Goal: Task Accomplishment & Management: Complete application form

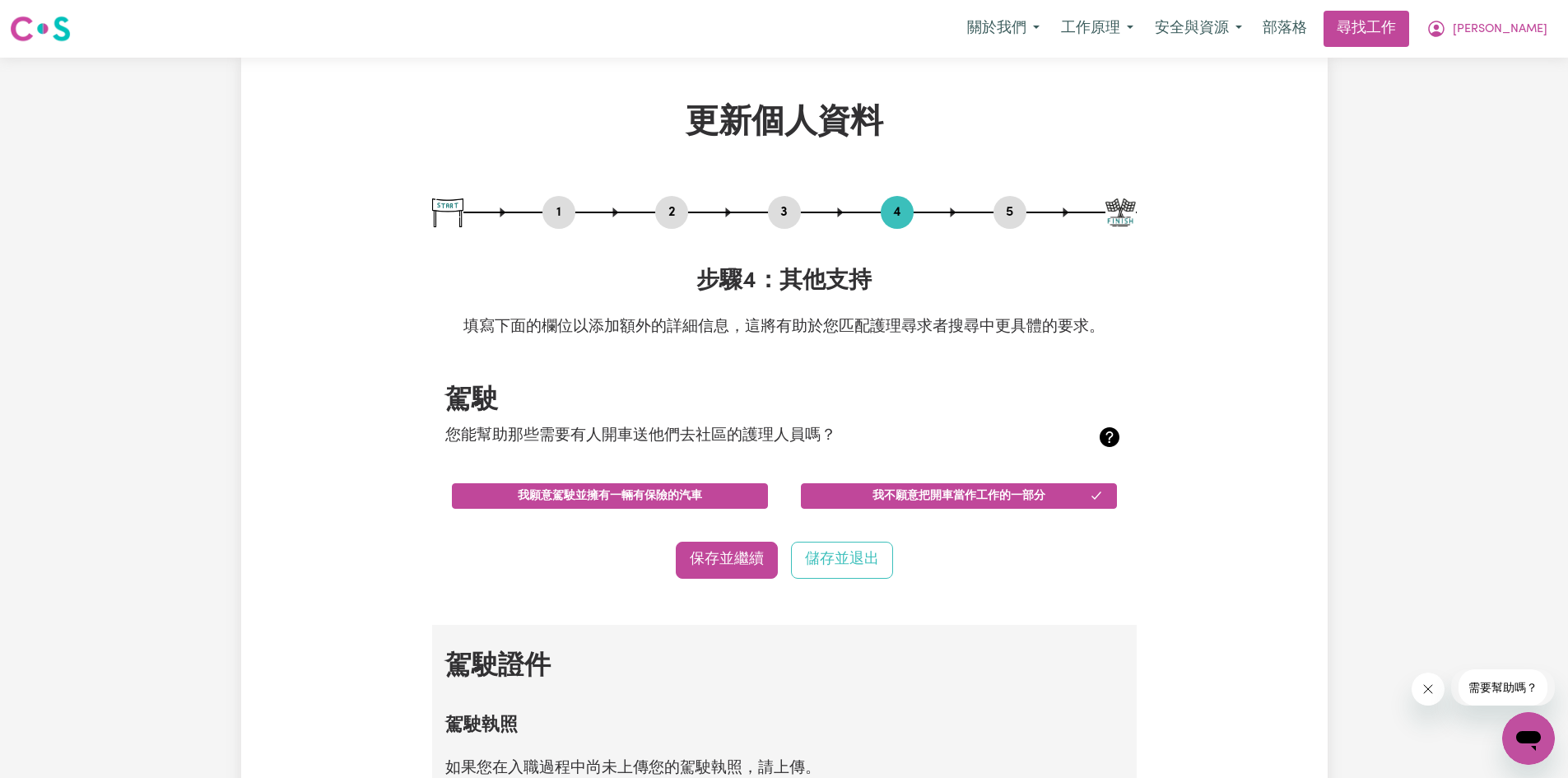
click at [573, 500] on font "我願意駕駛並擁有一輛有保險的汽車" at bounding box center [610, 496] width 184 height 13
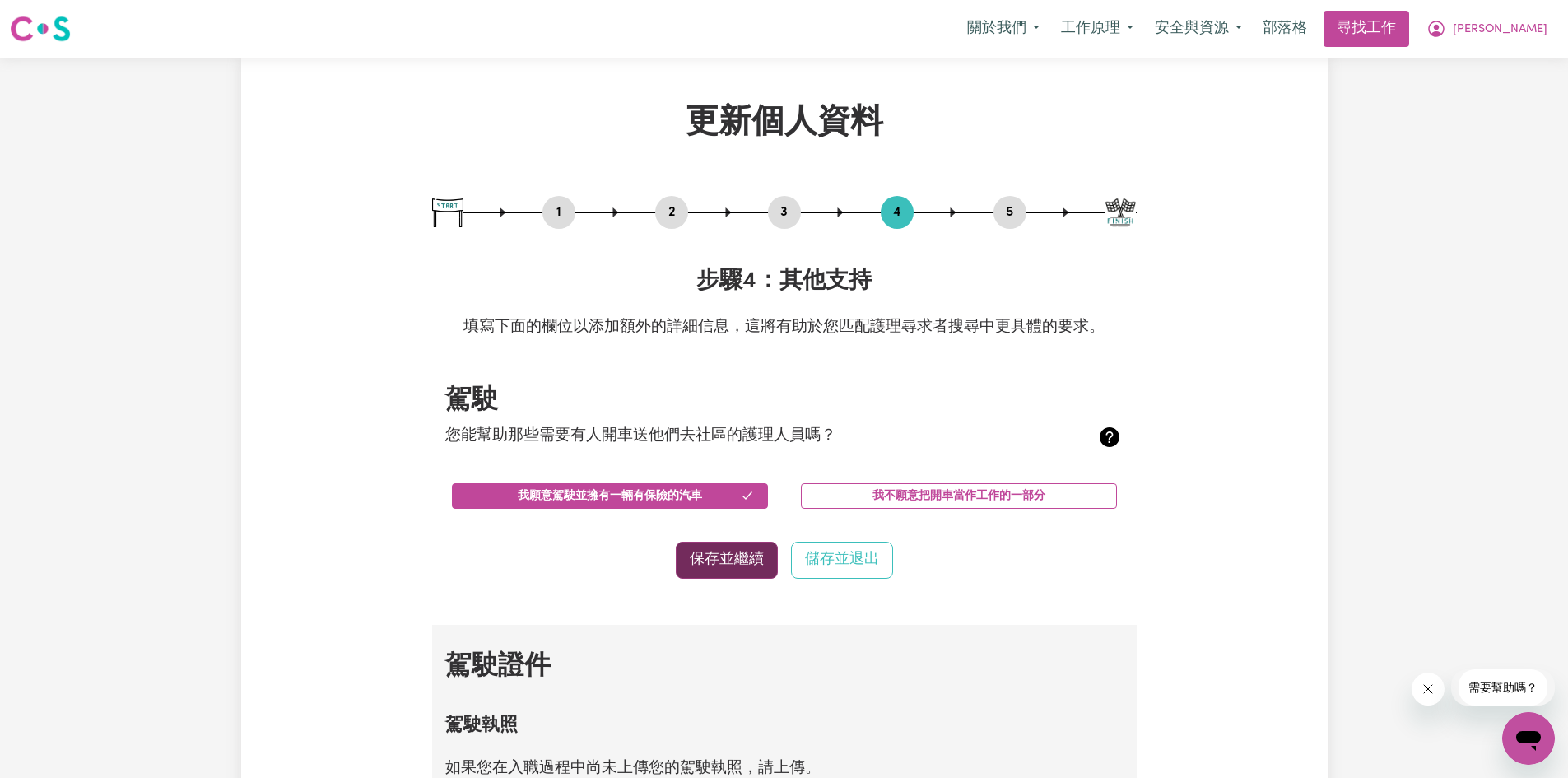
click at [723, 562] on font "保存並繼續" at bounding box center [727, 559] width 74 height 14
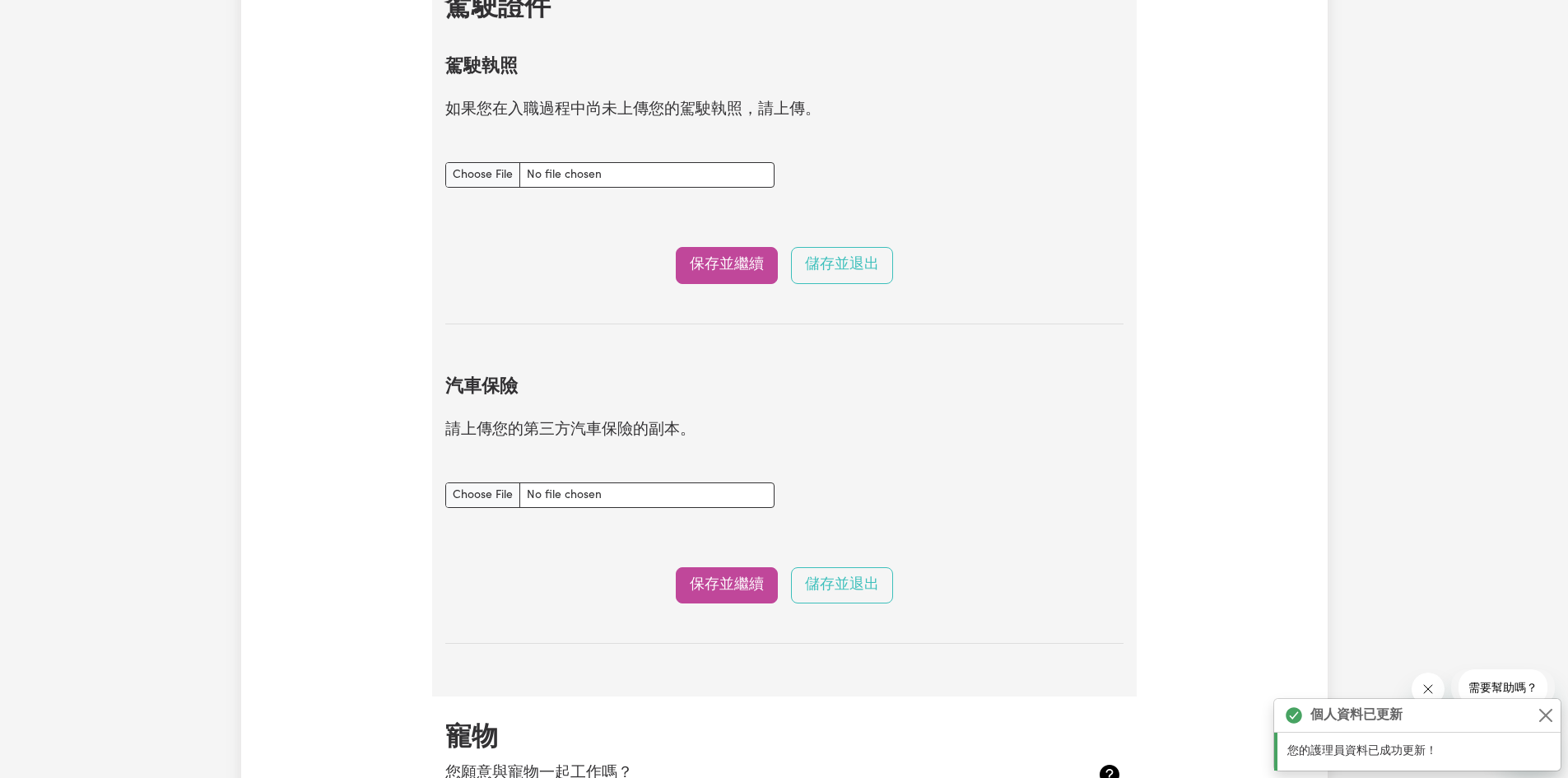
scroll to position [693, 0]
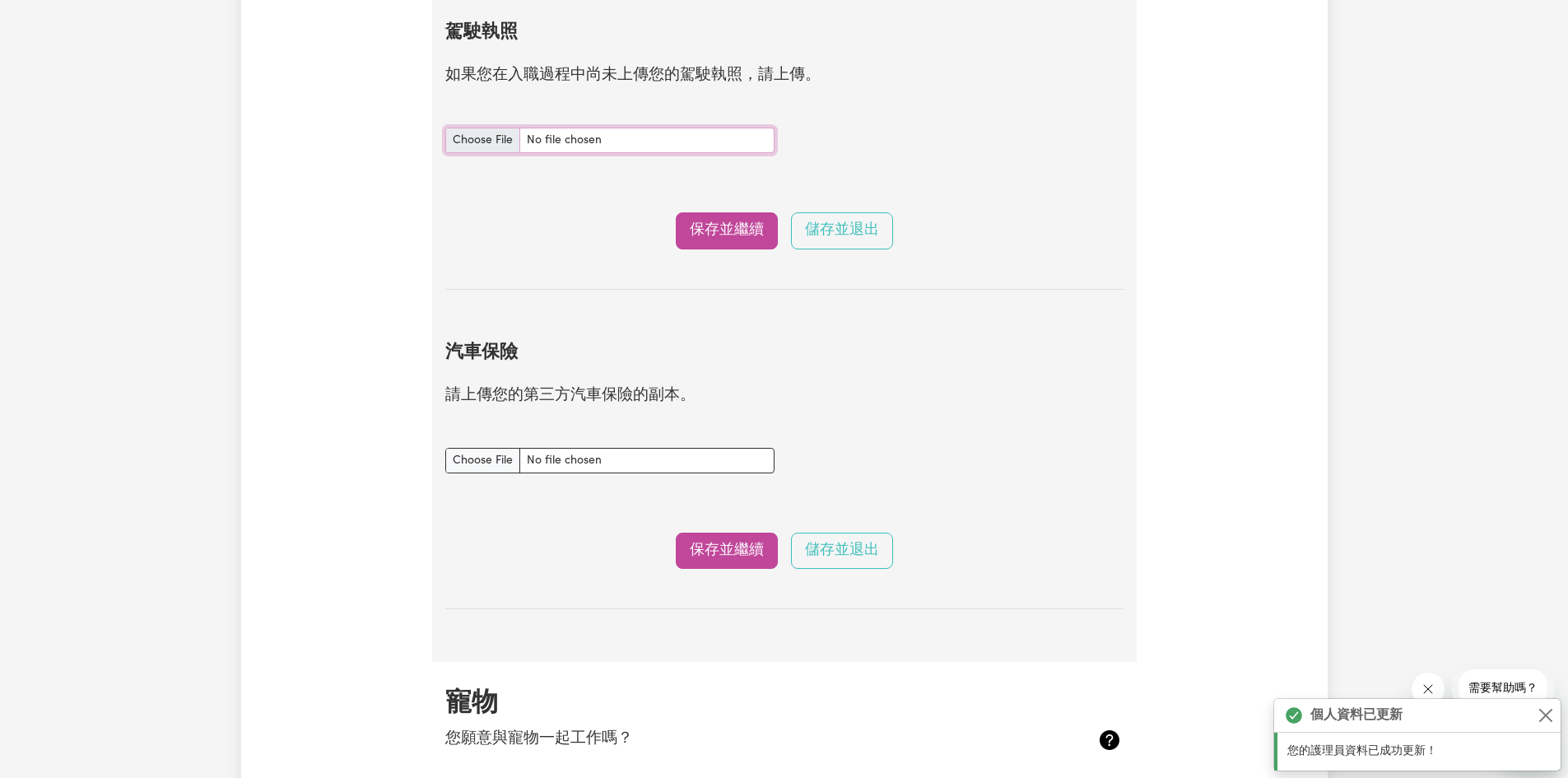
click at [467, 147] on input "駕駛執照 文件" at bounding box center [610, 141] width 329 height 25
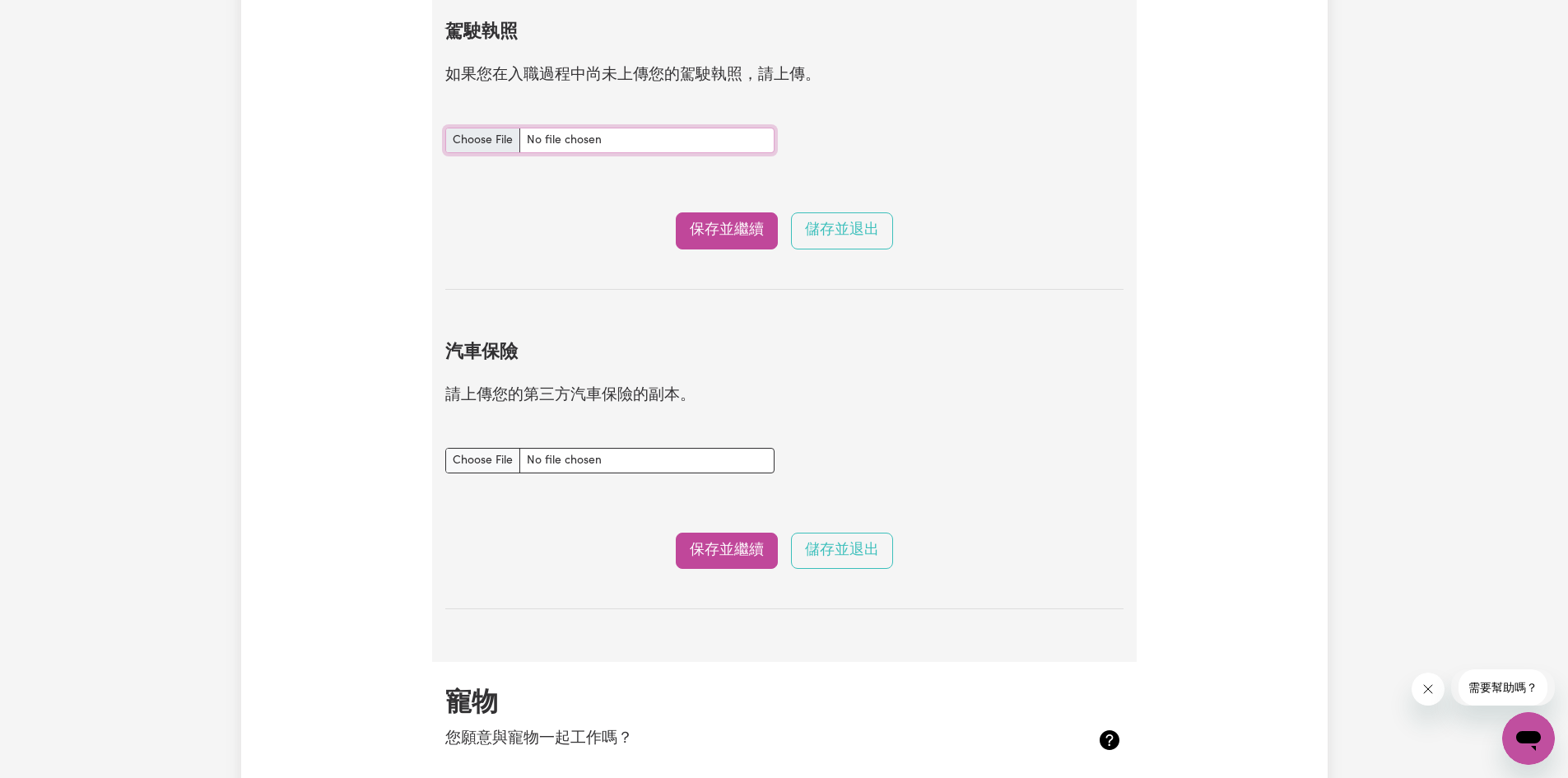
type input "C:\fakepath\Driver's License_front.jpg"
click at [723, 237] on font "保存並繼續" at bounding box center [727, 230] width 74 height 14
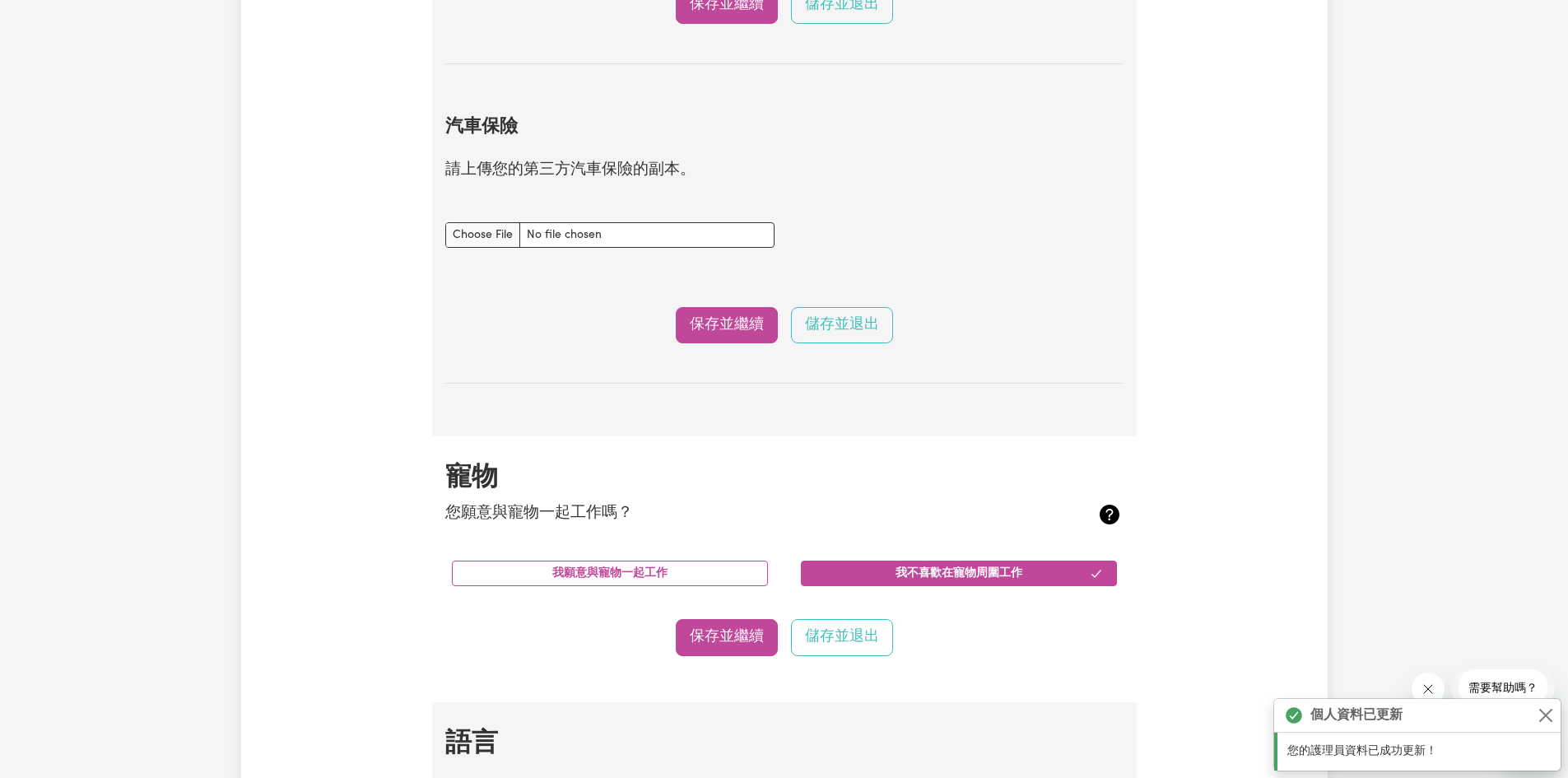
scroll to position [1015, 0]
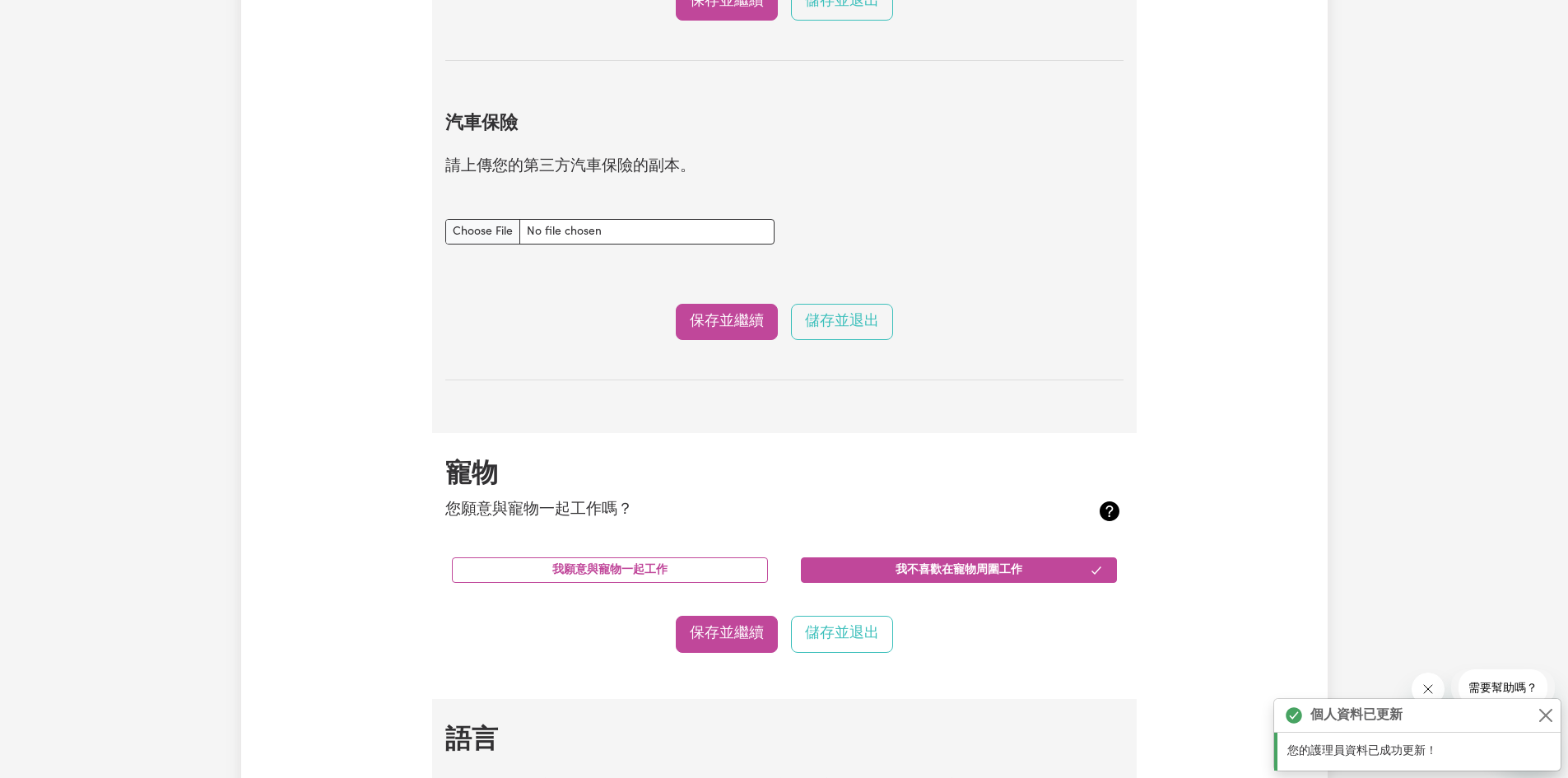
click at [482, 217] on div "汽車保險 文件" at bounding box center [610, 222] width 329 height 45
click at [480, 234] on input "汽車保險 文件" at bounding box center [610, 232] width 329 height 25
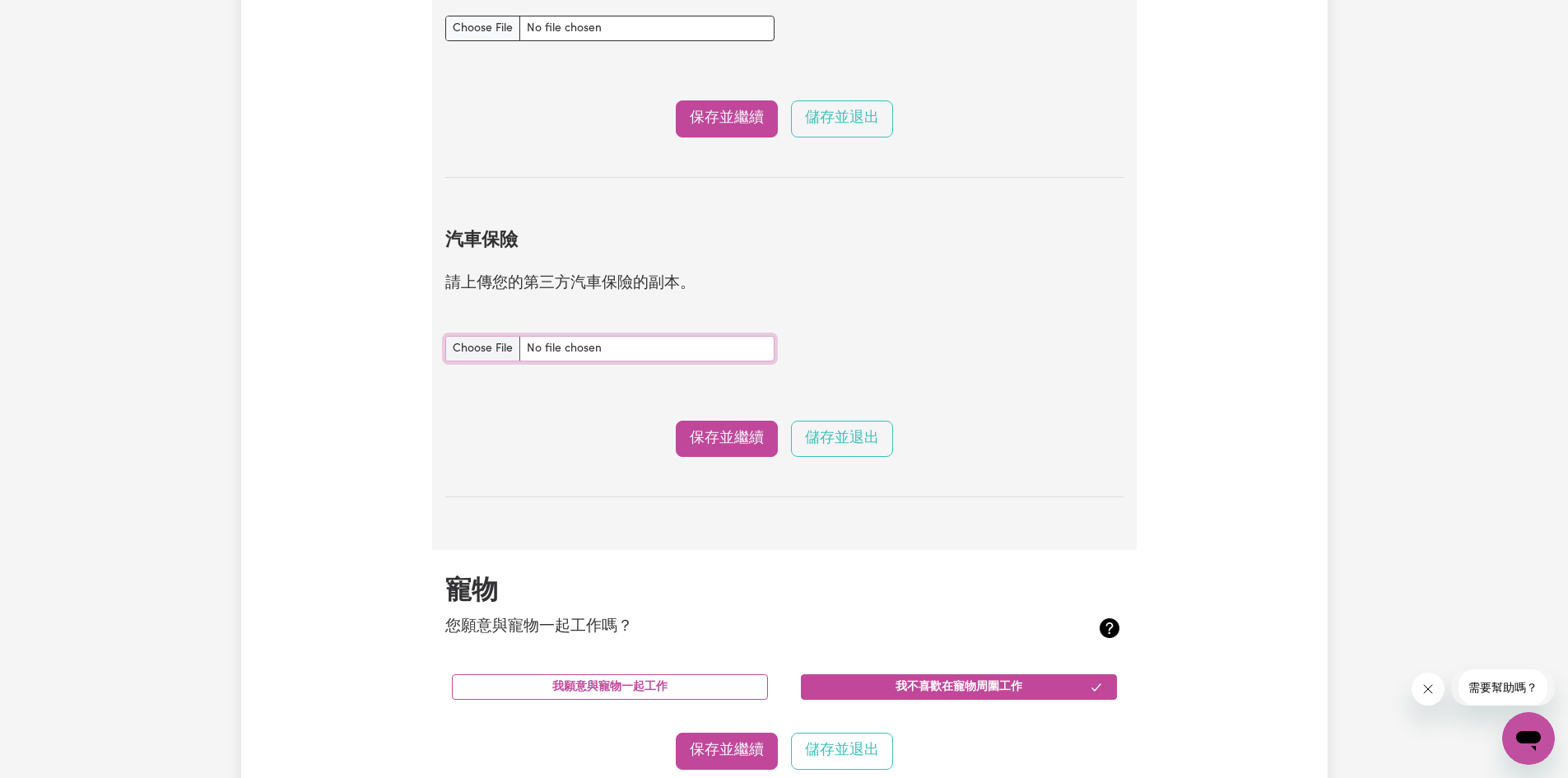
scroll to position [685, 0]
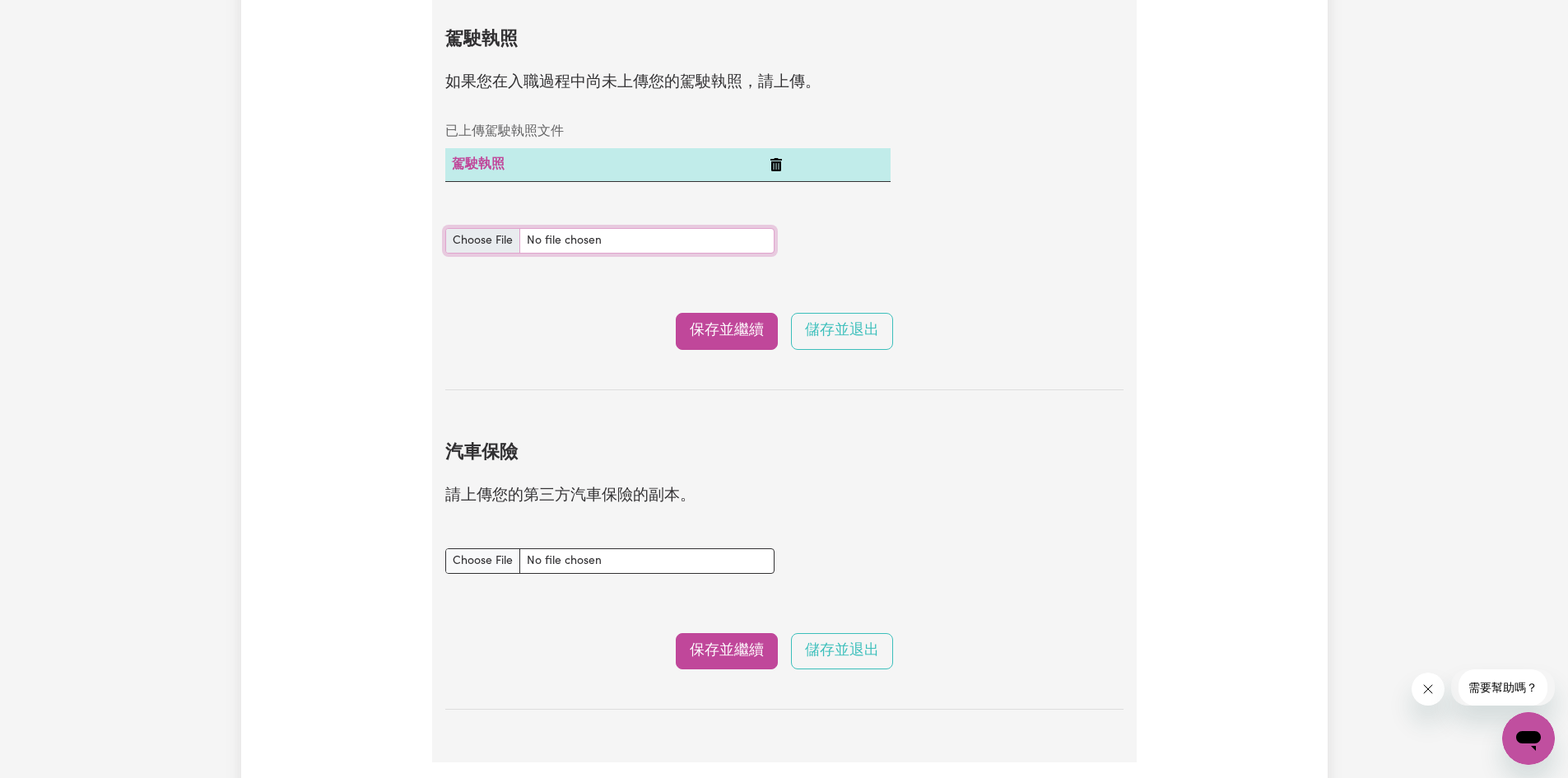
click at [563, 239] on input "駕駛執照 文件" at bounding box center [610, 241] width 329 height 25
click at [571, 242] on input "駕駛執照 文件" at bounding box center [610, 241] width 329 height 25
type input "C:\fakepath\Chia-Yu Hsiao_Driver's License.pdf"
click at [739, 333] on font "保存並繼續" at bounding box center [727, 330] width 74 height 14
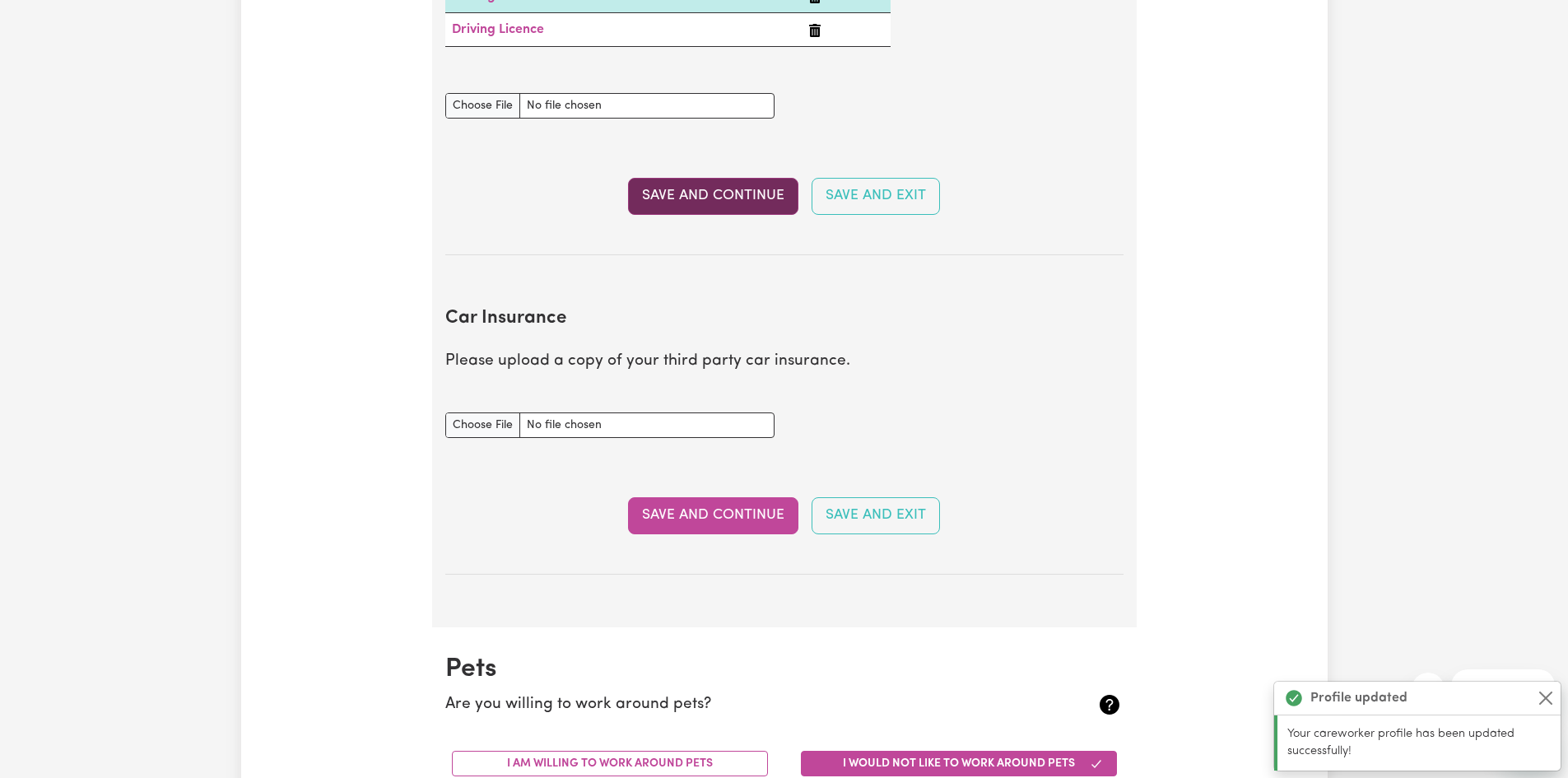
scroll to position [696, 0]
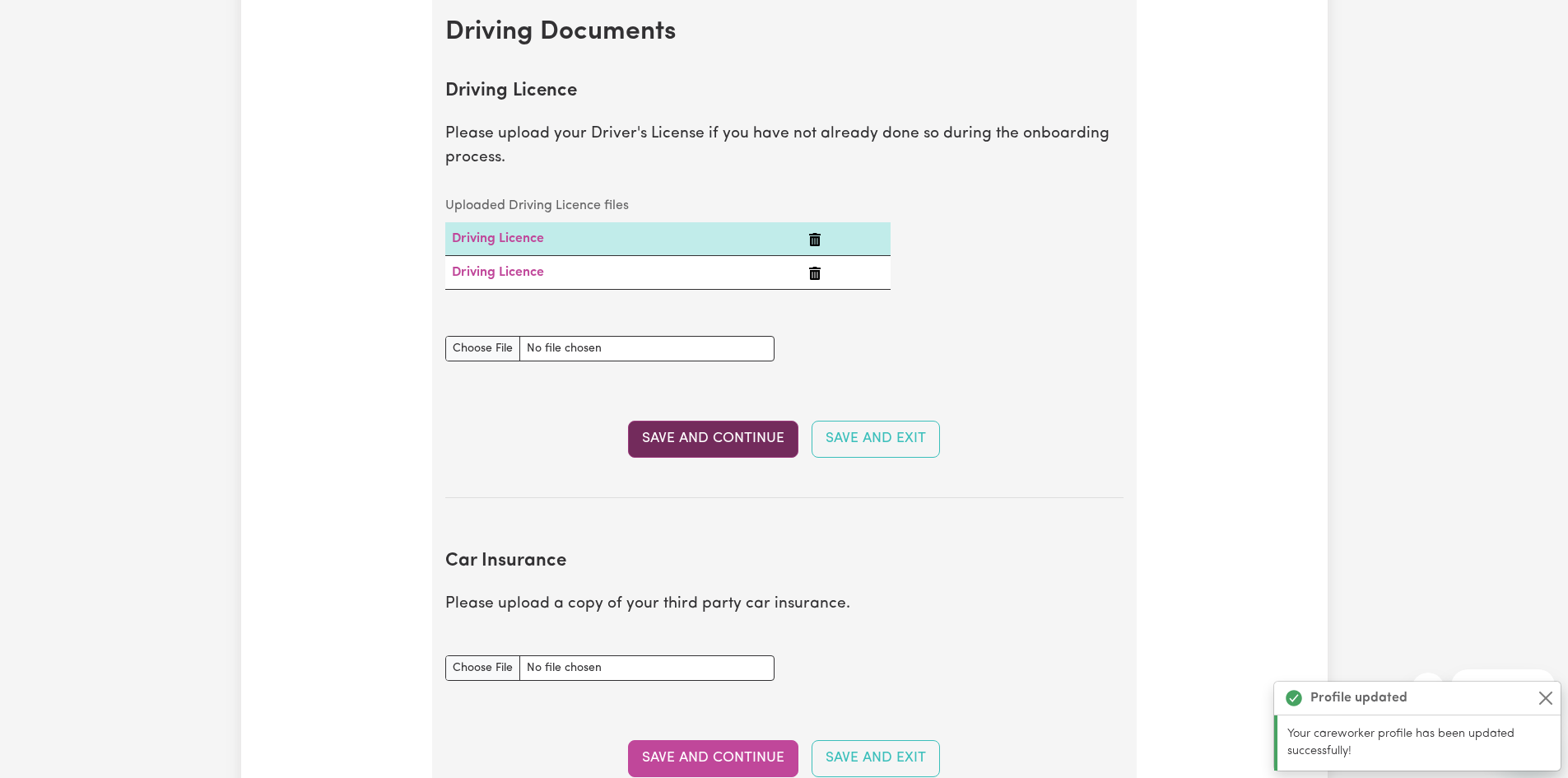
click at [818, 242] on icon "Delete Driving Licence" at bounding box center [815, 240] width 13 height 13
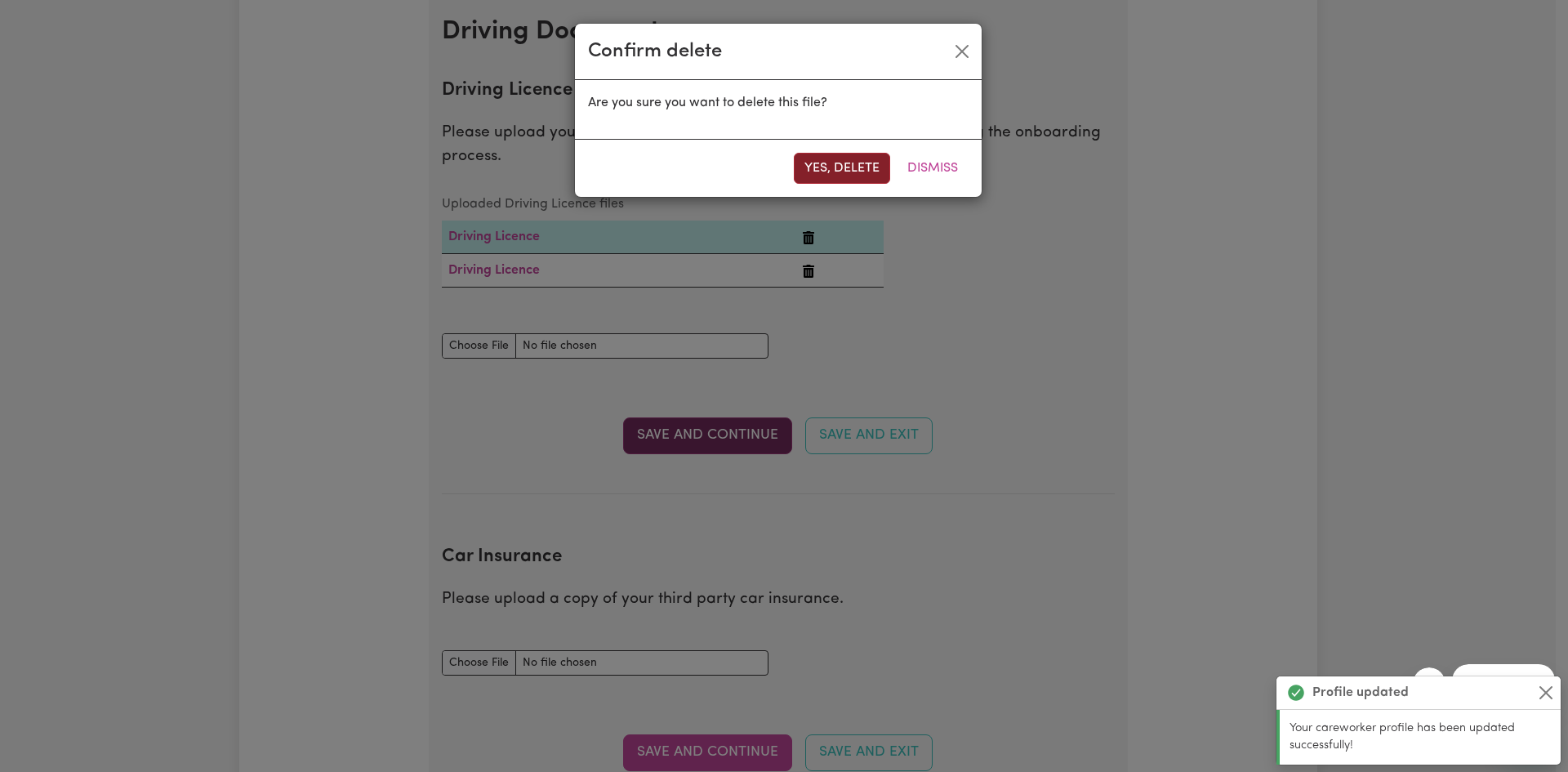
click at [854, 165] on button "Yes, delete" at bounding box center [841, 168] width 96 height 31
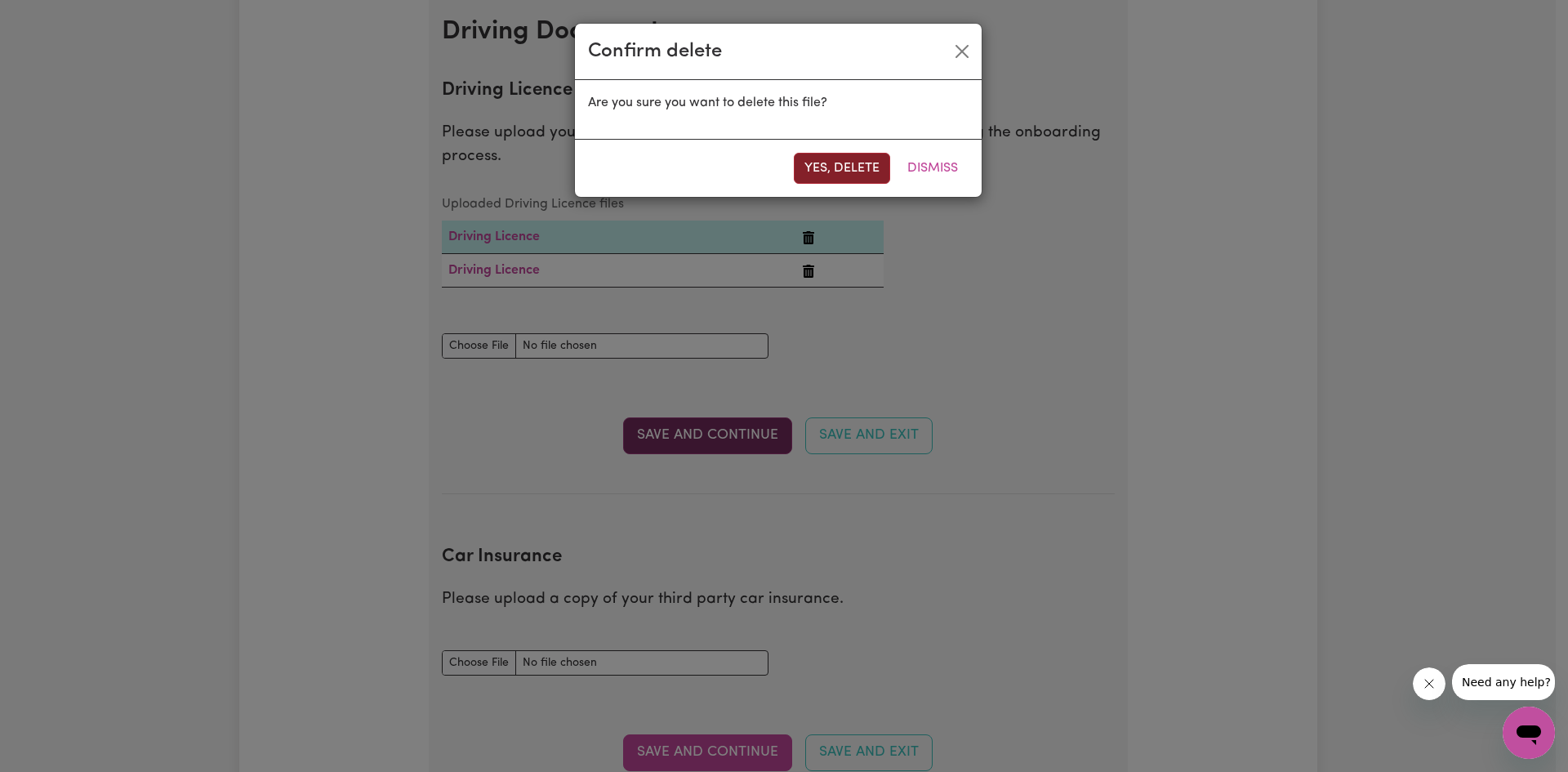
click at [840, 163] on button "Yes, delete" at bounding box center [841, 168] width 96 height 31
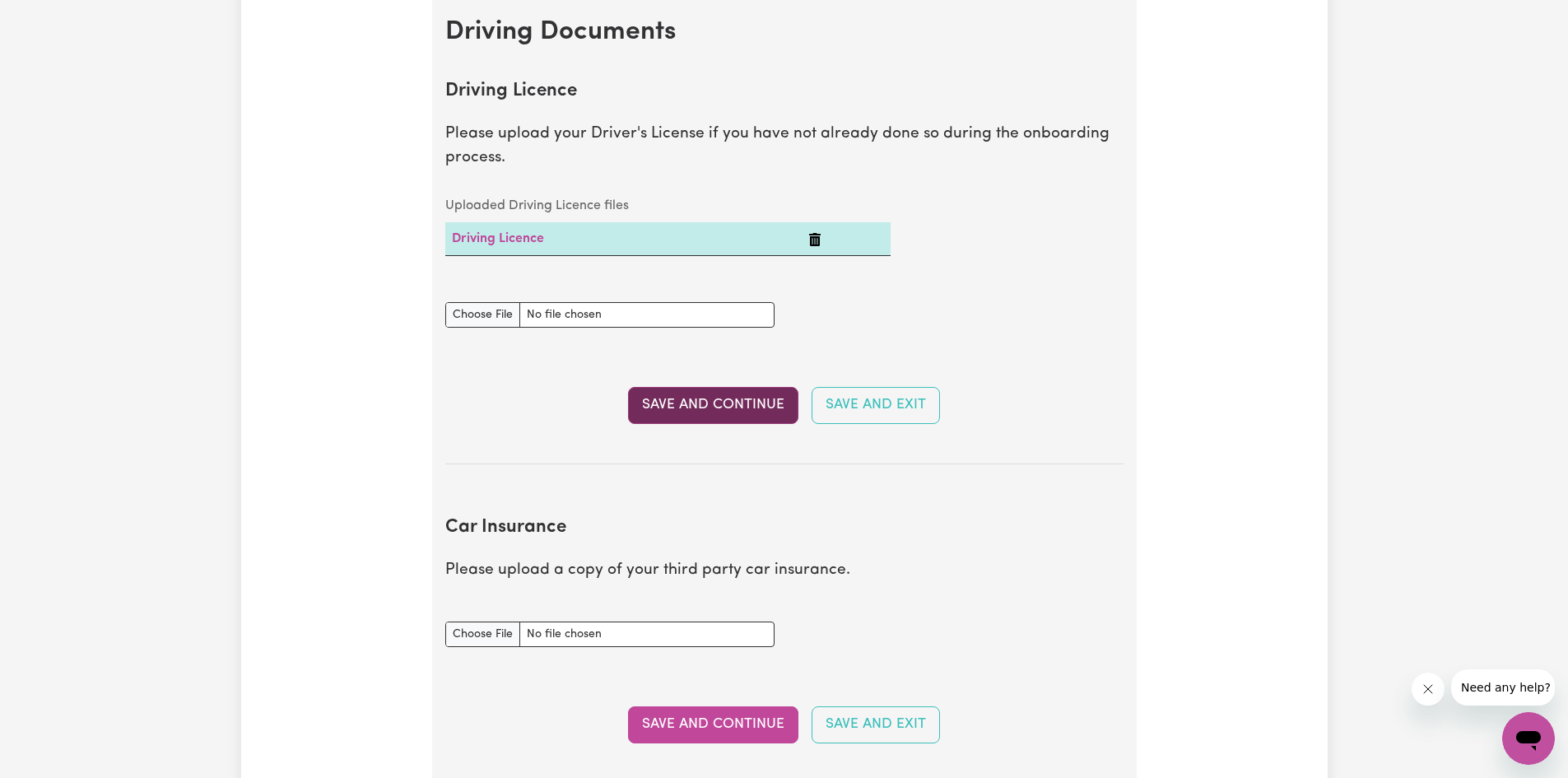
click at [487, 442] on section "Driving Licence Please upload your Driver's License if you have not already don…" at bounding box center [784, 259] width 678 height 410
click at [480, 632] on input "Car Insurance document" at bounding box center [610, 634] width 329 height 25
type input "C:\fakepath\Car insurance.pdf"
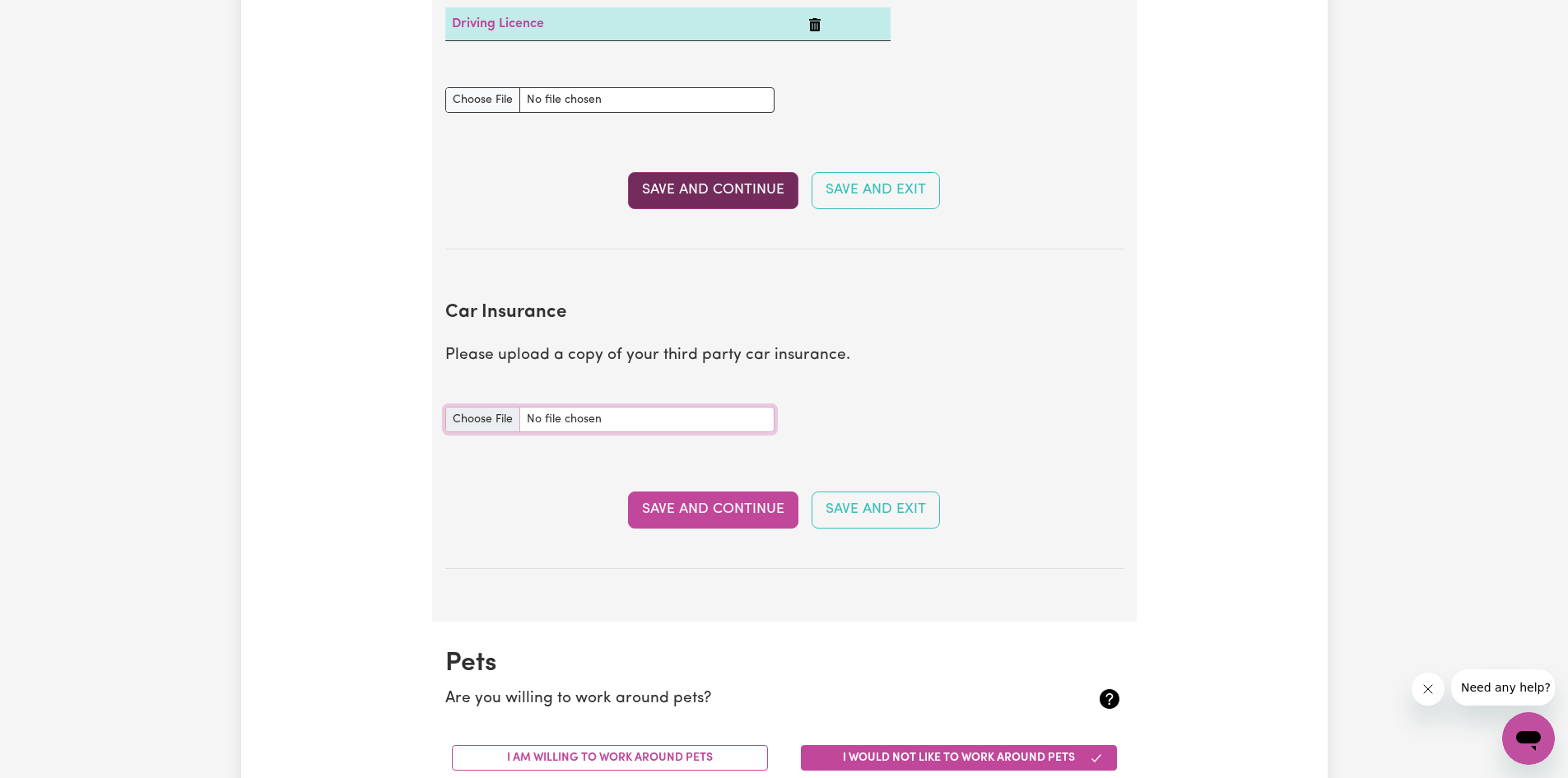
scroll to position [1190, 0]
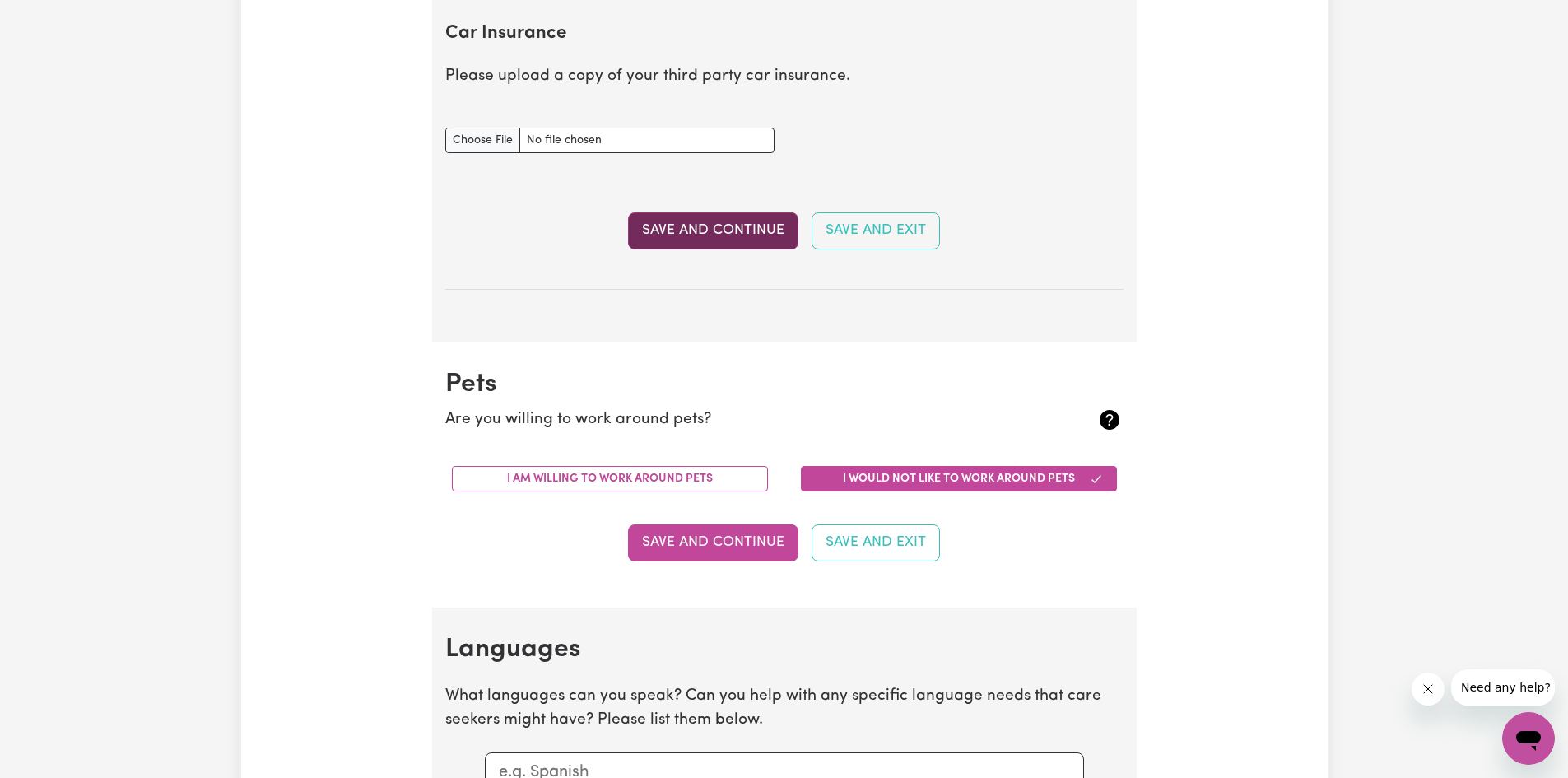
click at [685, 233] on button "Save and Continue" at bounding box center [713, 230] width 170 height 36
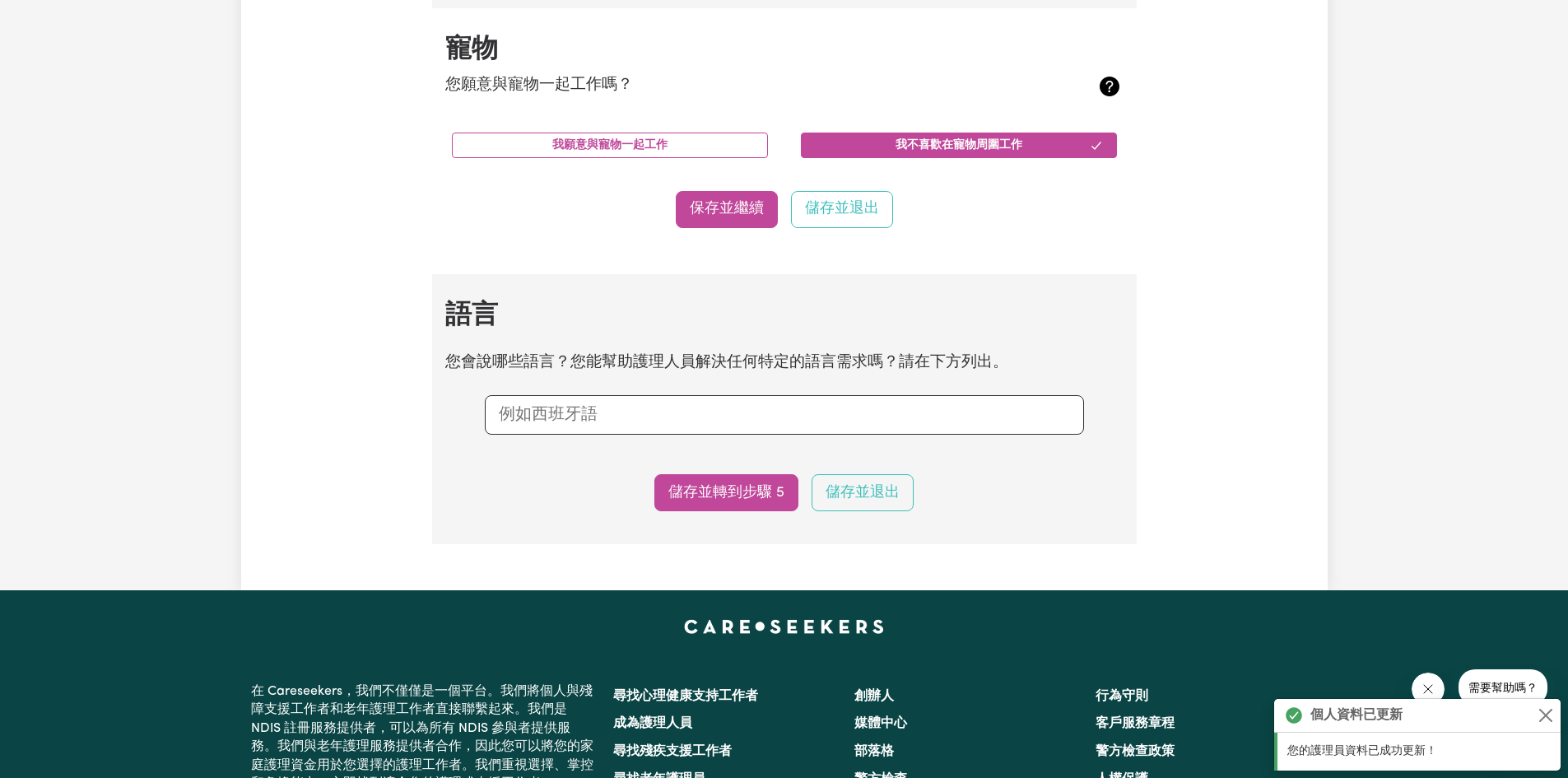
scroll to position [1453, 0]
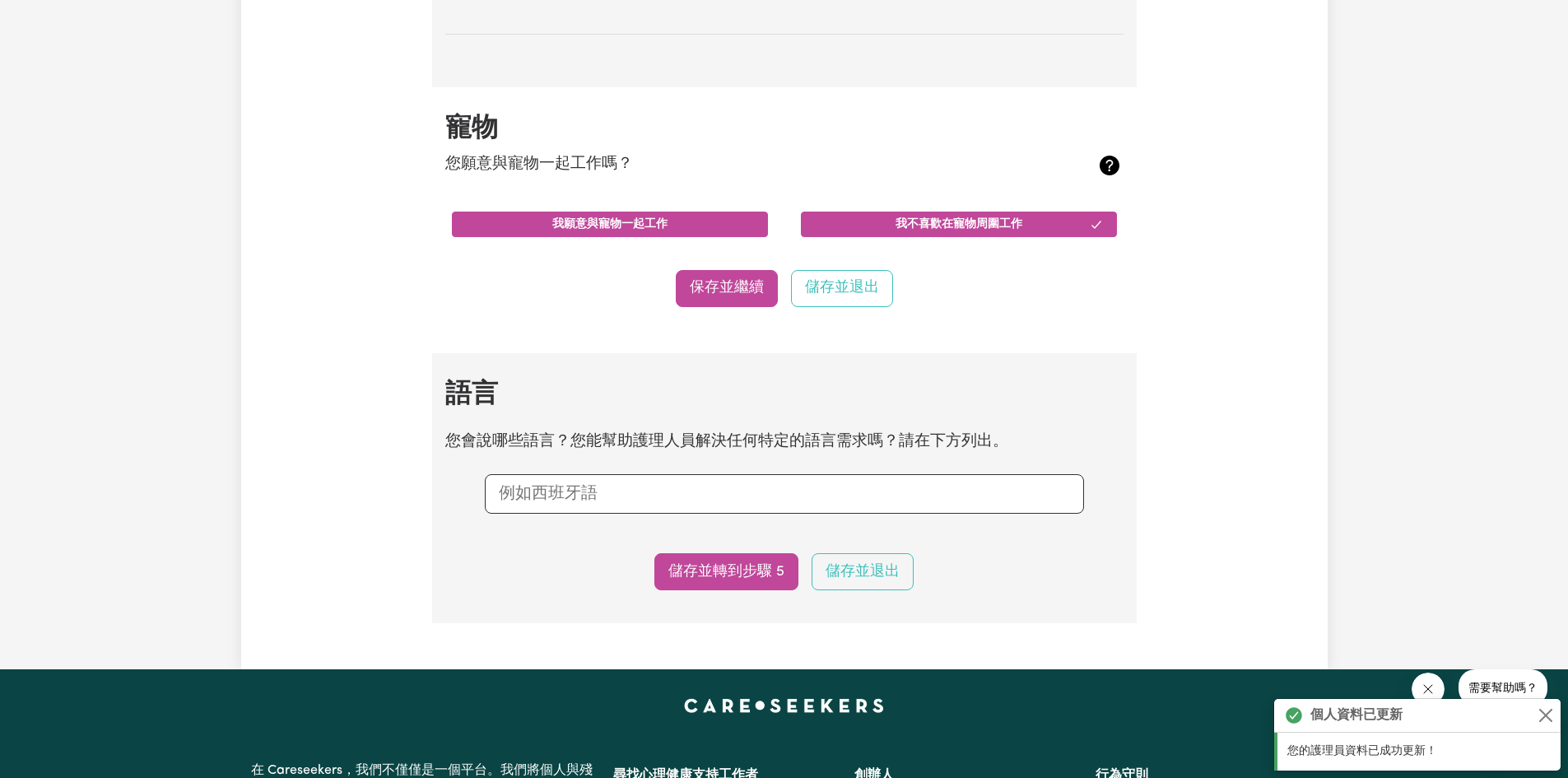
click at [549, 230] on button "我願意與寵物一起工作" at bounding box center [610, 224] width 316 height 25
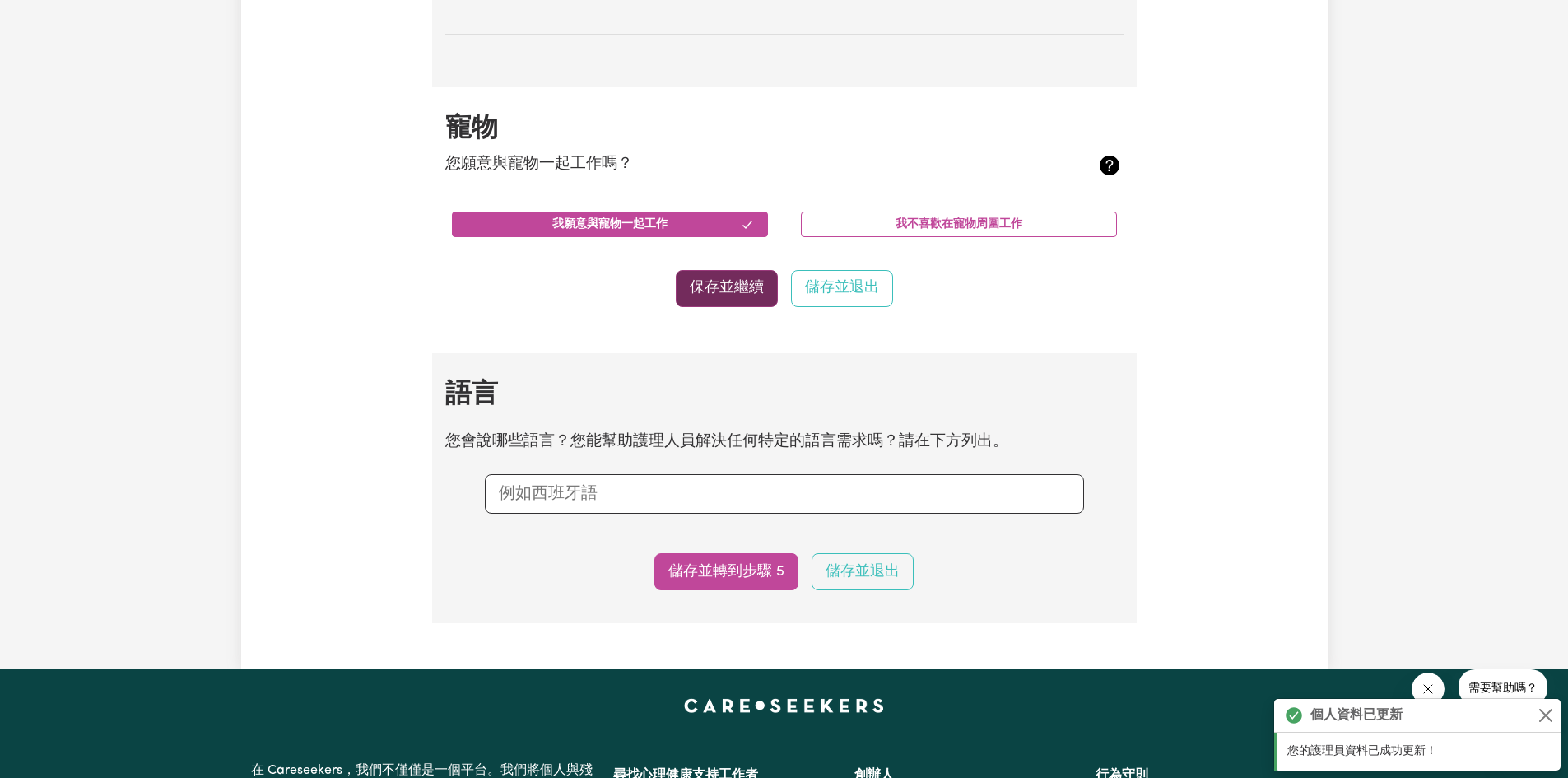
click at [722, 295] on font "保存並繼續" at bounding box center [727, 287] width 74 height 14
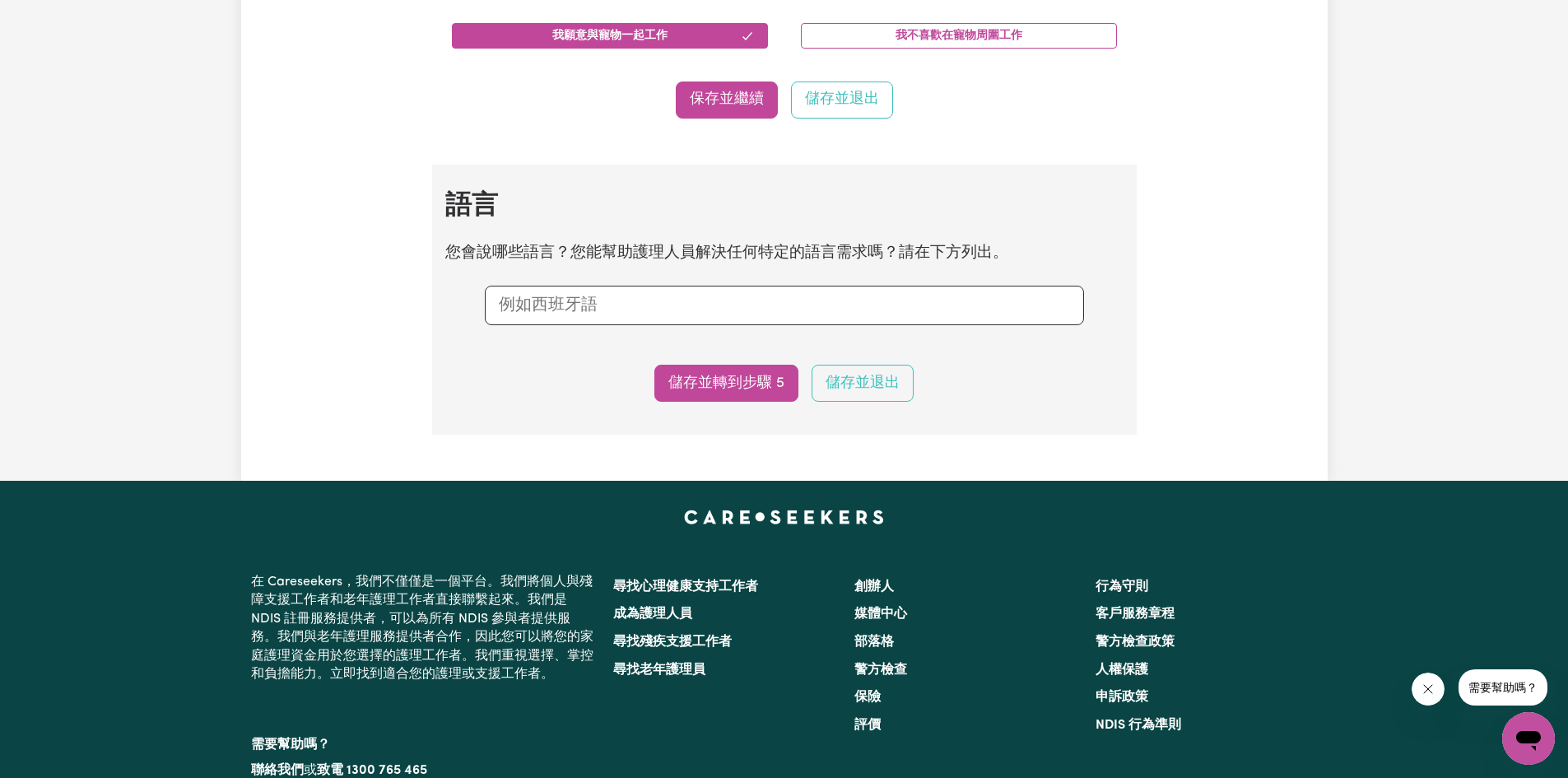
scroll to position [1719, 0]
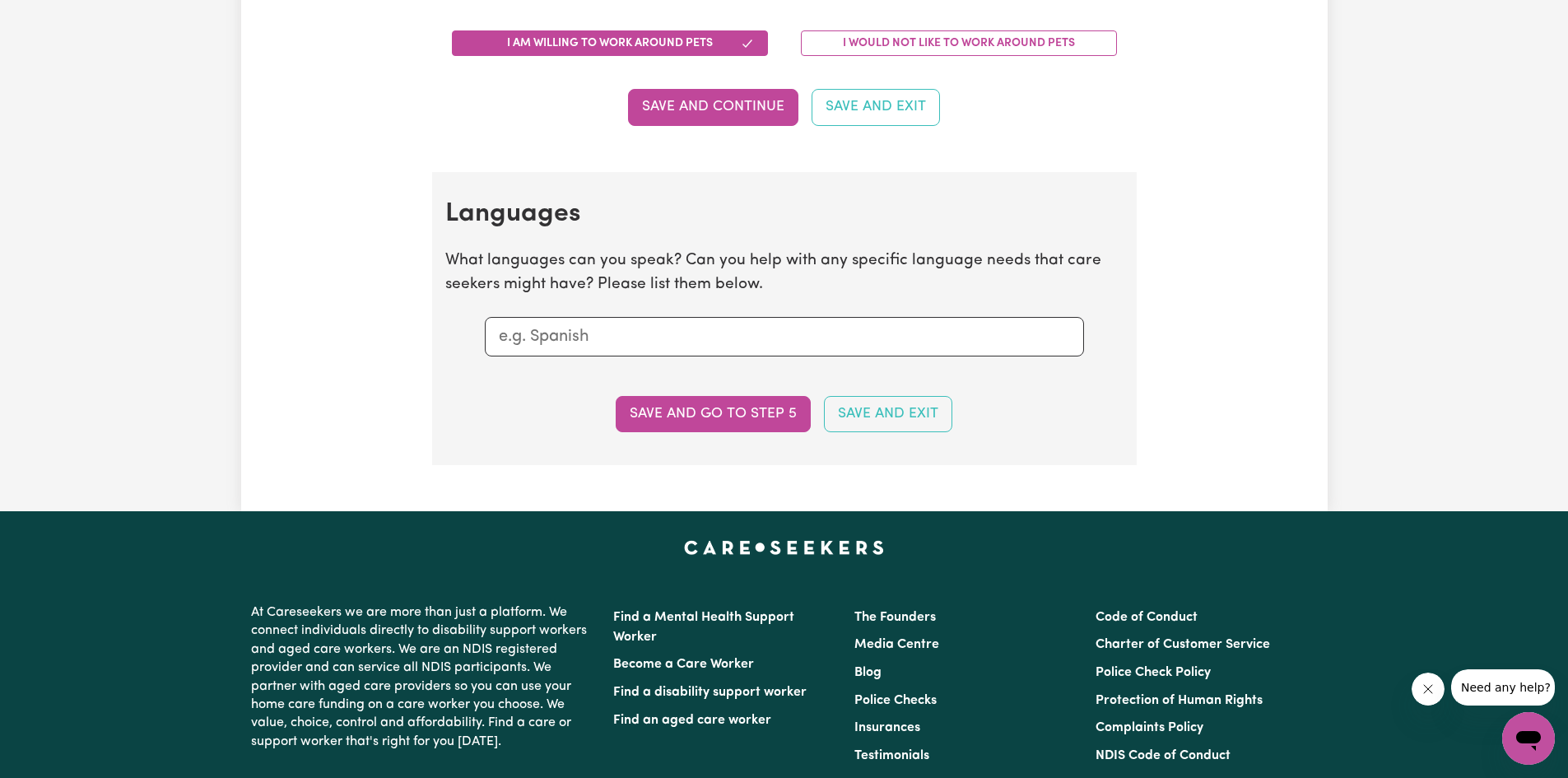
click at [669, 328] on input "text" at bounding box center [784, 336] width 571 height 24
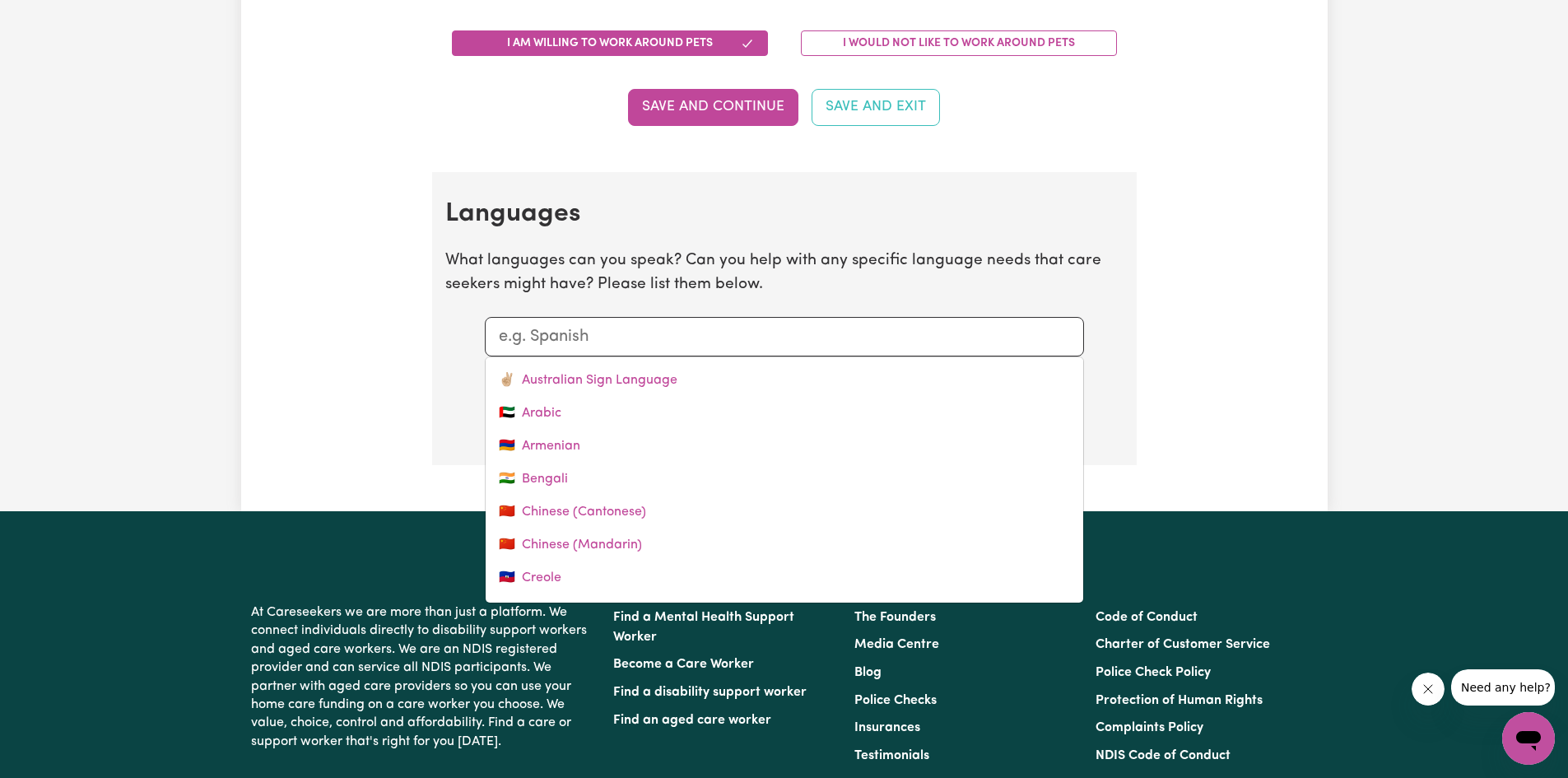
drag, startPoint x: 601, startPoint y: 545, endPoint x: 605, endPoint y: 535, distance: 10.8
click at [601, 545] on link "🇨🇳 Chinese (Mandarin)" at bounding box center [785, 545] width 598 height 33
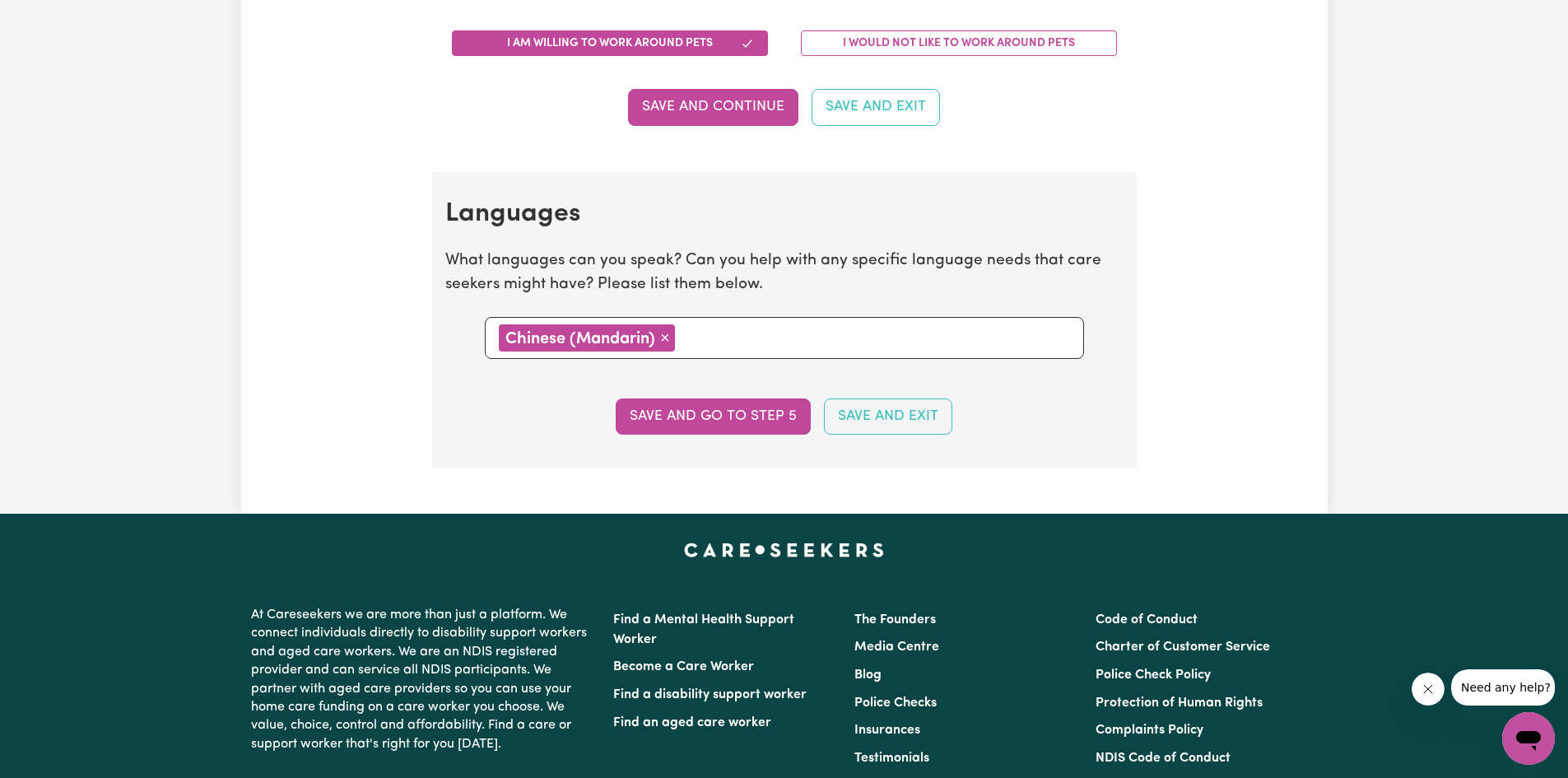
click at [710, 340] on input "text" at bounding box center [874, 336] width 390 height 24
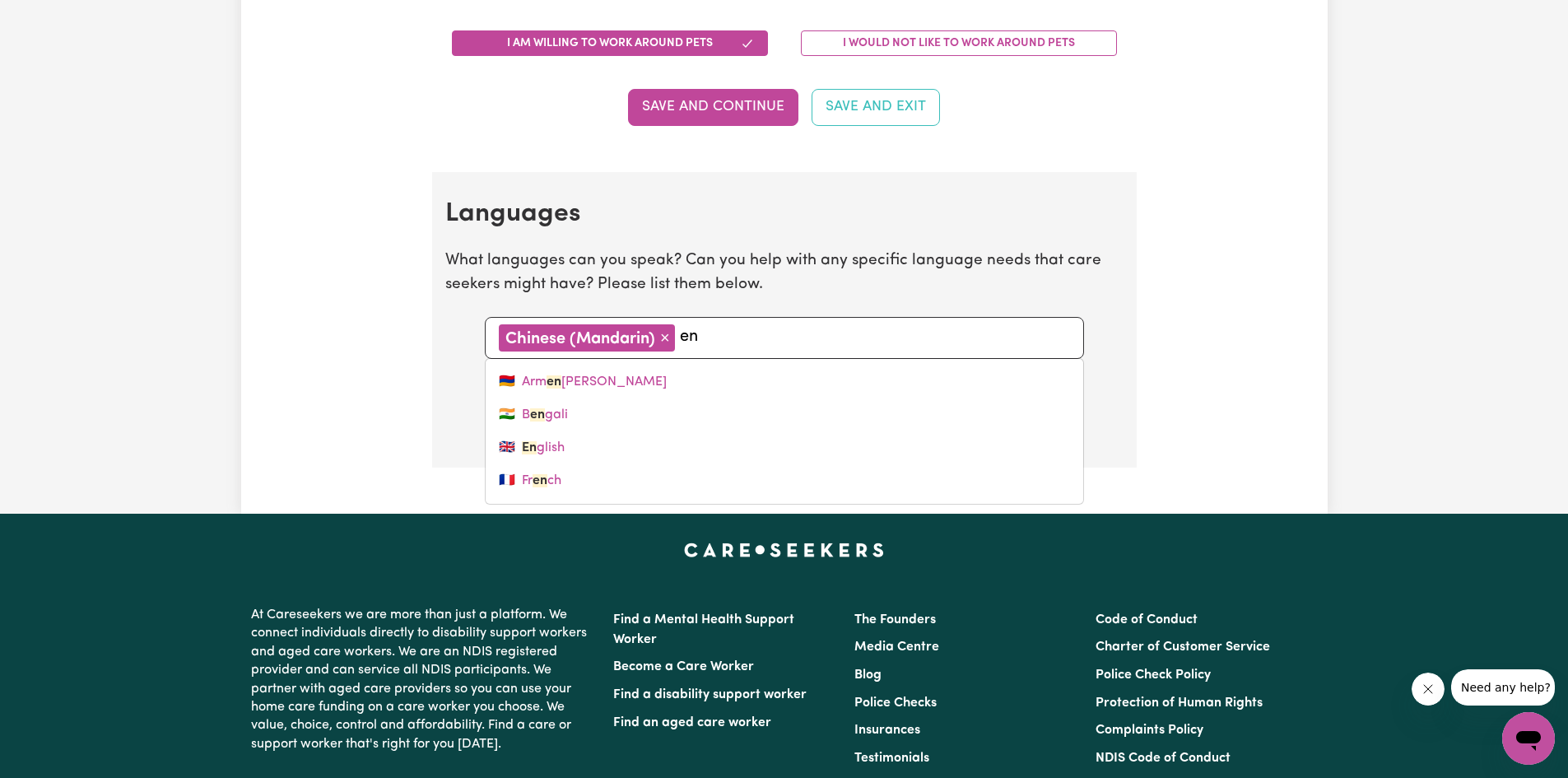
type input "eng"
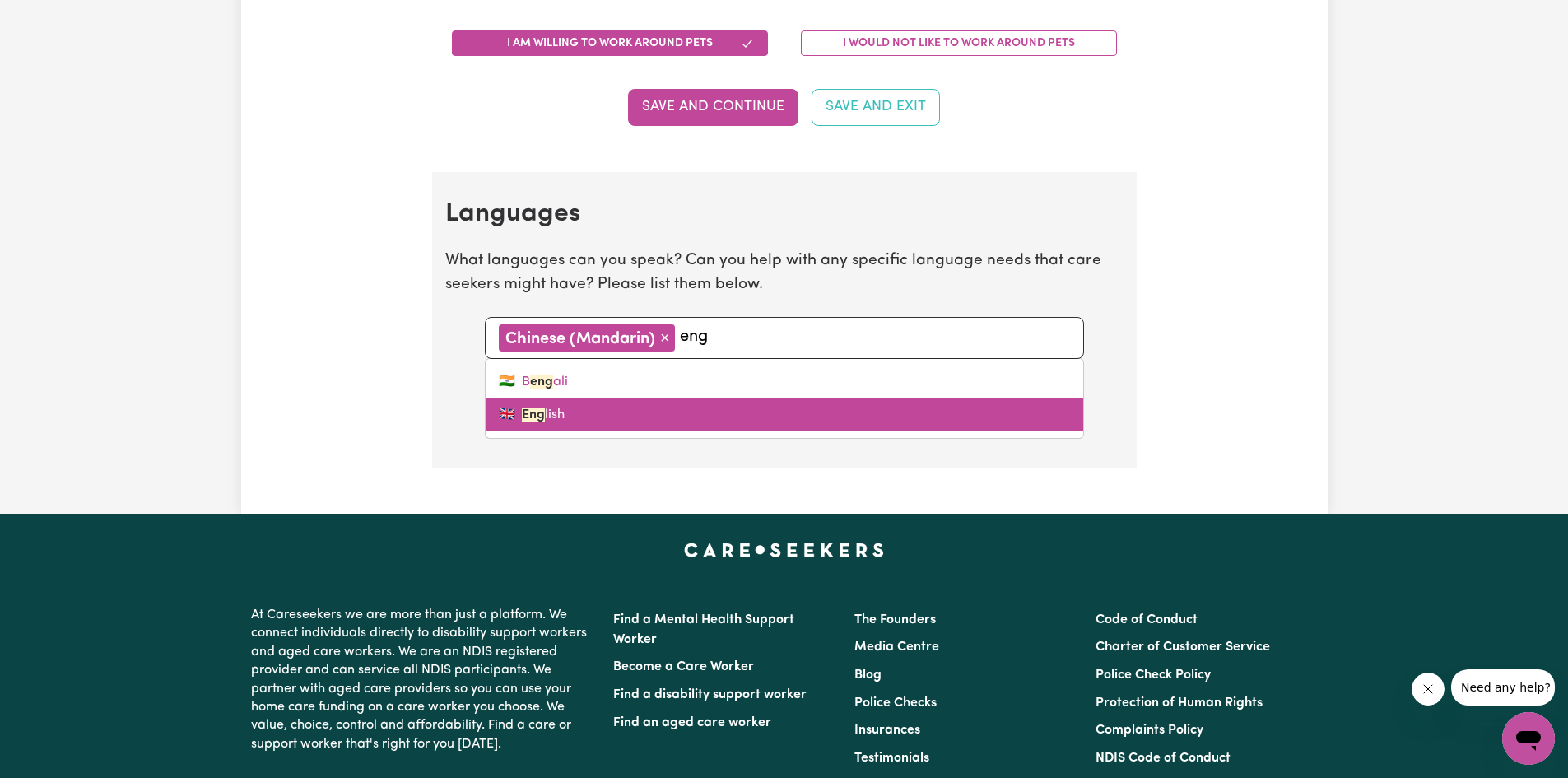
click at [586, 415] on link "🇬🇧 Eng lish" at bounding box center [785, 414] width 598 height 33
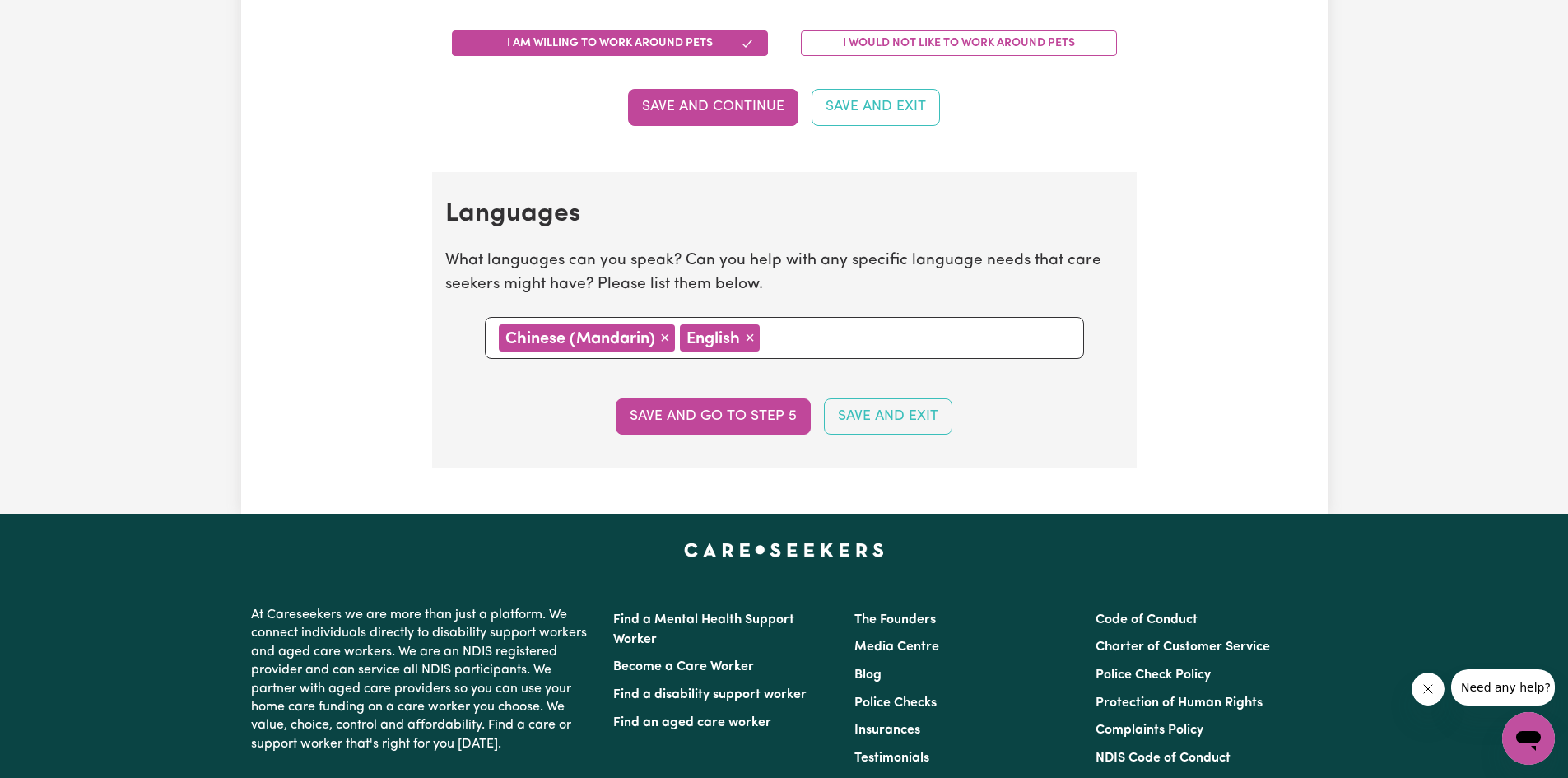
click at [819, 339] on input "text" at bounding box center [917, 336] width 305 height 24
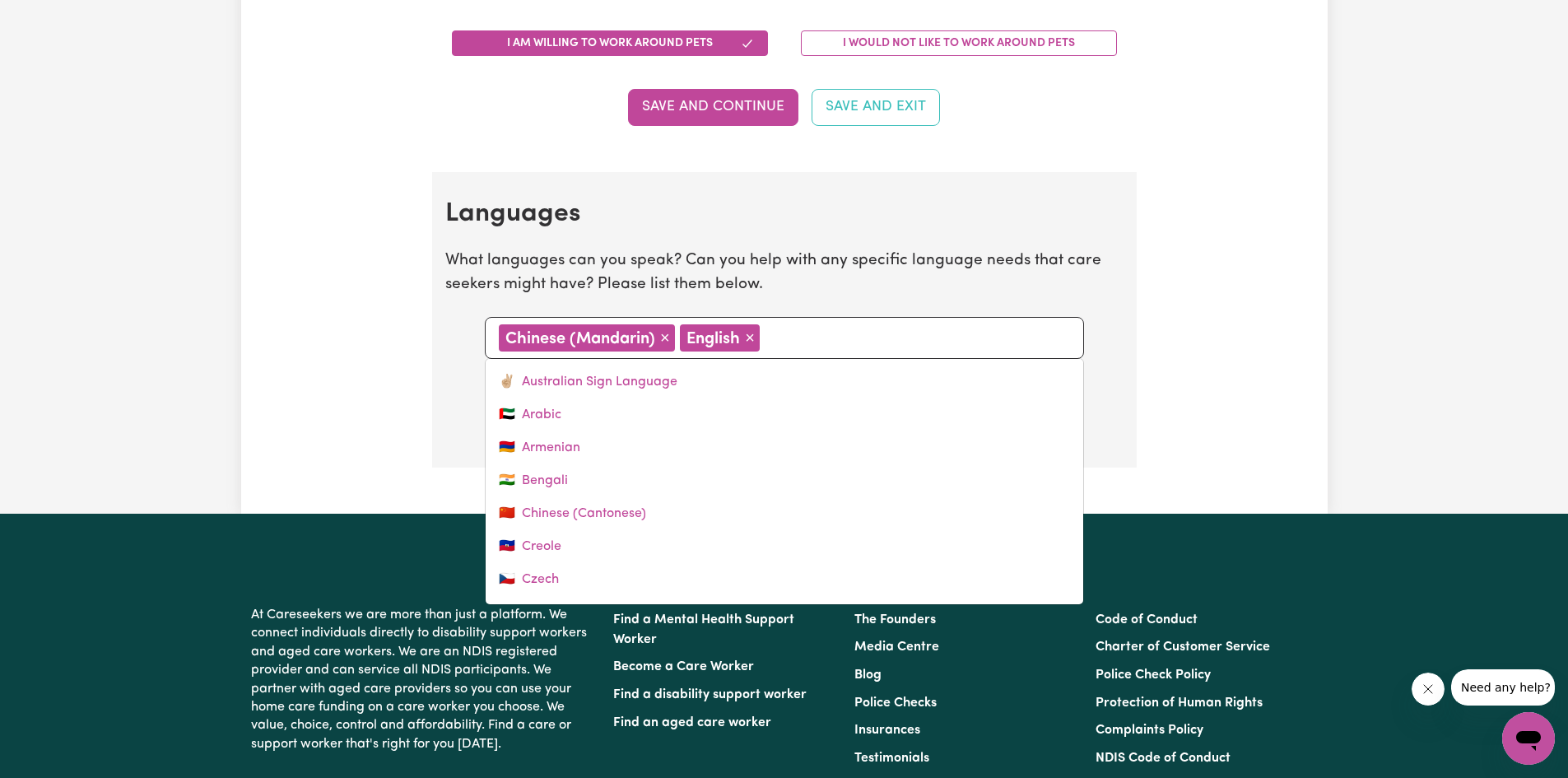
type input "m"
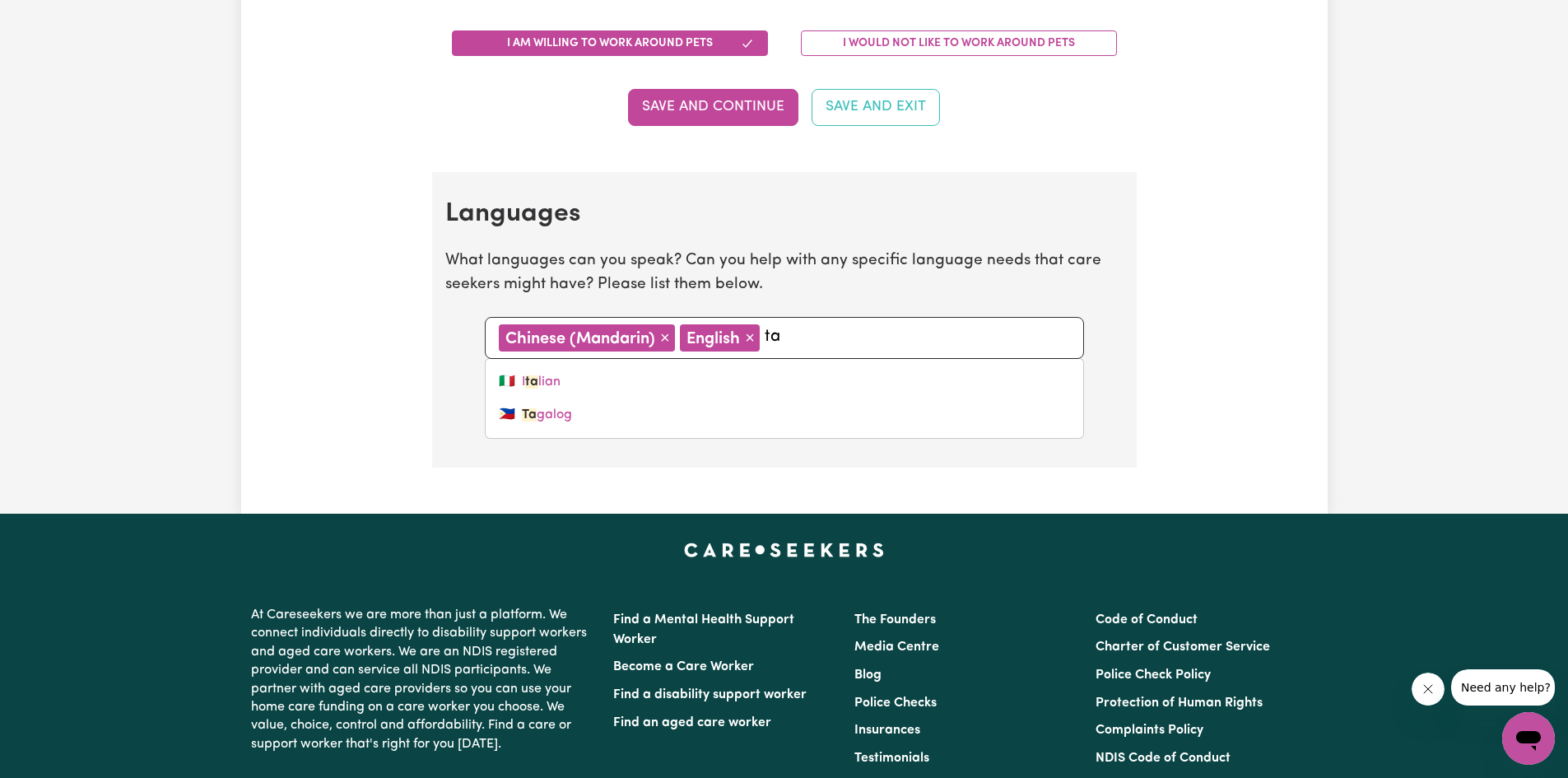
type input "t"
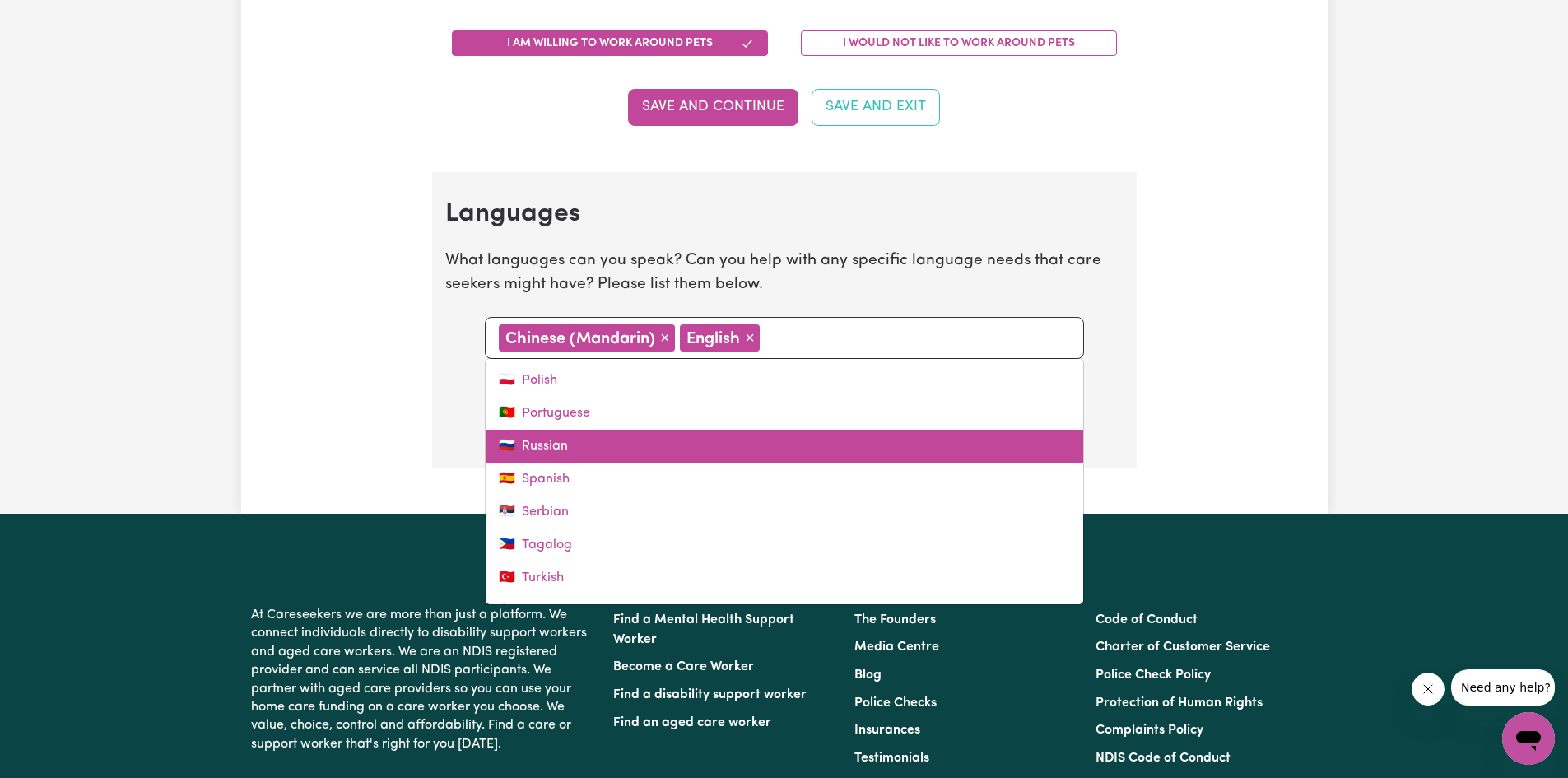
scroll to position [624, 0]
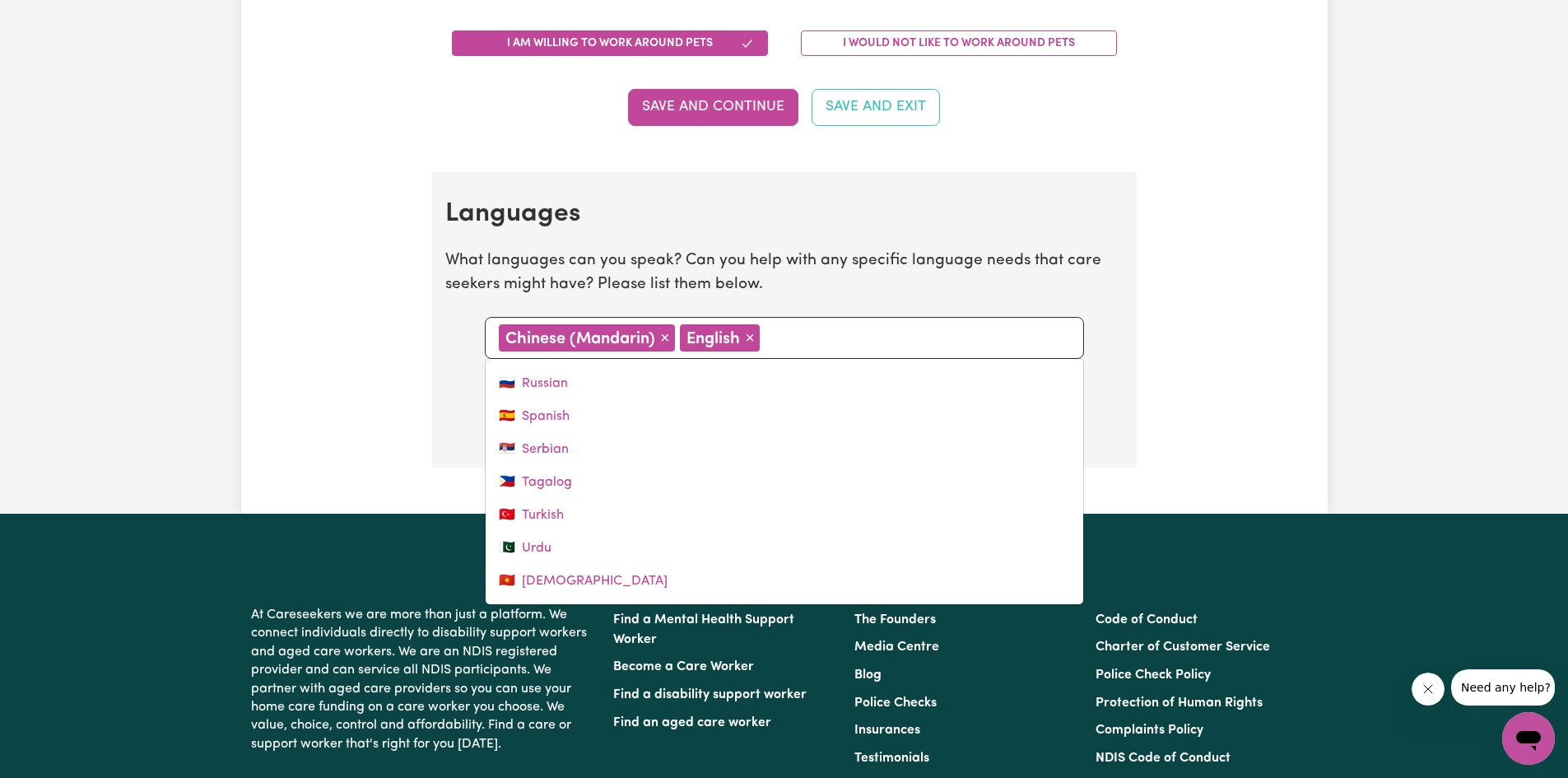
drag, startPoint x: 1327, startPoint y: 379, endPoint x: 1244, endPoint y: 387, distance: 83.4
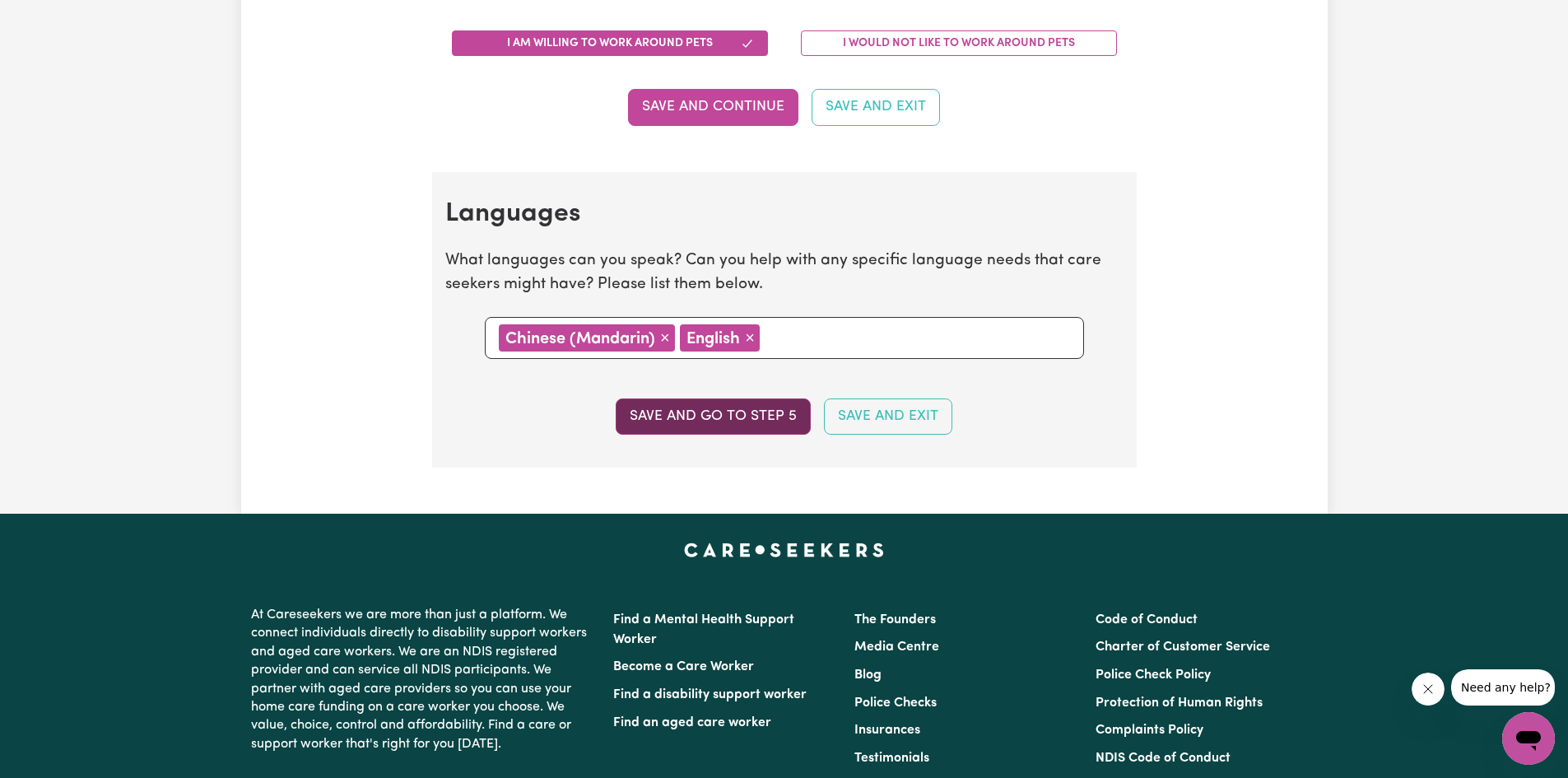
click at [653, 413] on button "Save and go to step 5" at bounding box center [713, 416] width 195 height 36
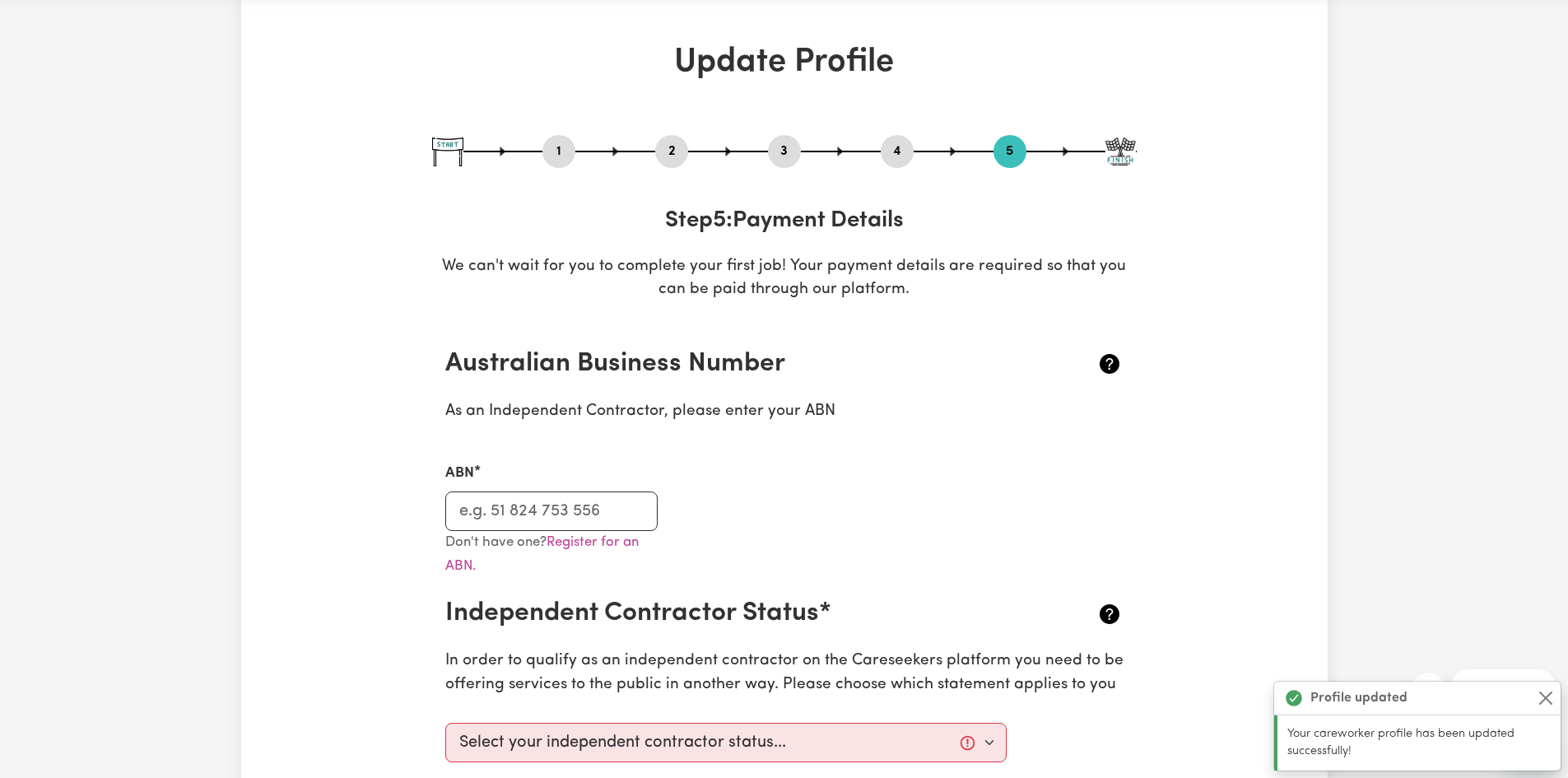
scroll to position [0, 0]
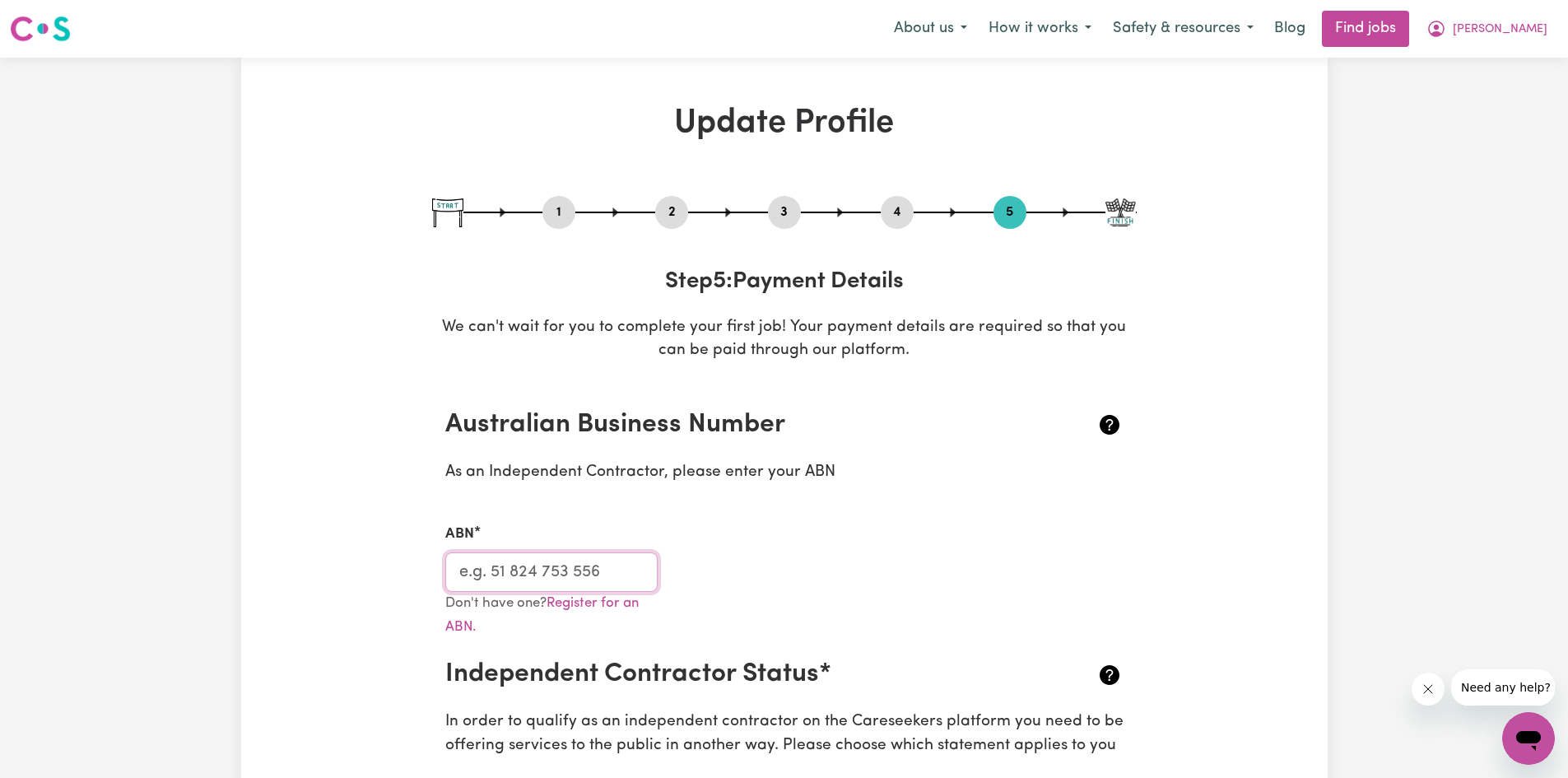
click at [493, 580] on input "ABN" at bounding box center [552, 572] width 213 height 40
paste input "40 474 929 913"
click at [477, 571] on input "40 474 929 913" at bounding box center [552, 572] width 213 height 40
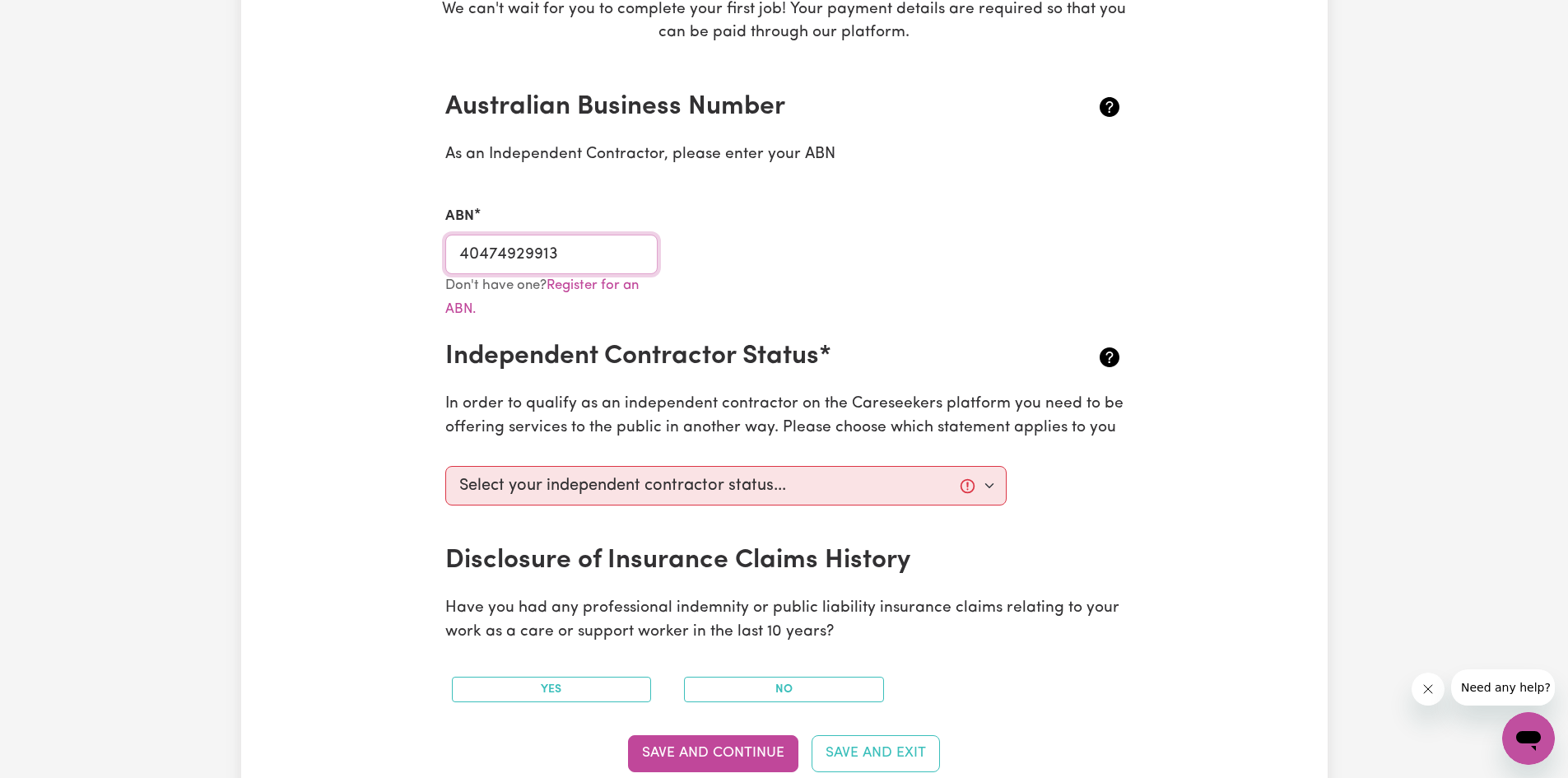
scroll to position [329, 0]
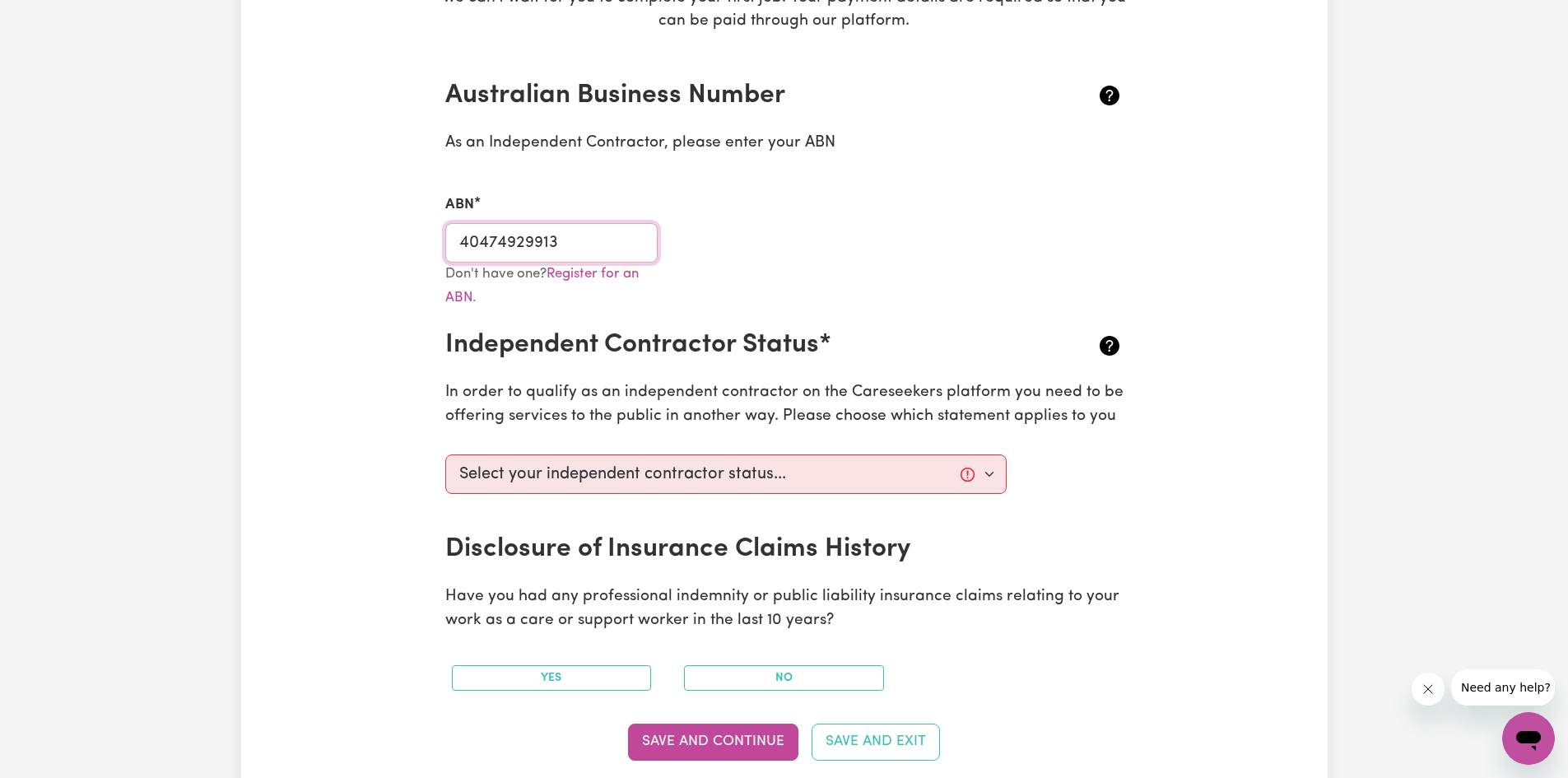
type input "40474929913"
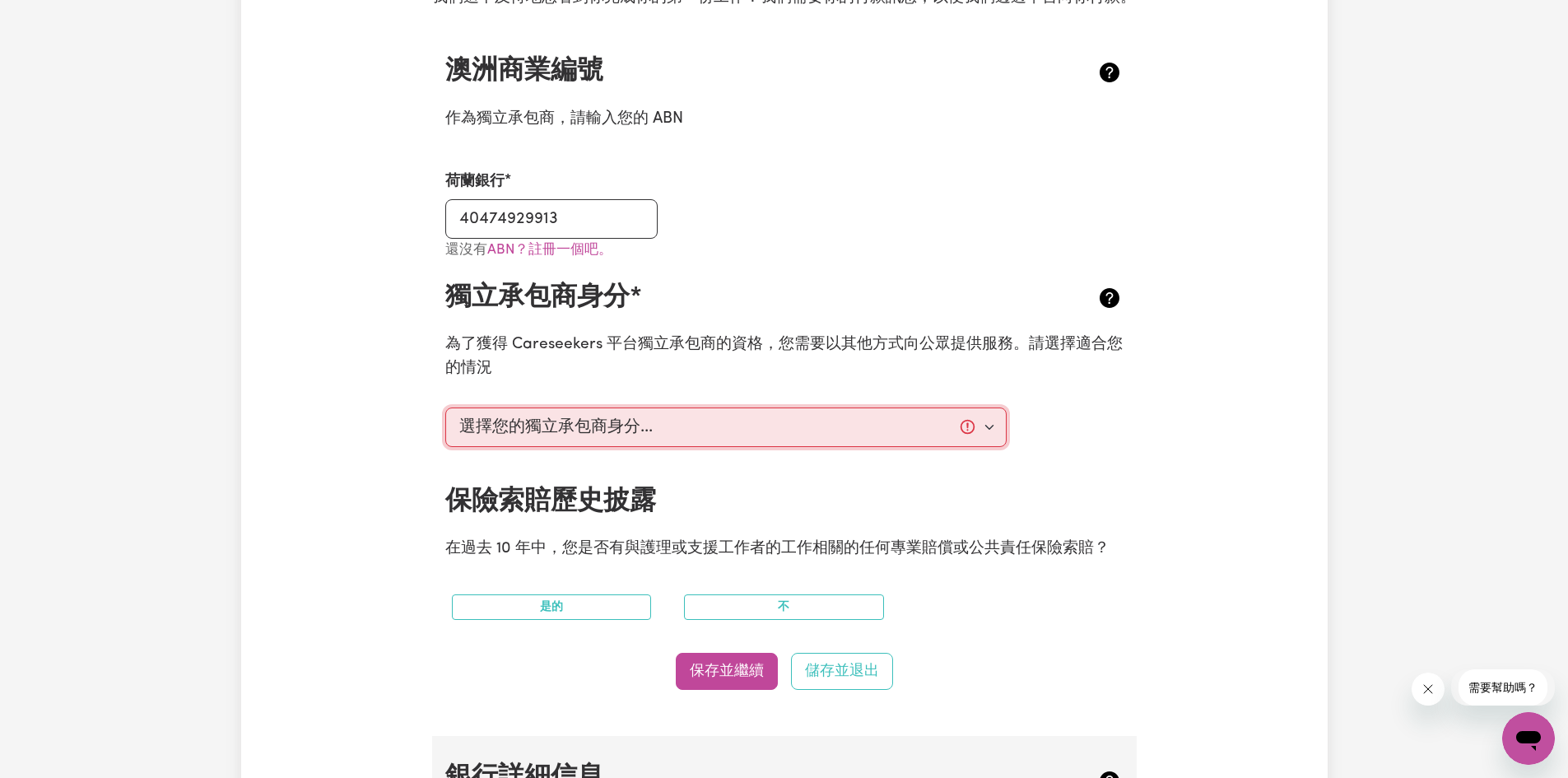
click at [487, 447] on select "選擇您的獨立承包商身分... 我正在透過另一個平台提供服務 我正在私下提供服務 我受僱於某個組織並提供服務 我在另一個行業工作" at bounding box center [727, 427] width 563 height 40
select select "I am providing services through another platform"
click at [445, 430] on select "選擇您的獨立承包商身分... 我正在透過另一個平台提供服務 我正在私下提供服務 我受僱於某個組織並提供服務 我在另一個行業工作" at bounding box center [727, 427] width 563 height 40
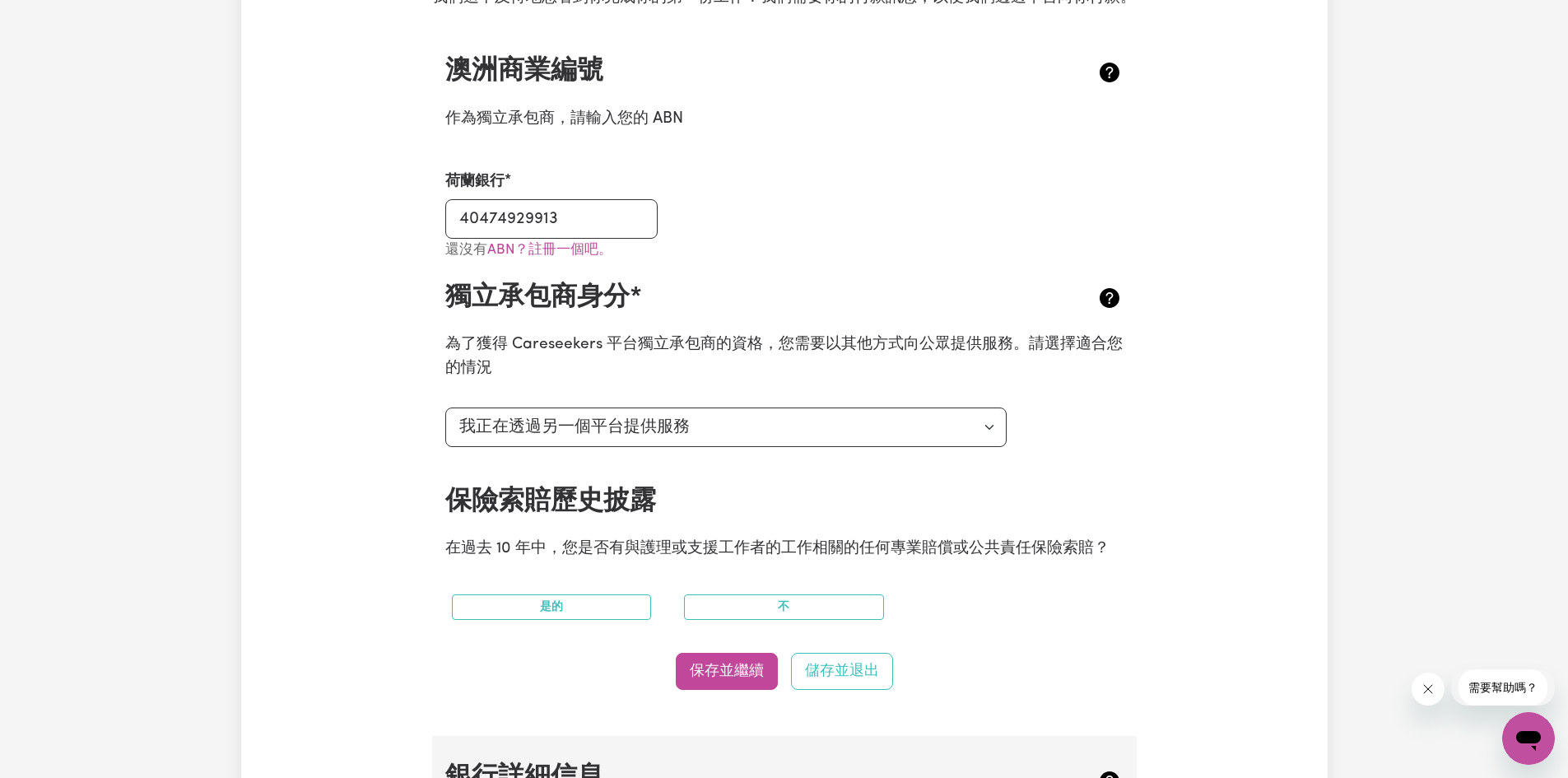
click at [397, 508] on div "更新個人資料 1 2 3 4 5 第五 步 ： 付款詳情 我們迫不及待地想看到你完成你的第一份工作！我們需要你的付款訊息，以便我們透過平台向你付款。 澳洲商業…" at bounding box center [784, 568] width 1086 height 1586
click at [833, 620] on button "不" at bounding box center [784, 607] width 200 height 25
click at [723, 677] on font "保存並繼續" at bounding box center [727, 670] width 74 height 14
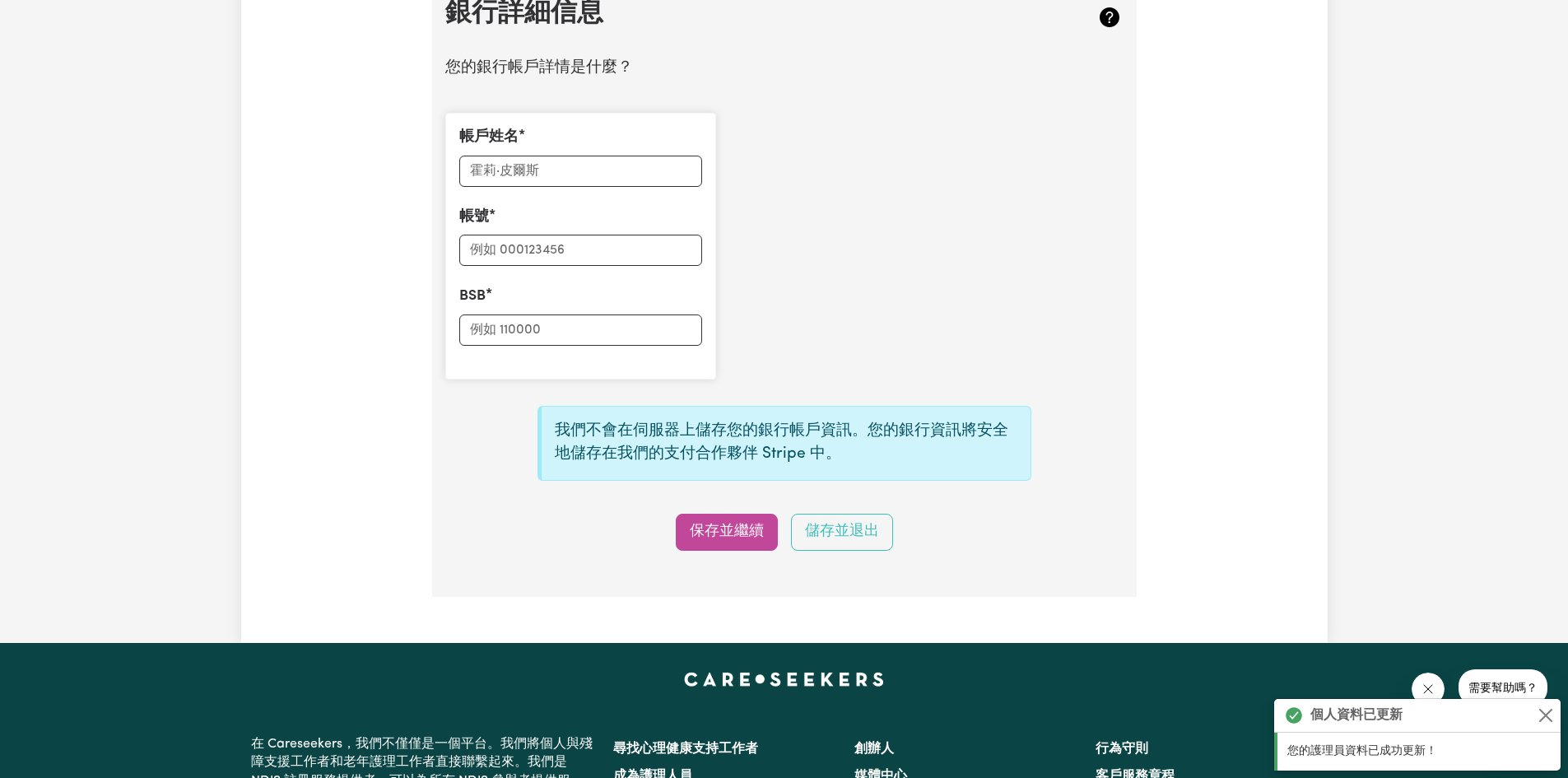
scroll to position [1136, 0]
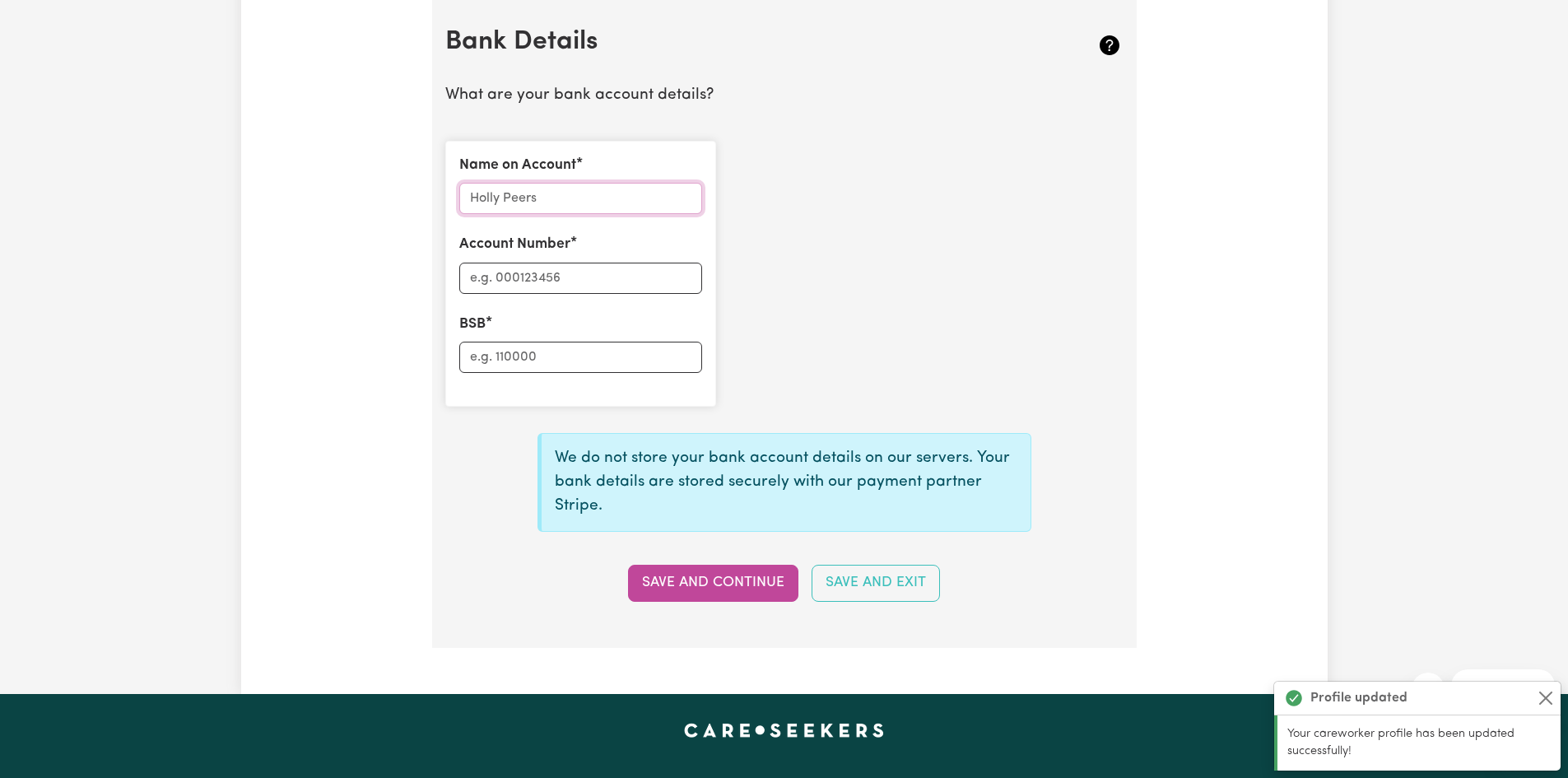
drag, startPoint x: 506, startPoint y: 201, endPoint x: 536, endPoint y: 205, distance: 30.3
click at [506, 201] on input "Name on Account" at bounding box center [580, 198] width 243 height 31
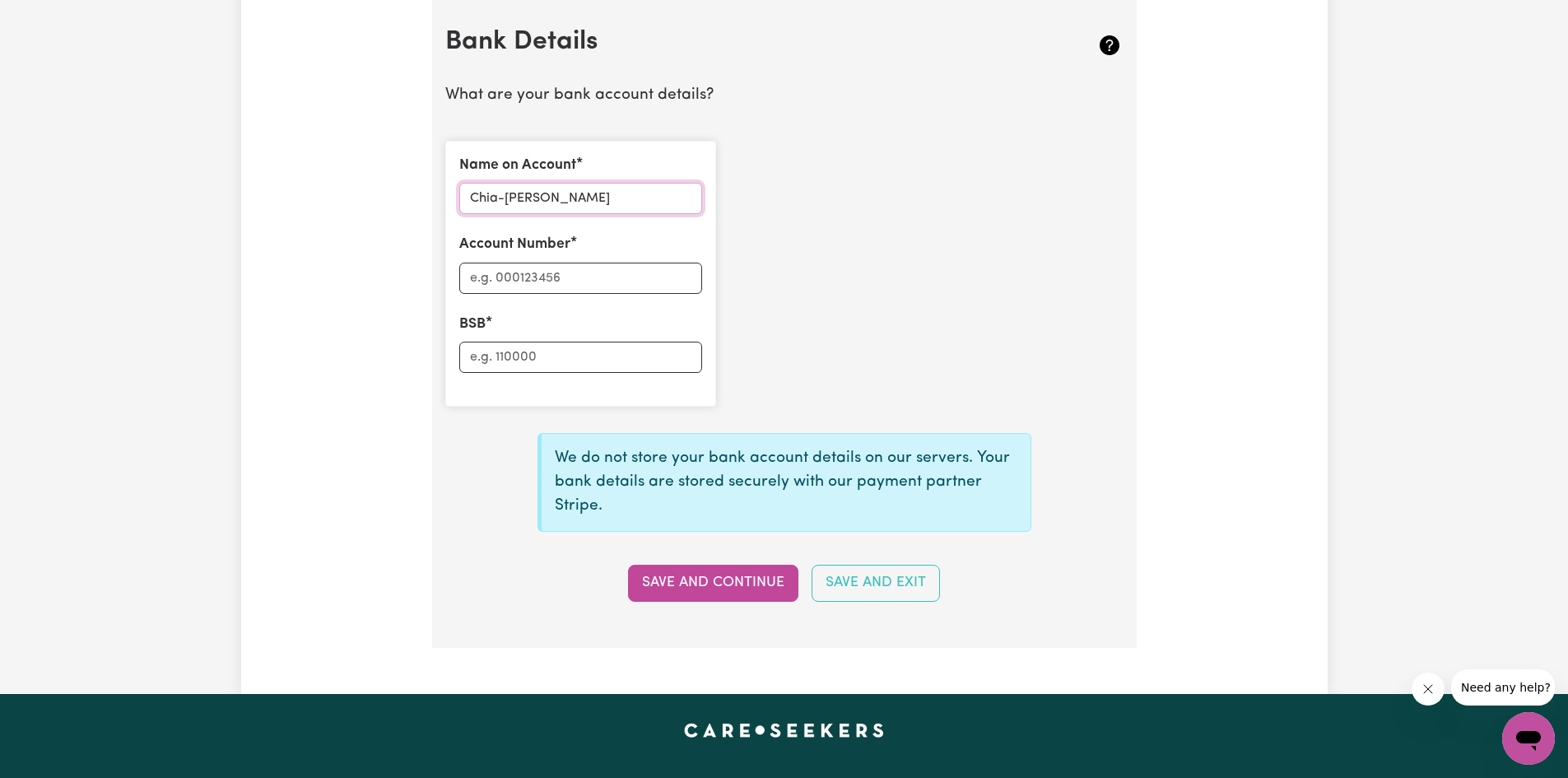
type input "Chia-Yu Hsiao"
type input "12878014"
type input "065000"
click at [722, 580] on button "Save and Continue" at bounding box center [713, 583] width 170 height 36
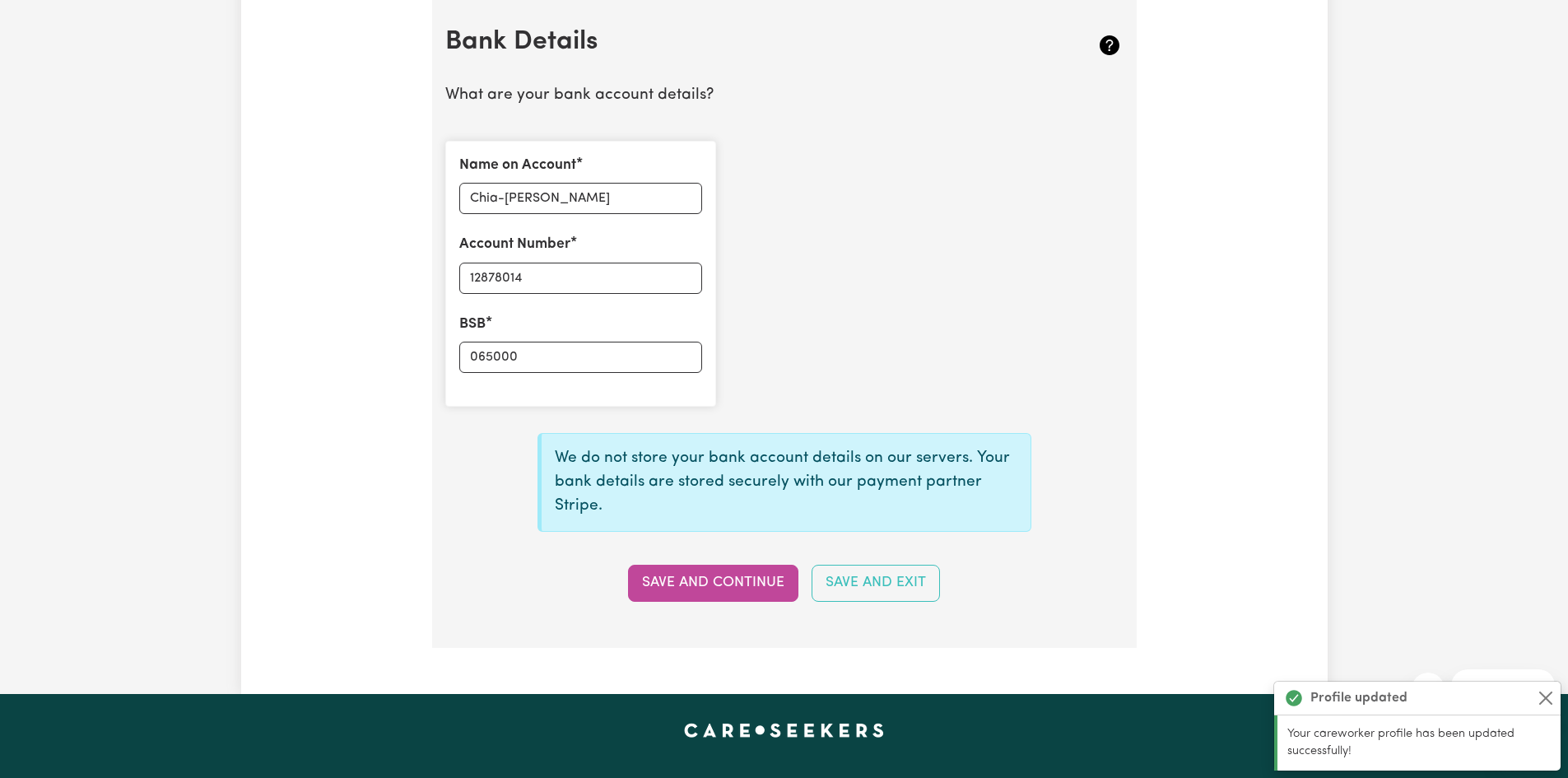
type input "****8014"
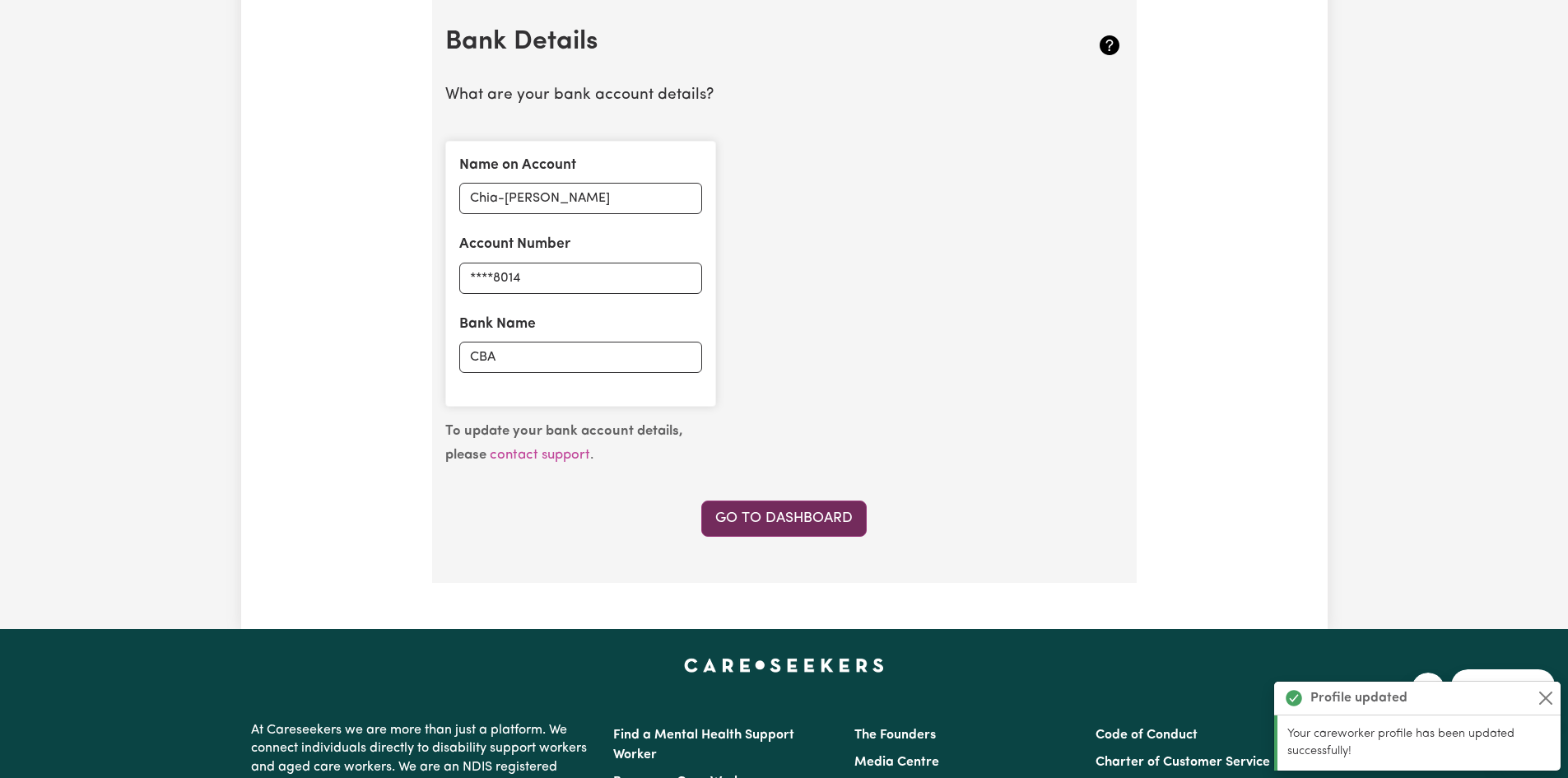
click at [784, 517] on link "Go to Dashboard" at bounding box center [784, 518] width 165 height 36
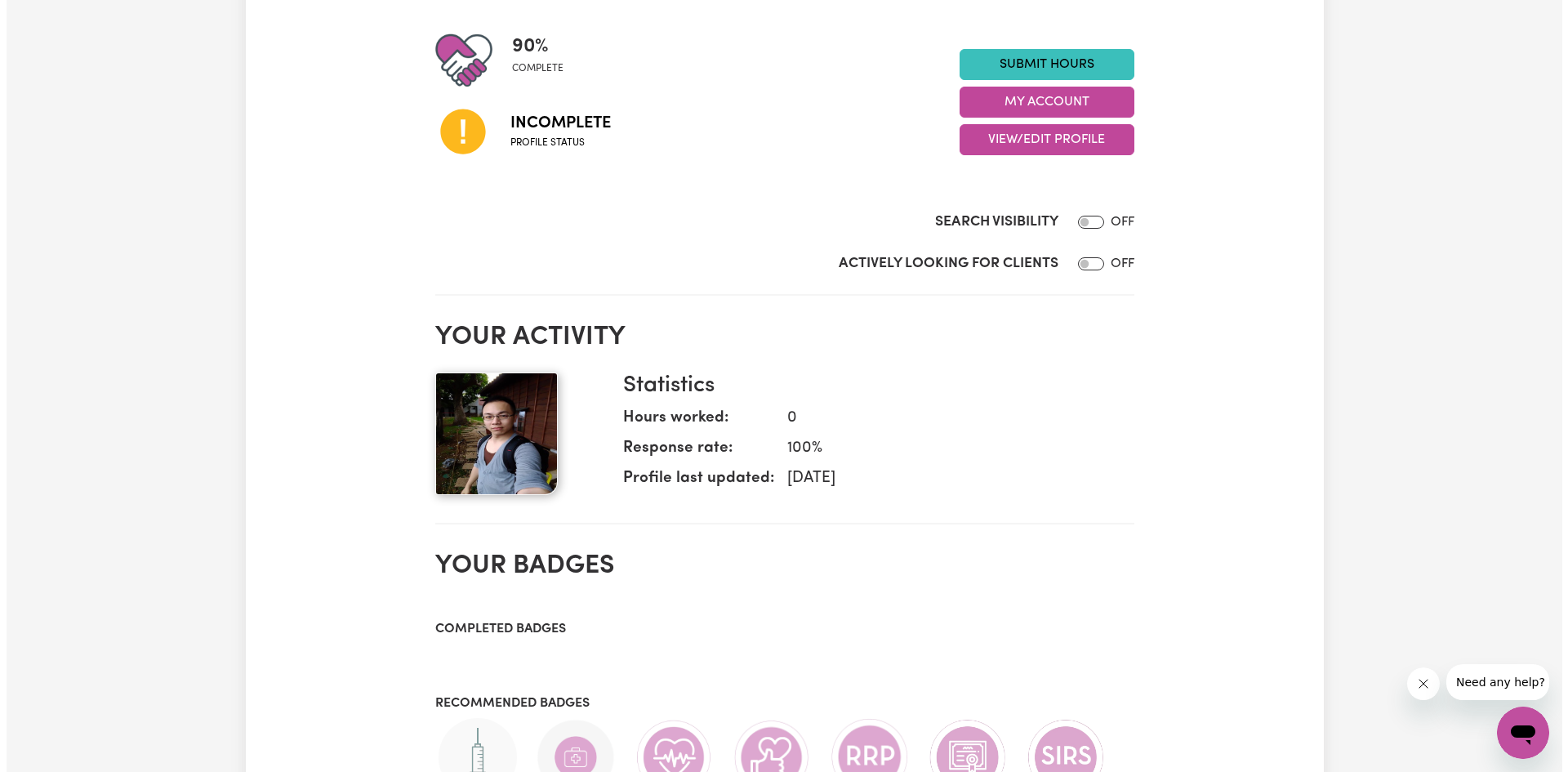
scroll to position [163, 0]
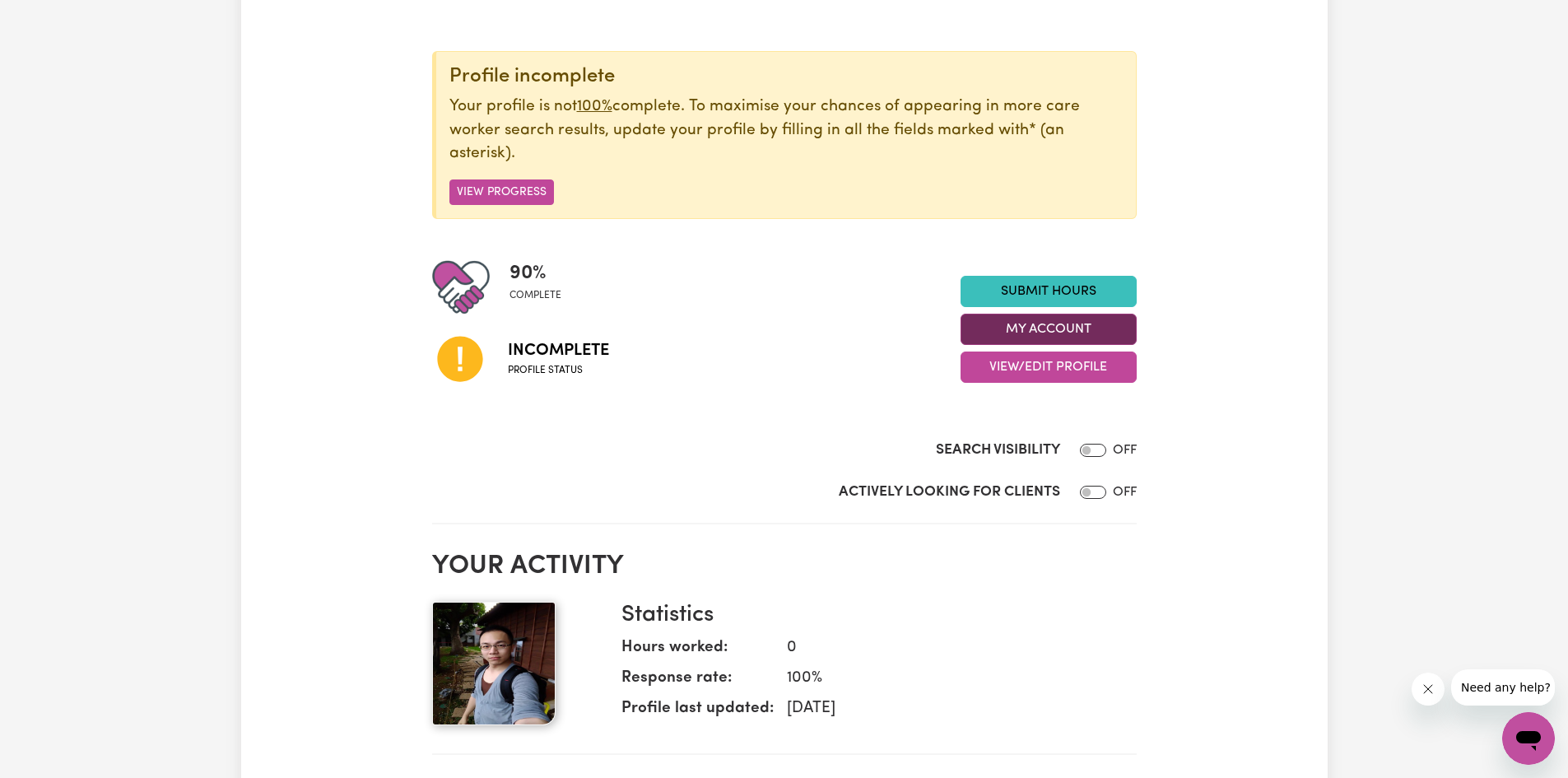
click at [1019, 330] on button "My Account" at bounding box center [1048, 328] width 176 height 31
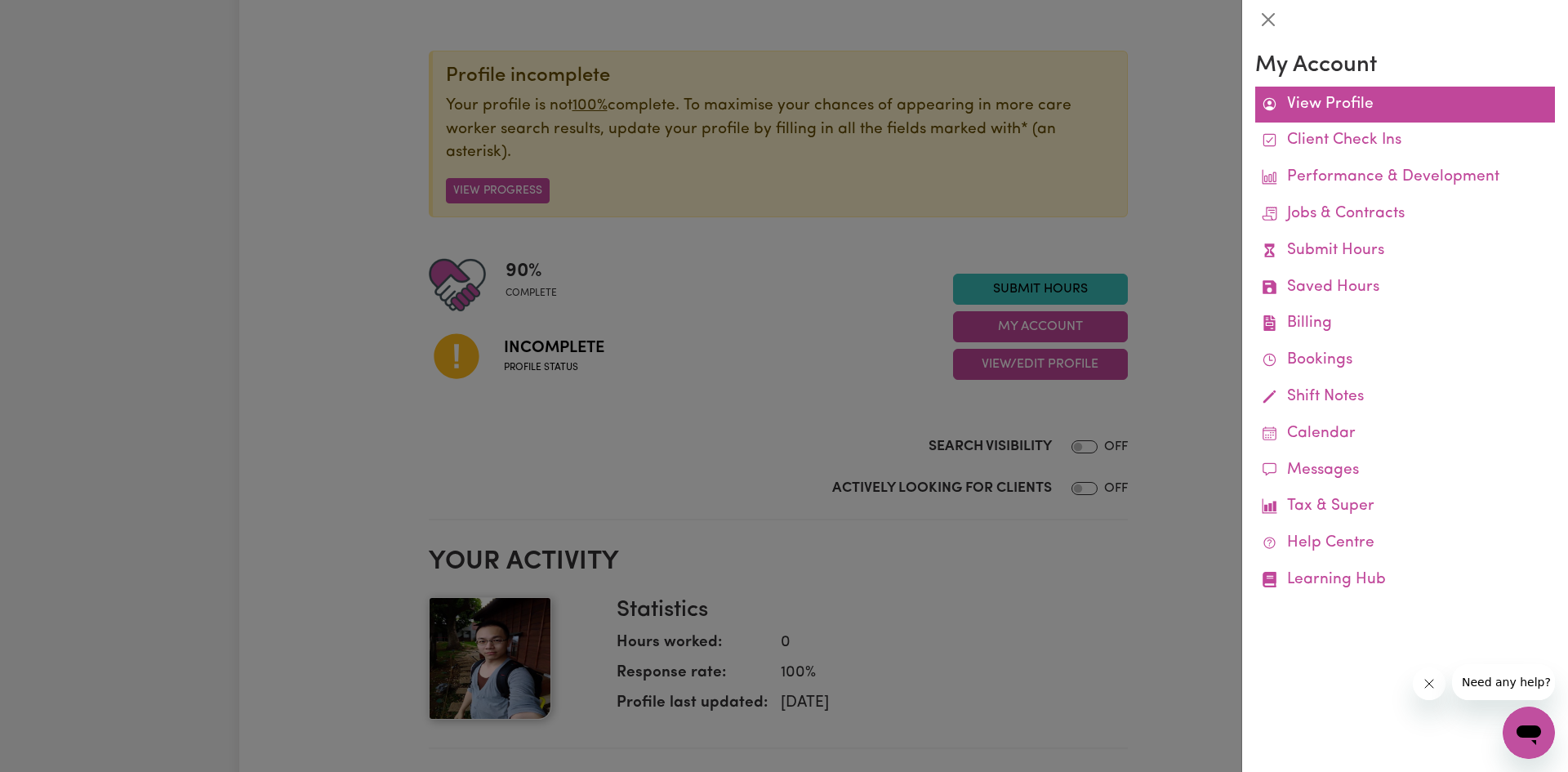
click at [1359, 109] on link "View Profile" at bounding box center [1404, 105] width 300 height 37
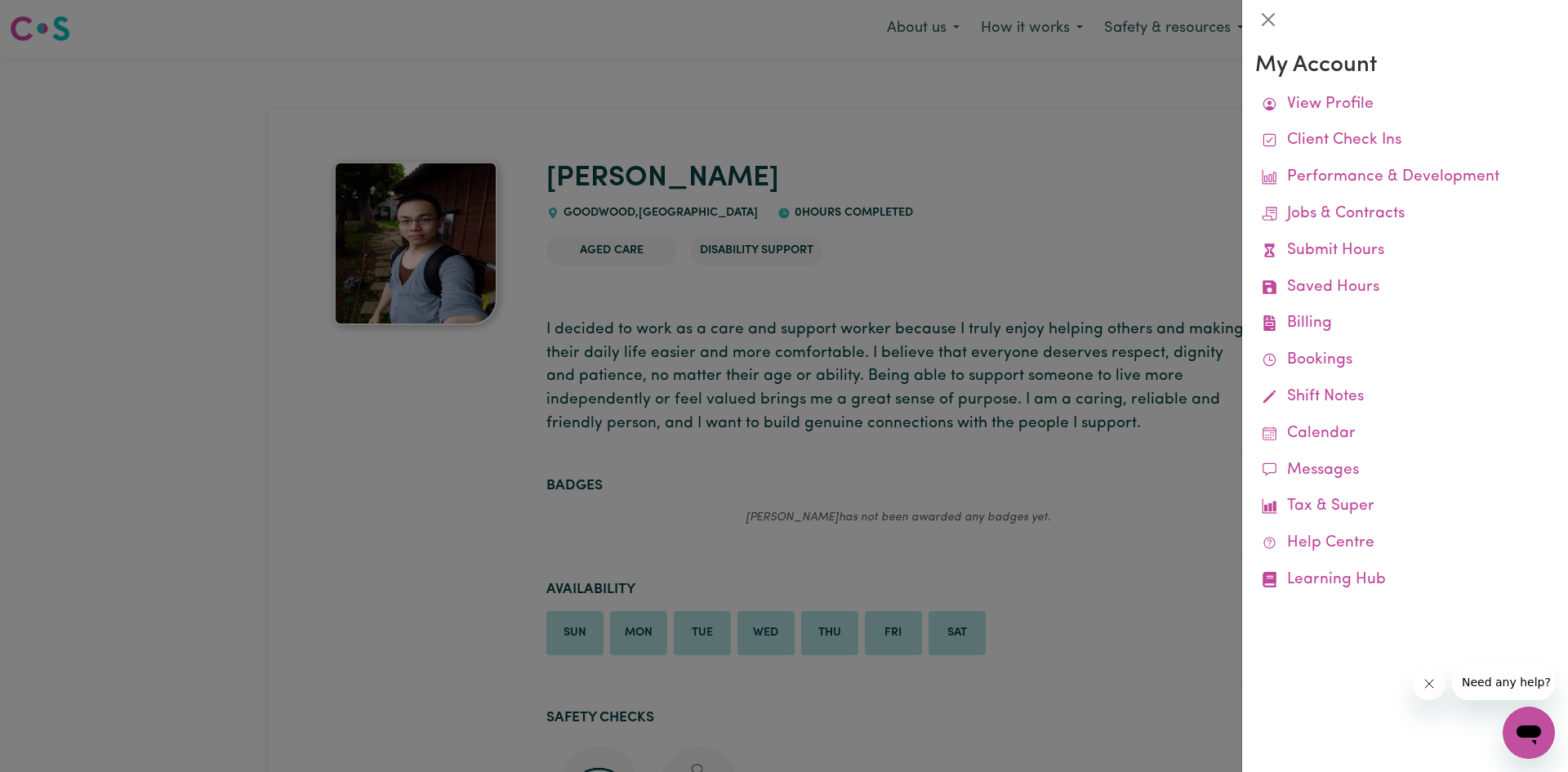
click at [934, 321] on div at bounding box center [784, 386] width 1568 height 772
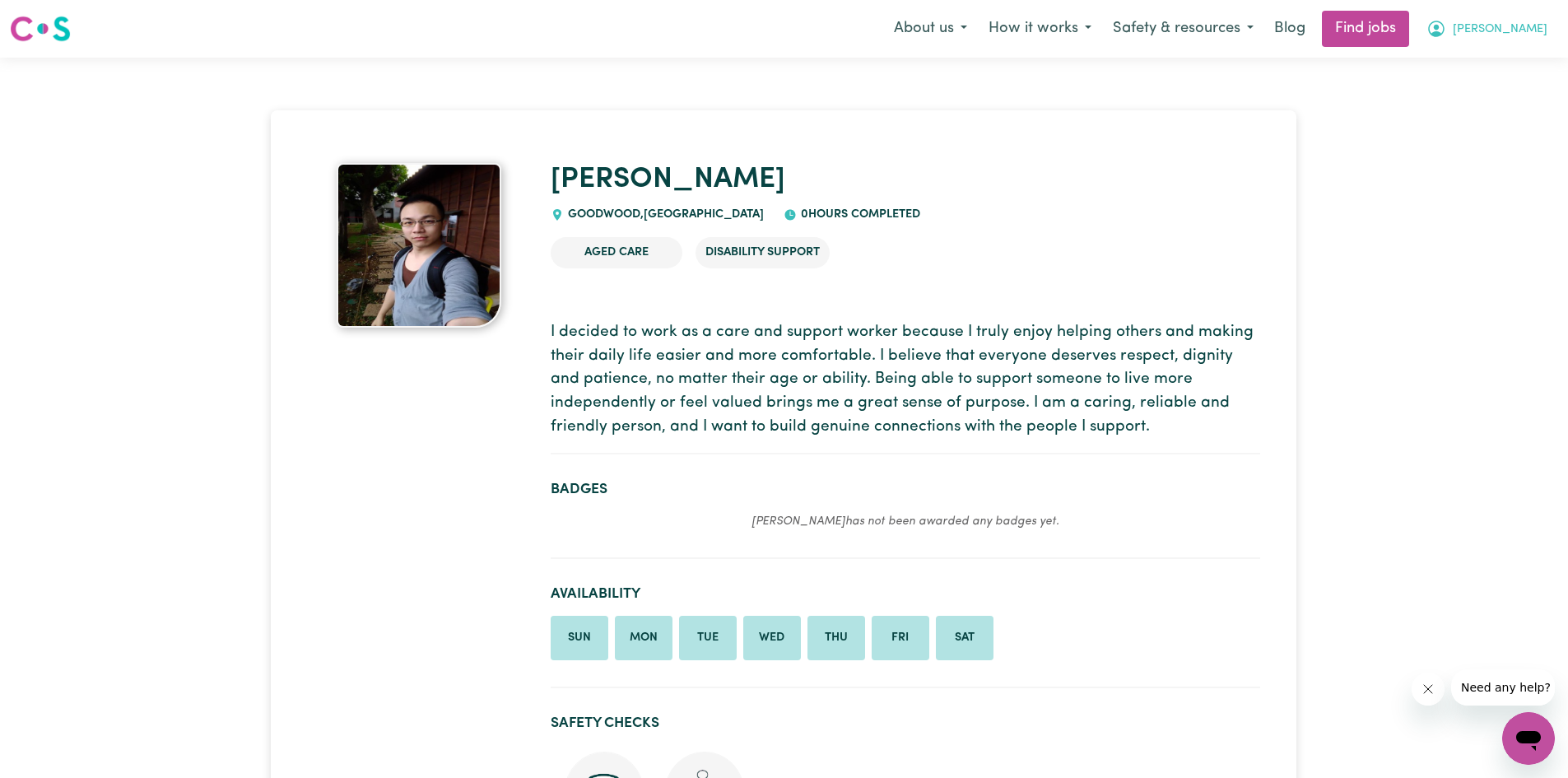
click at [1550, 30] on button "[PERSON_NAME]" at bounding box center [1486, 29] width 142 height 35
click at [1077, 23] on button "How it works" at bounding box center [1040, 29] width 125 height 35
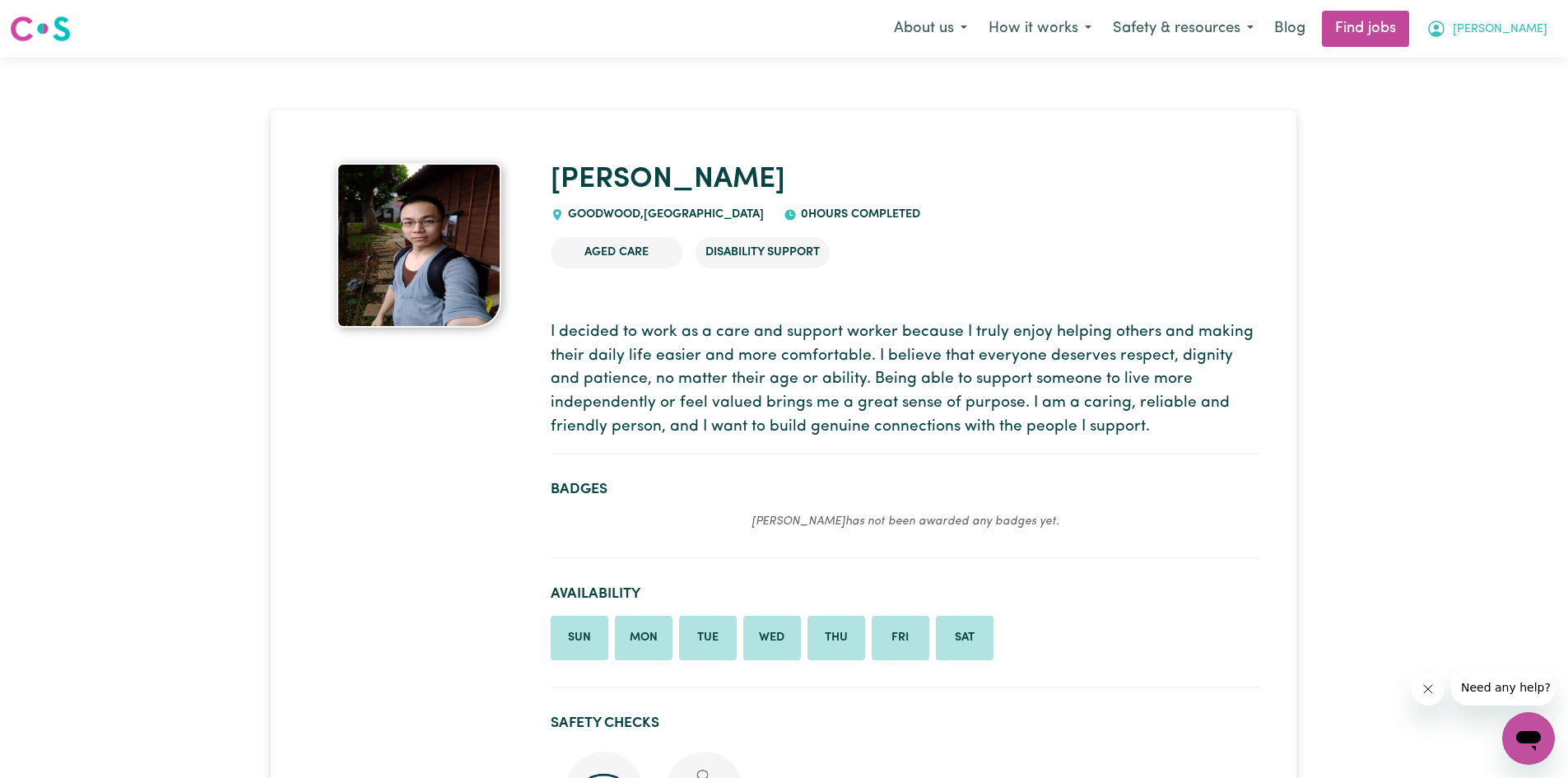
click at [1508, 30] on span "[PERSON_NAME]" at bounding box center [1500, 29] width 94 height 19
click at [1487, 94] on link "My Dashboard" at bounding box center [1492, 94] width 130 height 31
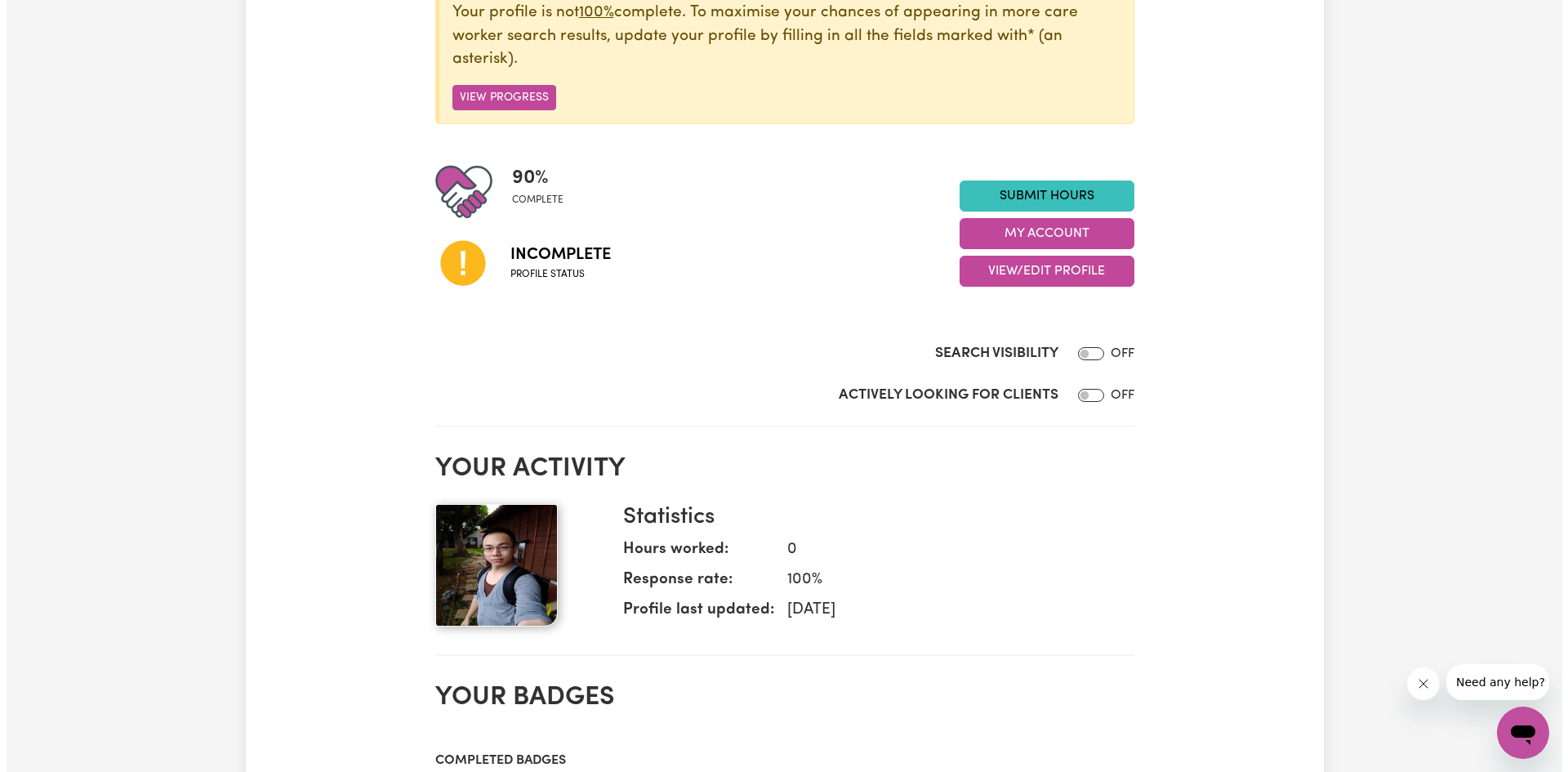
scroll to position [163, 0]
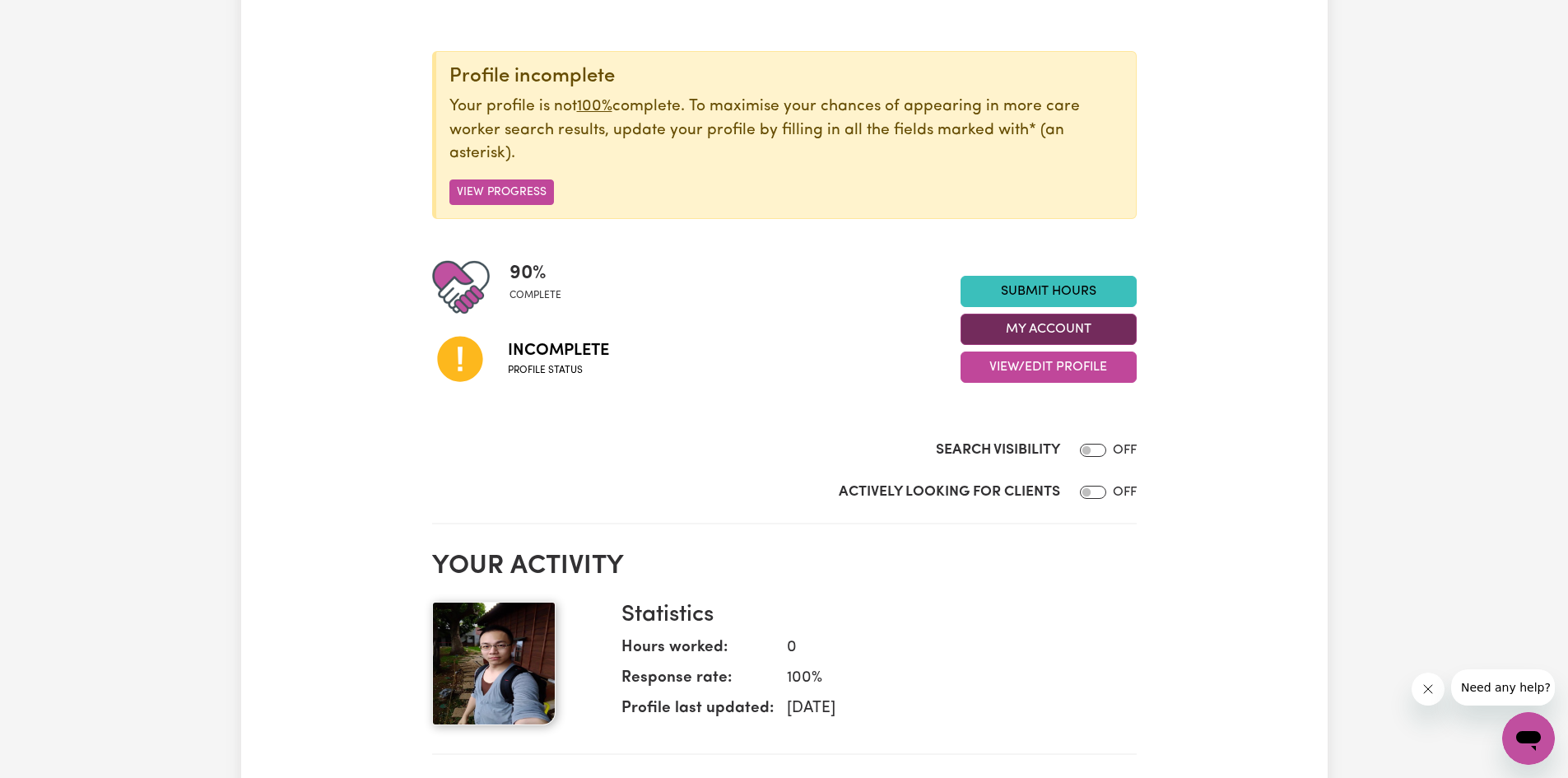
click at [1011, 342] on button "My Account" at bounding box center [1048, 328] width 176 height 31
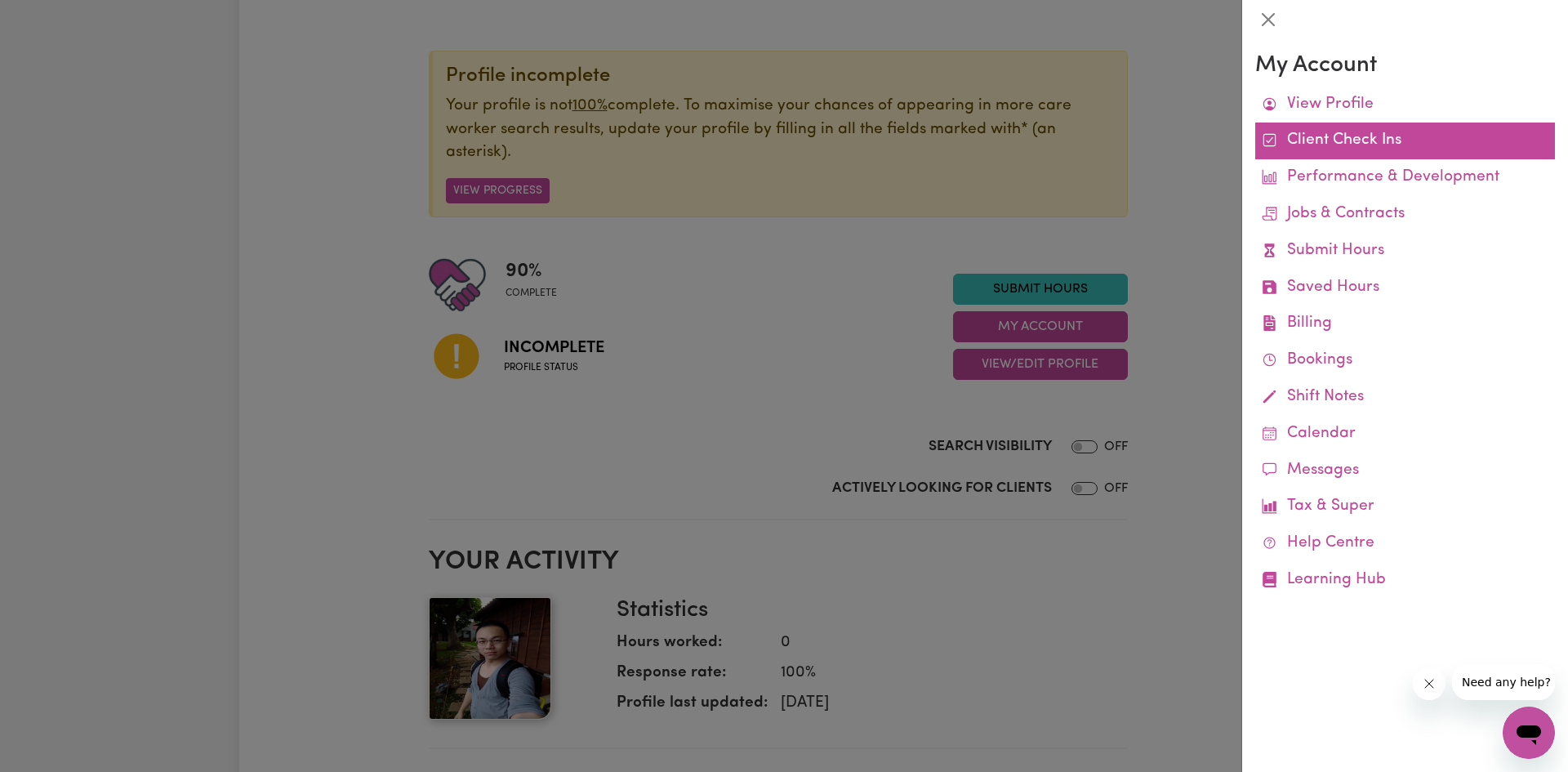
click at [1381, 145] on link "Client Check Ins" at bounding box center [1404, 141] width 300 height 37
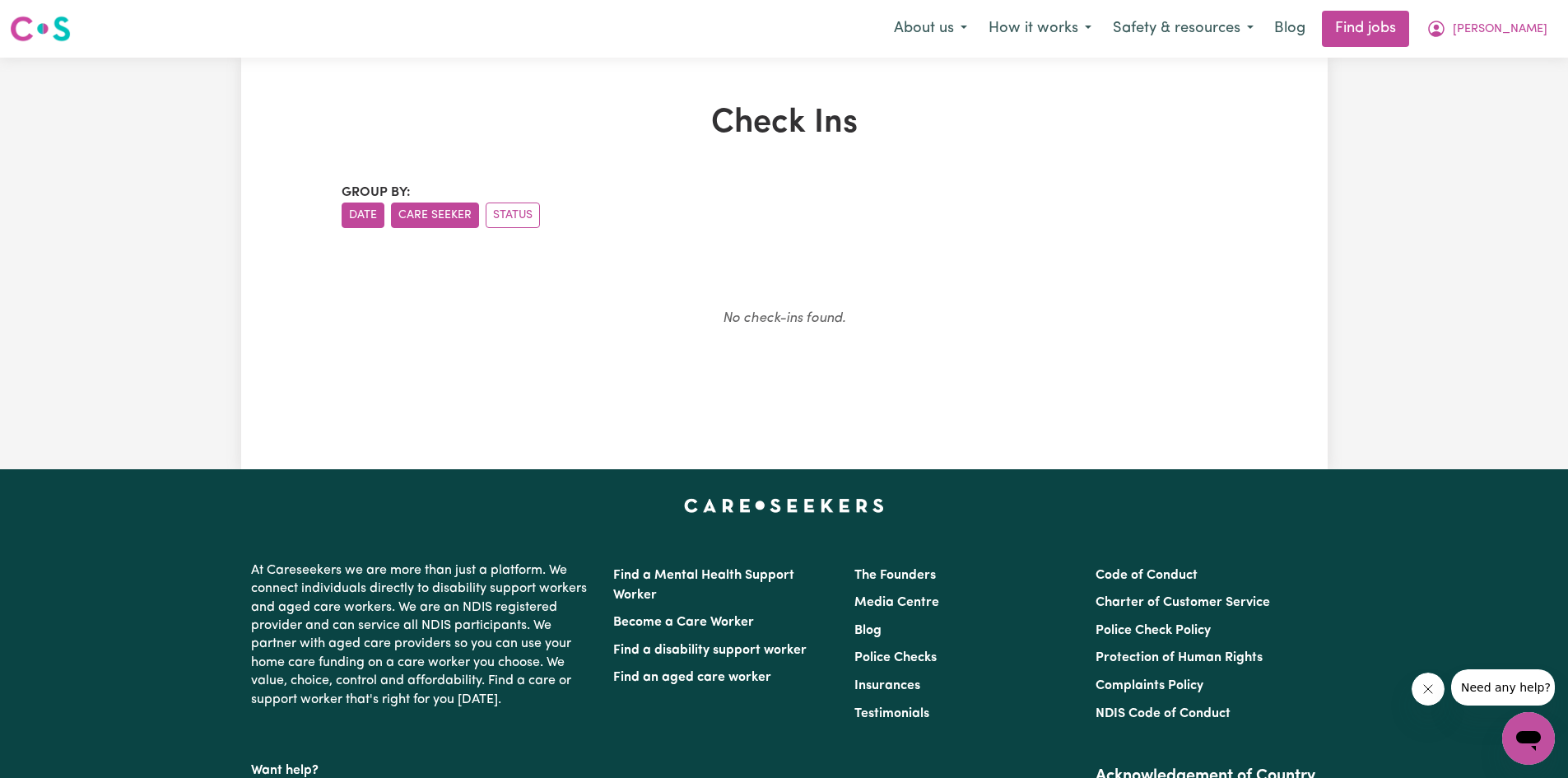
click at [438, 218] on button "Care Seeker" at bounding box center [435, 215] width 88 height 25
click at [488, 212] on button "Status" at bounding box center [513, 215] width 55 height 25
click at [1506, 36] on span "[PERSON_NAME]" at bounding box center [1500, 29] width 94 height 19
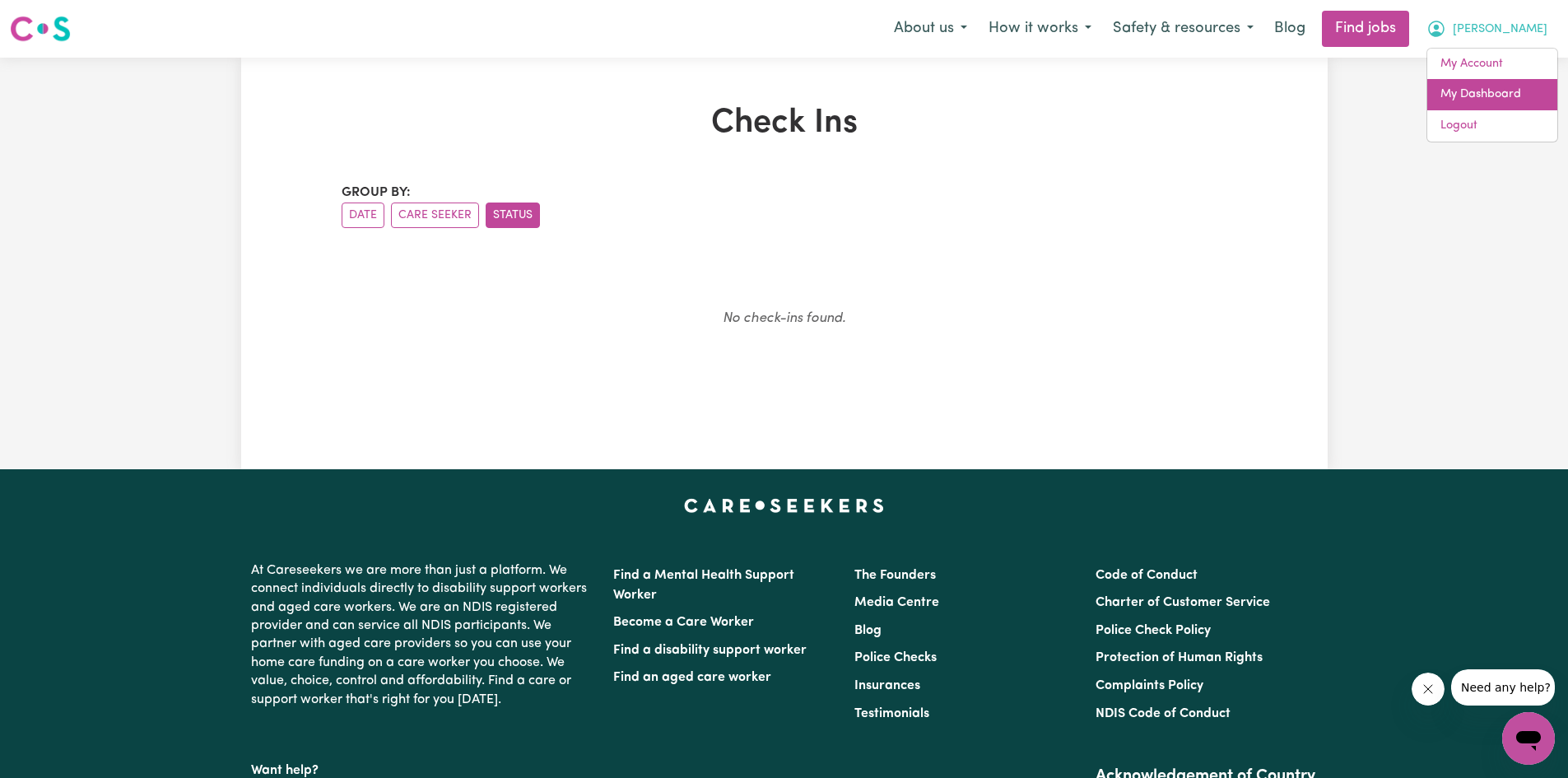
click at [1454, 97] on link "My Dashboard" at bounding box center [1492, 94] width 130 height 31
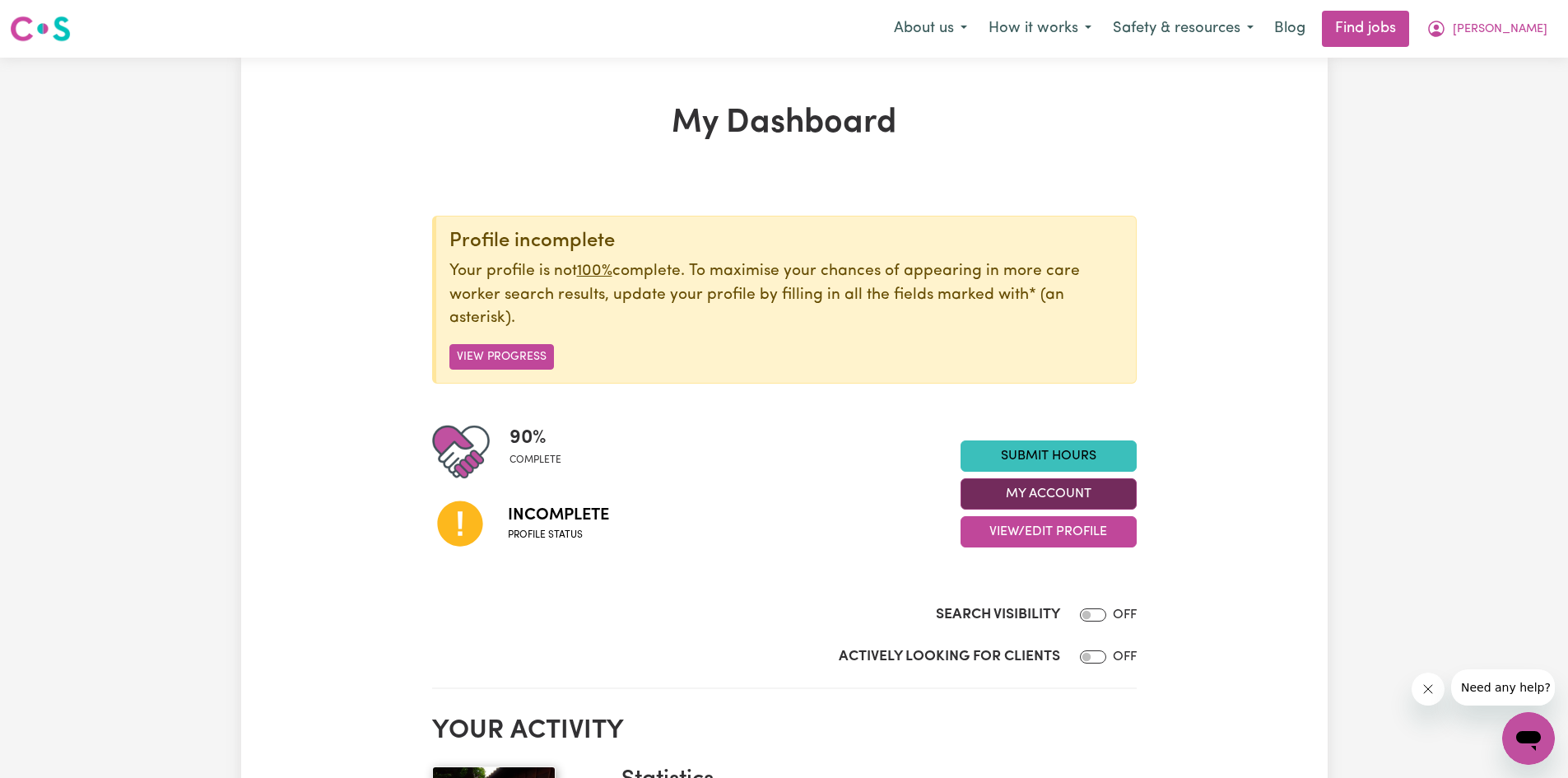
click at [1053, 484] on button "My Account" at bounding box center [1048, 493] width 176 height 31
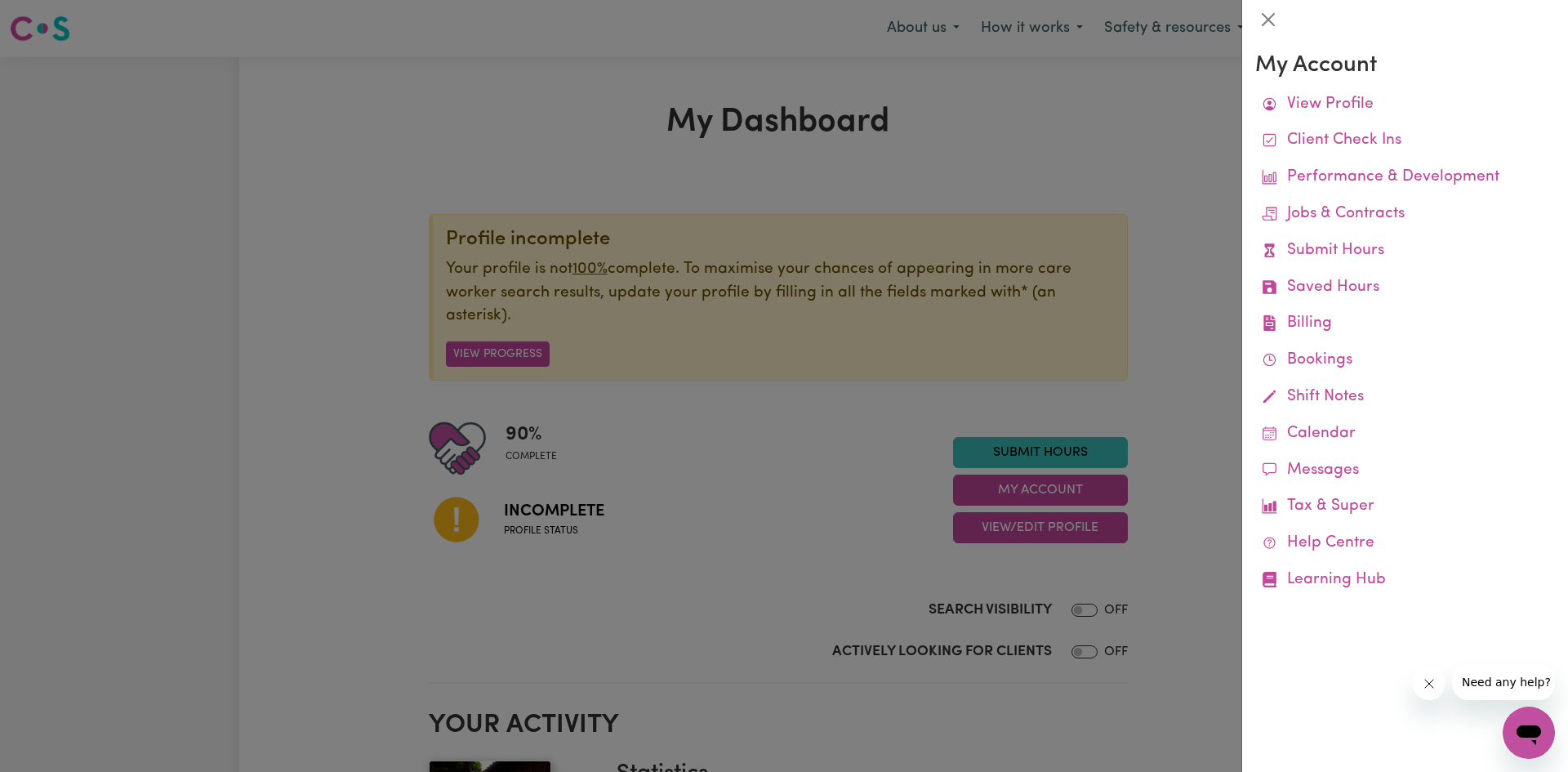
click at [1114, 60] on div at bounding box center [784, 386] width 1568 height 772
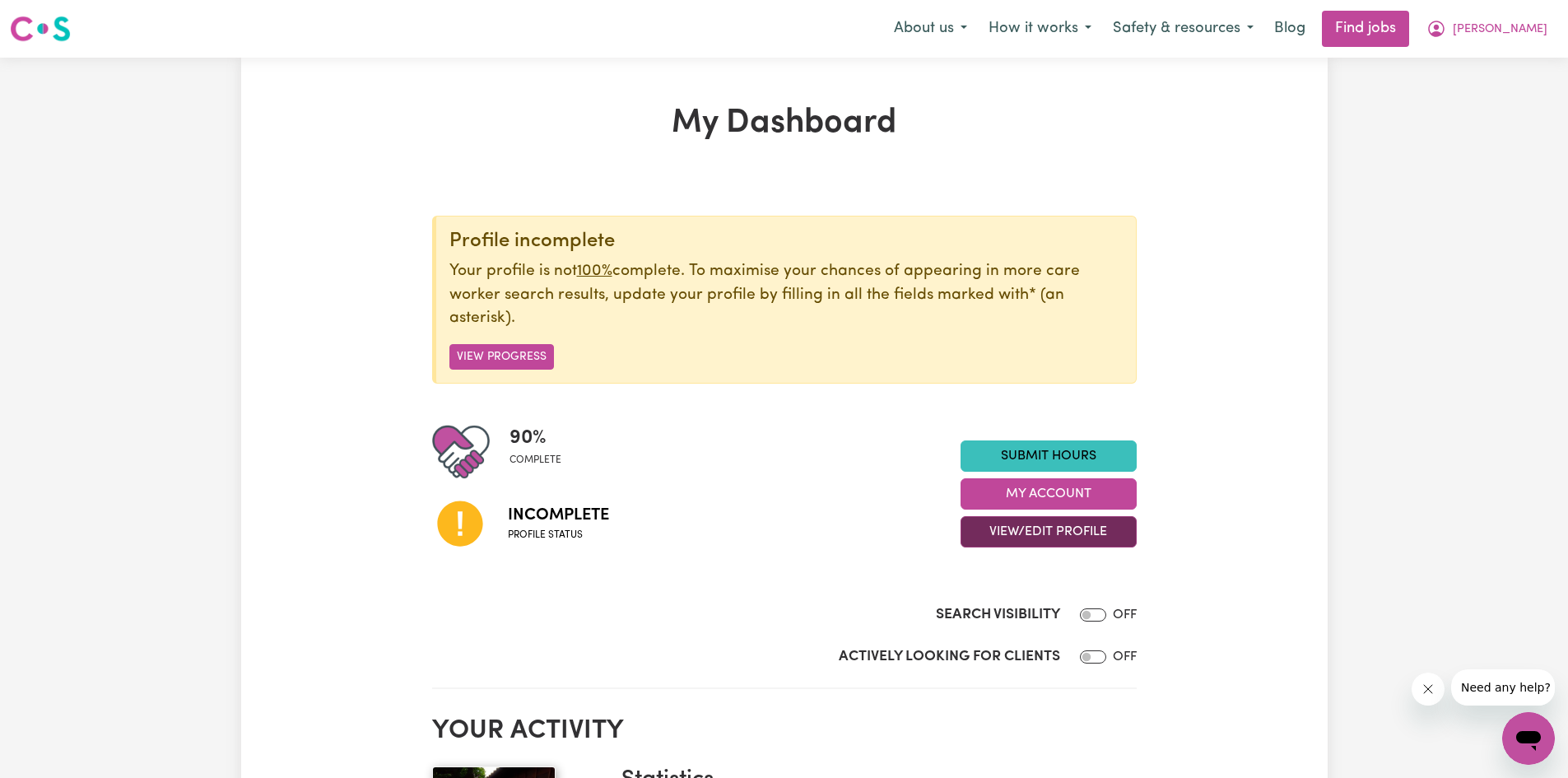
click at [1058, 535] on button "View/Edit Profile" at bounding box center [1048, 531] width 176 height 31
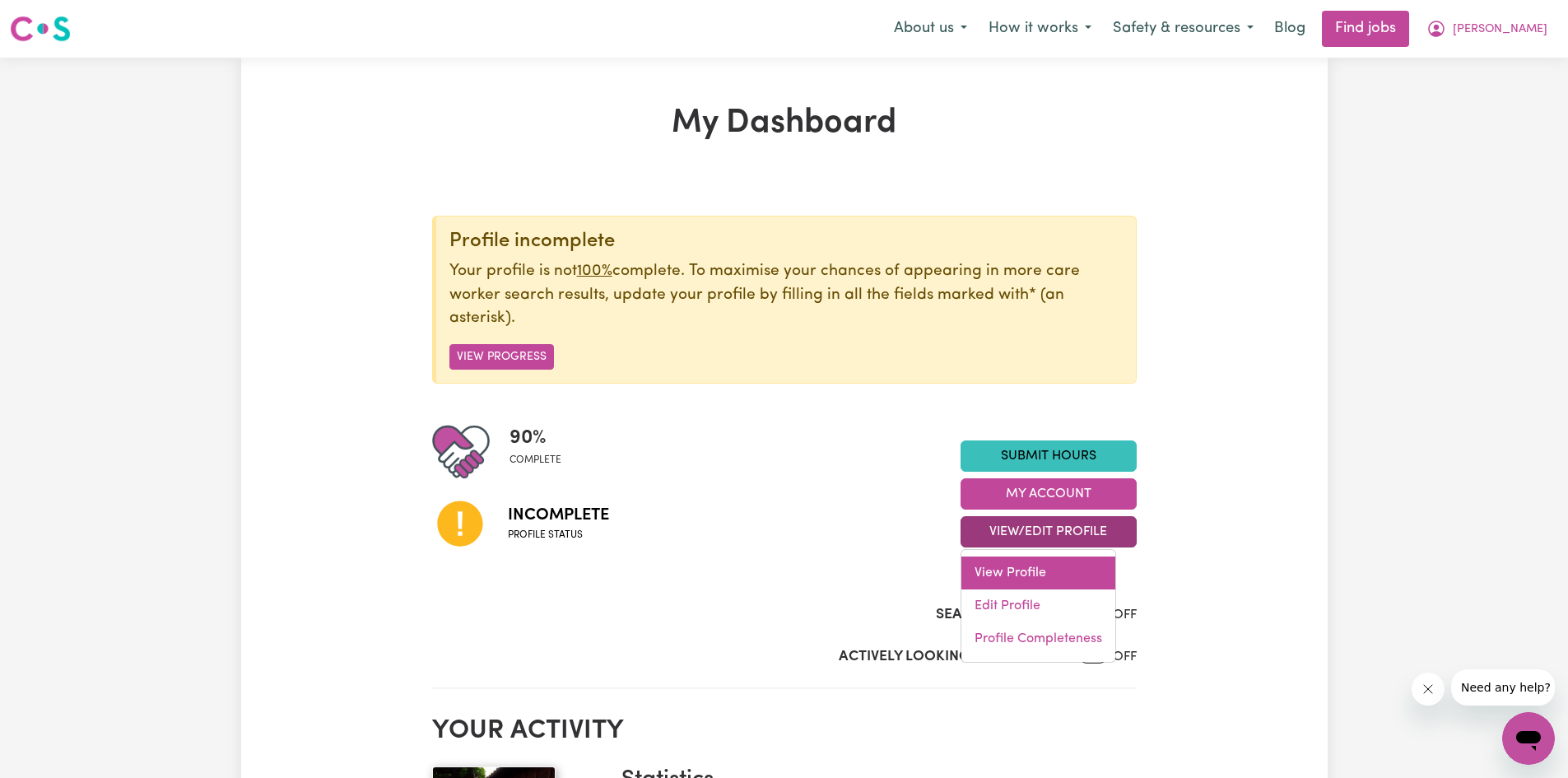
click at [1003, 567] on link "View Profile" at bounding box center [1038, 573] width 154 height 33
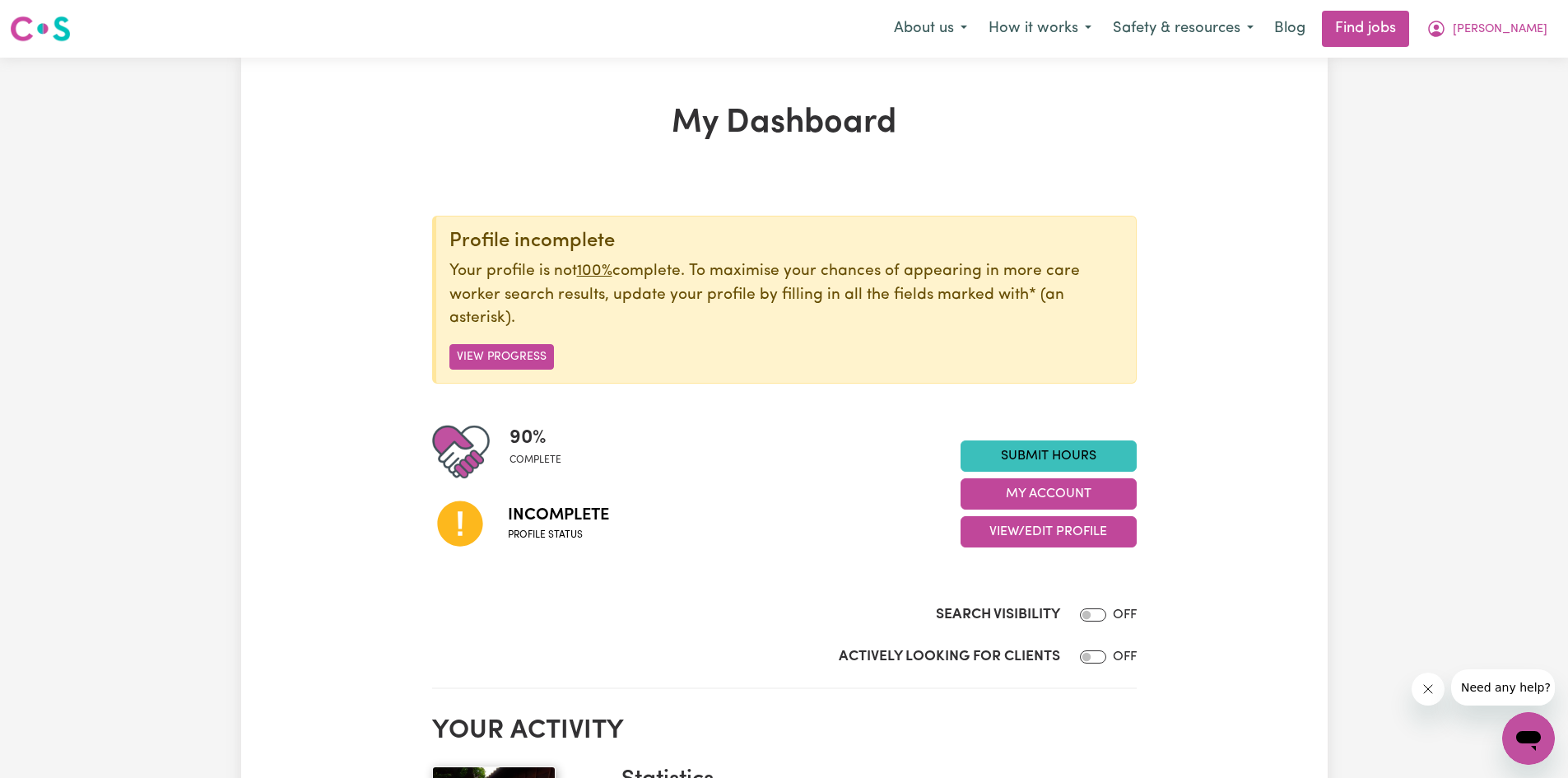
click at [458, 515] on icon at bounding box center [460, 523] width 56 height 56
click at [480, 526] on icon at bounding box center [460, 524] width 45 height 45
click at [477, 528] on icon at bounding box center [460, 524] width 45 height 45
click at [1089, 534] on button "View/Edit Profile" at bounding box center [1048, 531] width 176 height 31
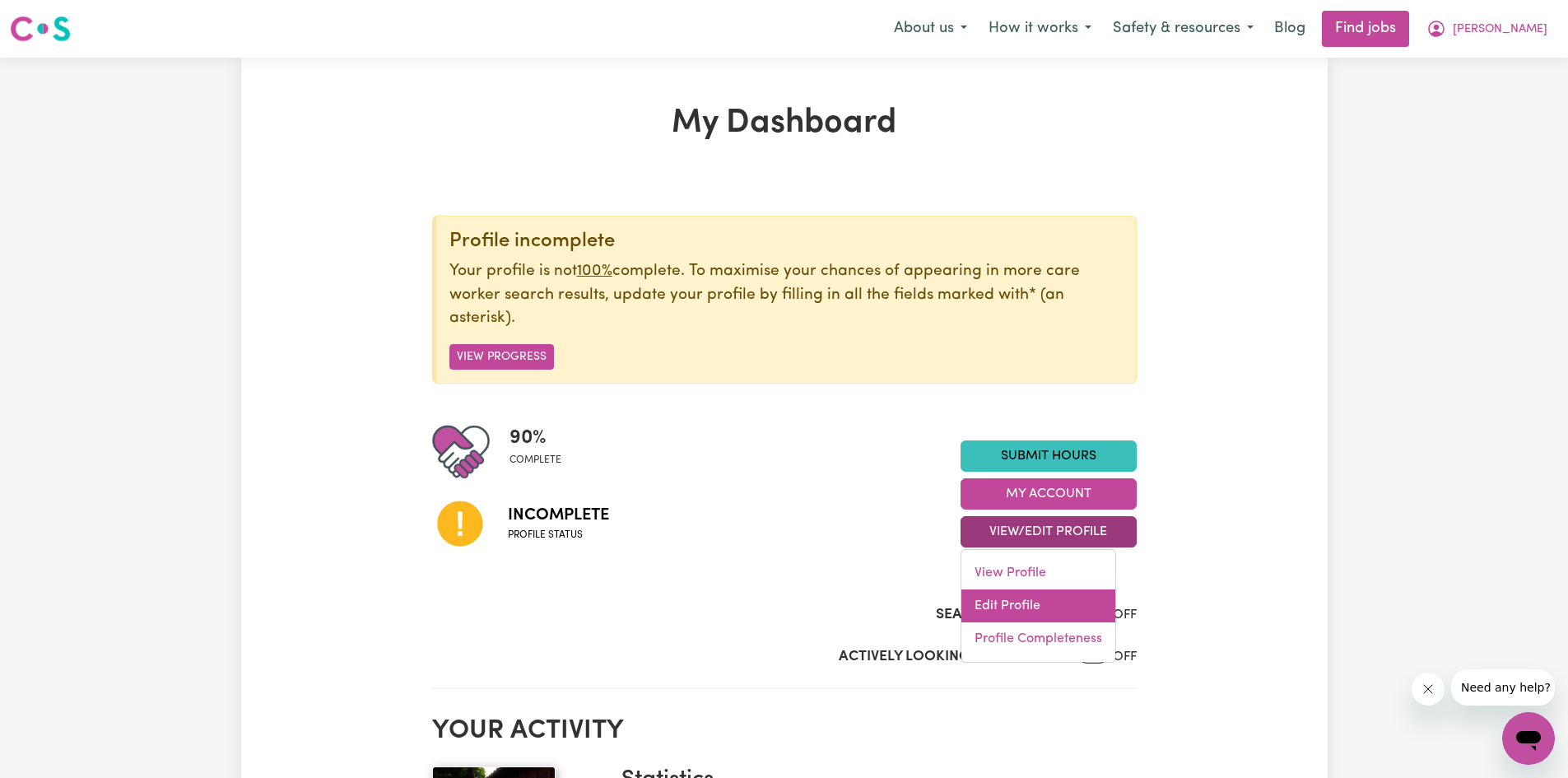
click at [992, 609] on link "Edit Profile" at bounding box center [1038, 605] width 154 height 33
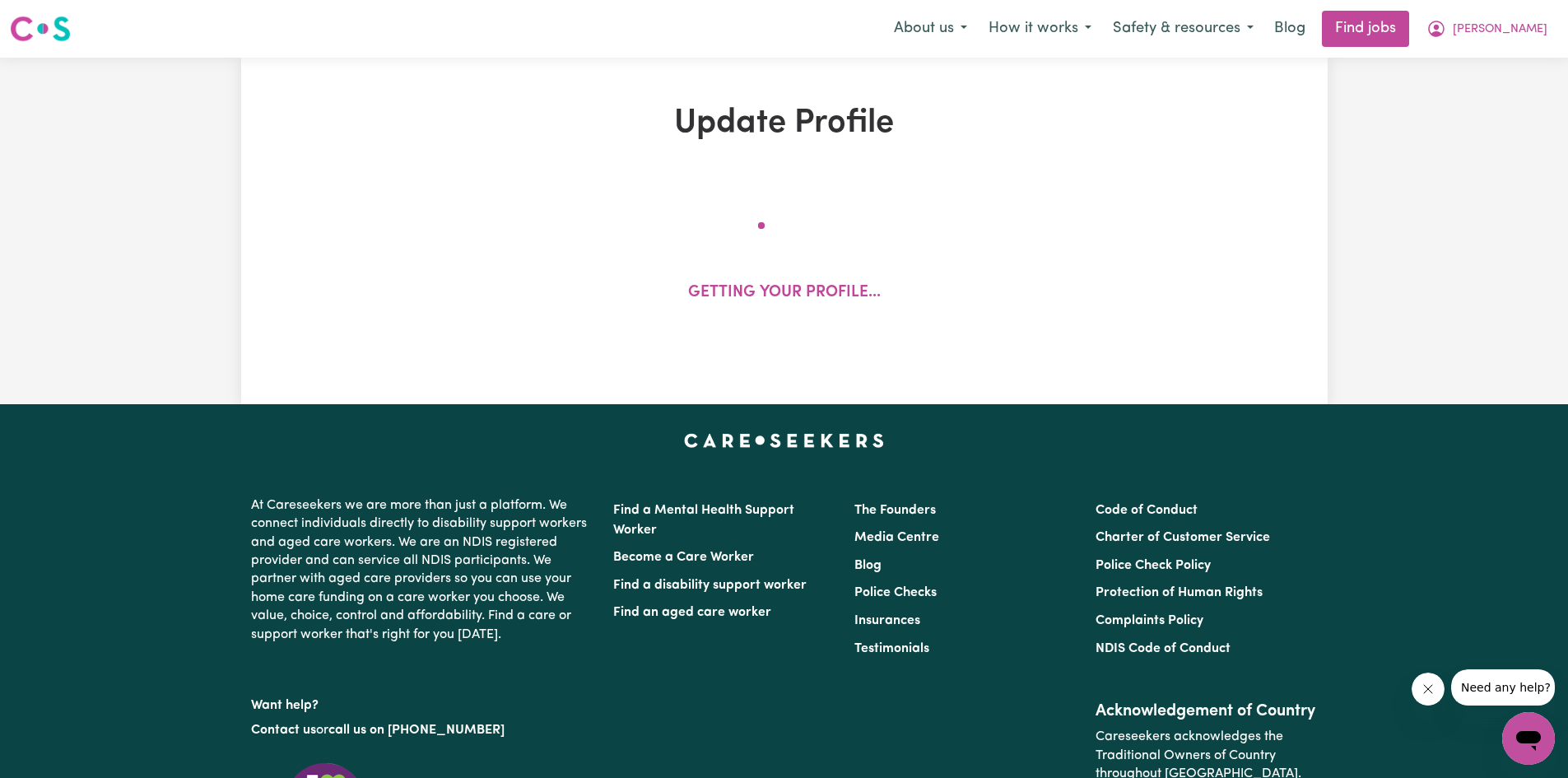
select select "male"
select select "Student Visa"
select select "Studying a healthcare related degree or qualification"
select select "37"
select select "45"
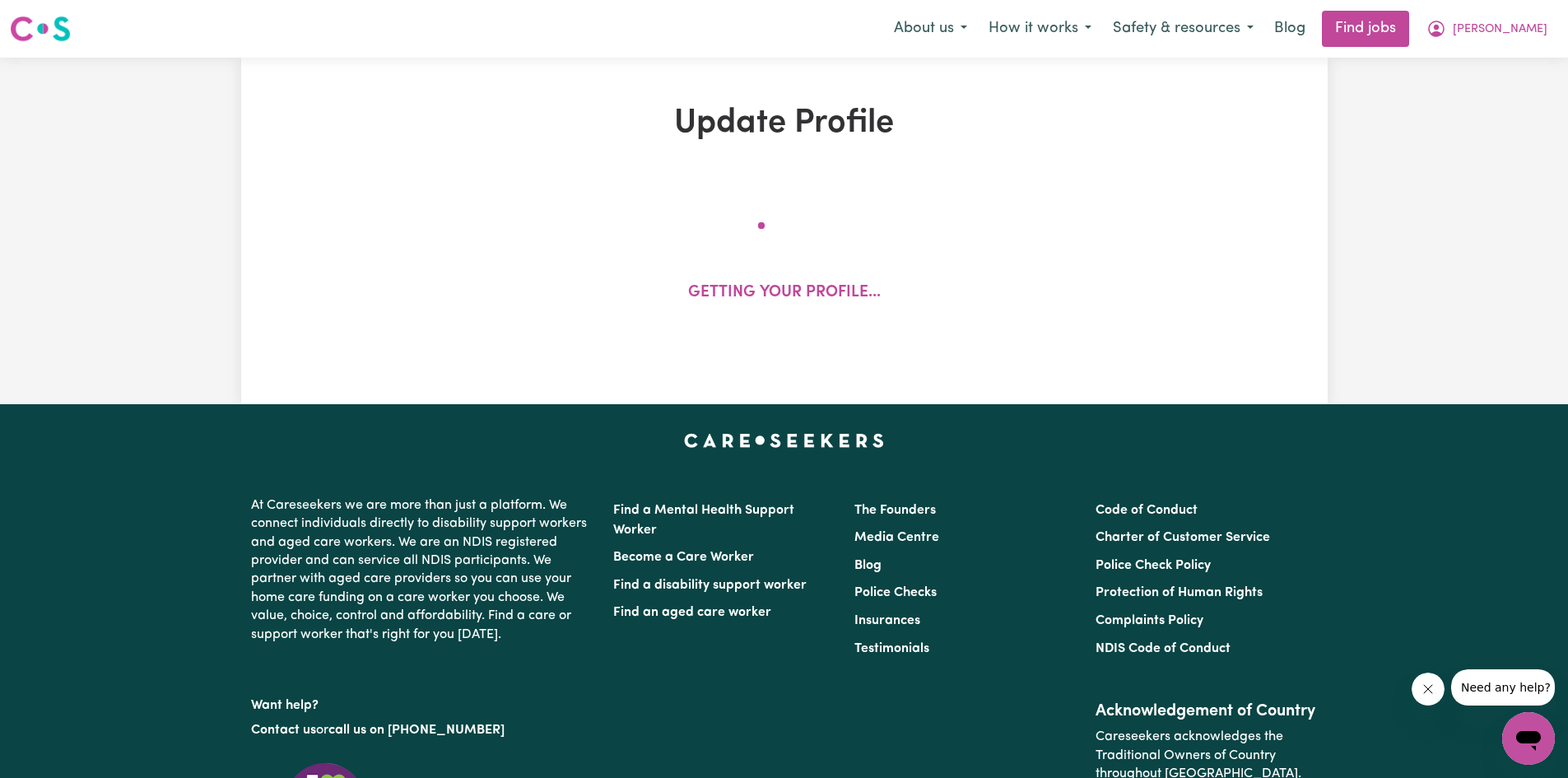
select select "60"
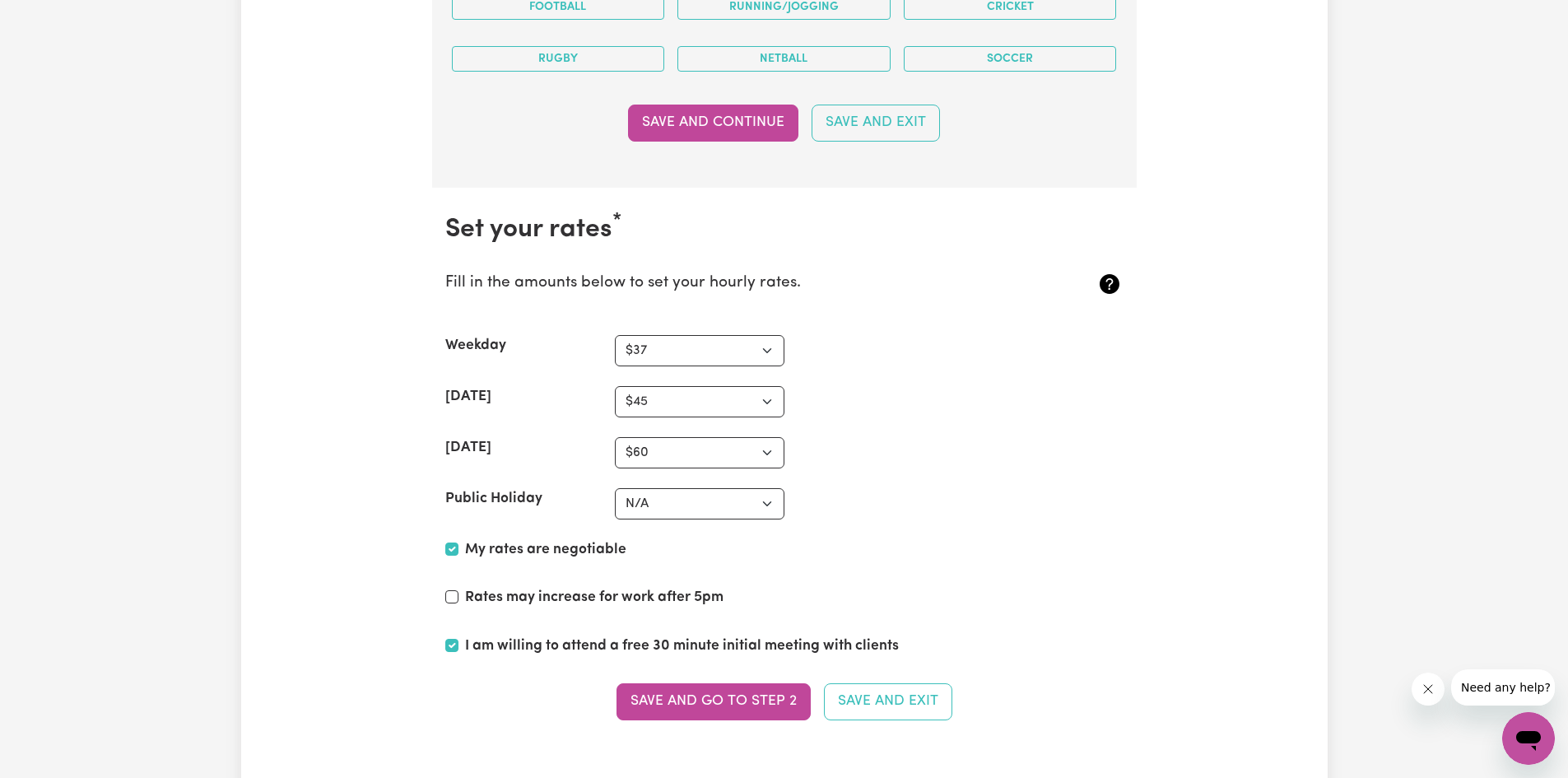
scroll to position [4033, 0]
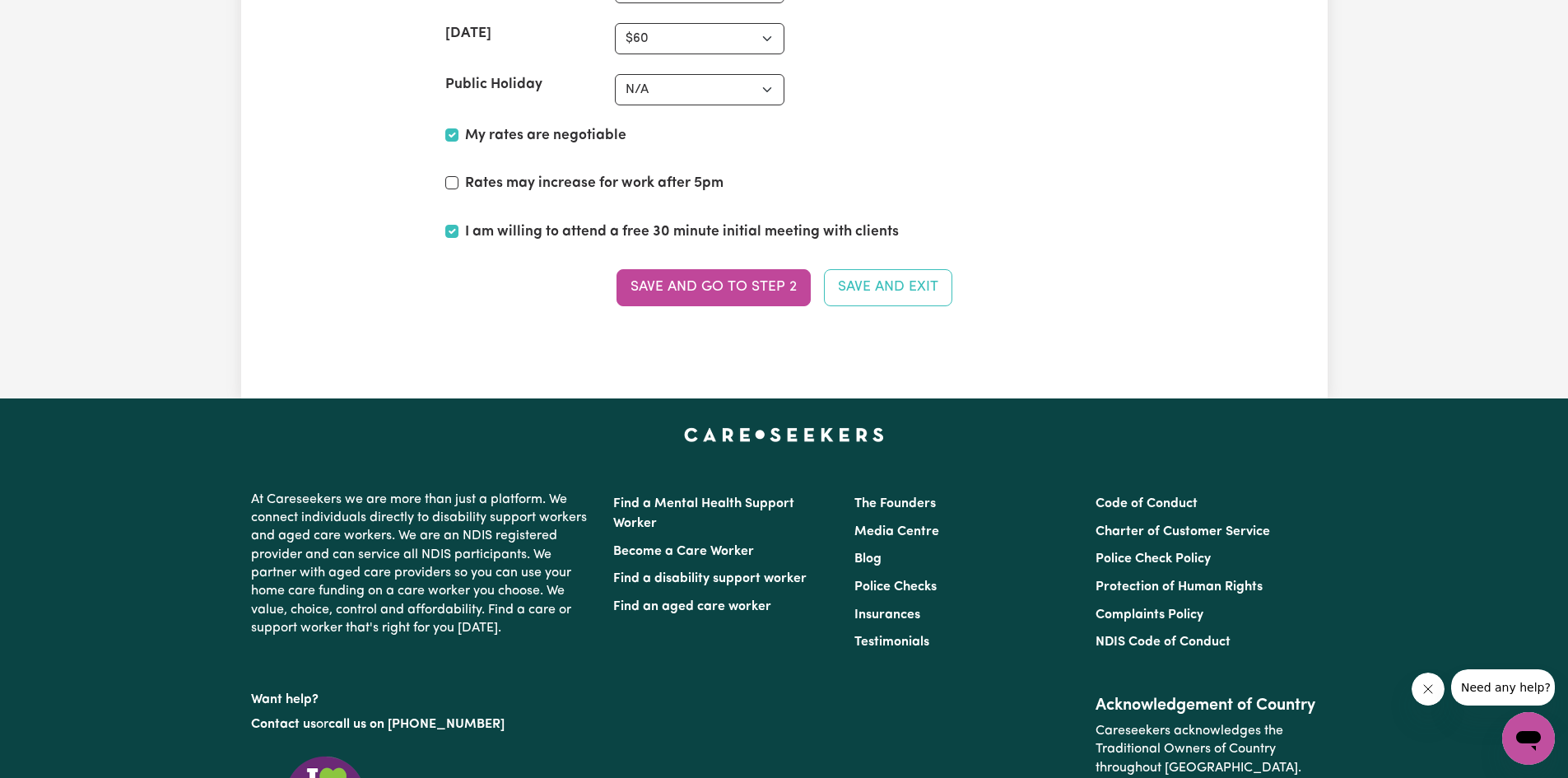
click at [449, 173] on div "Rates may increase for work after 5pm" at bounding box center [784, 186] width 678 height 28
click at [454, 184] on input "Rates may increase for work after 5pm" at bounding box center [452, 183] width 13 height 13
checkbox input "true"
click at [616, 280] on div "Save and go to Step 2 Save and Exit" at bounding box center [784, 287] width 678 height 36
click at [714, 309] on section "Set your rates * Fill in the amounts below to set your hourly rates. Weekday N/…" at bounding box center [784, 62] width 705 height 578
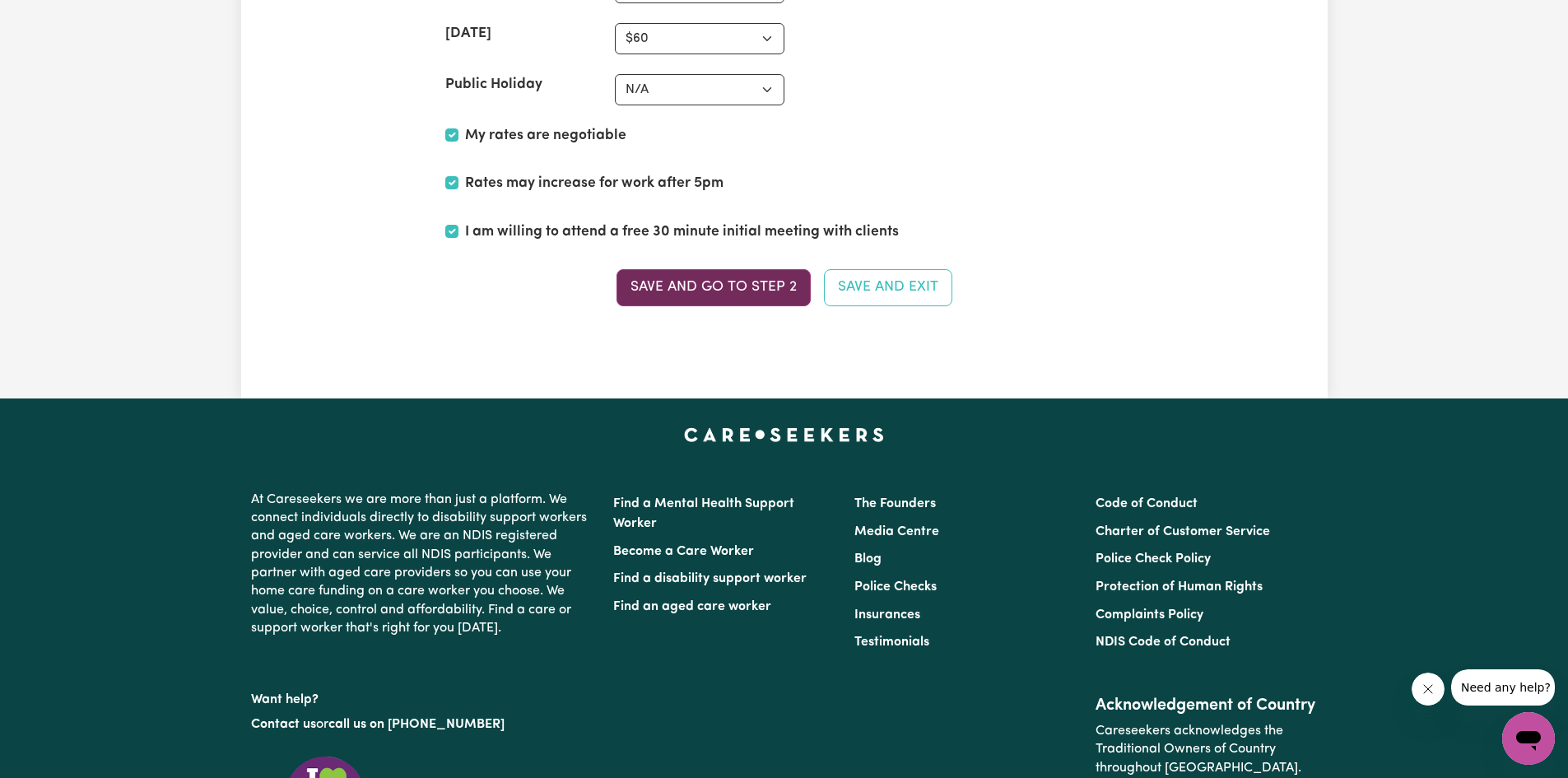
click at [681, 280] on button "Save and go to Step 2" at bounding box center [713, 287] width 195 height 36
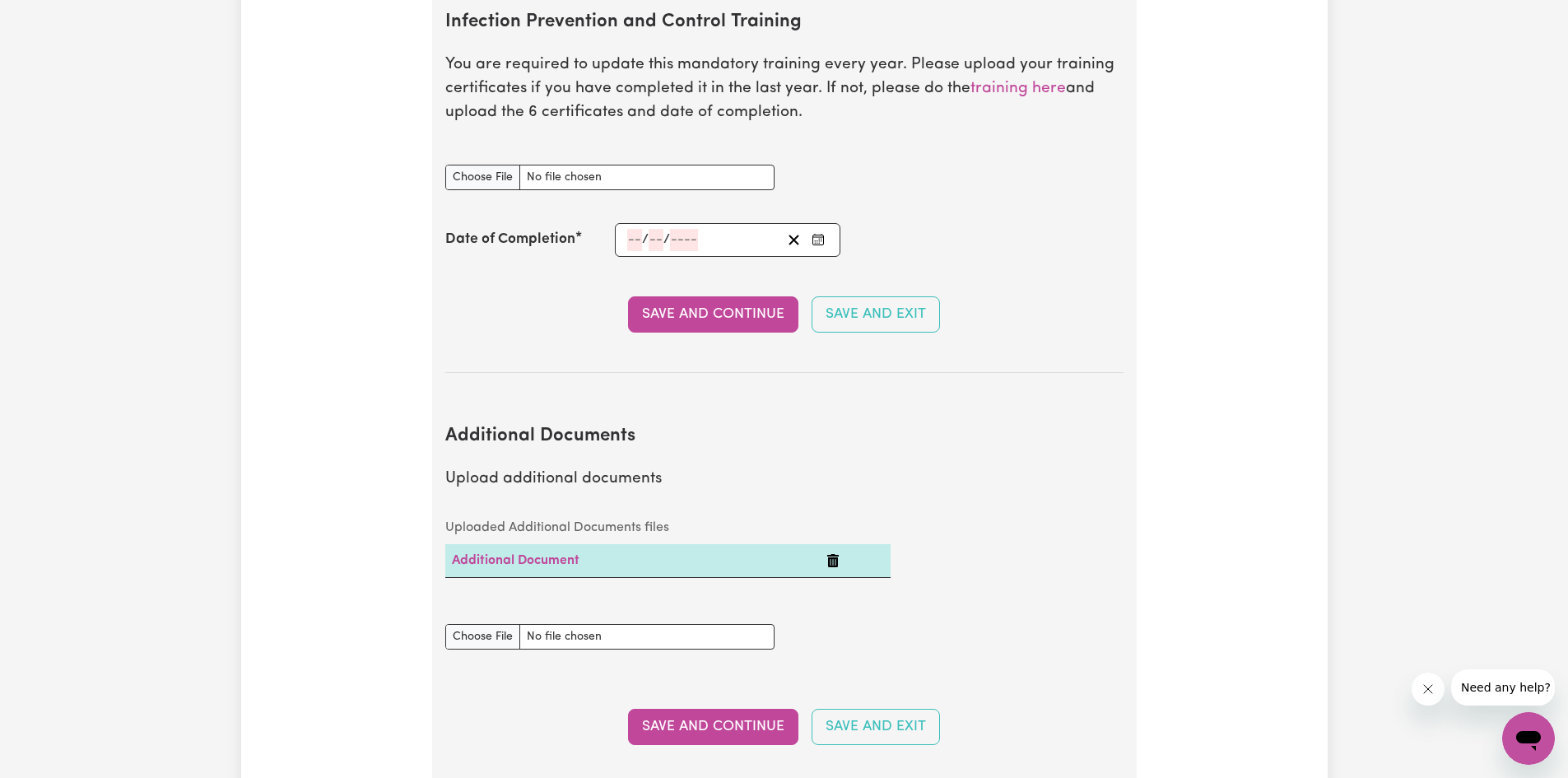
scroll to position [3210, 0]
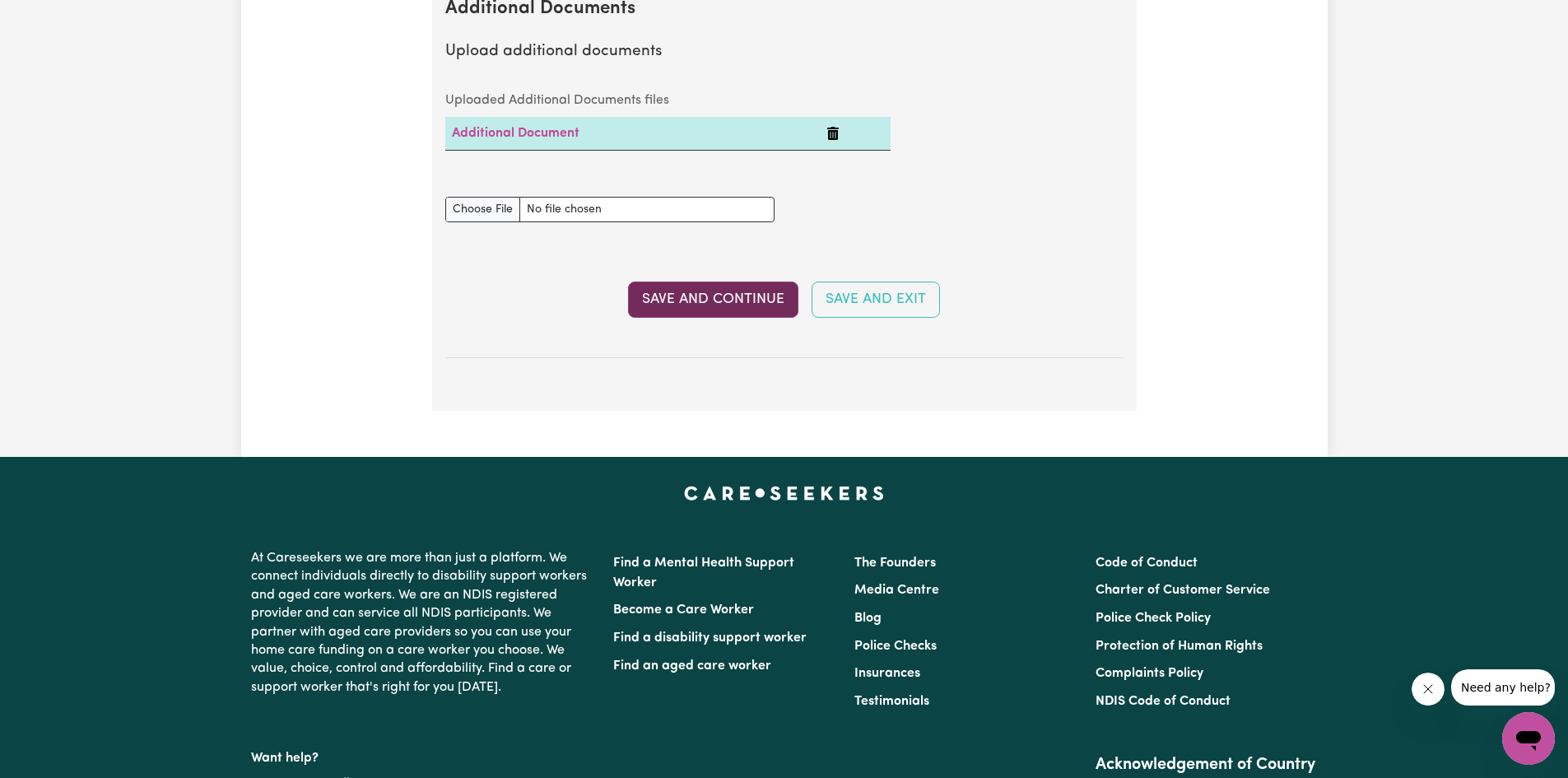
click at [715, 281] on button "Save and Continue" at bounding box center [713, 299] width 170 height 36
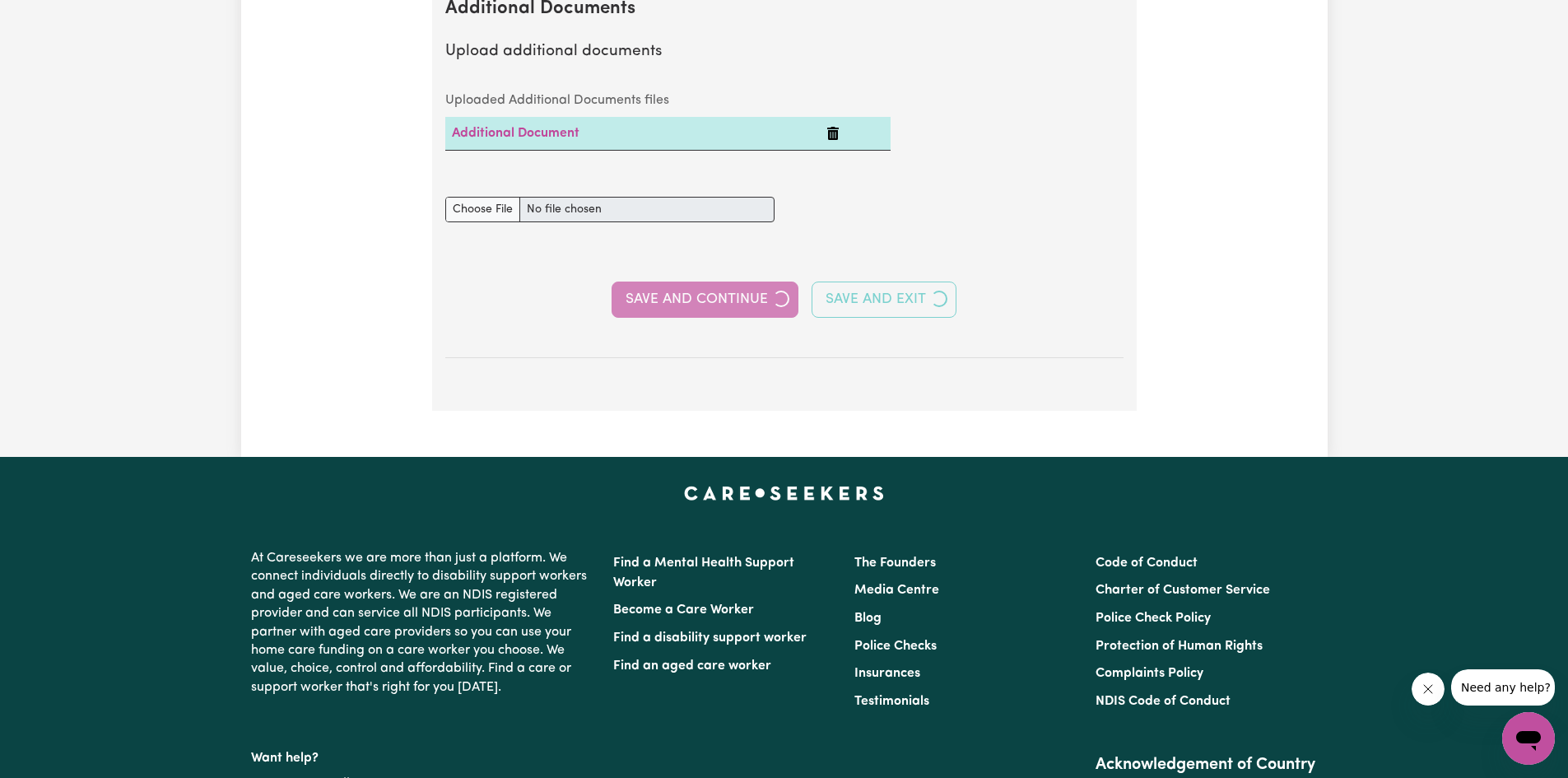
select select "Certificate III (Individual Support)"
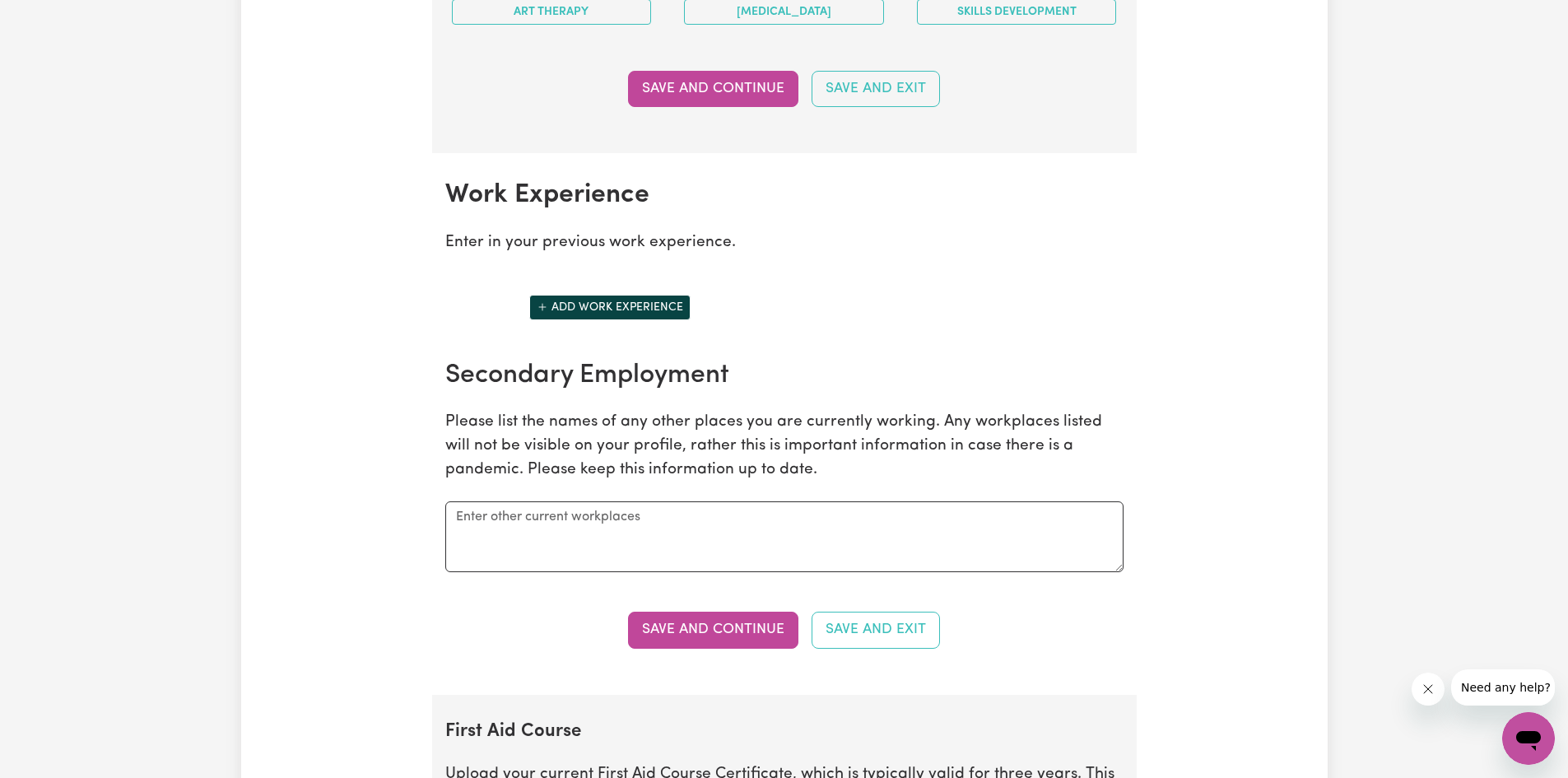
scroll to position [2140, 0]
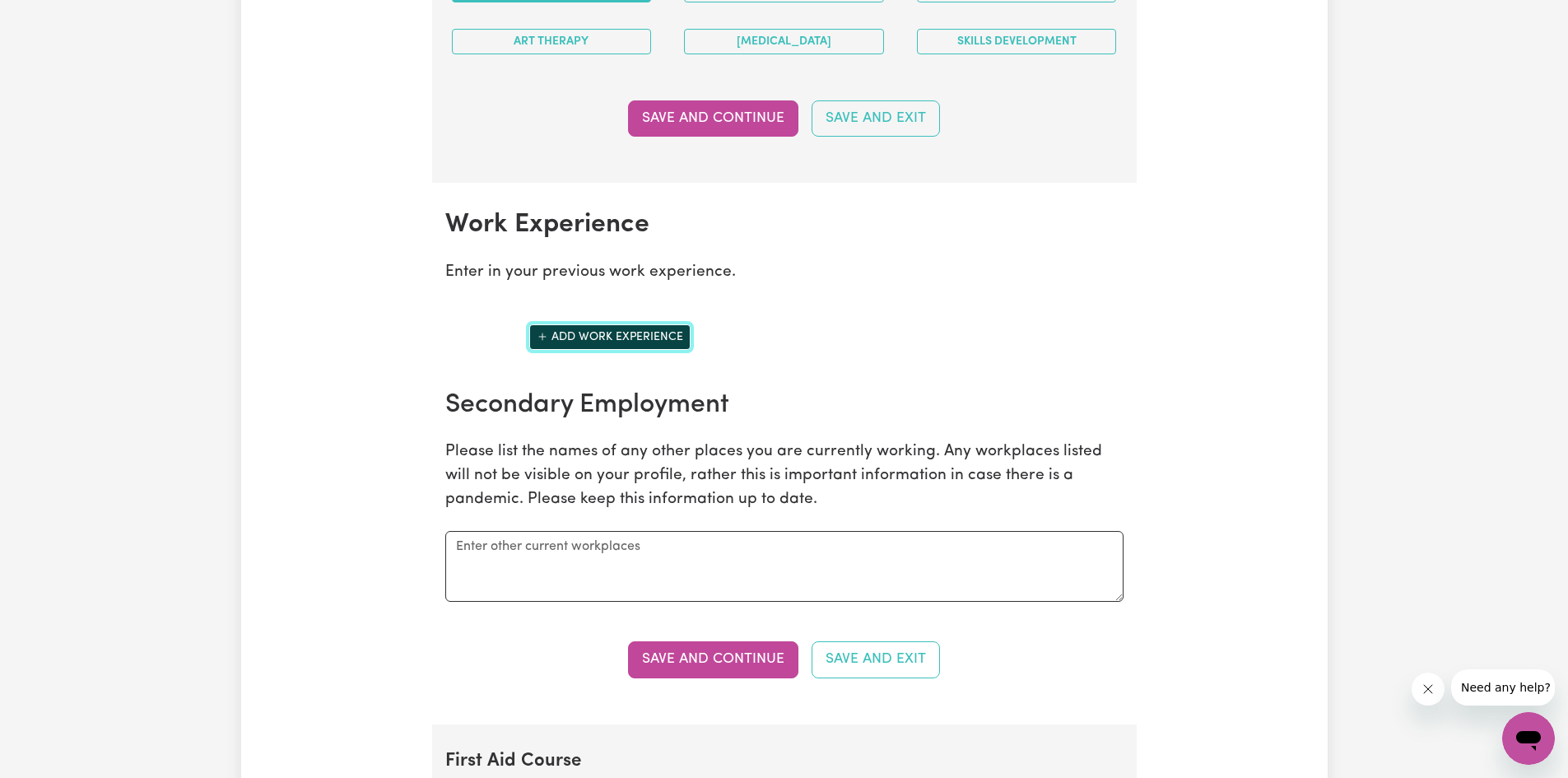
click at [584, 330] on button "Add work experience" at bounding box center [611, 337] width 162 height 25
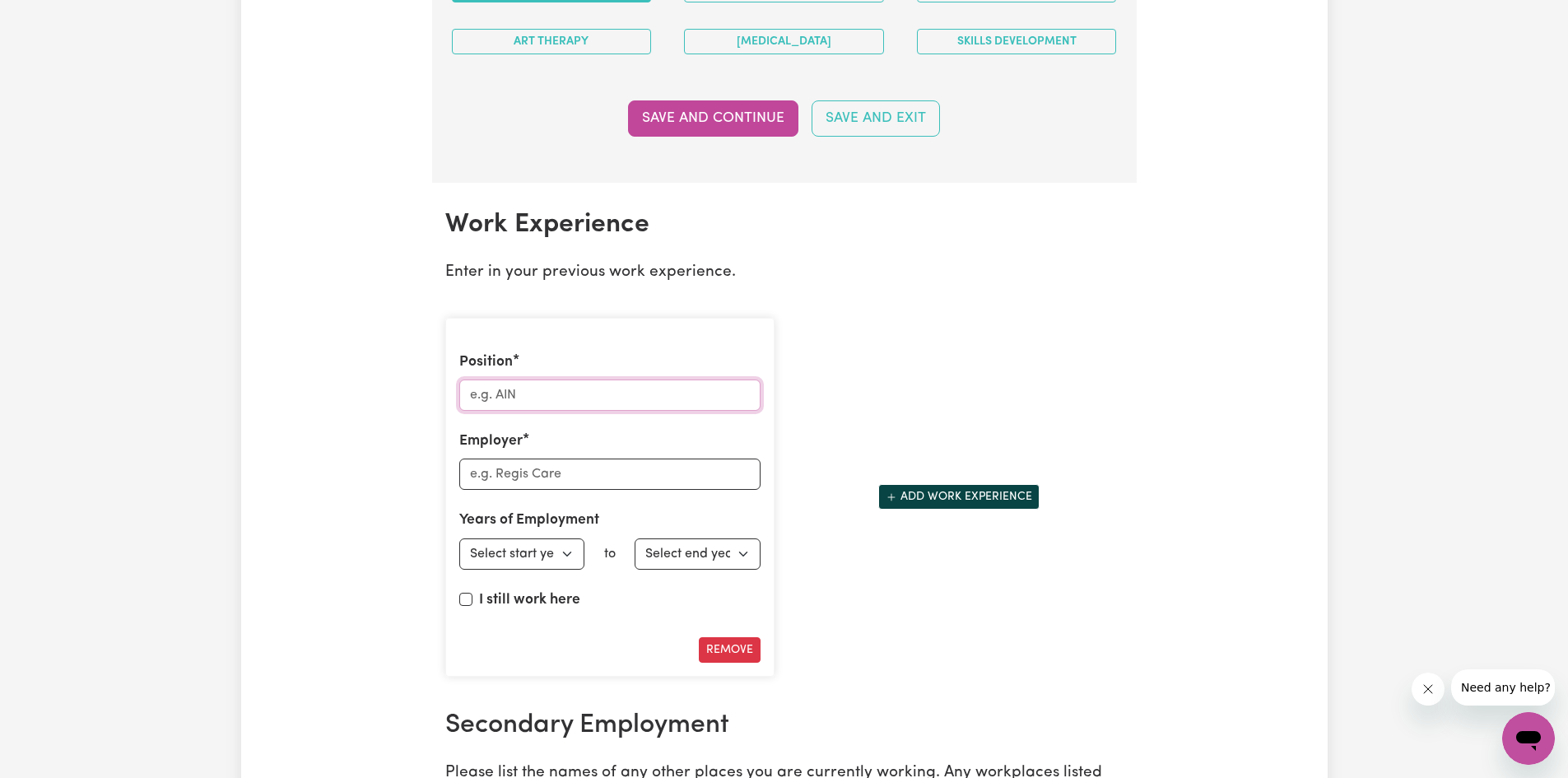
click at [586, 398] on input "Position" at bounding box center [610, 395] width 301 height 31
click at [558, 385] on input "Position" at bounding box center [610, 395] width 301 height 31
paste input "• Personal Carer"
type input "• Personal Carer"
click at [557, 469] on input "Employer" at bounding box center [610, 473] width 301 height 31
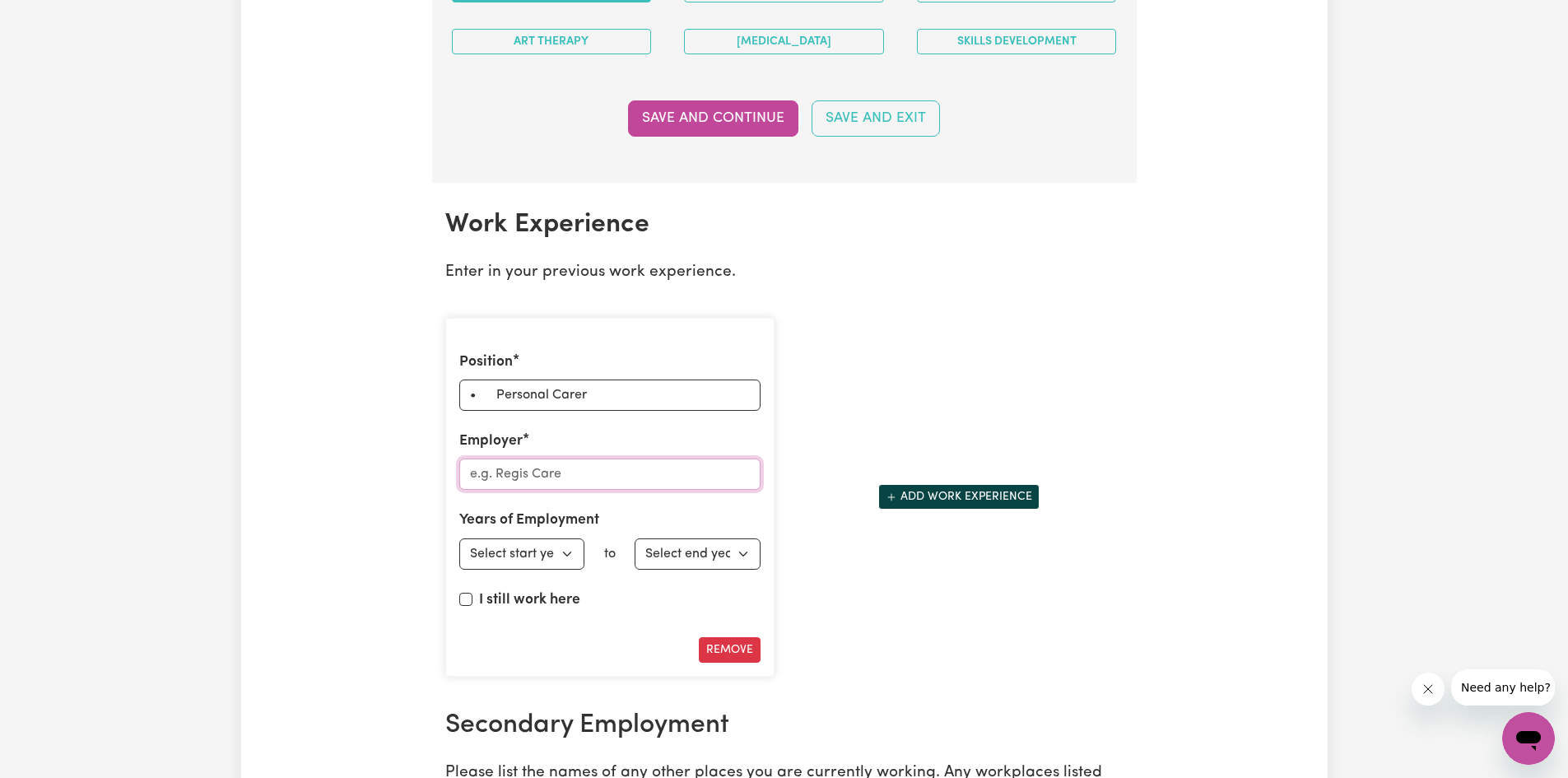
click at [520, 463] on input "Employer" at bounding box center [610, 473] width 301 height 31
paste input "DUNREN Hospital"
type input "DUNREN Hospital"
drag, startPoint x: 494, startPoint y: 399, endPoint x: 374, endPoint y: 390, distance: 120.3
click at [374, 391] on div "Update Profile 1 2 3 4 5 Step 3 : Your Work and Experience Potential clients ne…" at bounding box center [784, 181] width 1086 height 4434
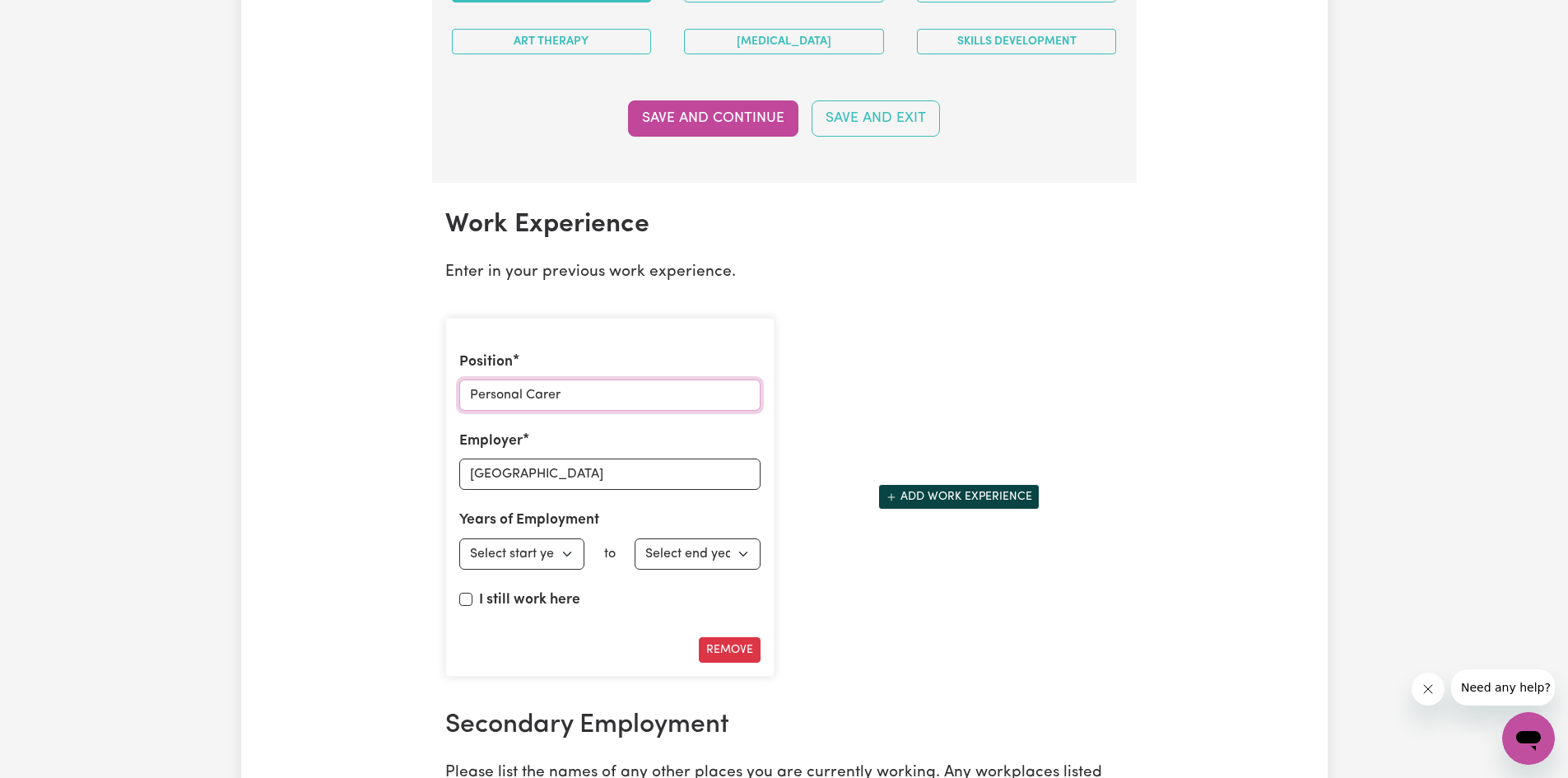
type input "Personal Carer"
click at [534, 558] on select "Select start year 1951 1952 1953 1954 1955 1956 1957 1958 1959 1960 1961 1962 1…" at bounding box center [522, 553] width 126 height 31
select select "2006"
click at [459, 538] on select "Select start year 1951 1952 1953 1954 1955 1956 1957 1958 1959 1960 1961 1962 1…" at bounding box center [522, 553] width 126 height 31
drag, startPoint x: 699, startPoint y: 573, endPoint x: 701, endPoint y: 563, distance: 10.2
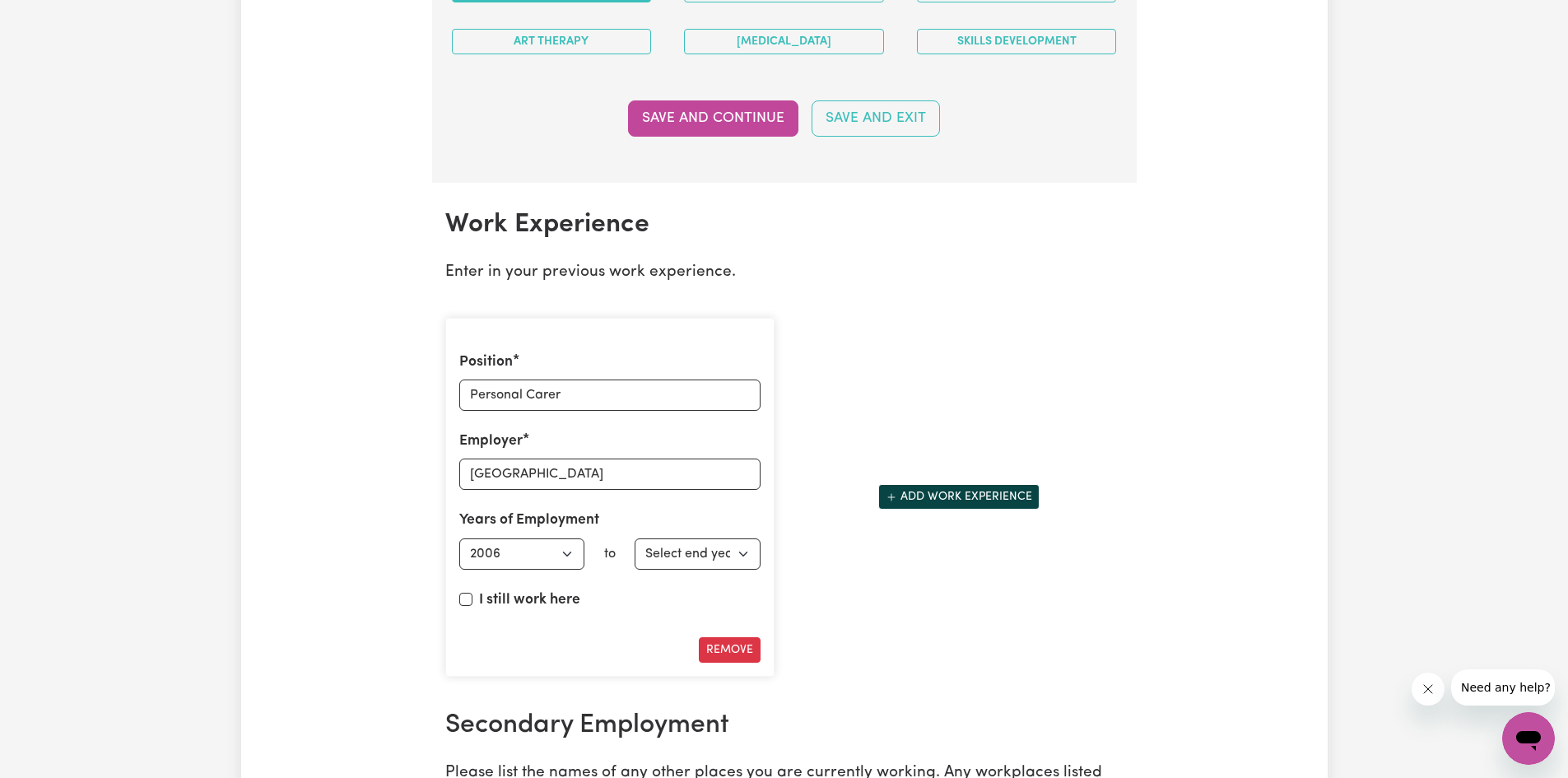
click at [698, 573] on div "Position Personal Carer Employer DUNREN Hospital Years of Employment Employed f…" at bounding box center [610, 497] width 329 height 360
click at [700, 563] on select "Select end year 1951 1952 1953 1954 1955 1956 1957 1958 1959 1960 1961 1962 196…" at bounding box center [698, 553] width 126 height 31
select select "2007"
click at [635, 538] on select "Select end year 1951 1952 1953 1954 1955 1956 1957 1958 1959 1960 1961 1962 196…" at bounding box center [698, 553] width 126 height 31
click at [626, 643] on div "Remove" at bounding box center [610, 650] width 301 height 25
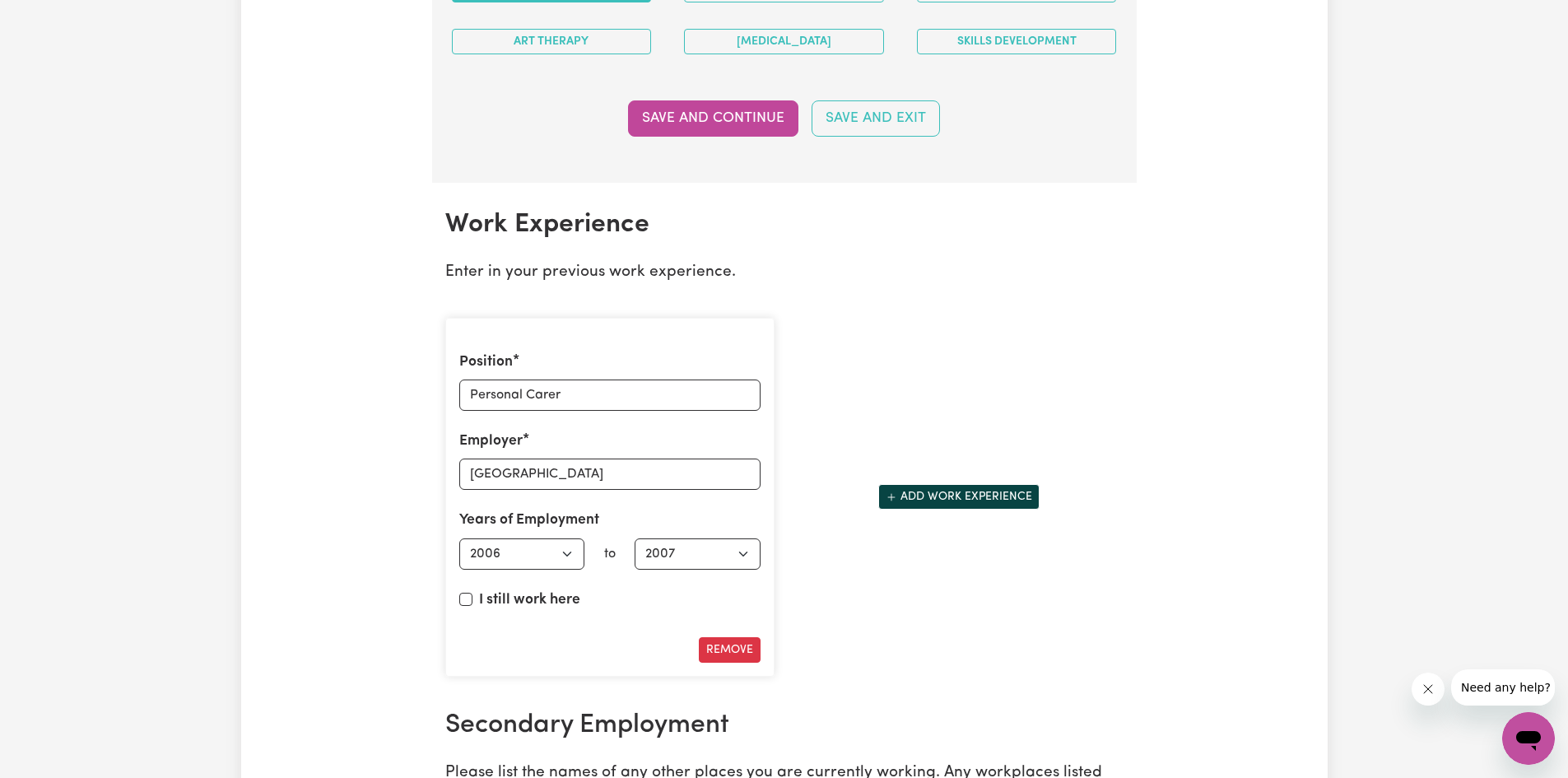
click at [904, 631] on div "Position Personal Carer Employer DUNREN Hospital Years of Employment Employed f…" at bounding box center [784, 498] width 698 height 386
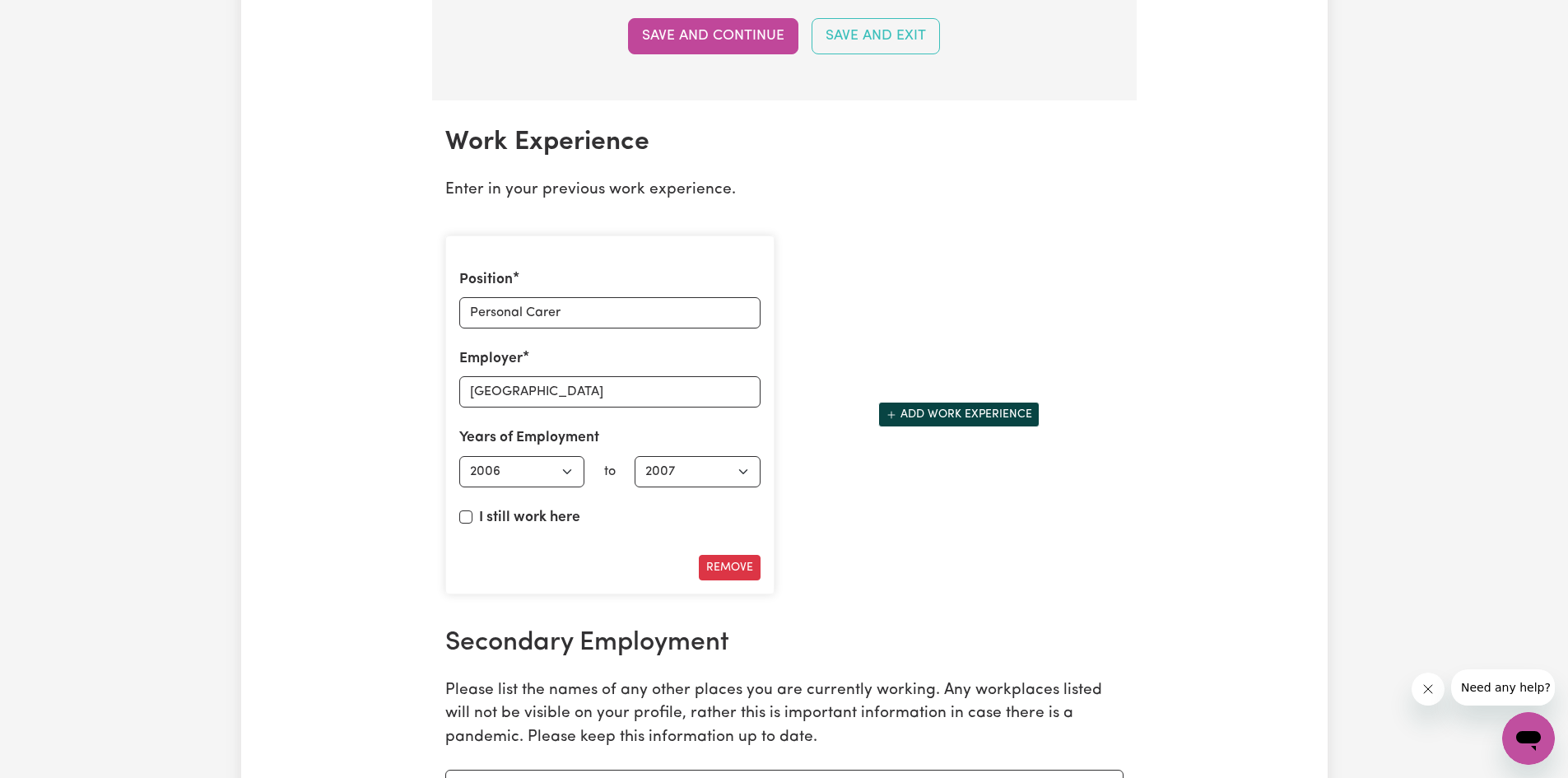
click at [910, 565] on div "Position Personal Carer Employer DUNREN Hospital Years of Employment Employed f…" at bounding box center [784, 415] width 698 height 386
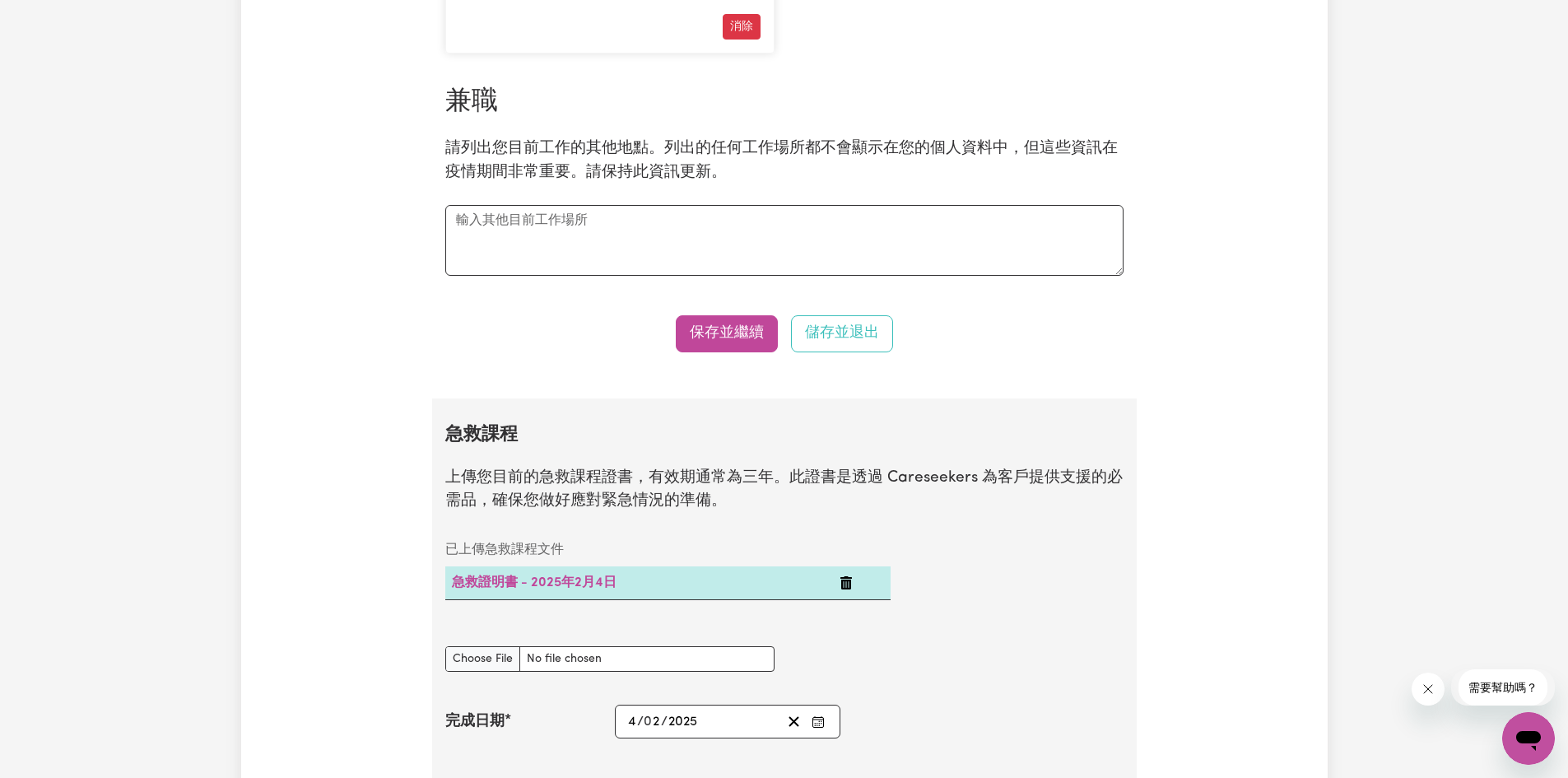
scroll to position [2716, 0]
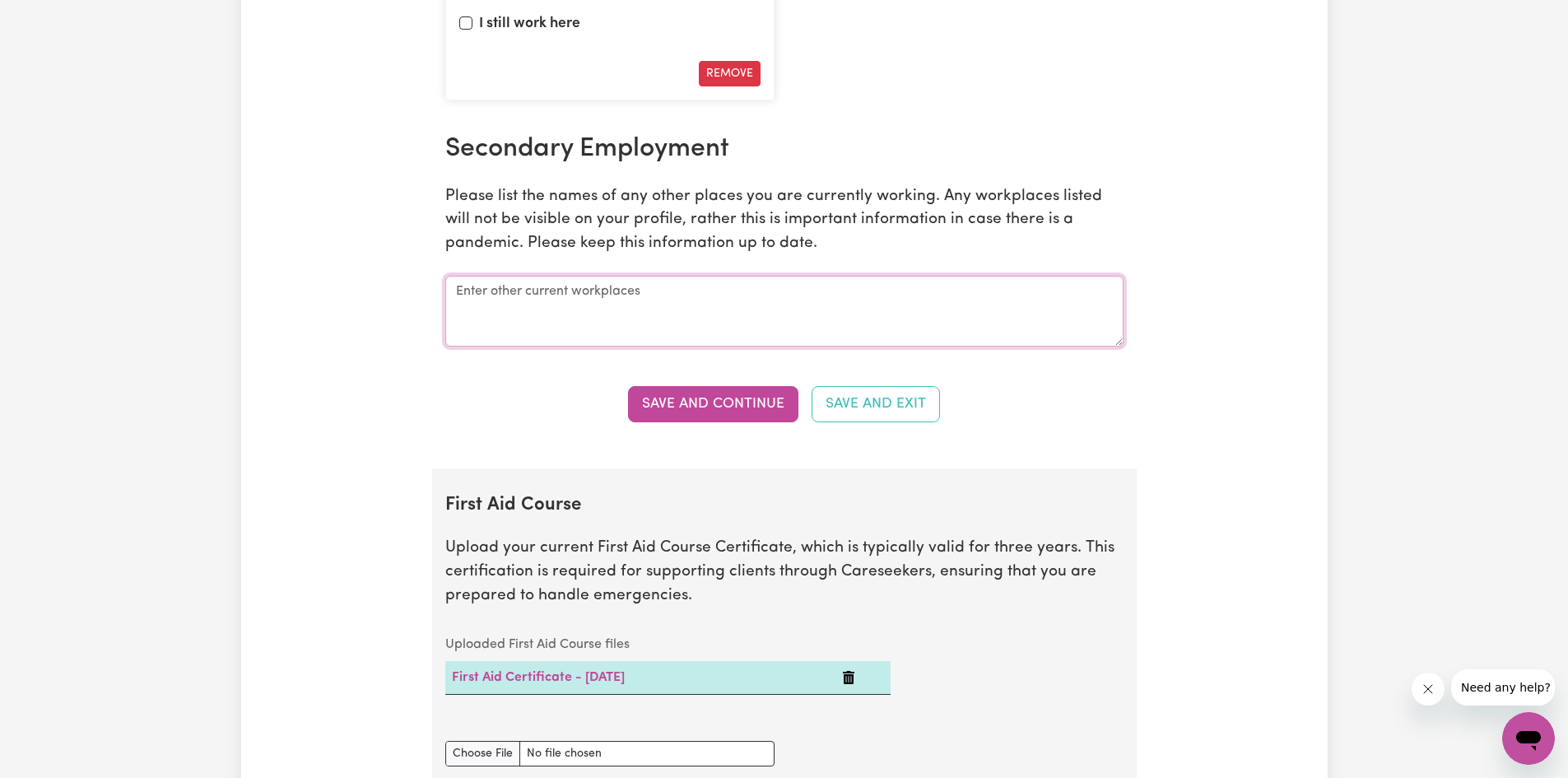
click at [584, 301] on textarea at bounding box center [784, 311] width 678 height 71
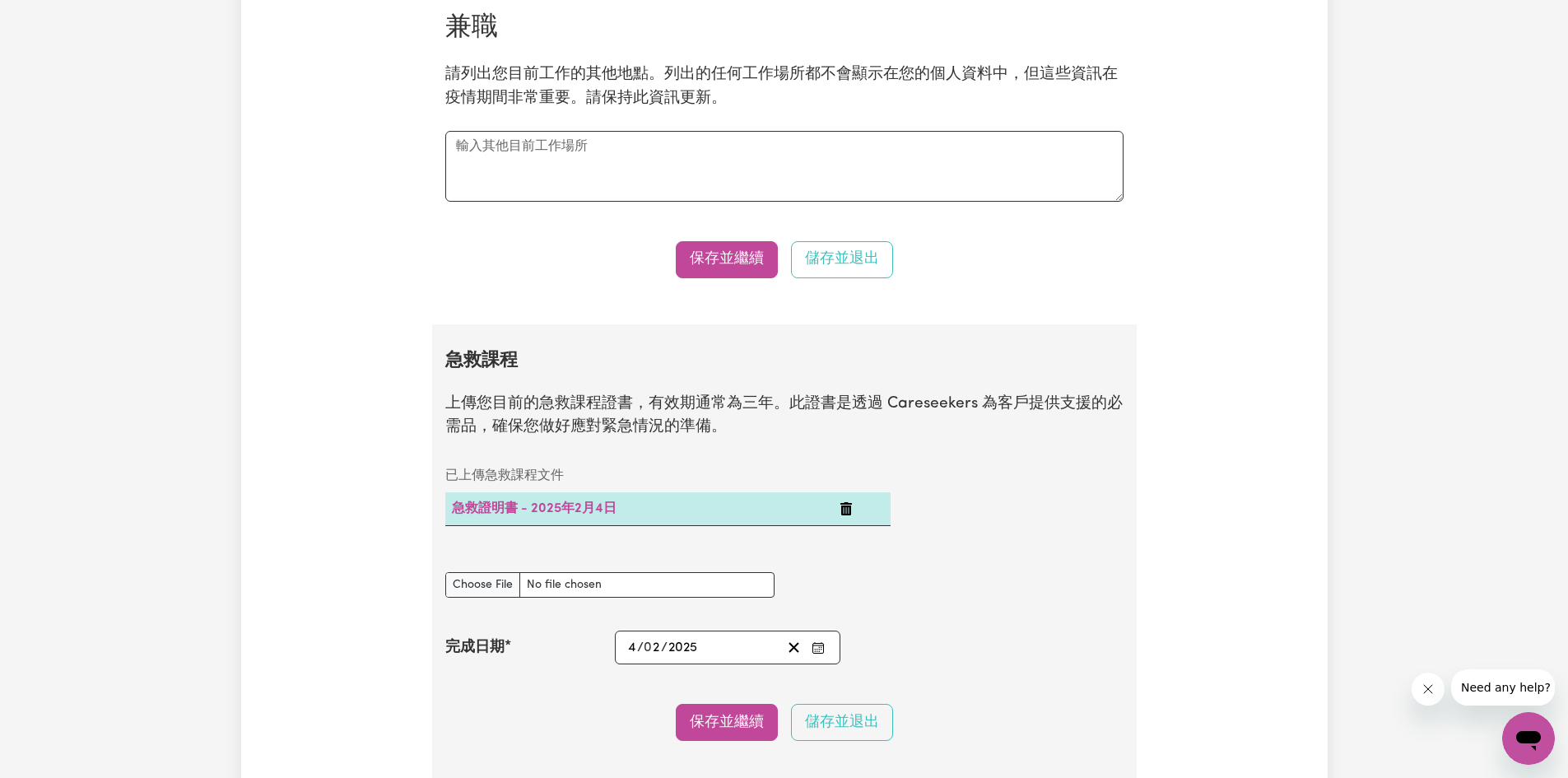
scroll to position [2642, 0]
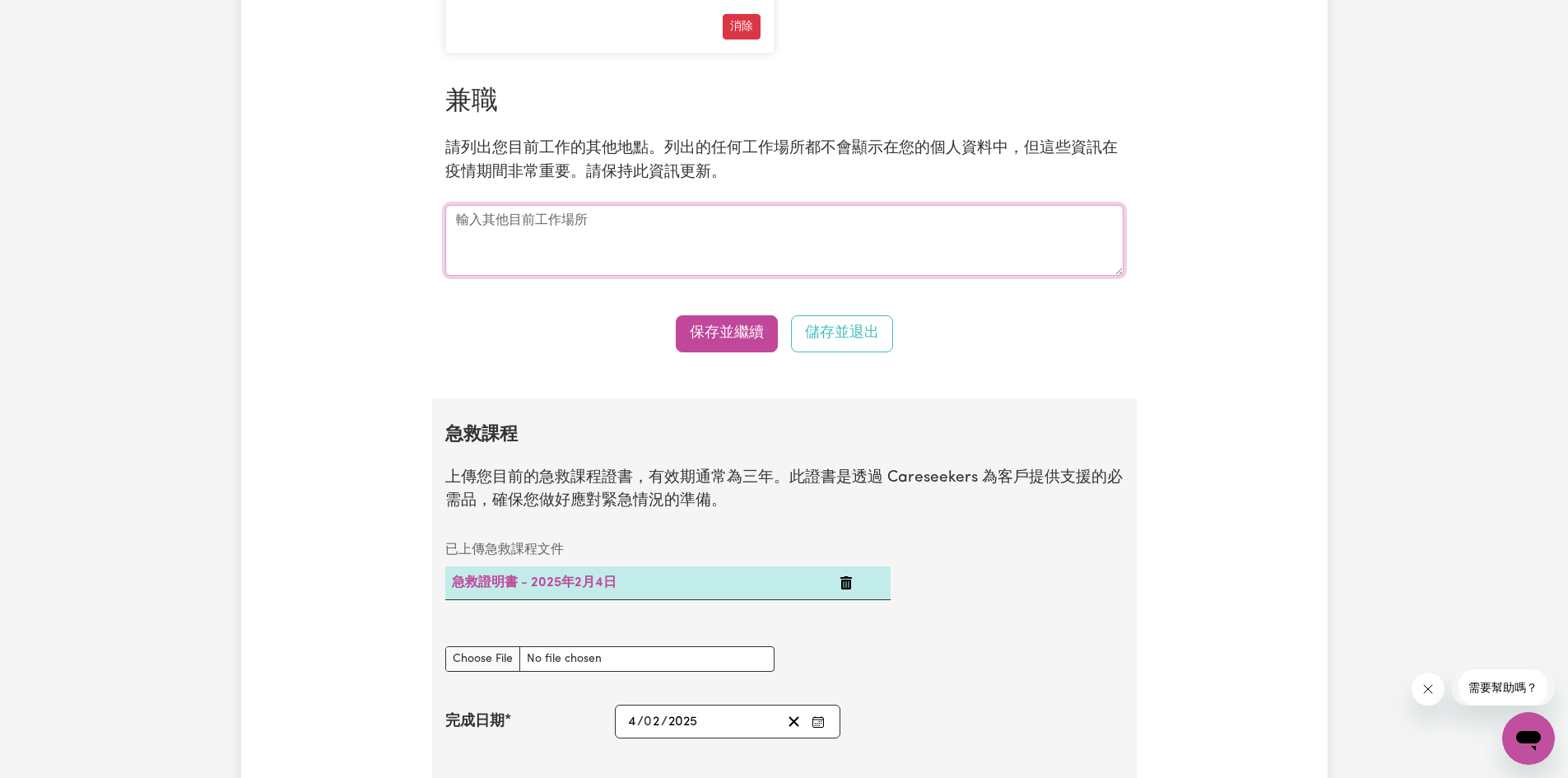
click at [707, 275] on textarea at bounding box center [784, 240] width 678 height 71
click at [706, 340] on font "保存並繼續" at bounding box center [727, 333] width 74 height 14
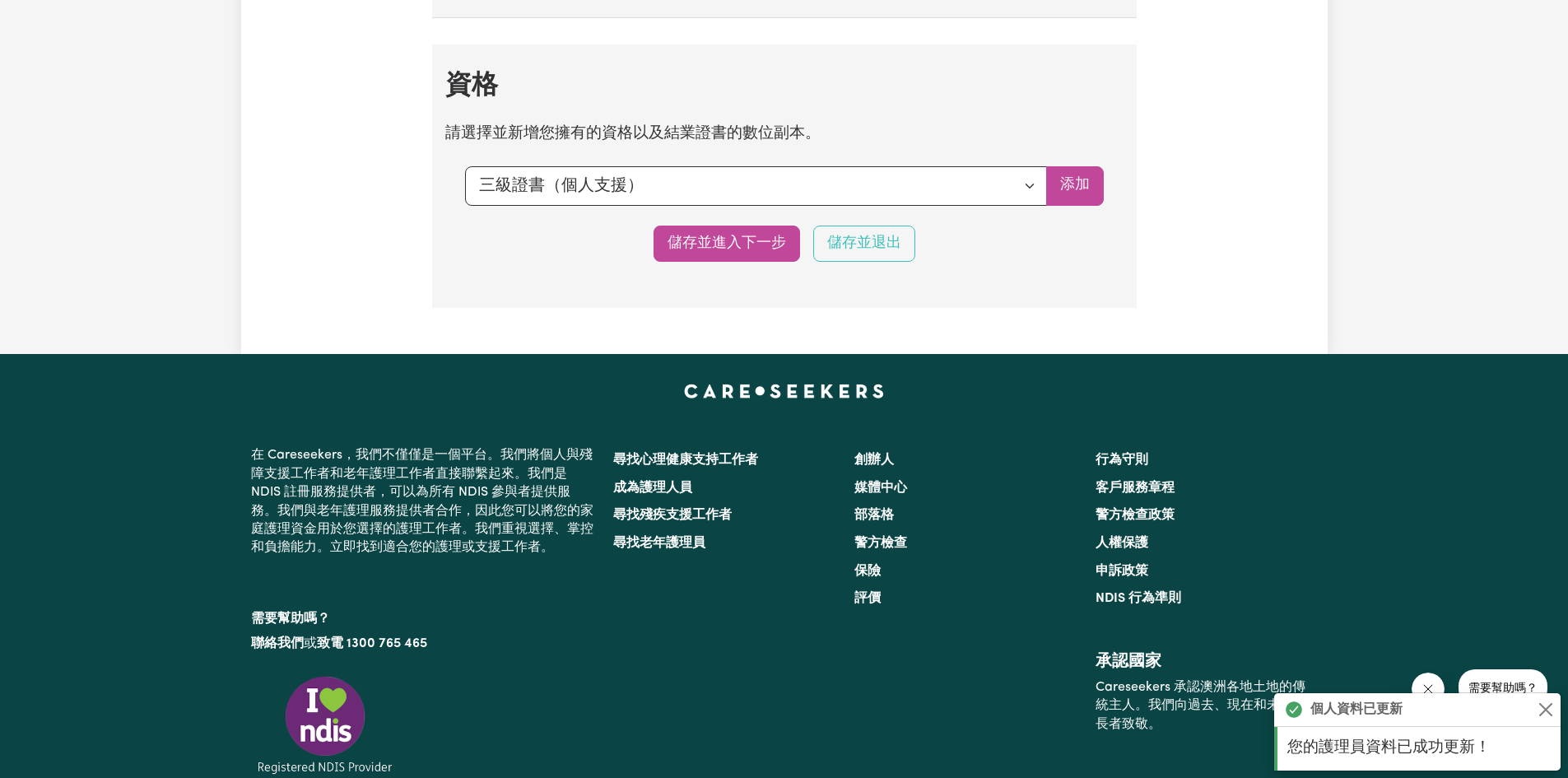
scroll to position [3749, 0]
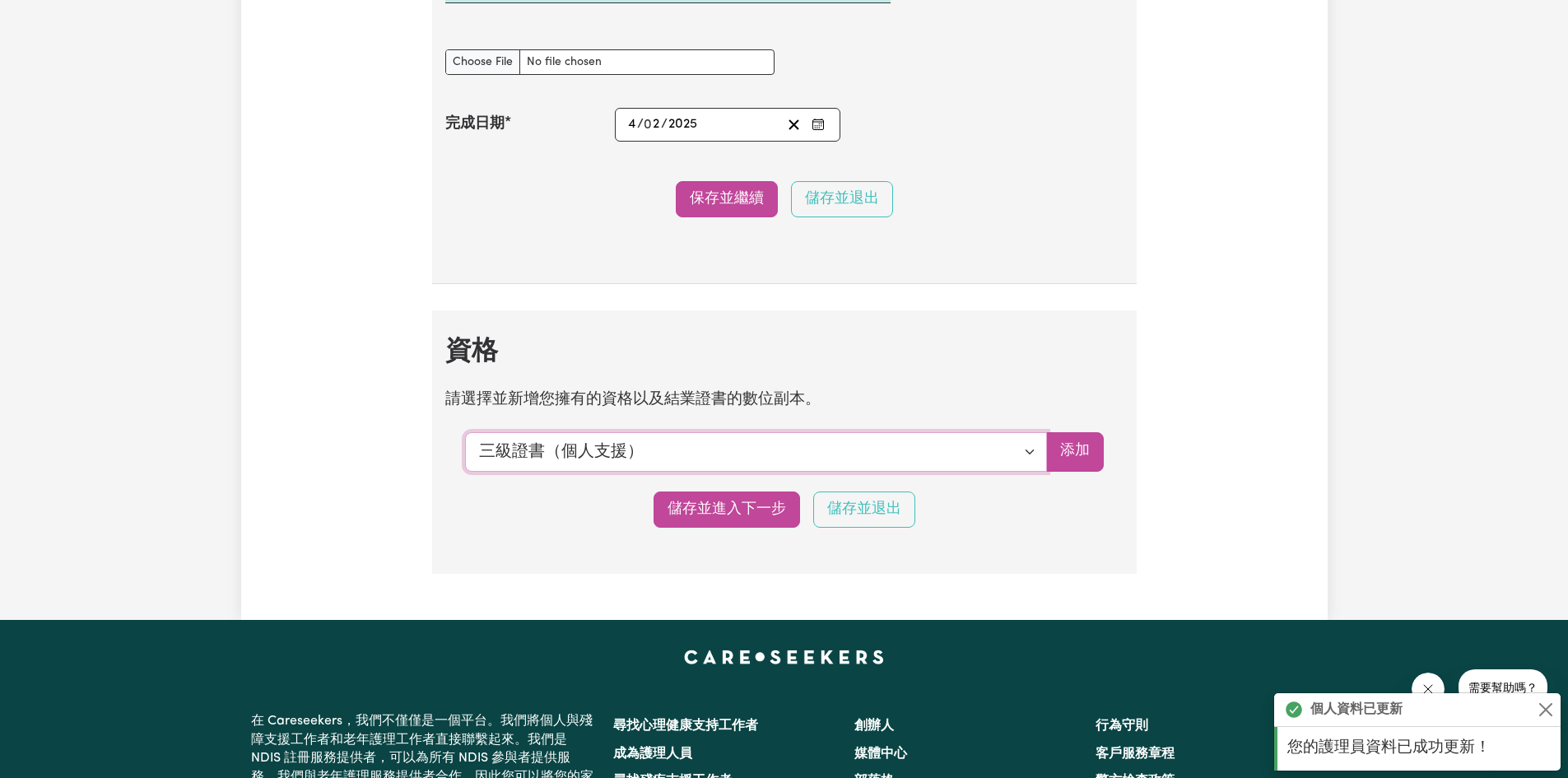
click at [1033, 472] on select "選擇要新增的資格... 三級證書（個人支援） 社區服務三級證書 [CHC32015] 四級證書（殘障人士支援） 四級證書（老化支援） 社區服務四級證書 [CH…" at bounding box center [755, 451] width 582 height 40
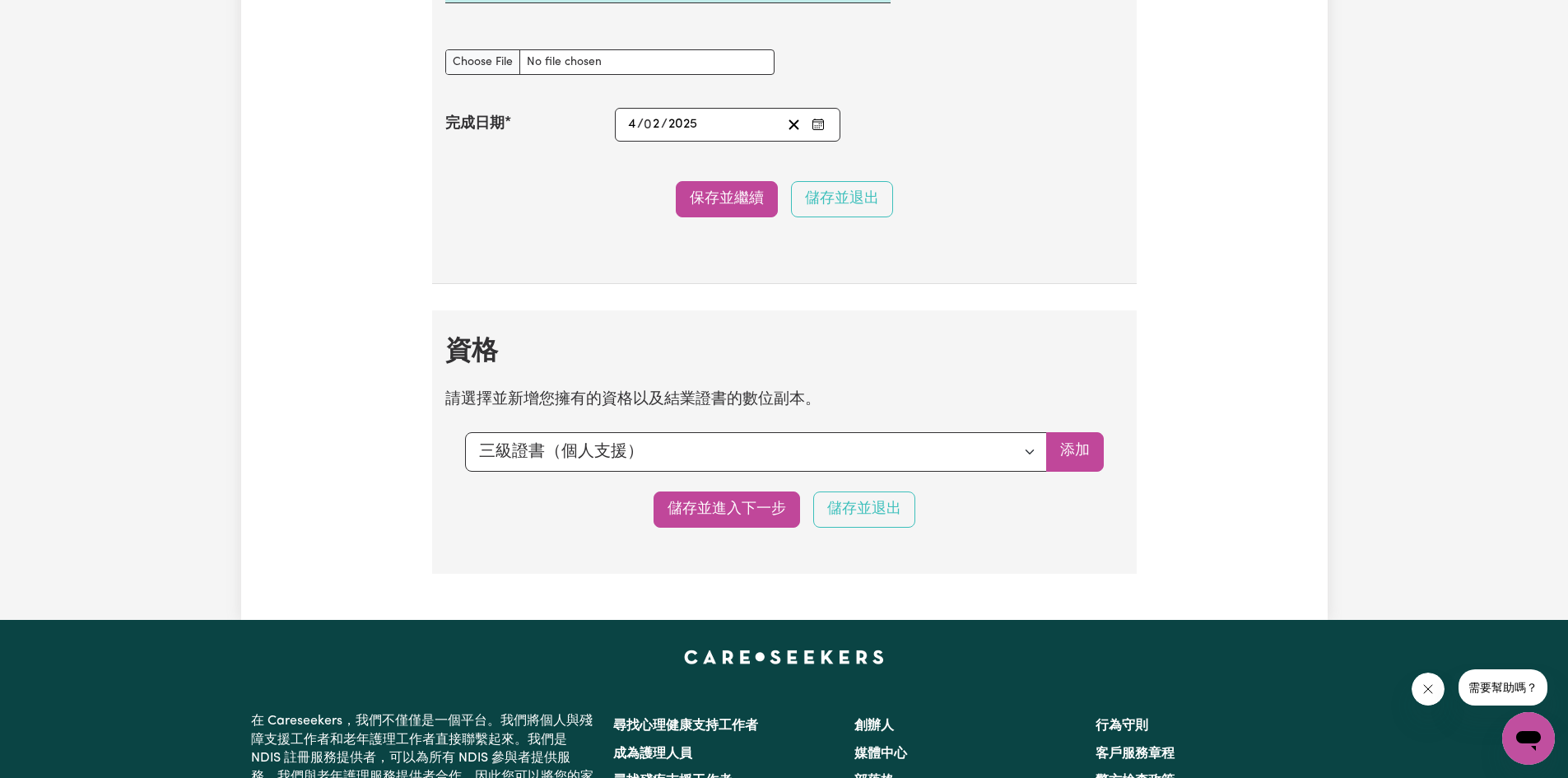
click at [732, 516] on font "儲存並進入下一步" at bounding box center [727, 509] width 119 height 14
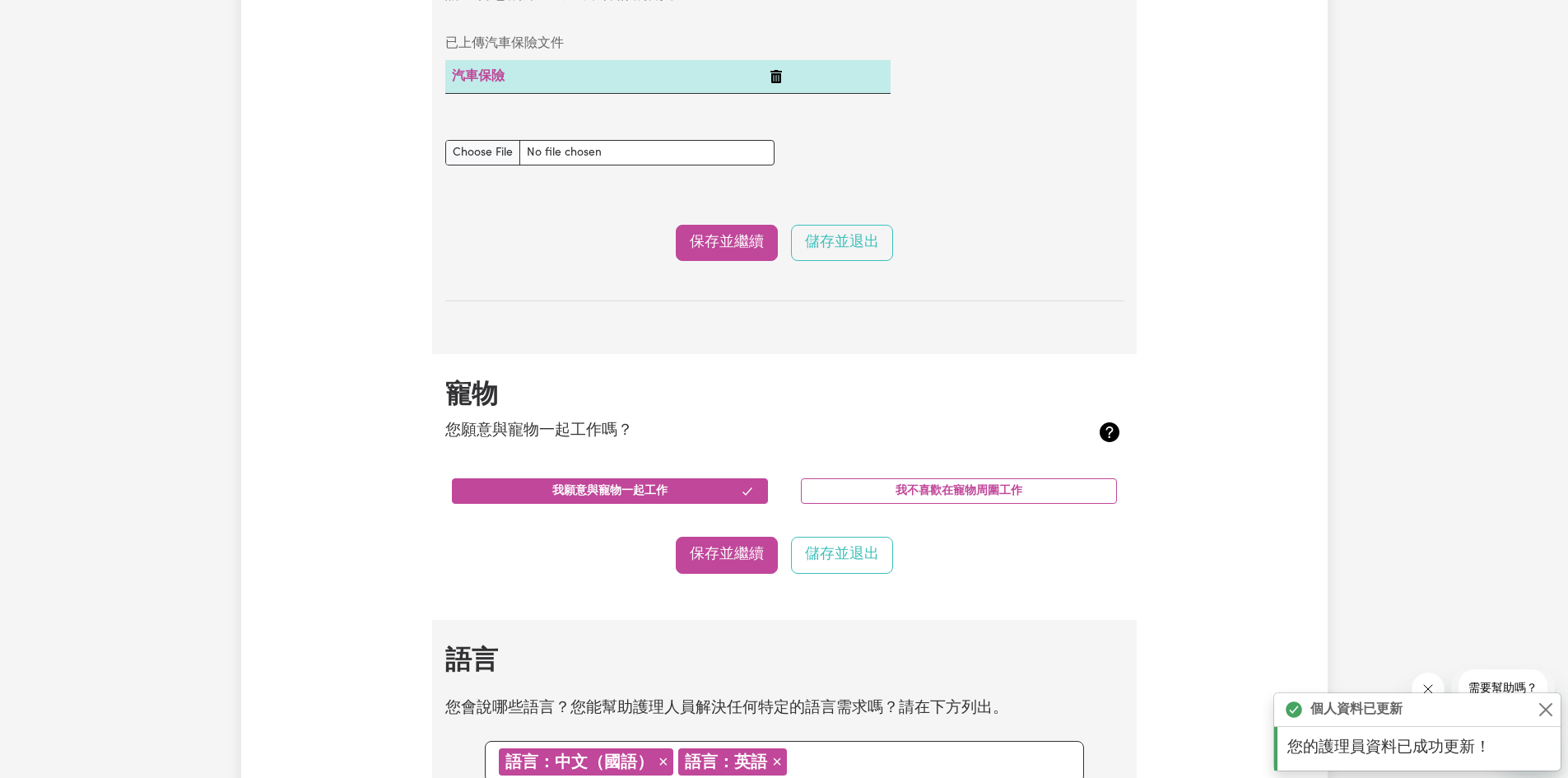
scroll to position [1481, 0]
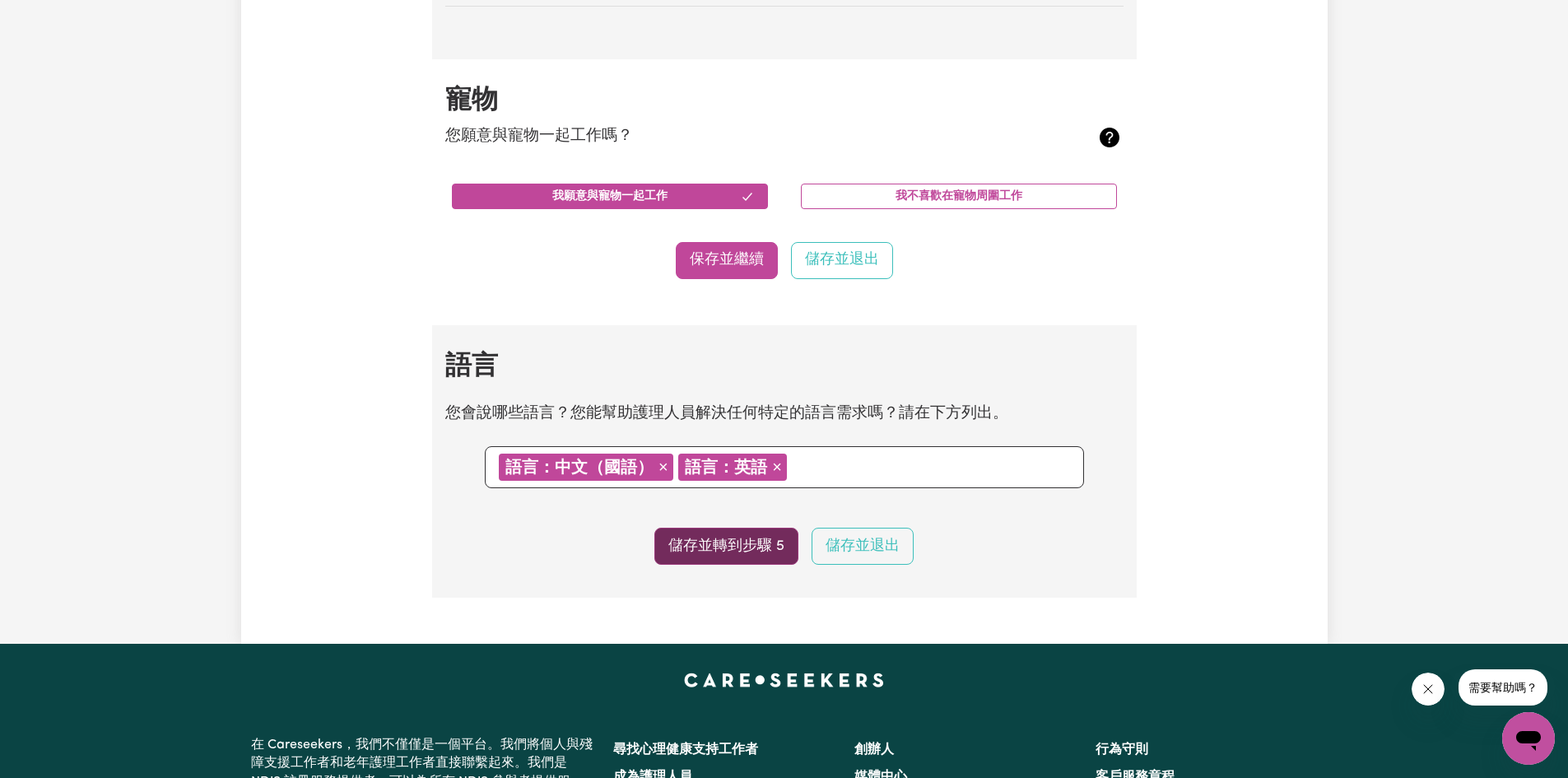
click at [725, 552] on font "儲存並轉到步驟 5" at bounding box center [727, 545] width 116 height 14
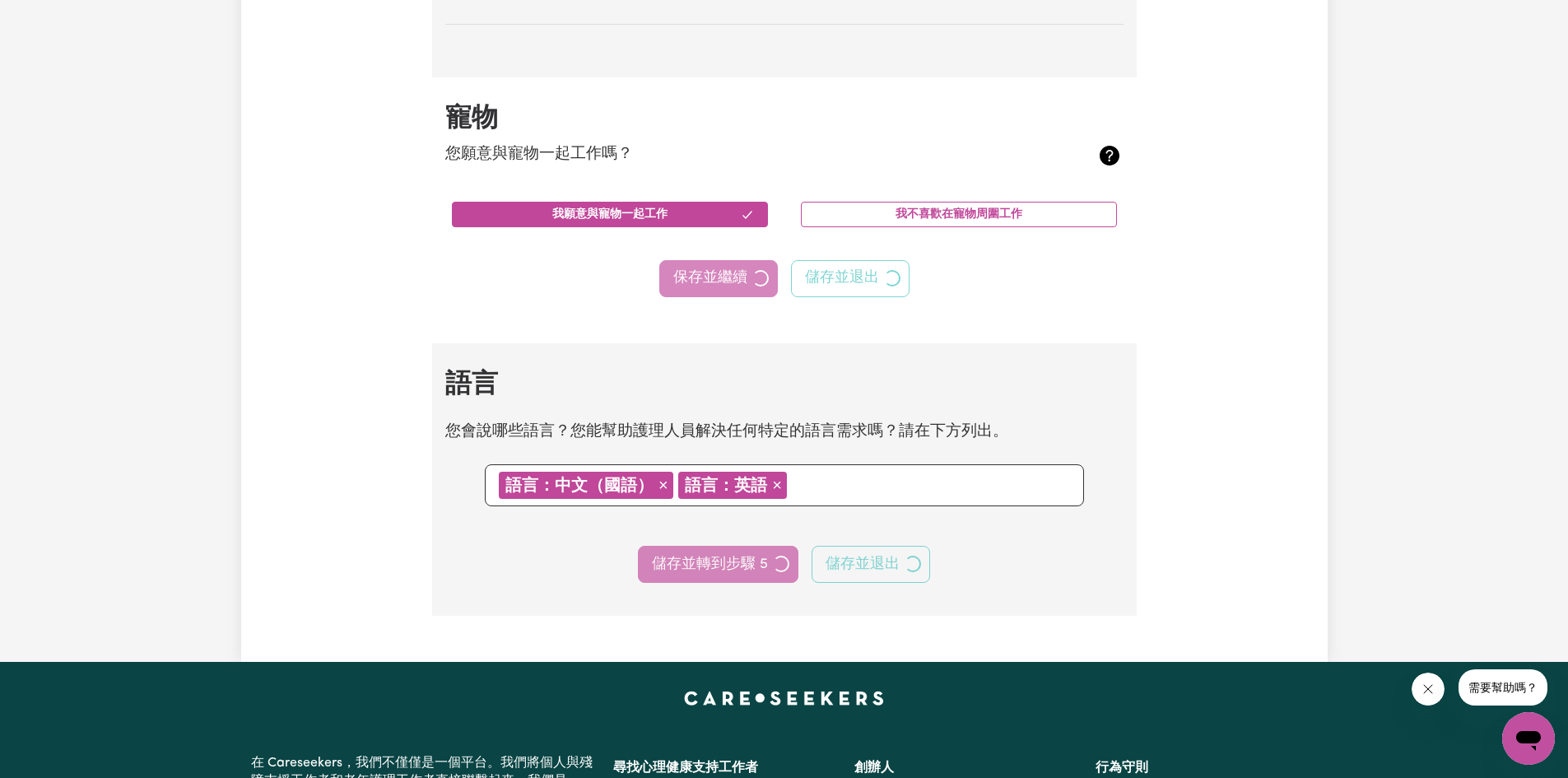
select select "I am providing services through another platform"
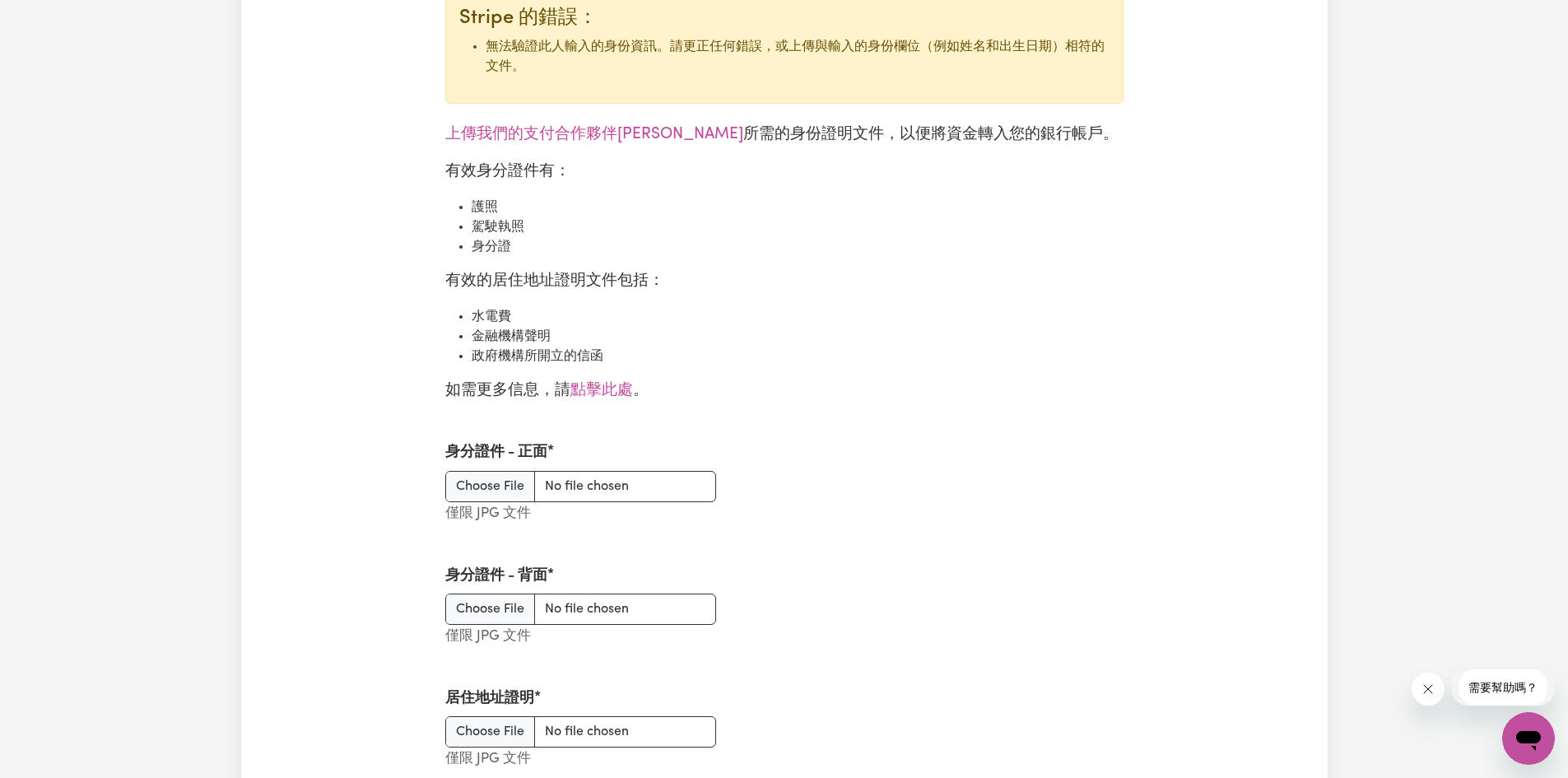
scroll to position [1810, 0]
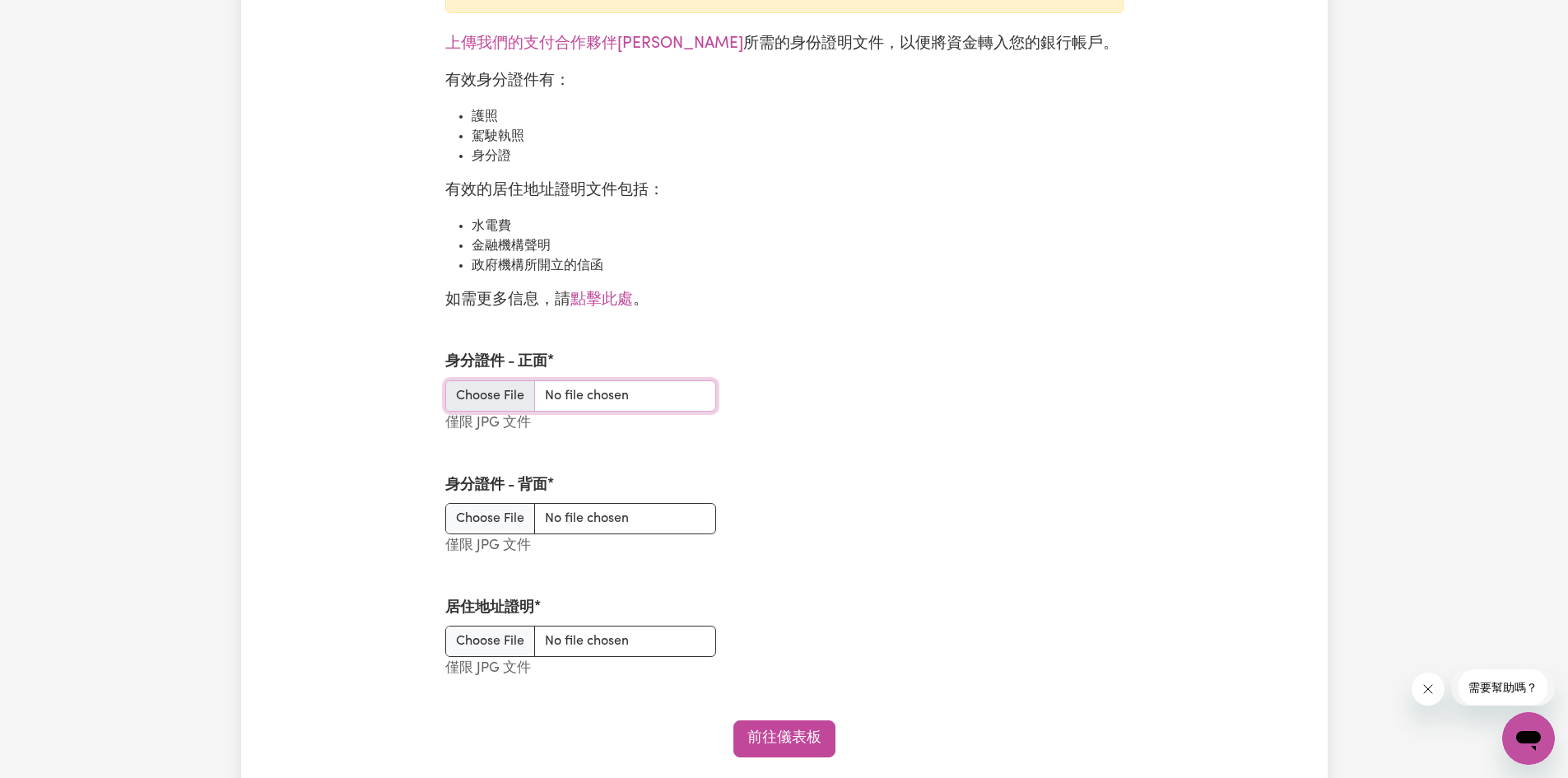
click at [469, 412] on input "身分證件 - 正面" at bounding box center [581, 396] width 271 height 31
type input "C:\fakepath\Driver's License_front.jpg"
click at [515, 534] on input "身分證件 - 背面" at bounding box center [581, 518] width 271 height 31
type input "C:\fakepath\Driver's License_back.jpg"
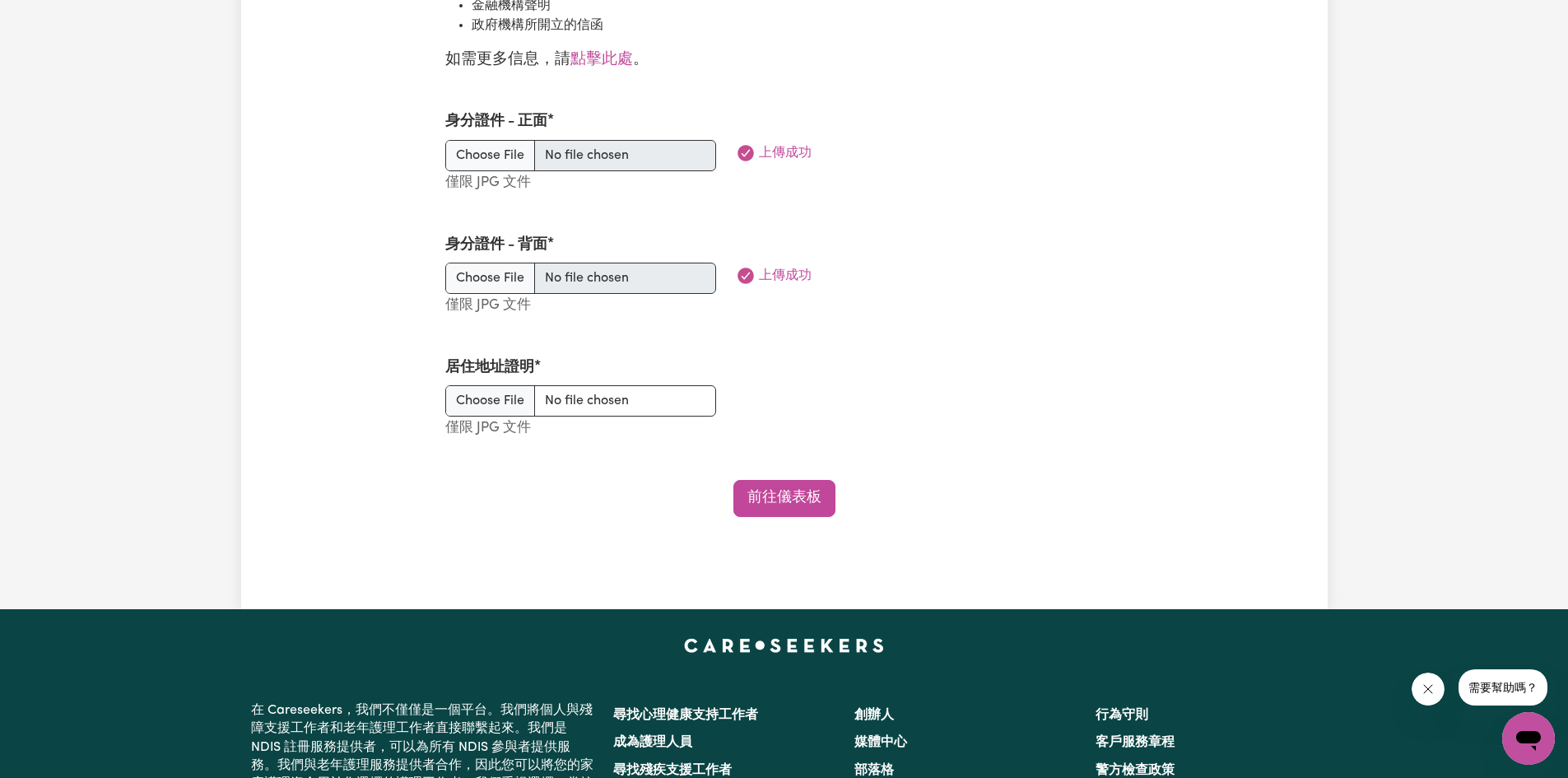
scroll to position [2058, 0]
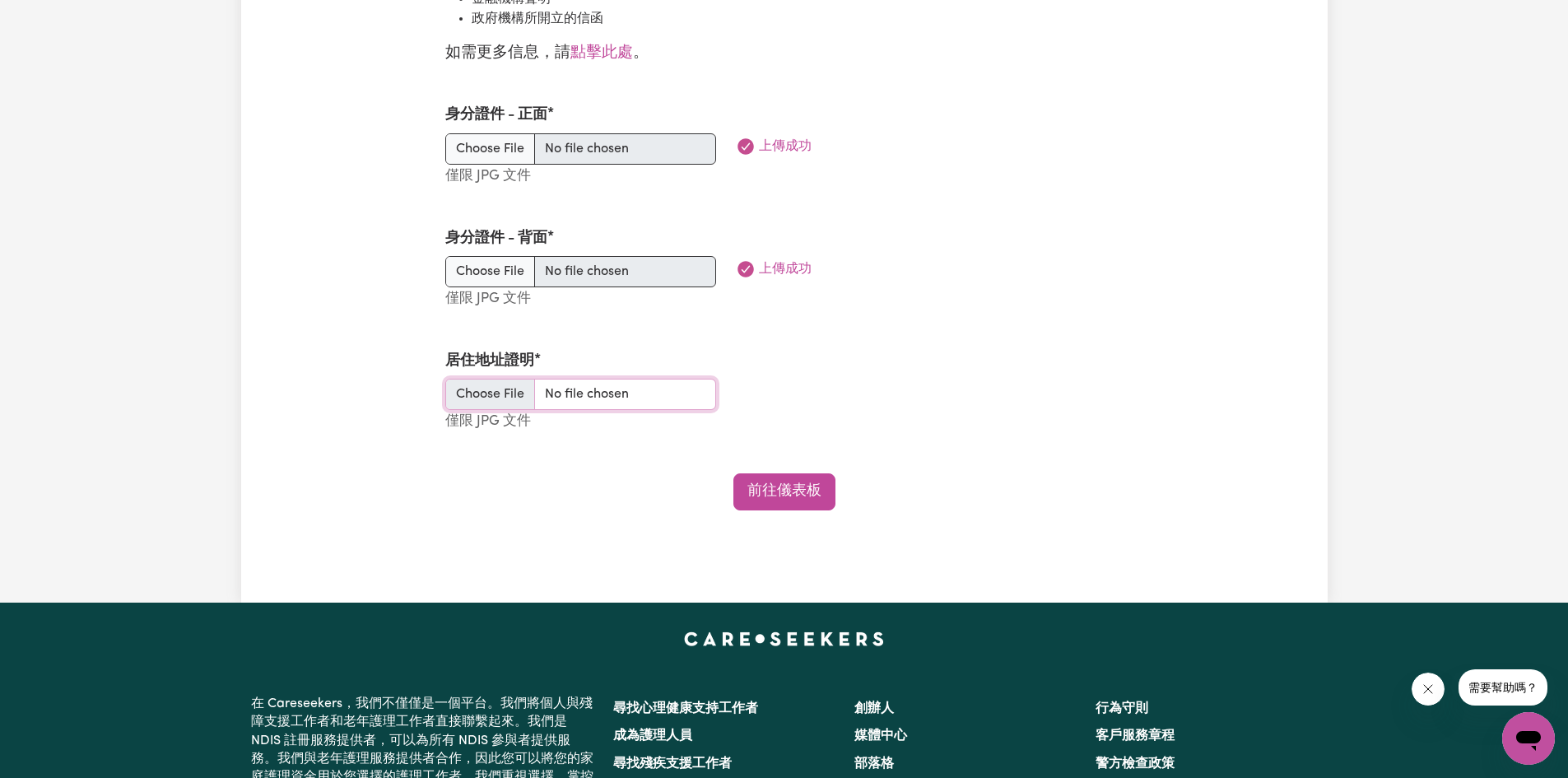
click at [489, 410] on input "居住地址證明" at bounding box center [581, 394] width 271 height 31
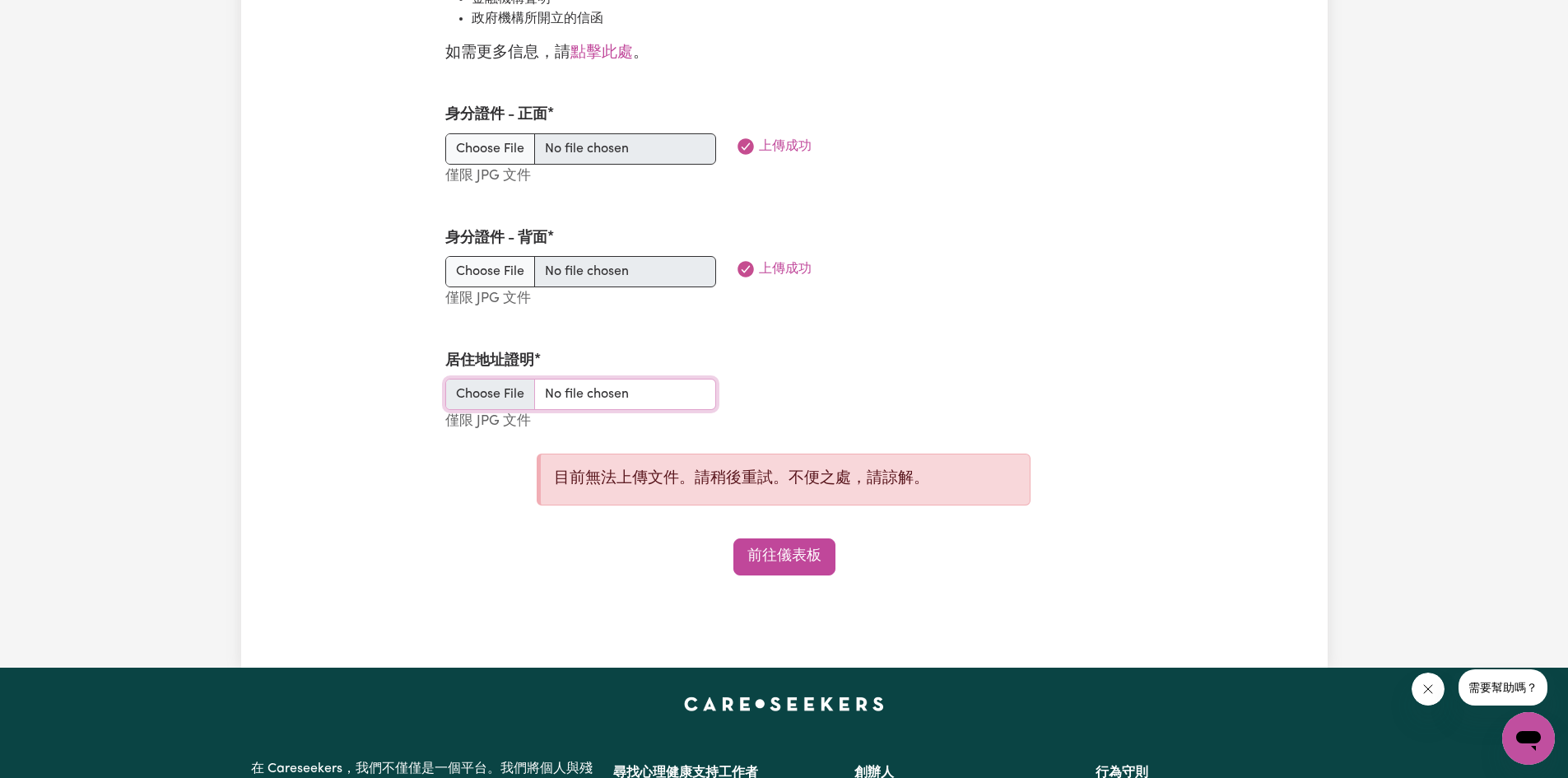
click at [587, 410] on input "居住地址證明" at bounding box center [581, 394] width 271 height 31
type input "C:\fakepath\AGL electricity .jpg"
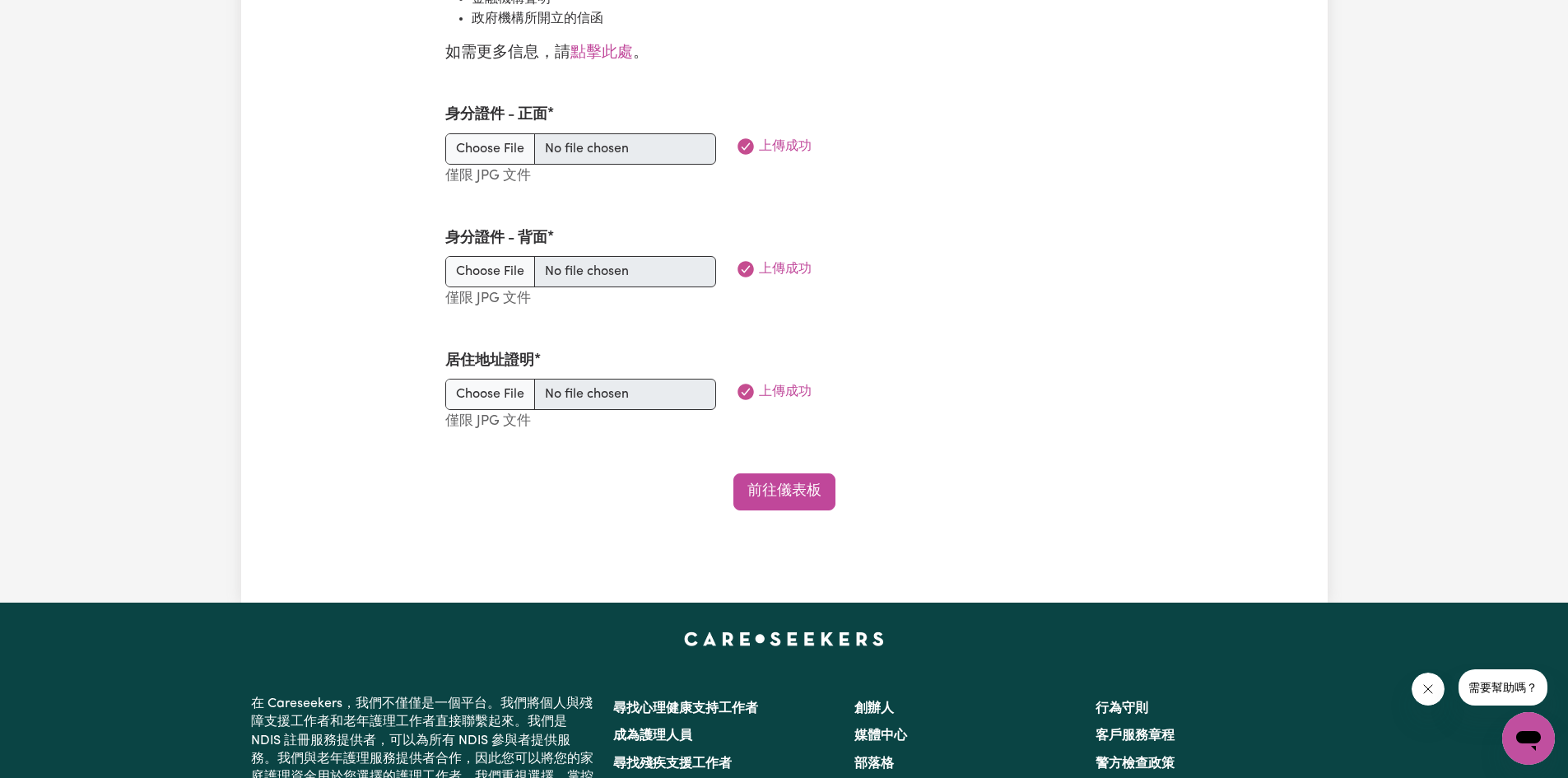
drag, startPoint x: 567, startPoint y: 536, endPoint x: 583, endPoint y: 491, distance: 47.8
click at [571, 510] on div "前往儀表板" at bounding box center [784, 492] width 678 height 37
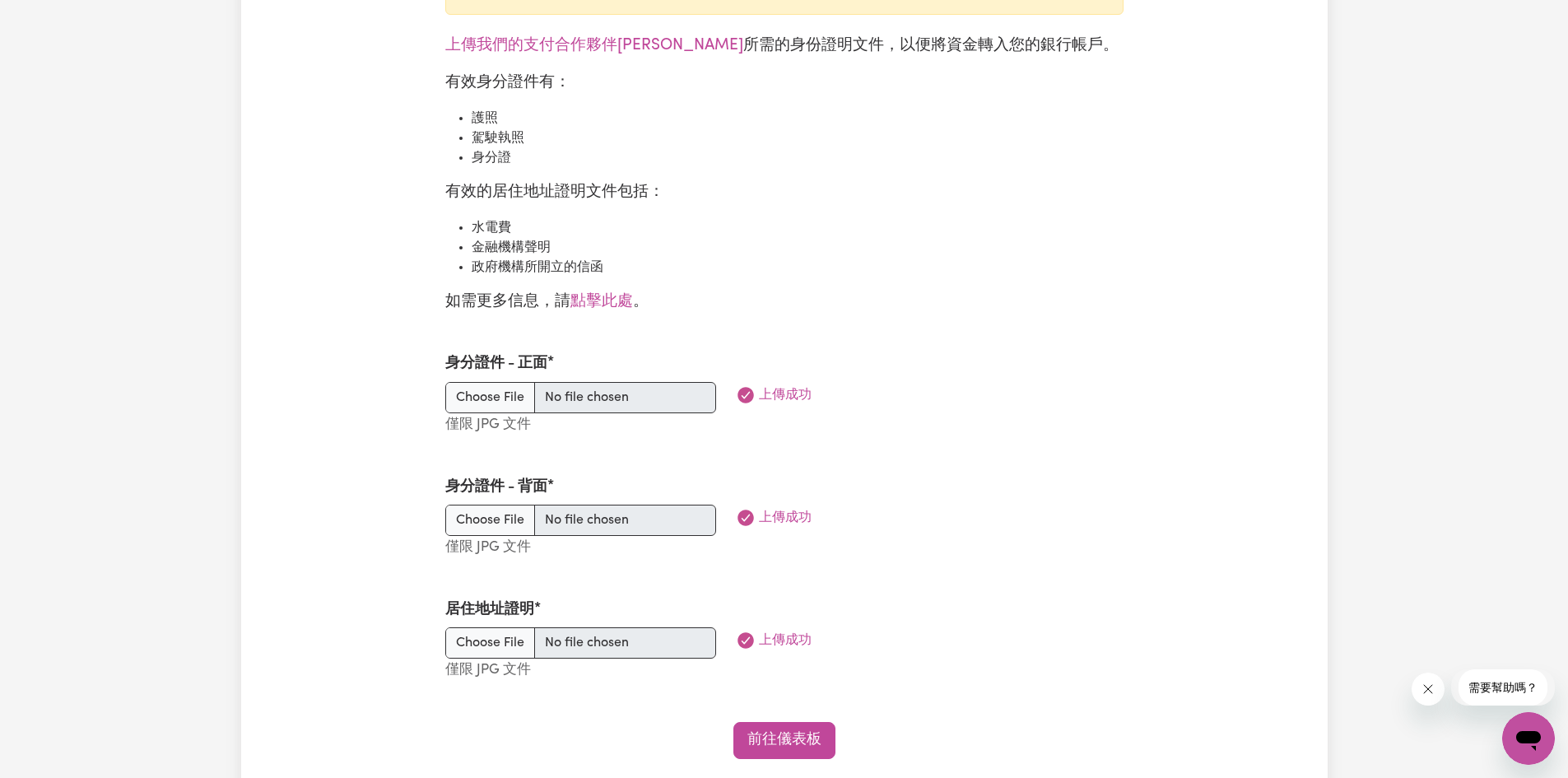
scroll to position [1810, 0]
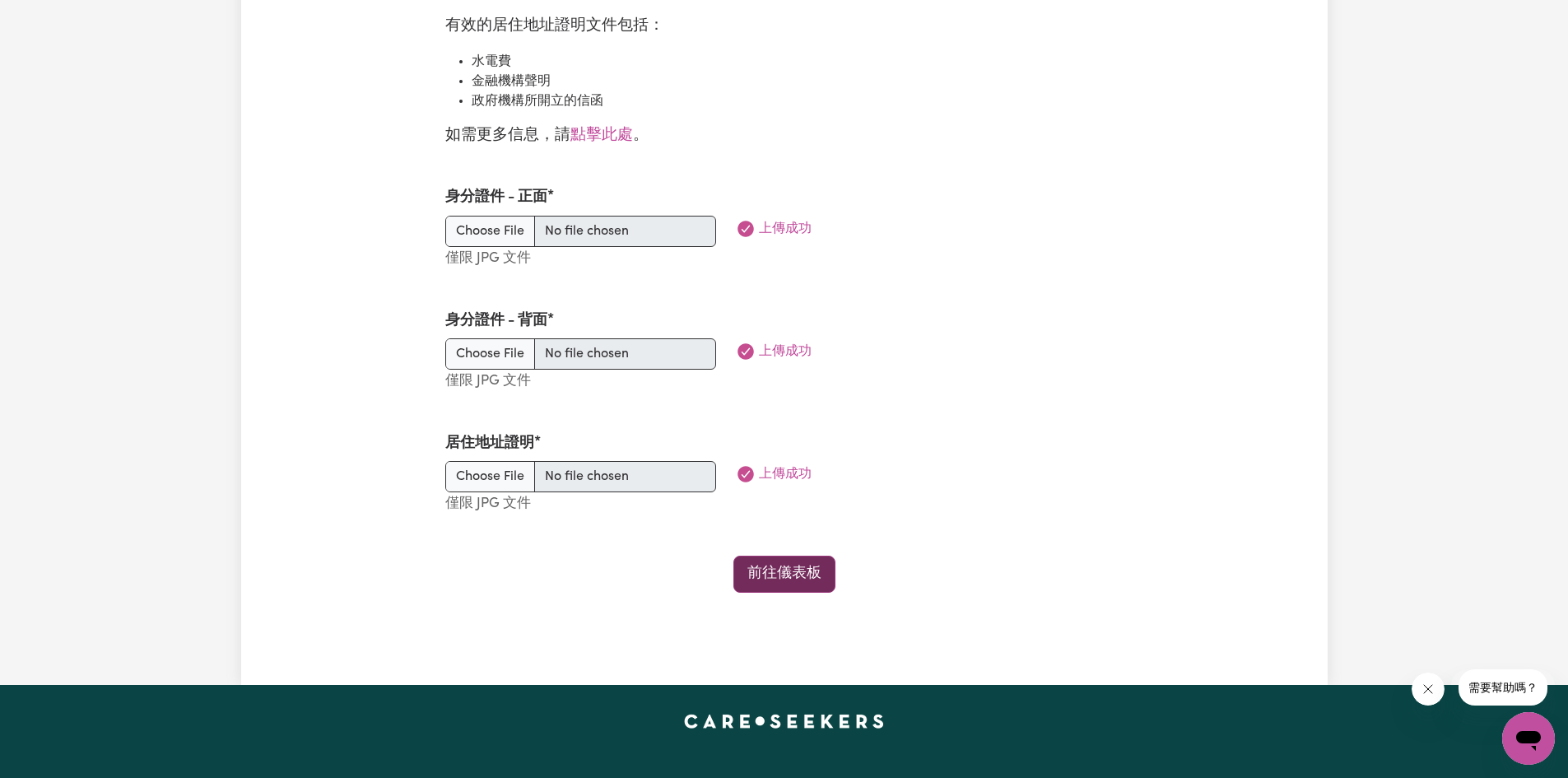
click at [776, 580] on font "前往儀表板" at bounding box center [785, 573] width 74 height 14
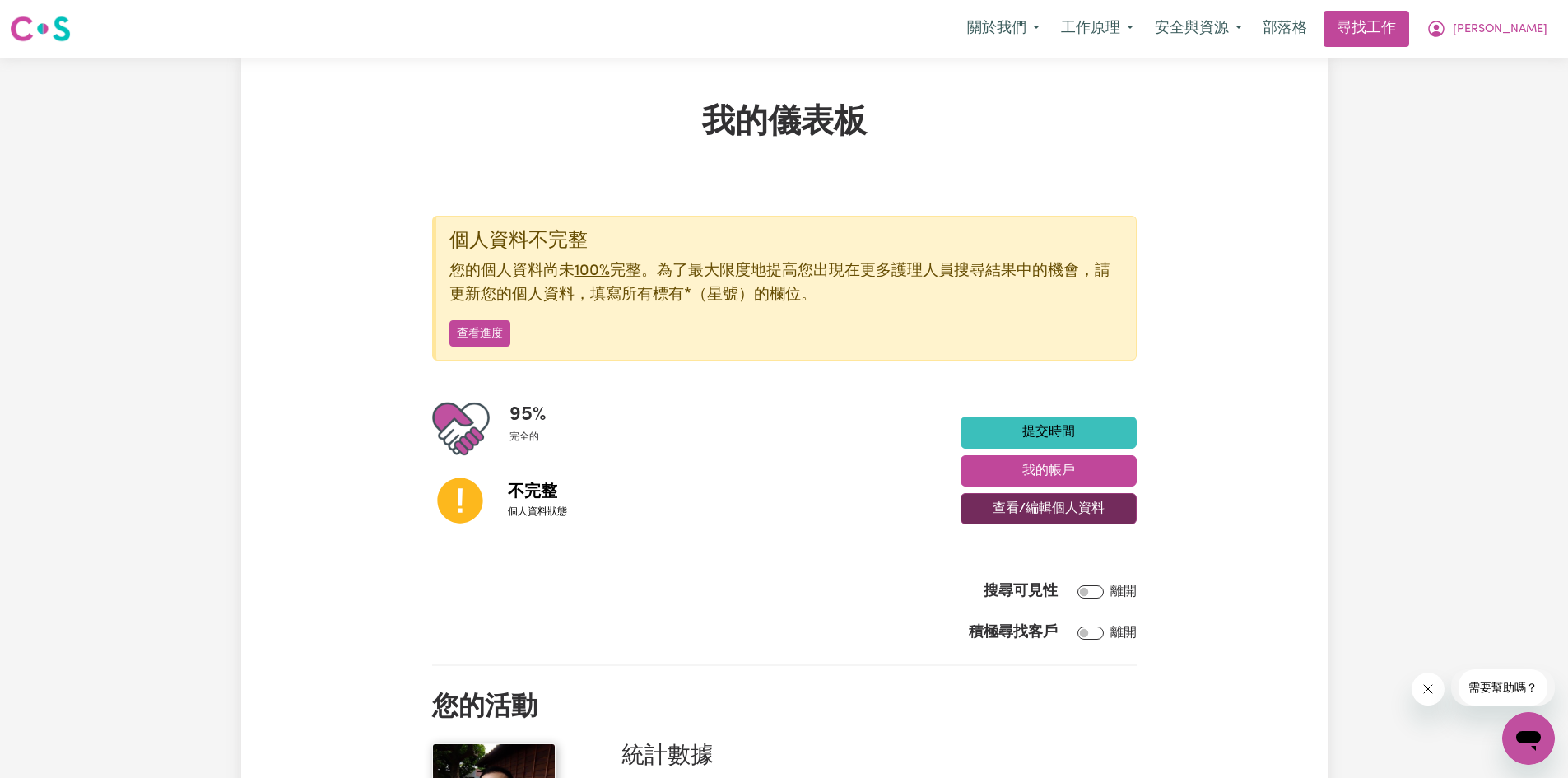
click at [1036, 509] on font "查看/編輯個人資料" at bounding box center [1048, 509] width 112 height 13
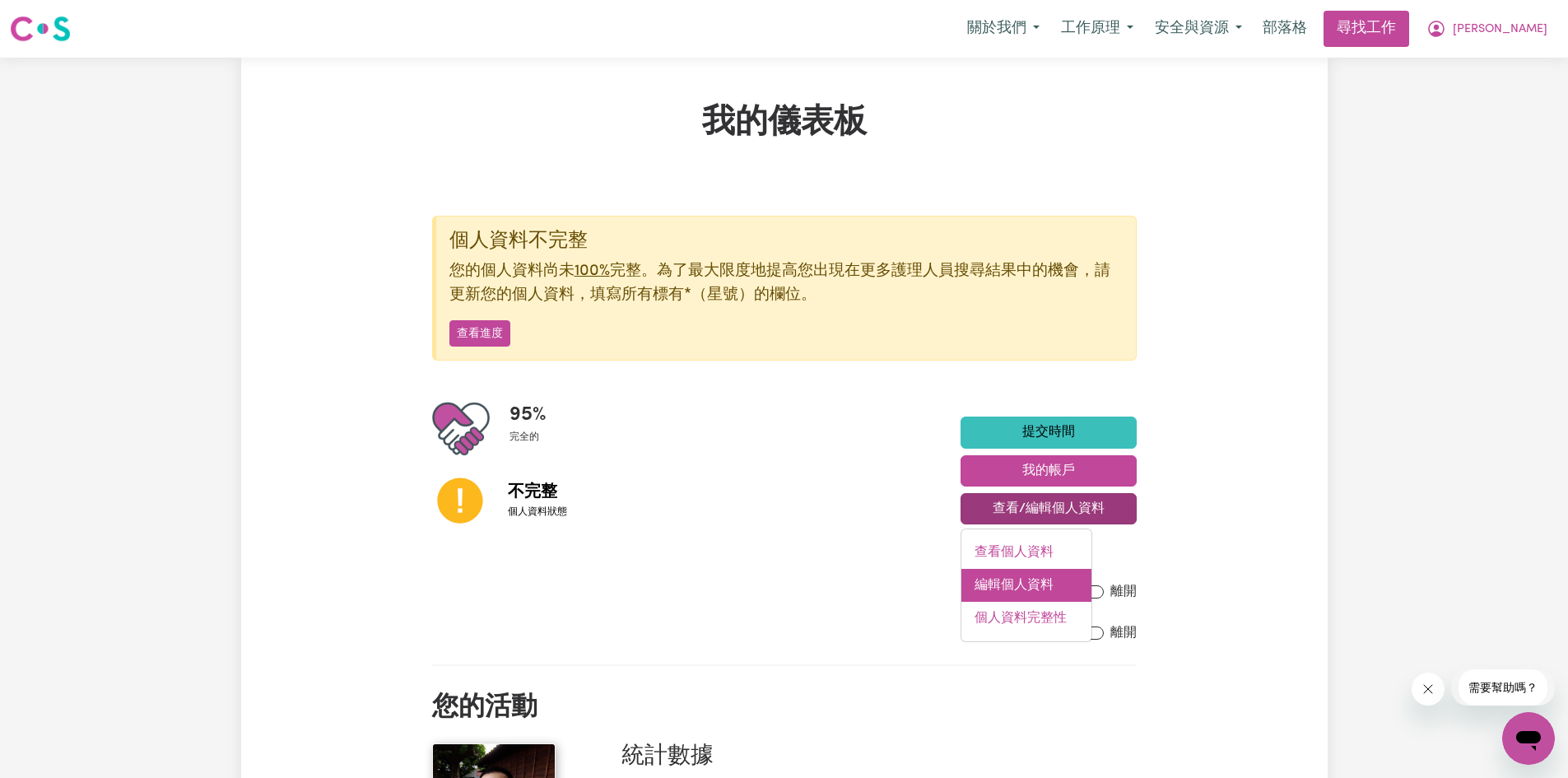
click at [1000, 590] on font "編輯個人資料" at bounding box center [1014, 585] width 79 height 13
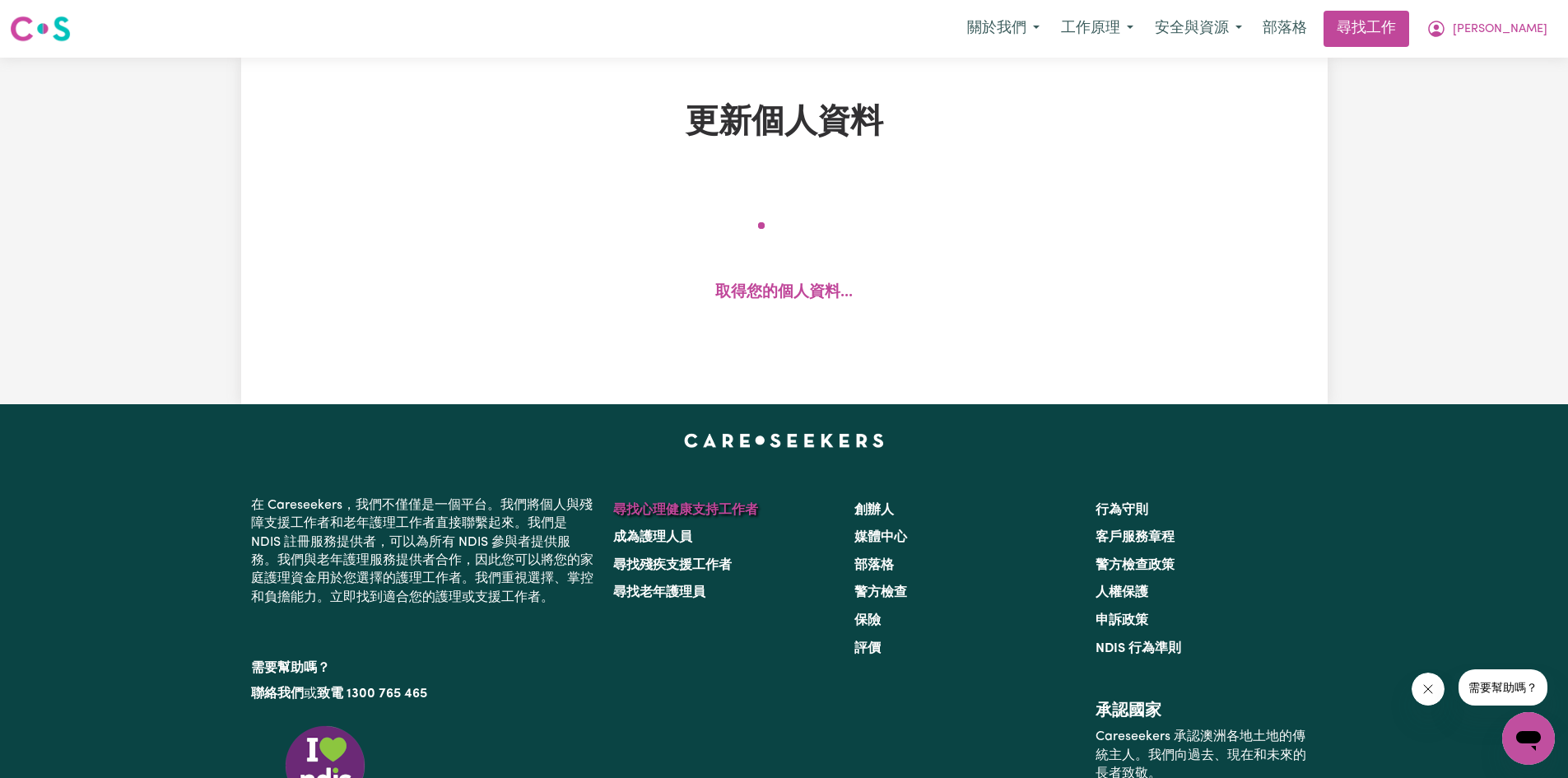
select select "male"
select select "Student Visa"
select select "Studying a healthcare related degree or qualification"
select select "37"
select select "45"
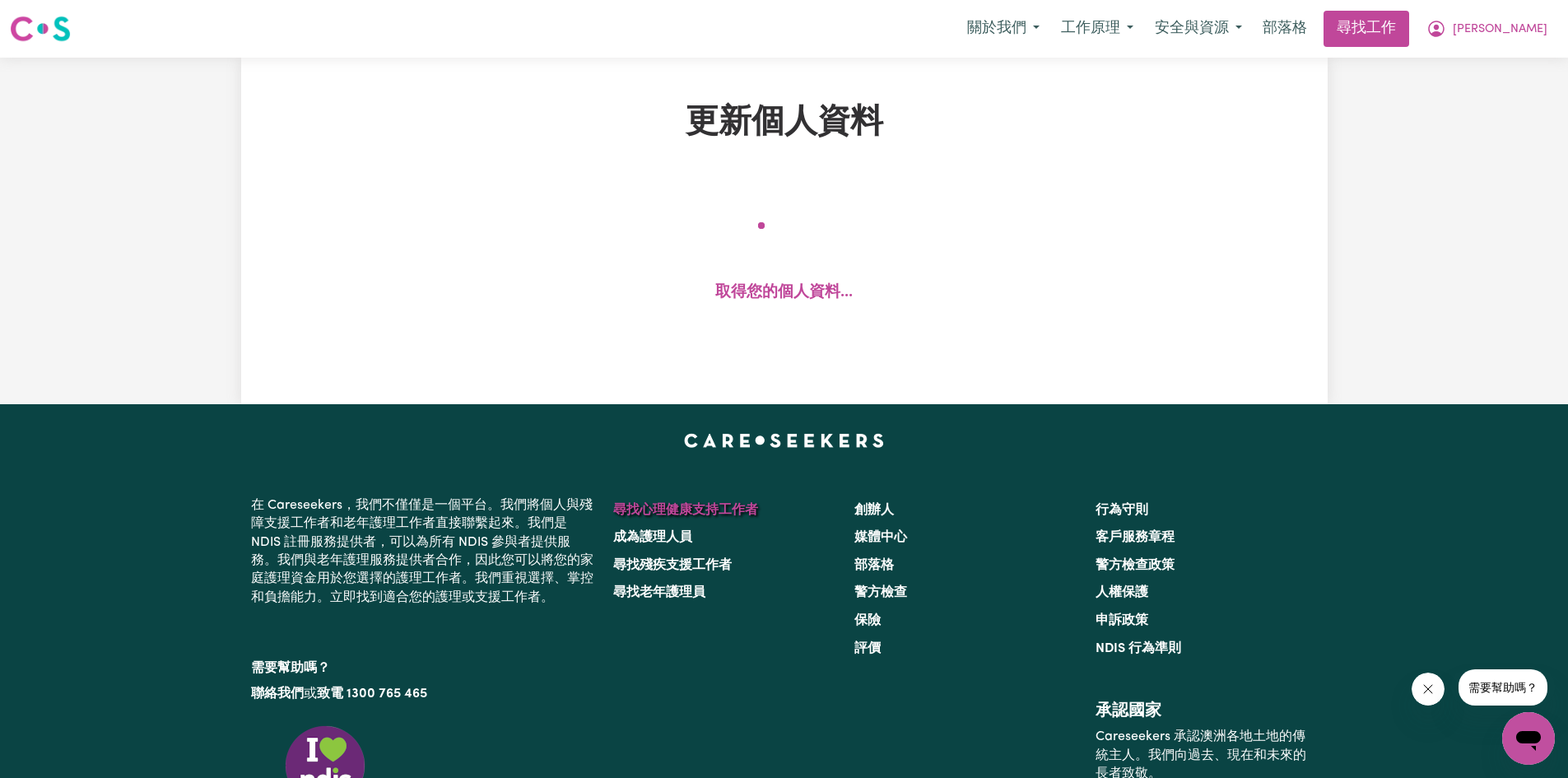
select select "60"
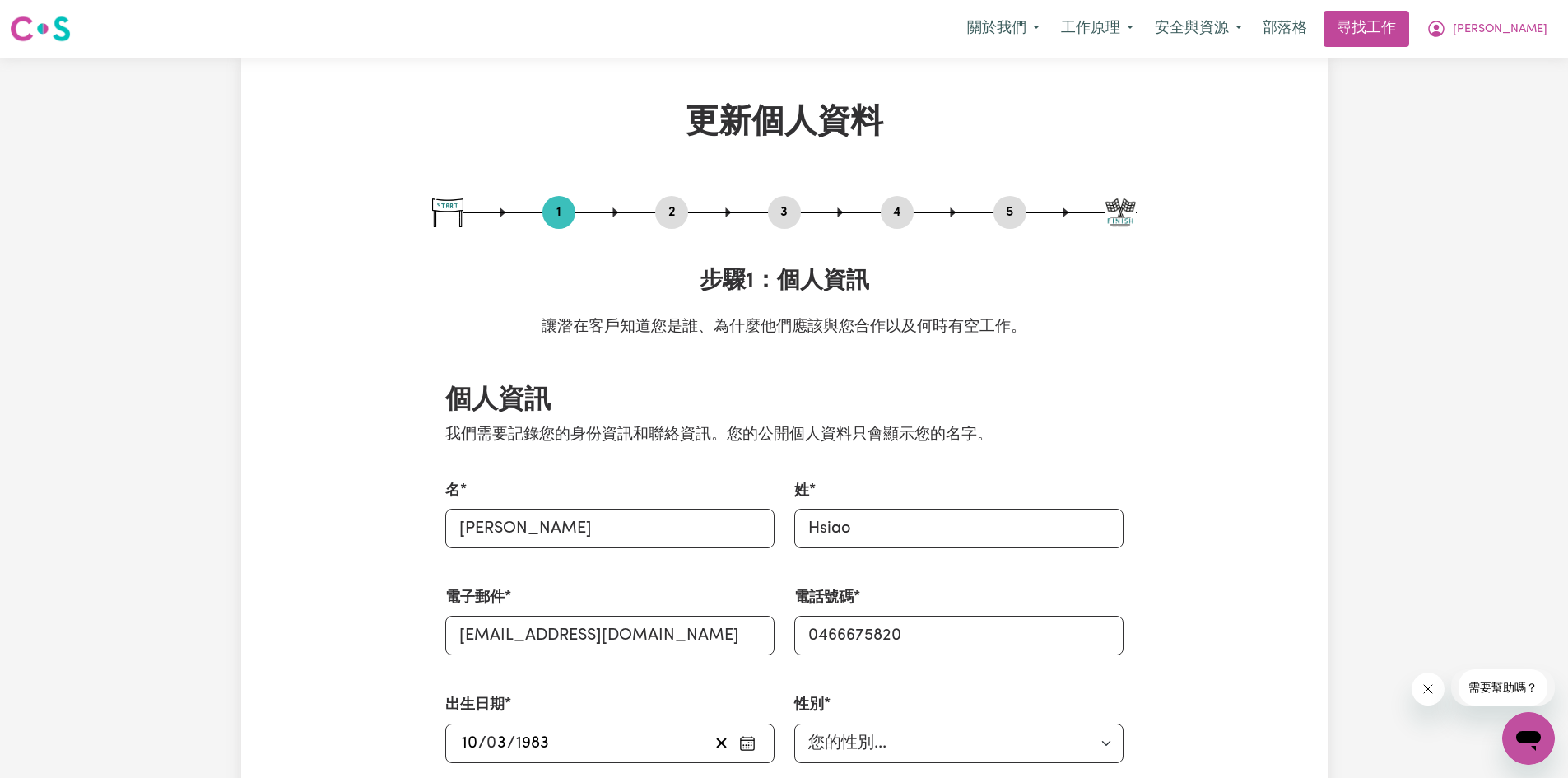
click at [1014, 210] on button "5" at bounding box center [1010, 211] width 33 height 21
select select "I am providing services through another platform"
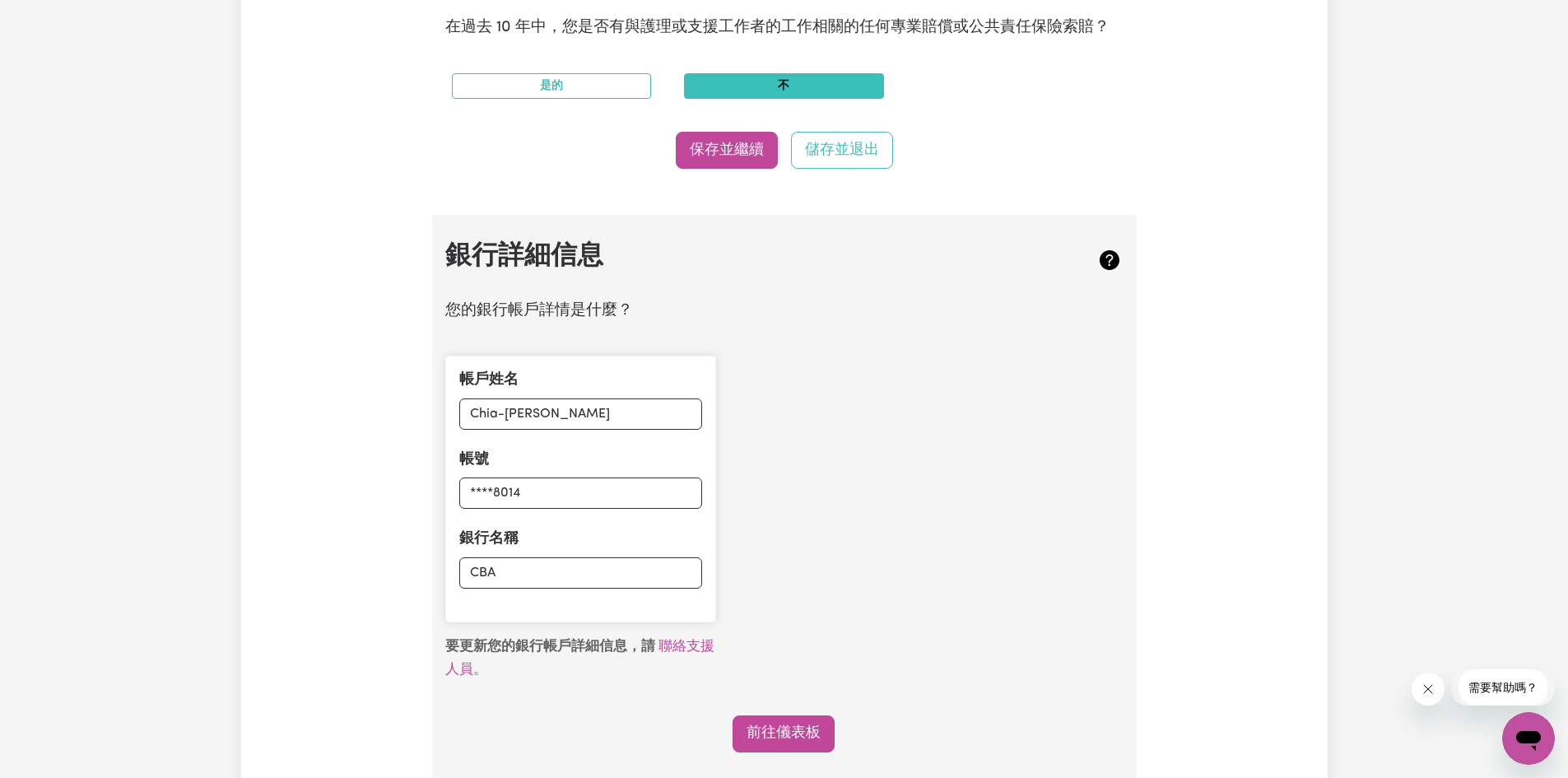
scroll to position [1152, 0]
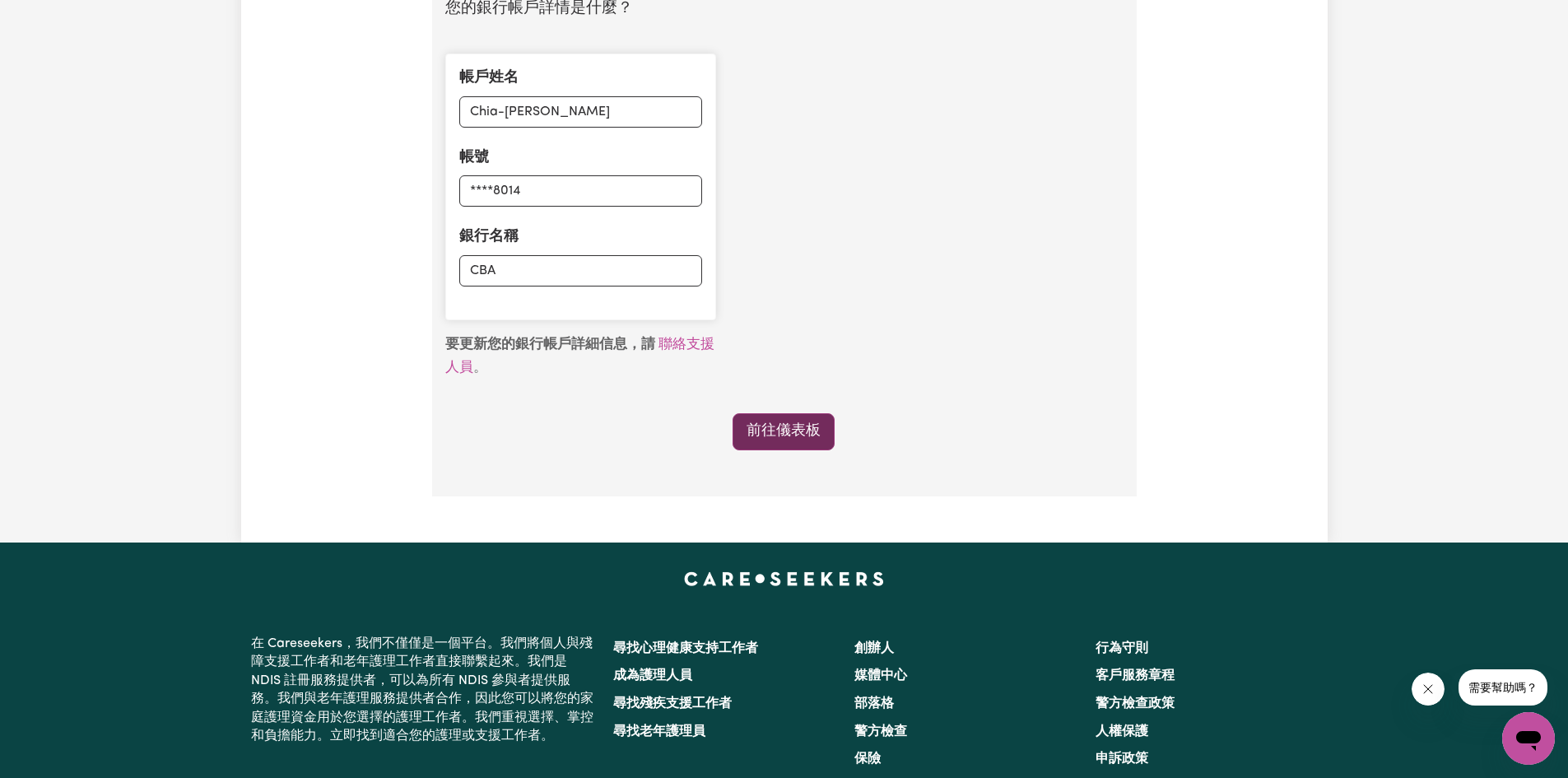
click at [816, 438] on font "前往儀表板" at bounding box center [784, 430] width 74 height 14
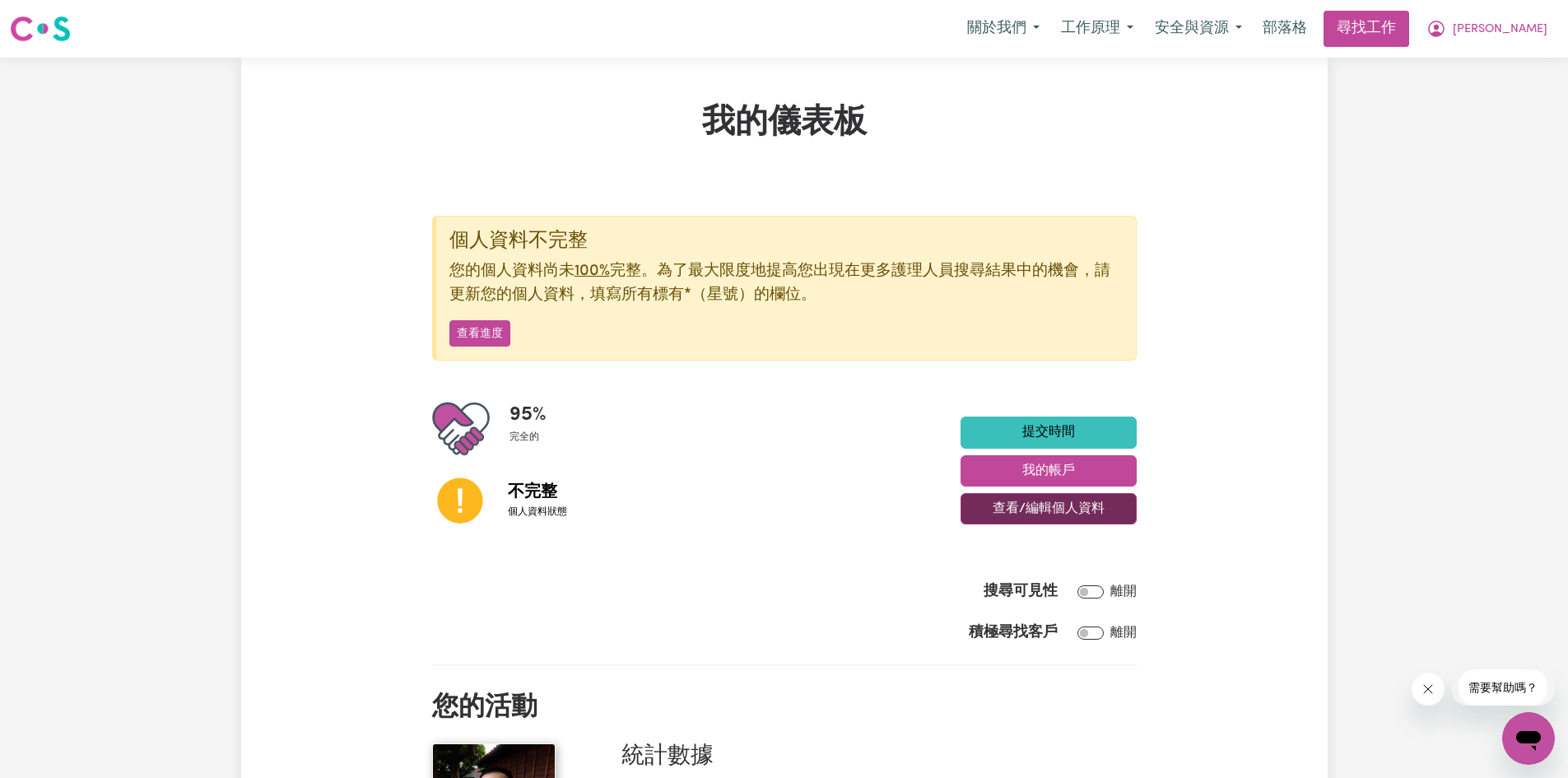
click at [1045, 515] on font "查看/編輯個人資料" at bounding box center [1048, 509] width 112 height 13
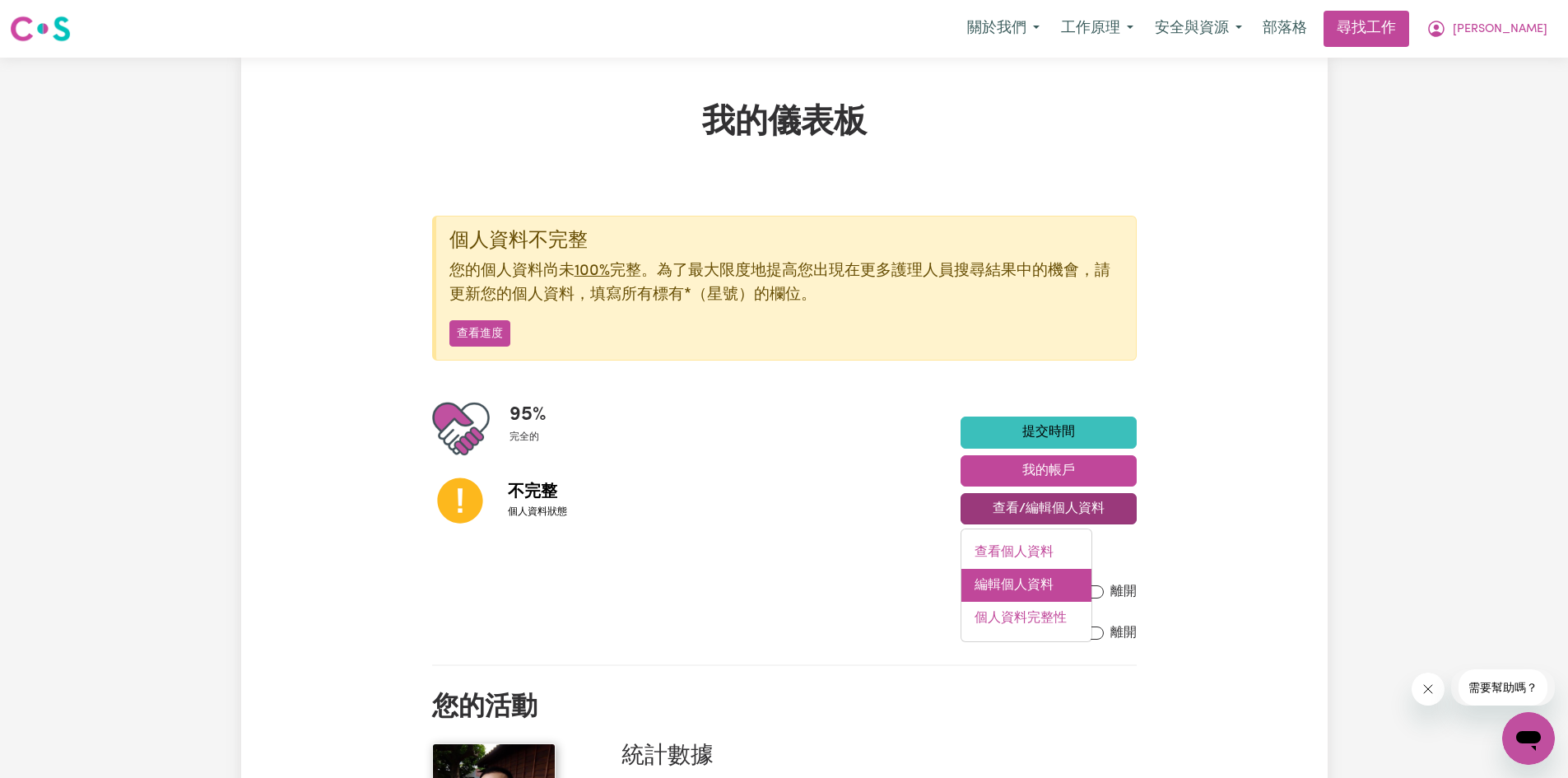
click at [1011, 599] on link "編輯個人資料" at bounding box center [1027, 584] width 130 height 33
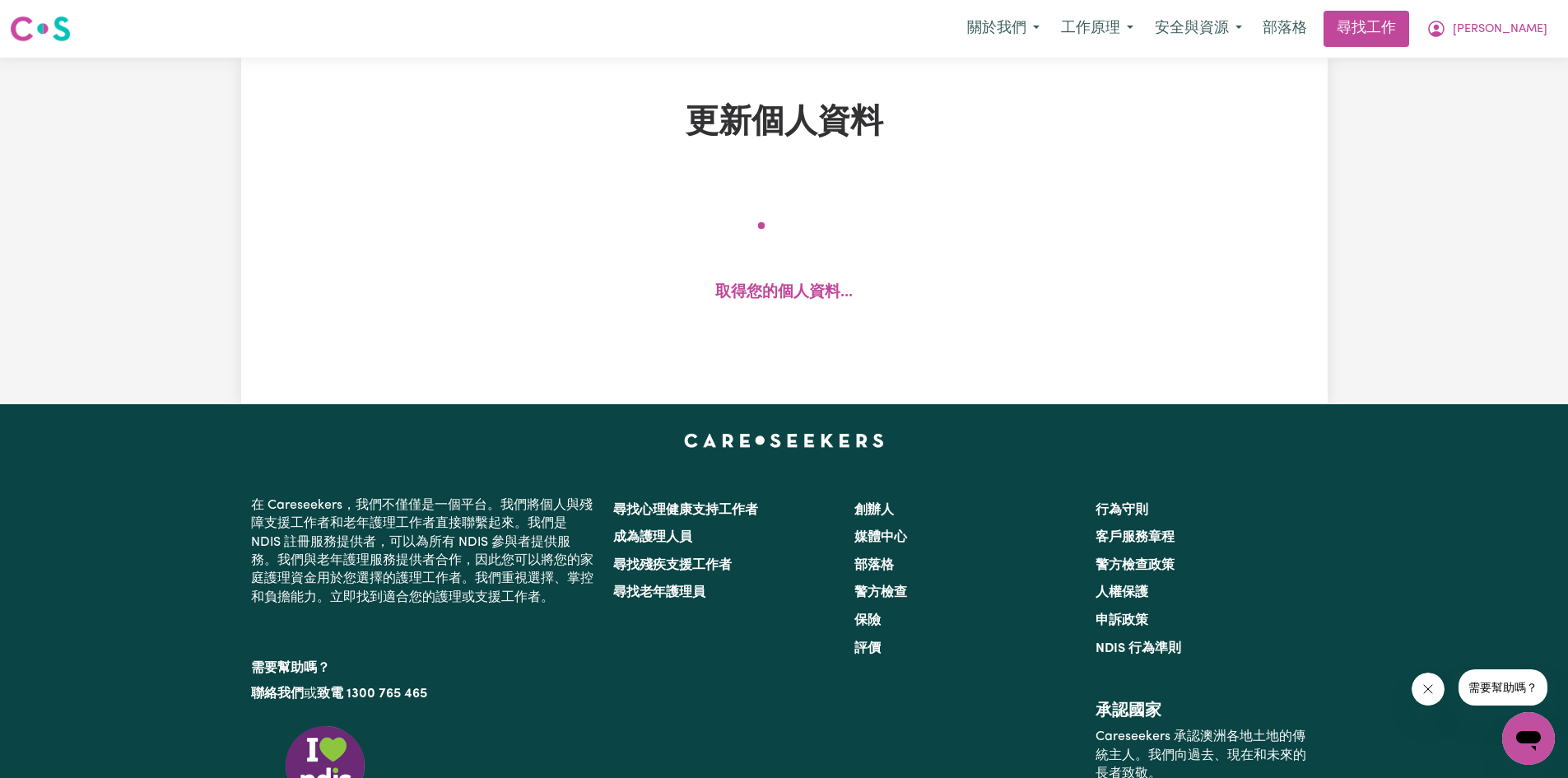
select select "male"
select select "Student Visa"
select select "Studying a healthcare related degree or qualification"
select select "37"
select select "45"
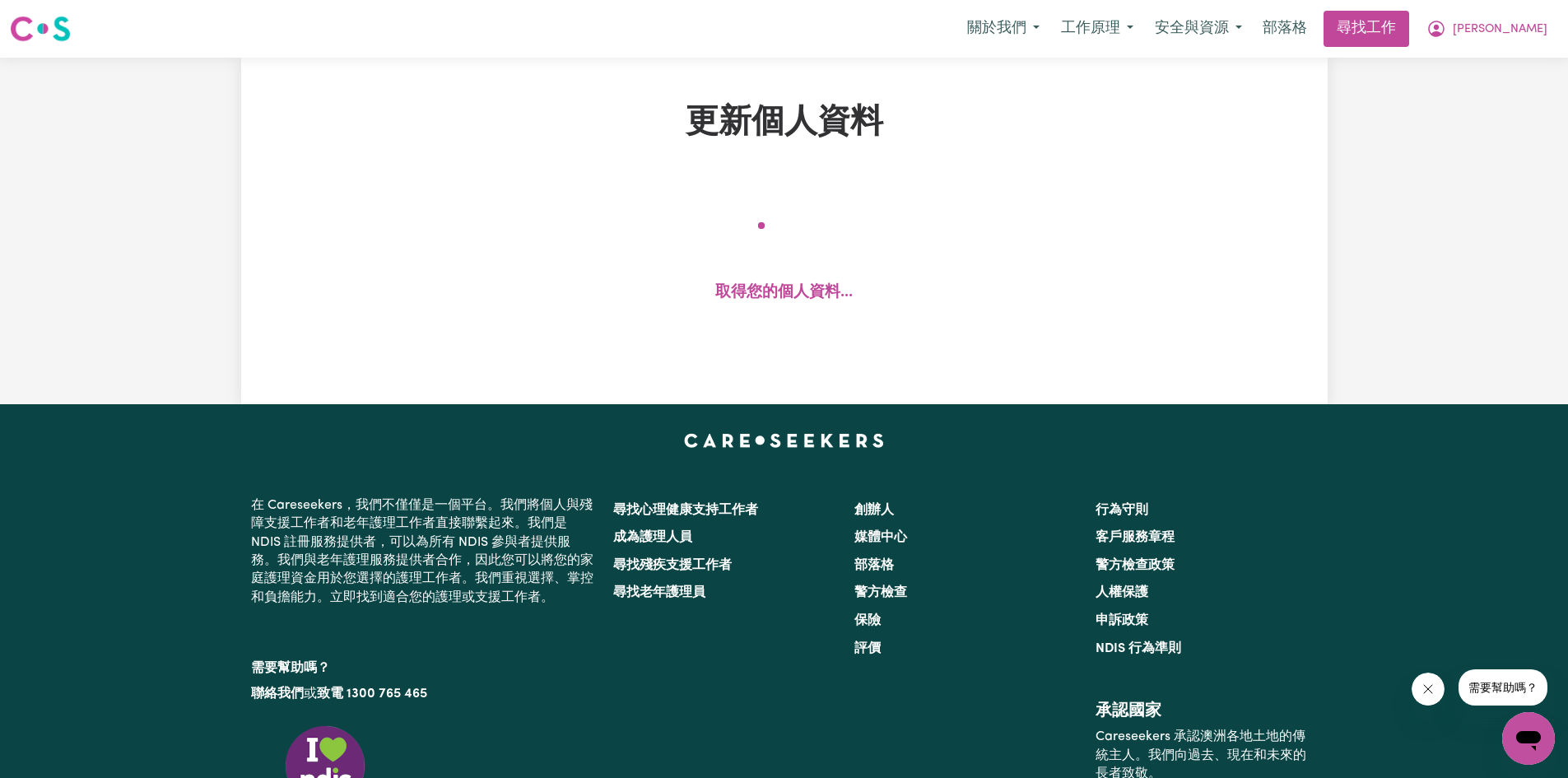
select select "60"
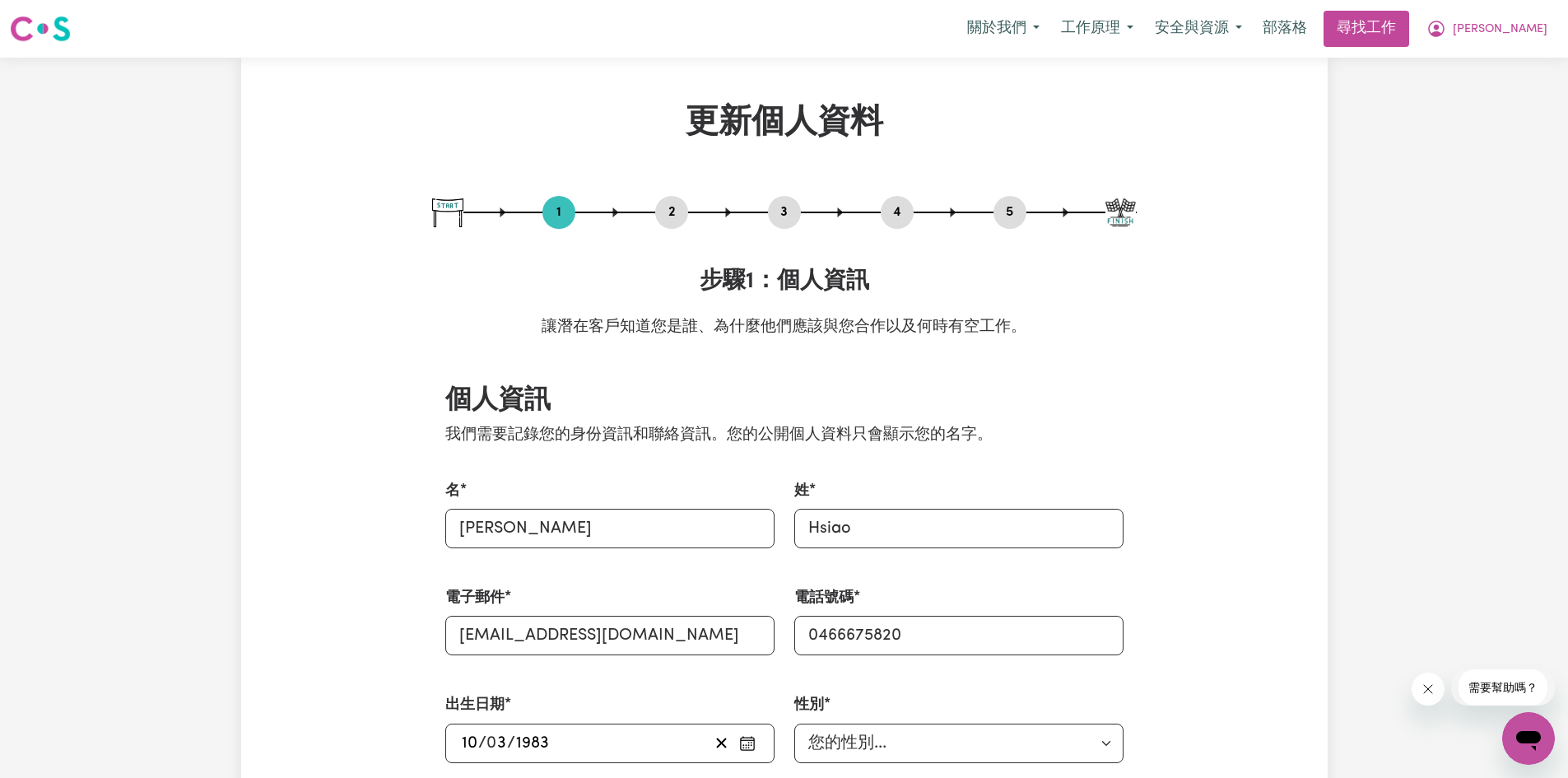
click at [890, 209] on button "4" at bounding box center [897, 211] width 33 height 21
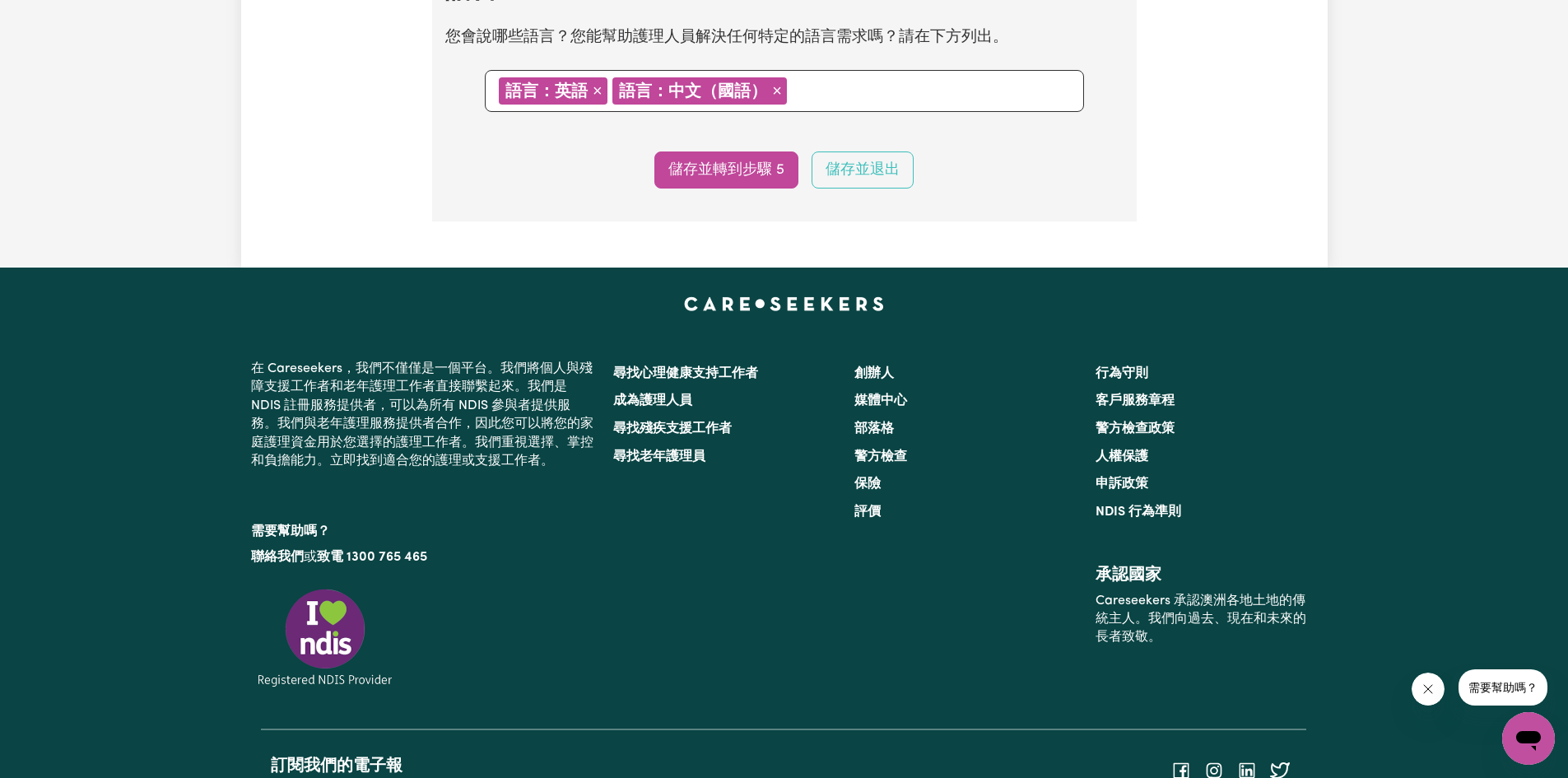
scroll to position [1734, 0]
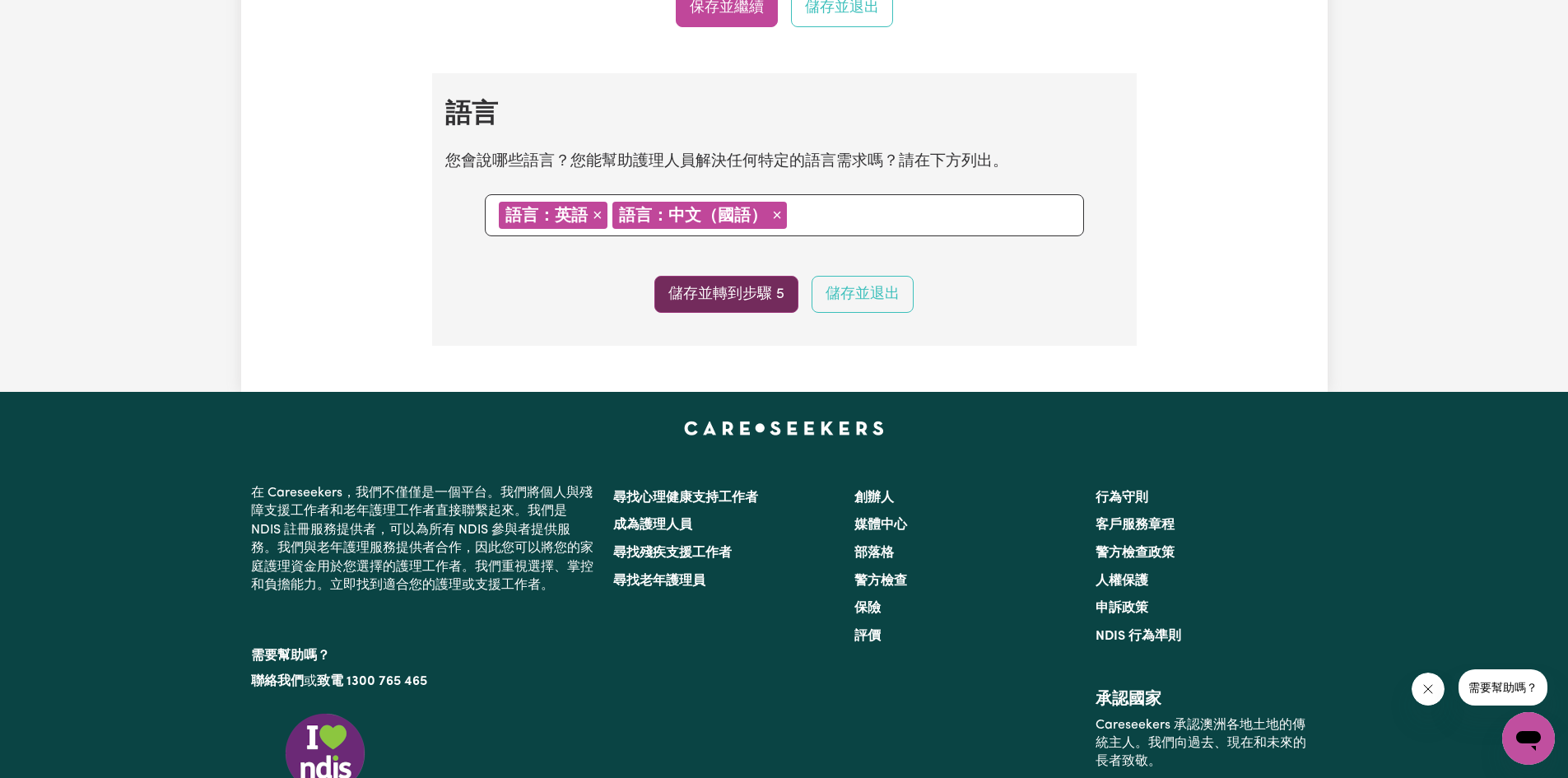
click at [712, 296] on button "儲存並轉到步驟 5" at bounding box center [726, 294] width 144 height 37
select select "I am providing services through another platform"
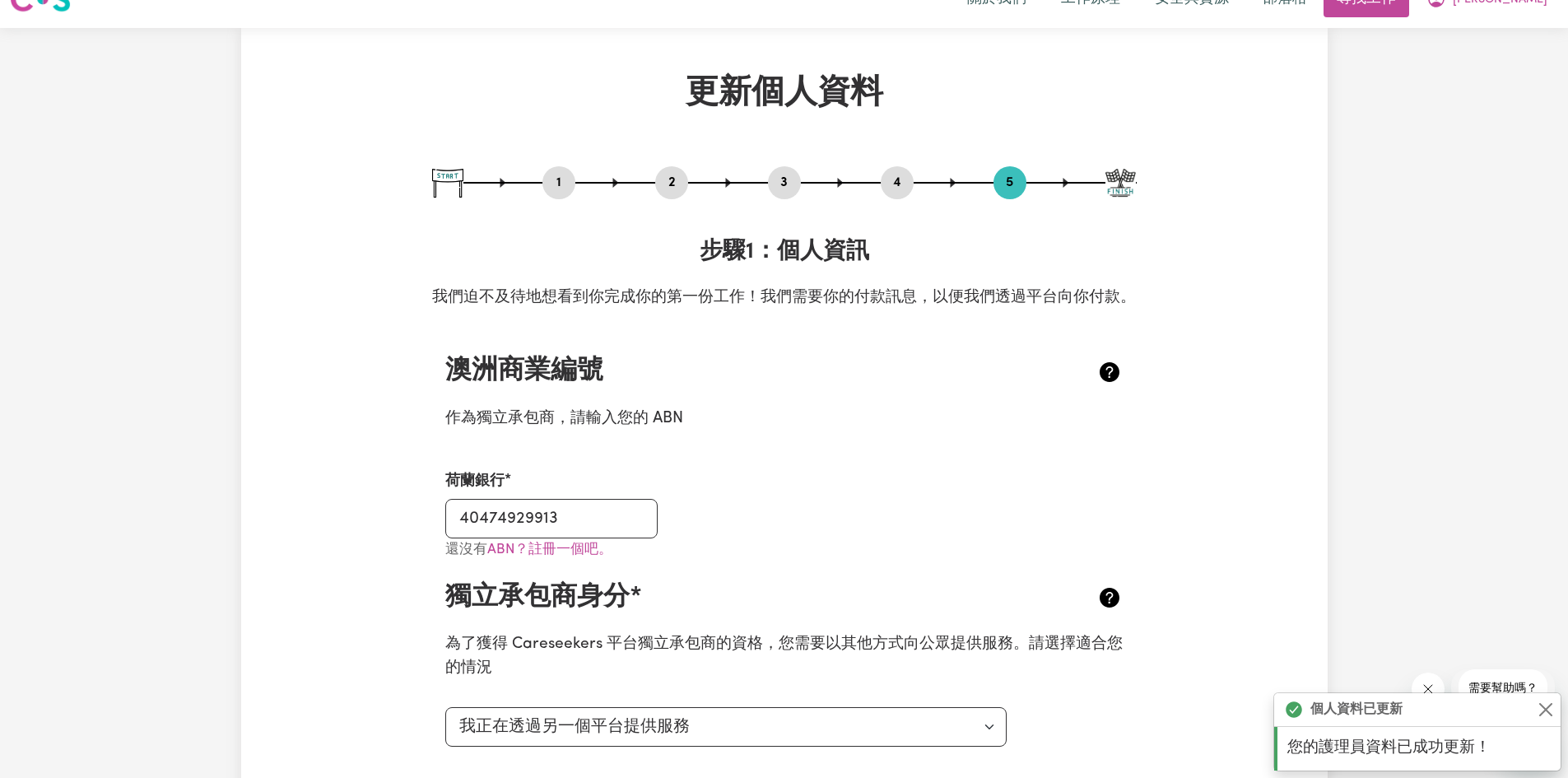
scroll to position [0, 0]
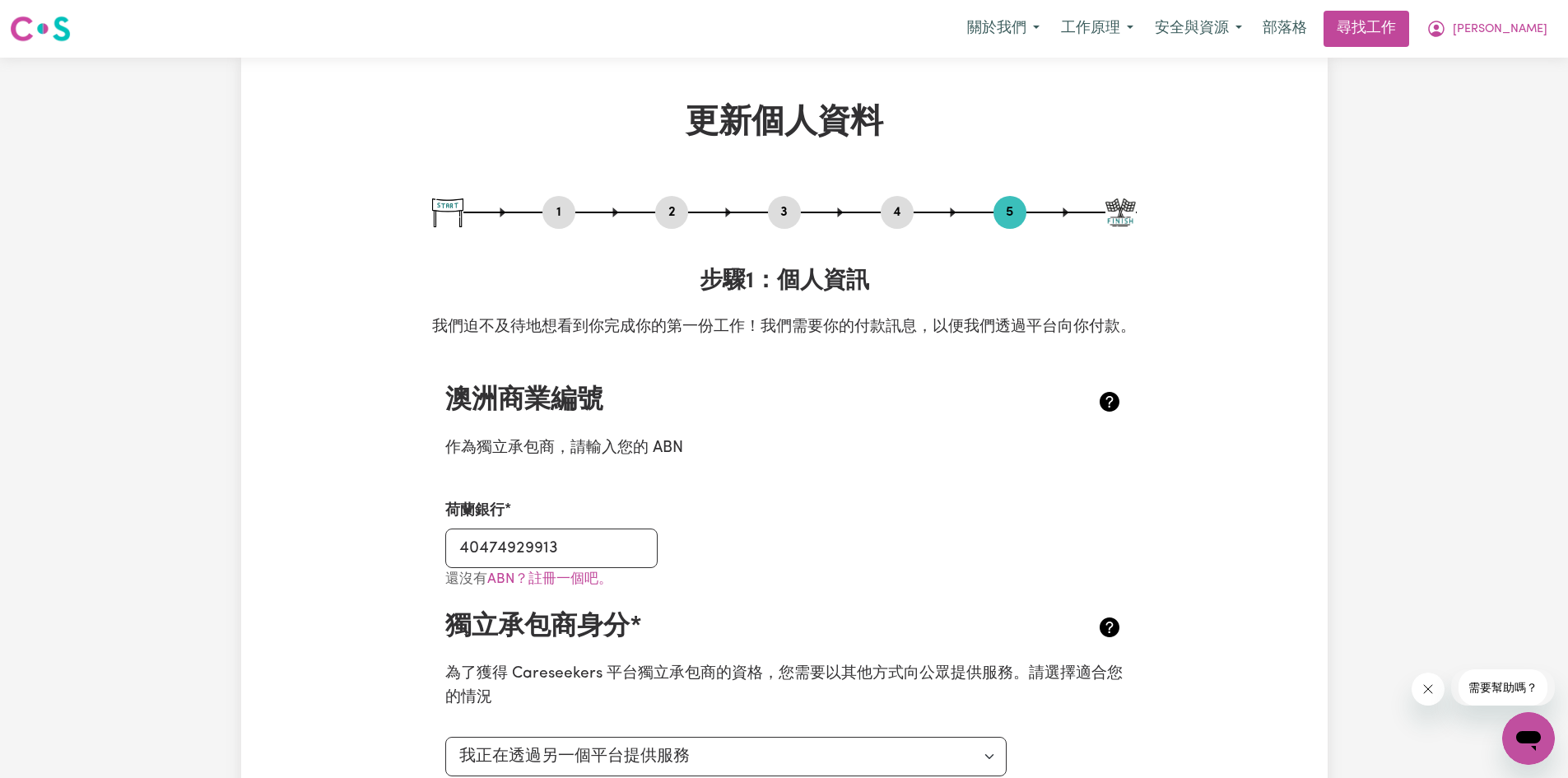
click at [778, 216] on button "3" at bounding box center [784, 211] width 33 height 21
select select "2006"
select select "2007"
select select "Certificate III (Individual Support)"
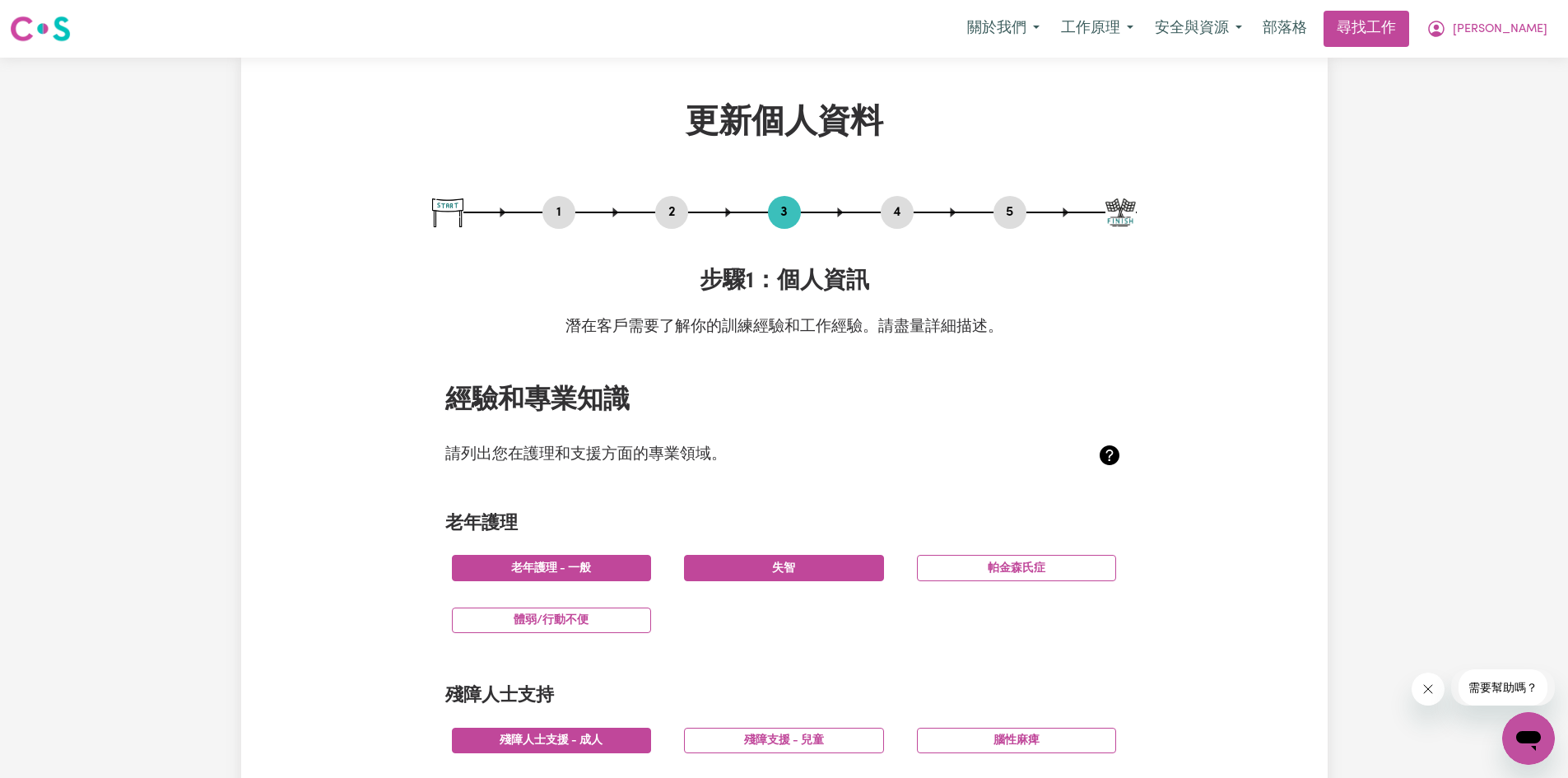
click at [651, 221] on div "1 2 3 4 5" at bounding box center [784, 212] width 705 height 33
click at [672, 213] on font "2" at bounding box center [672, 212] width 8 height 13
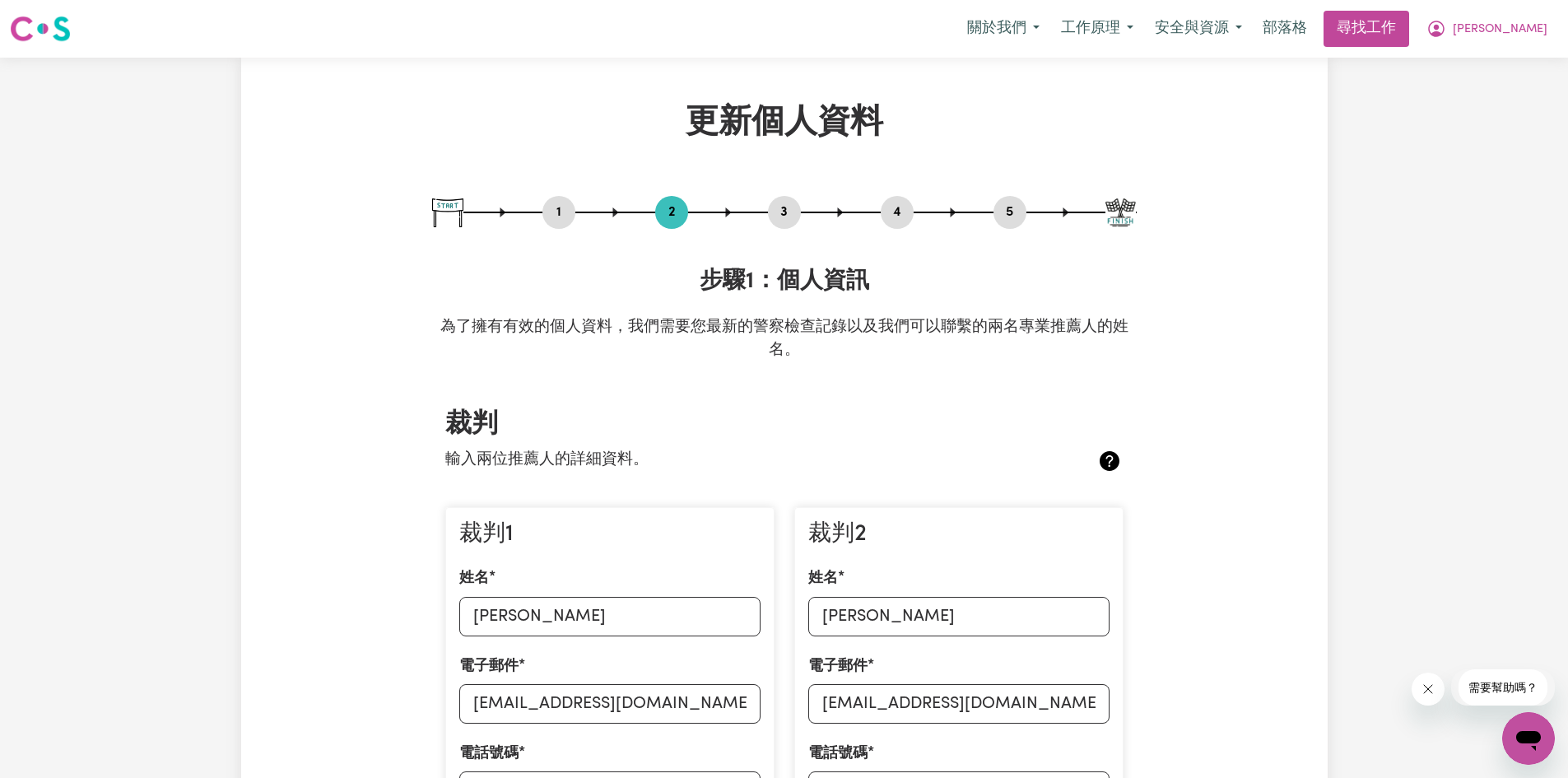
click at [1131, 209] on img at bounding box center [1121, 213] width 30 height 29
drag, startPoint x: 1095, startPoint y: 220, endPoint x: 1075, endPoint y: 220, distance: 20.0
click at [1075, 220] on div "1 2 3 4 5" at bounding box center [784, 212] width 705 height 33
click at [1062, 215] on icon at bounding box center [1066, 212] width 13 height 13
drag, startPoint x: 1068, startPoint y: 210, endPoint x: 1014, endPoint y: 216, distance: 54.3
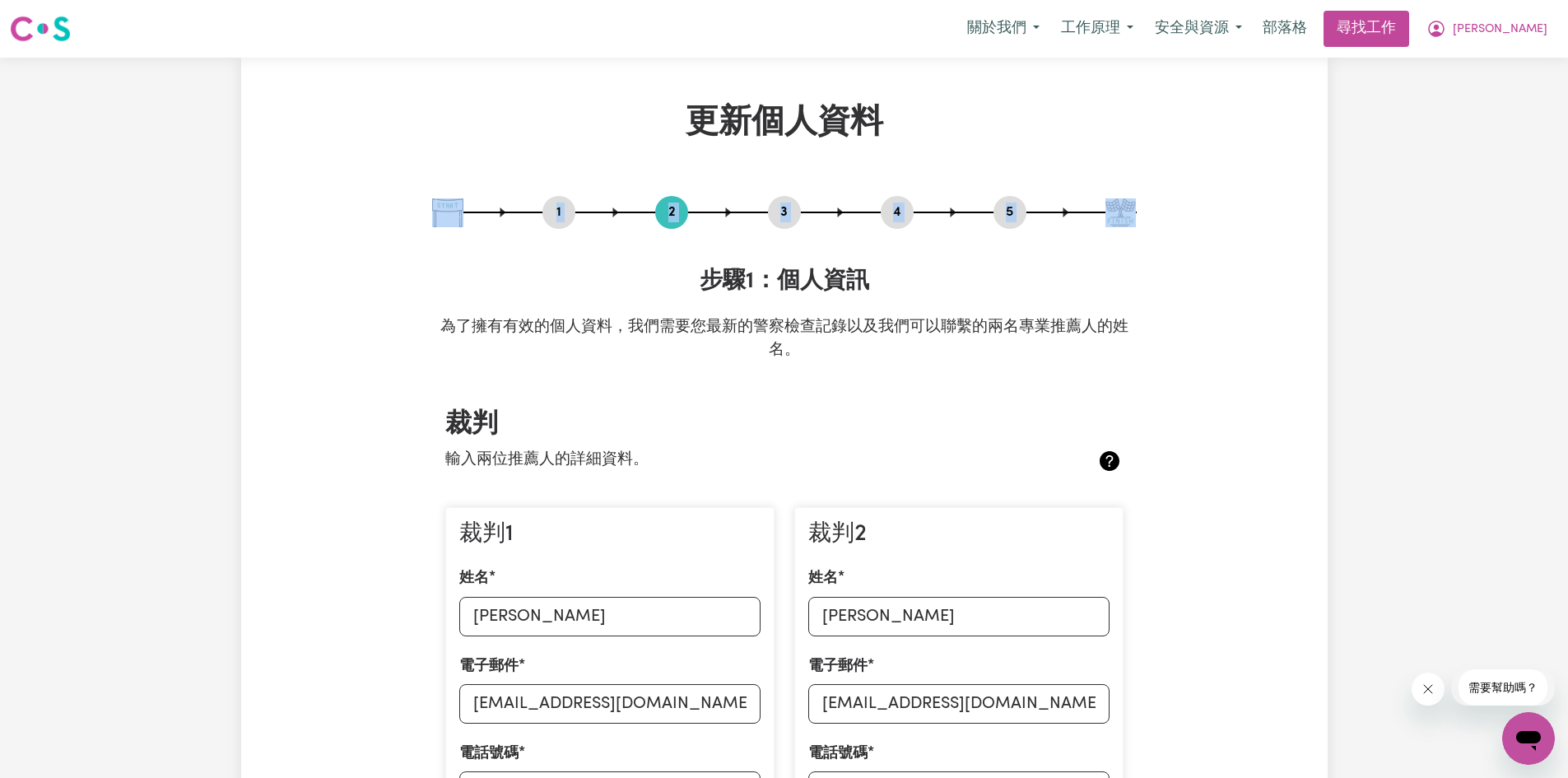
click at [1063, 211] on div at bounding box center [784, 212] width 705 height 2
click at [1011, 216] on font "5" at bounding box center [1009, 212] width 8 height 13
select select "I am providing services through another platform"
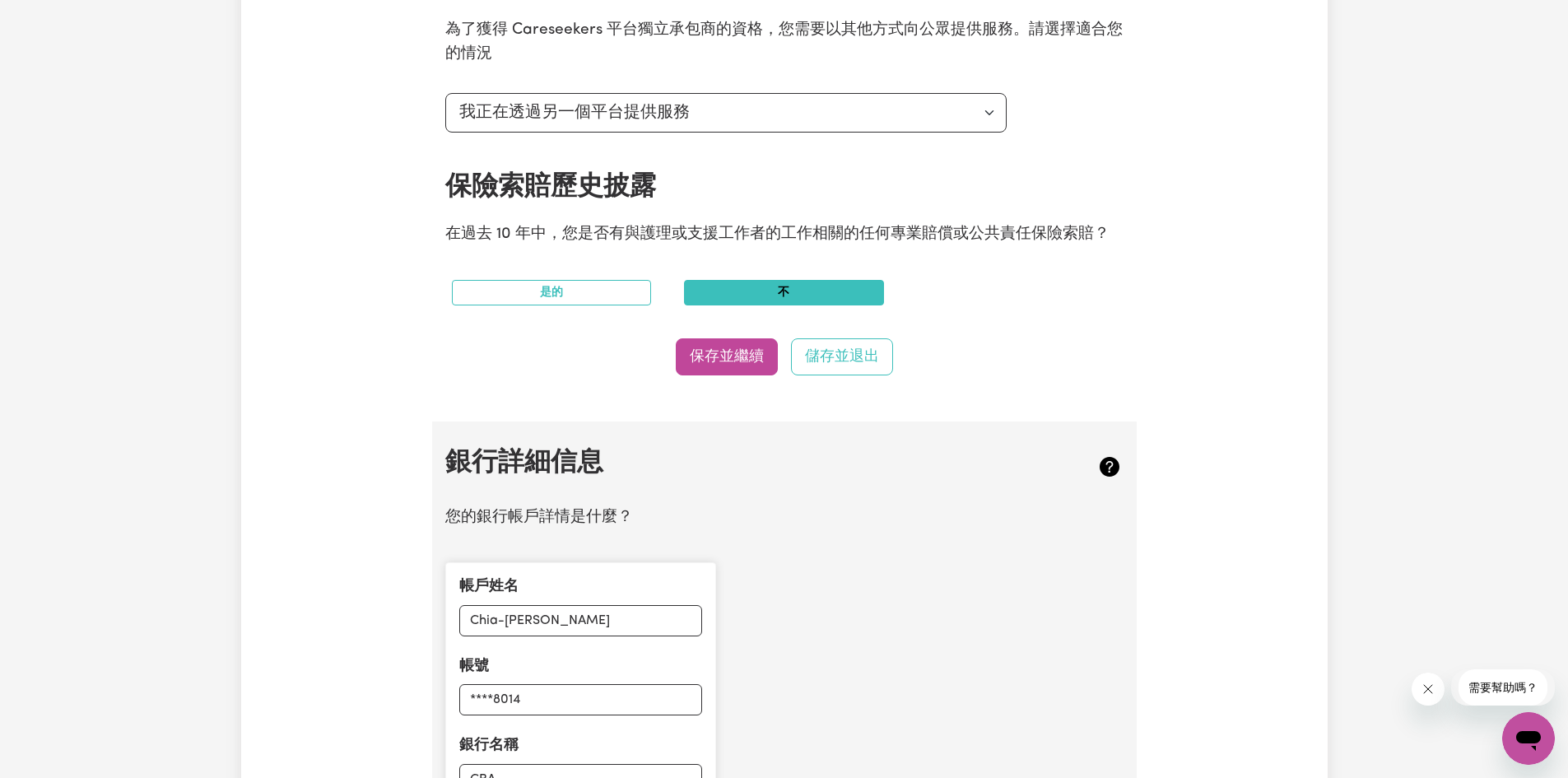
scroll to position [1070, 0]
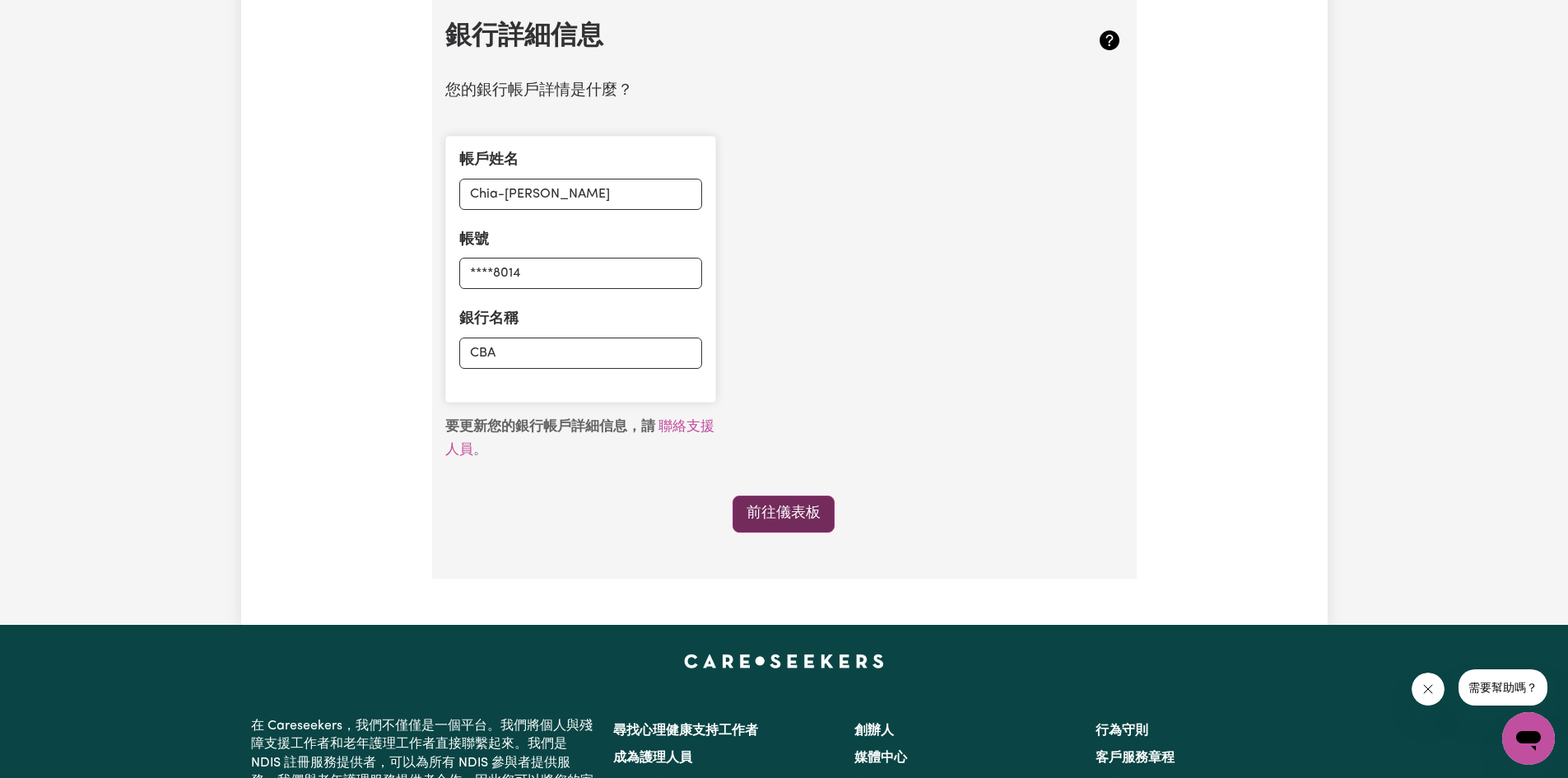
click at [775, 520] on font "前往儀表板" at bounding box center [784, 513] width 74 height 14
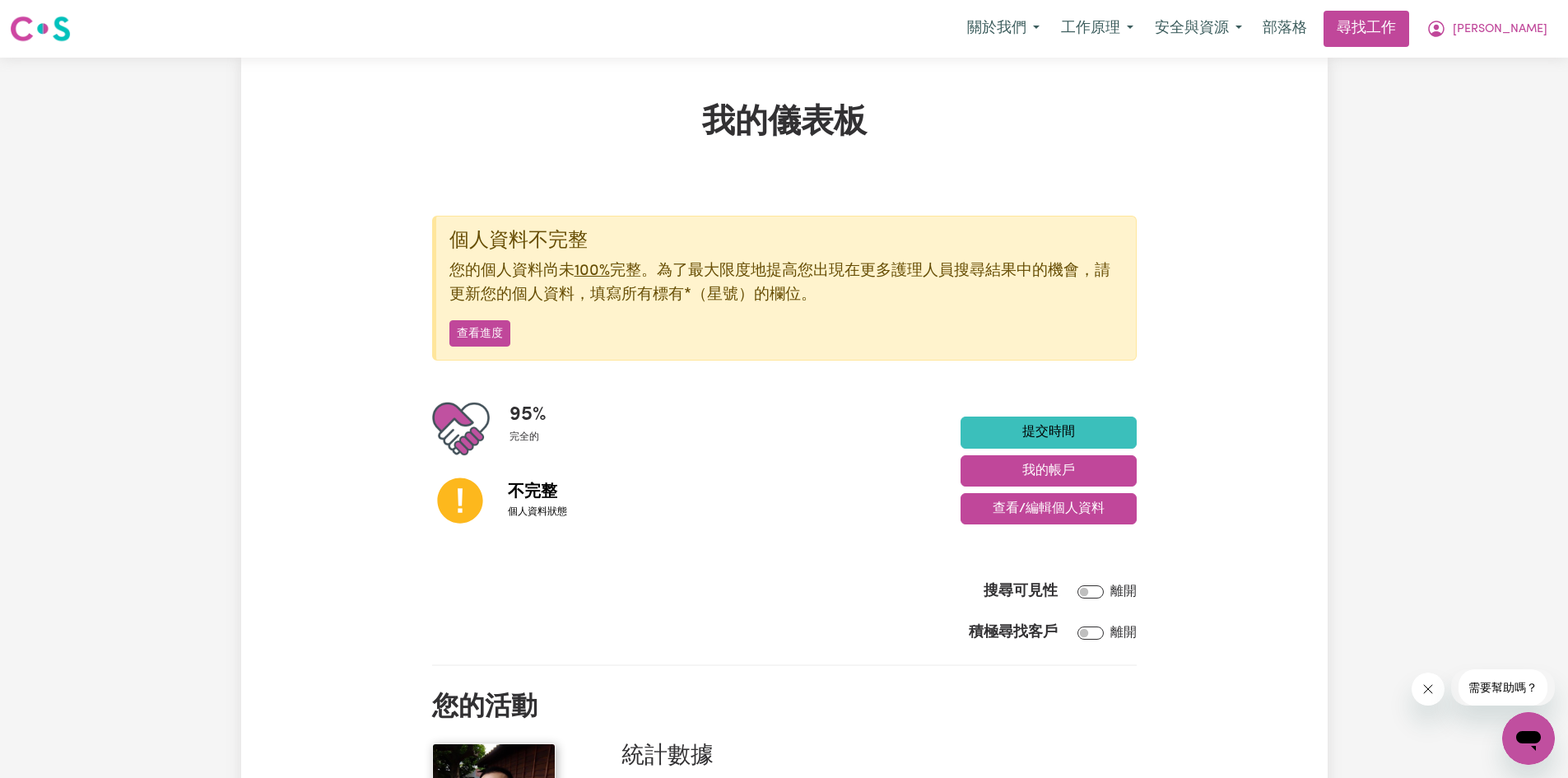
click at [481, 504] on icon at bounding box center [460, 500] width 45 height 45
drag, startPoint x: 473, startPoint y: 504, endPoint x: 587, endPoint y: 509, distance: 114.1
click at [477, 504] on icon at bounding box center [460, 500] width 45 height 45
click at [1031, 515] on font "查看/編輯個人資料" at bounding box center [1048, 509] width 112 height 13
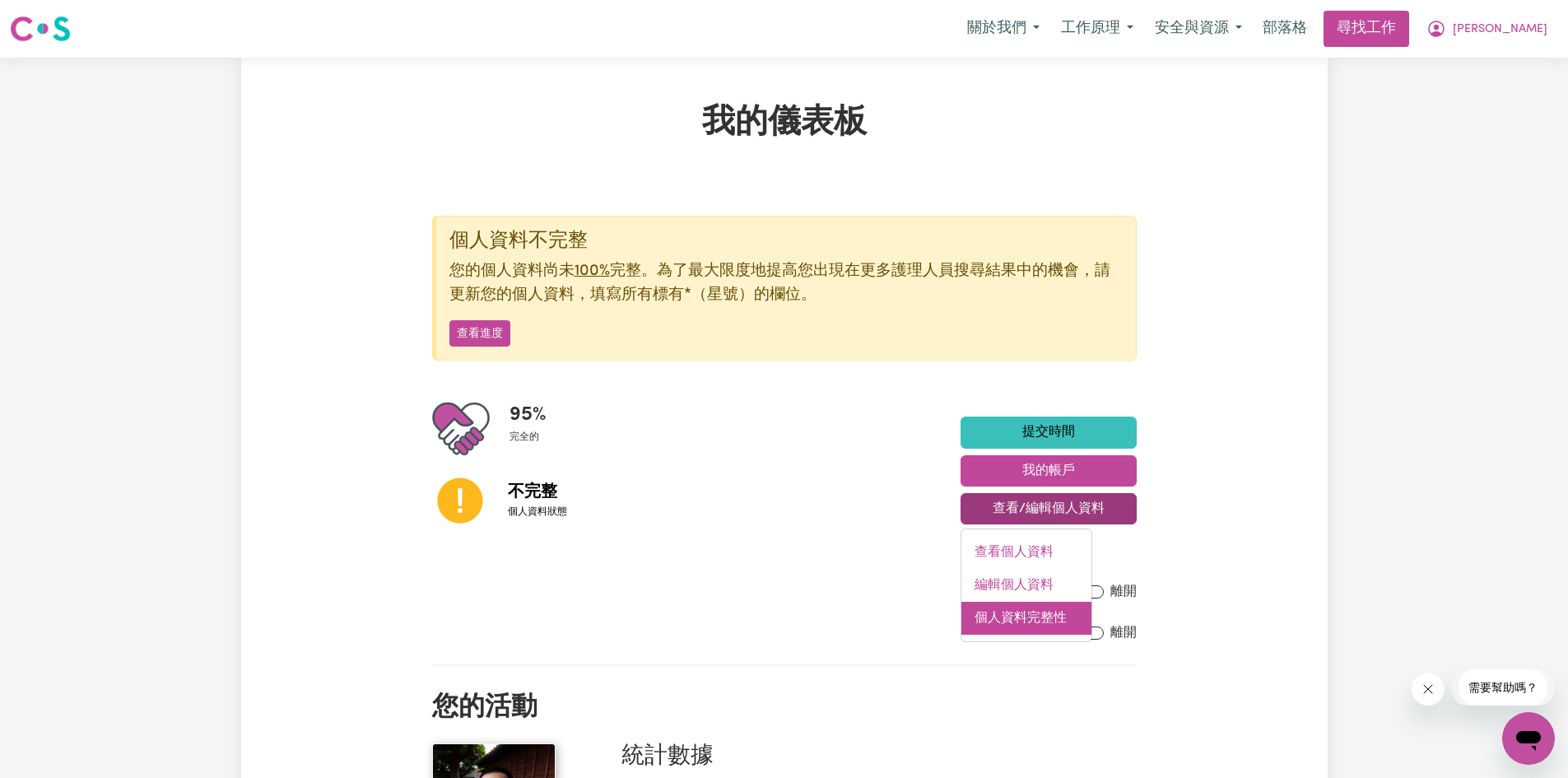
click at [989, 616] on font "個人資料完整性" at bounding box center [1020, 618] width 92 height 13
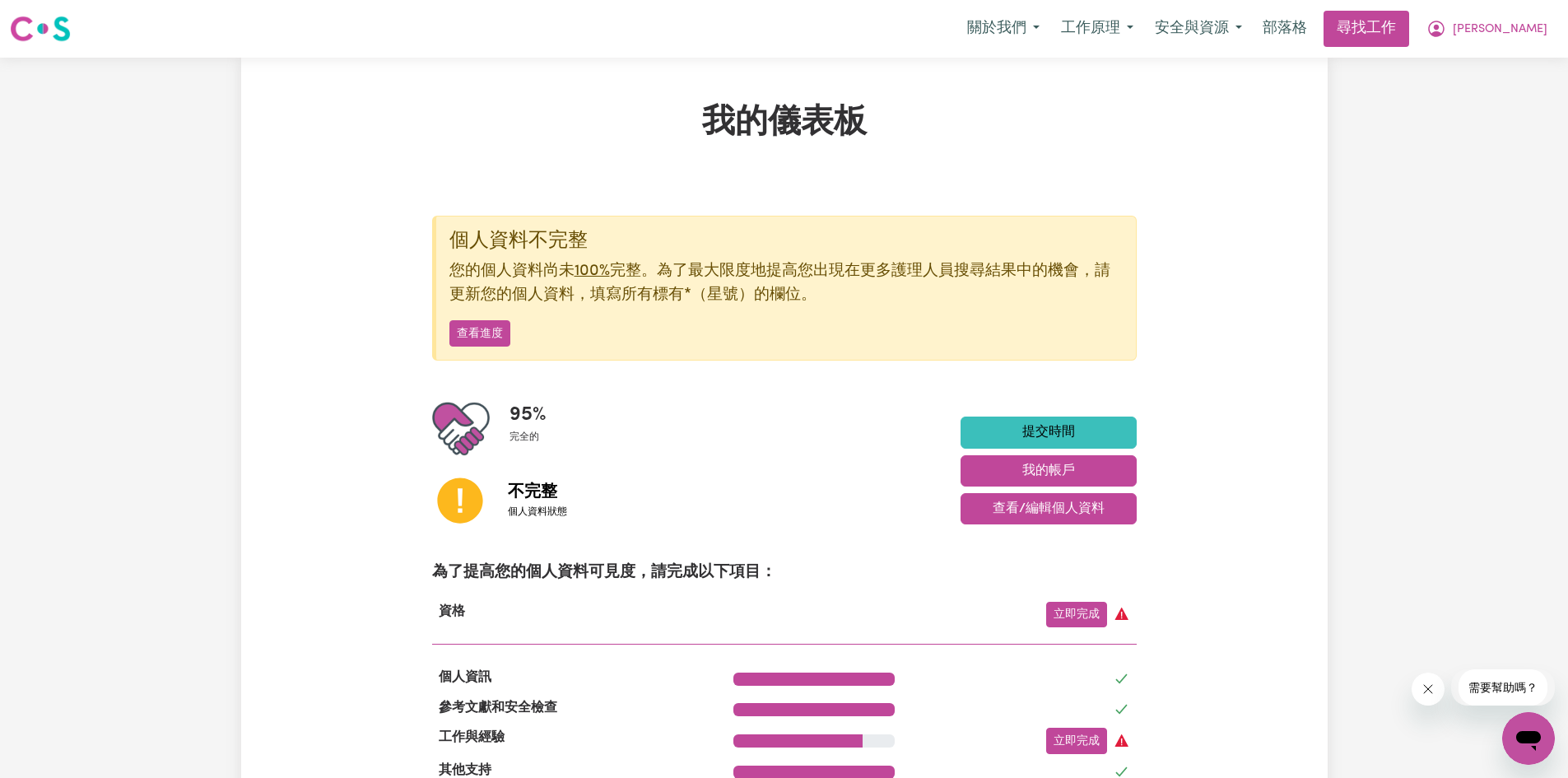
scroll to position [493, 0]
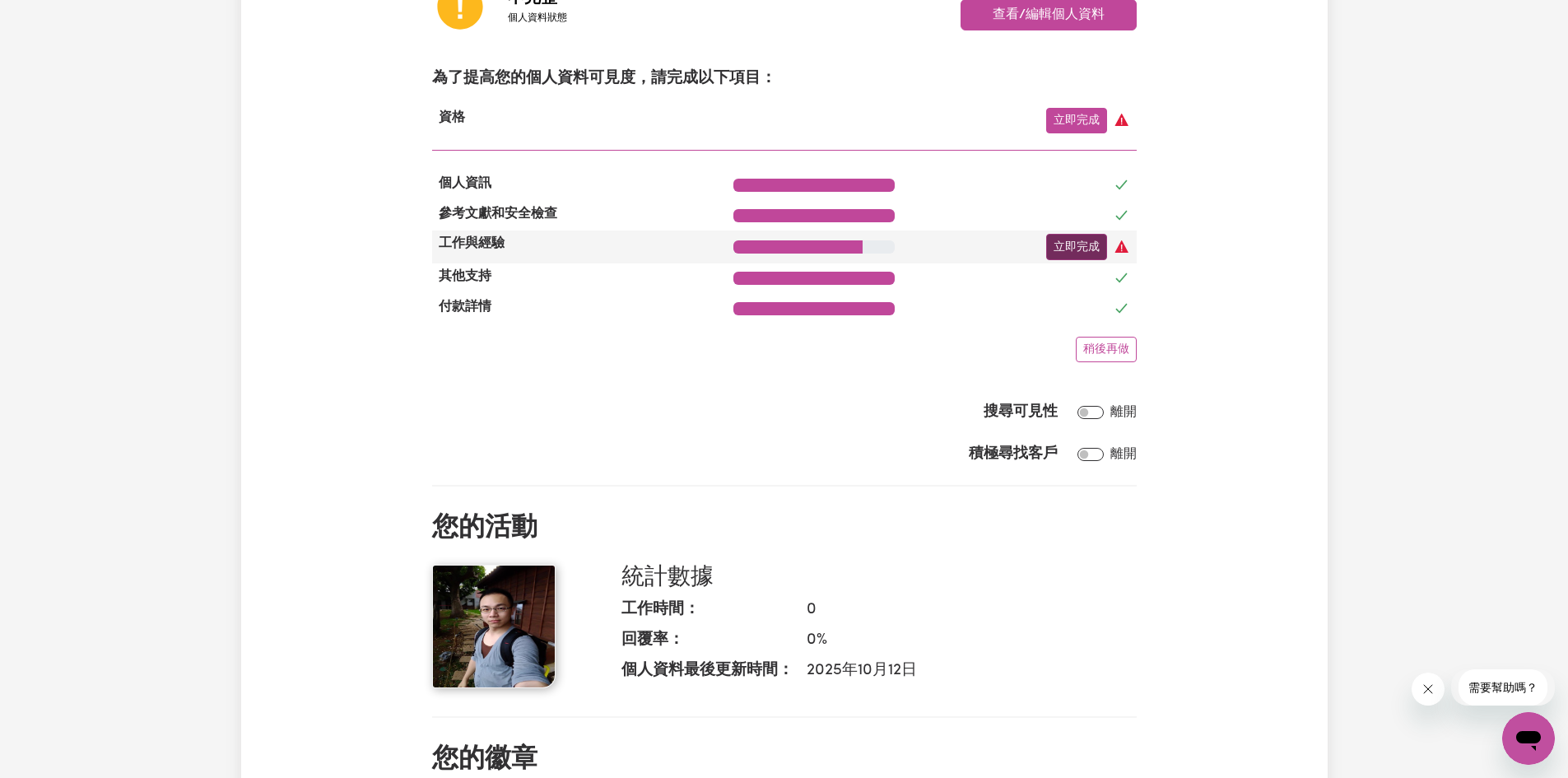
click at [1071, 253] on font "立即完成" at bounding box center [1076, 247] width 46 height 13
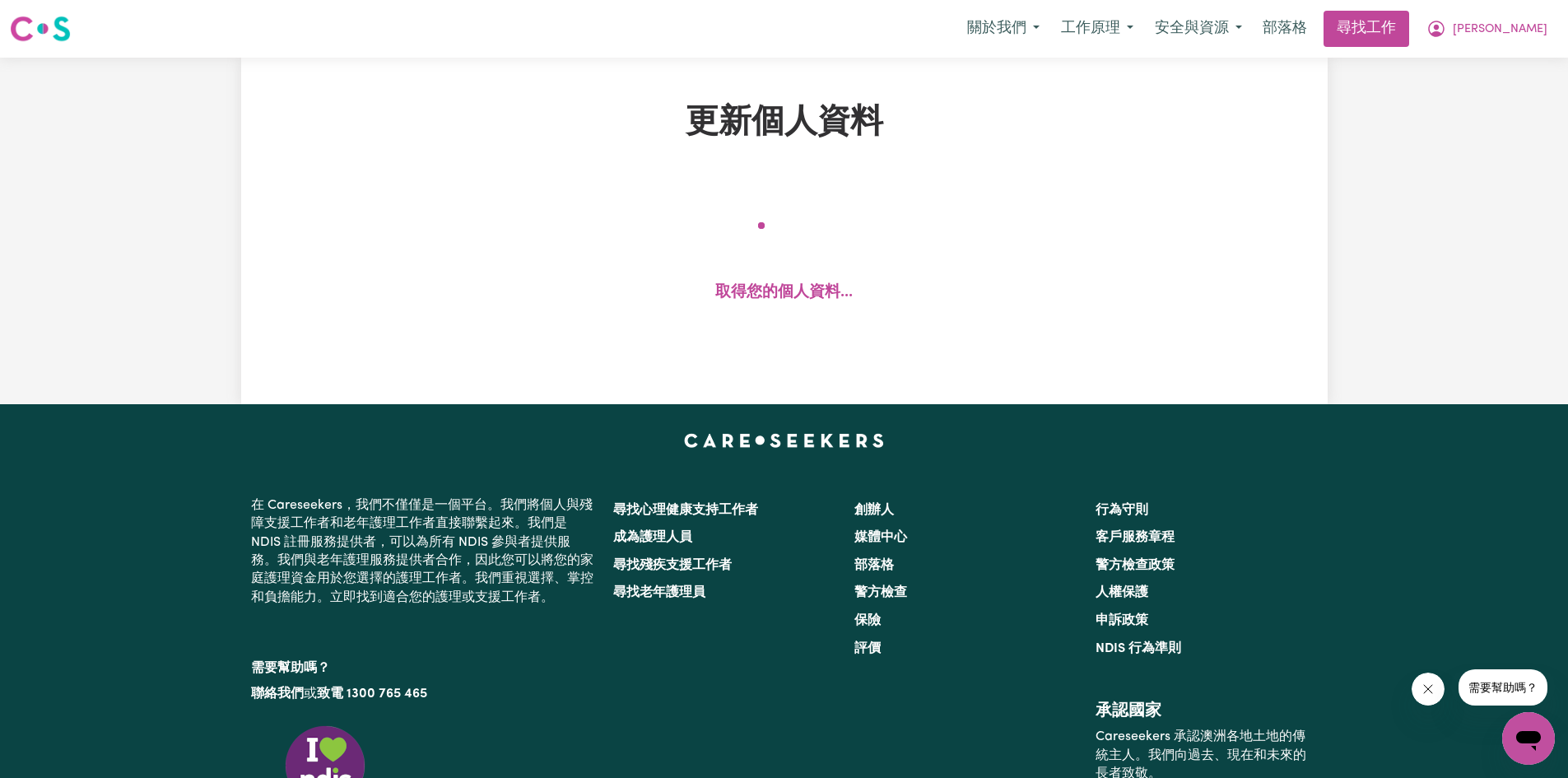
select select "2006"
select select "2007"
select select "Certificate III (Individual Support)"
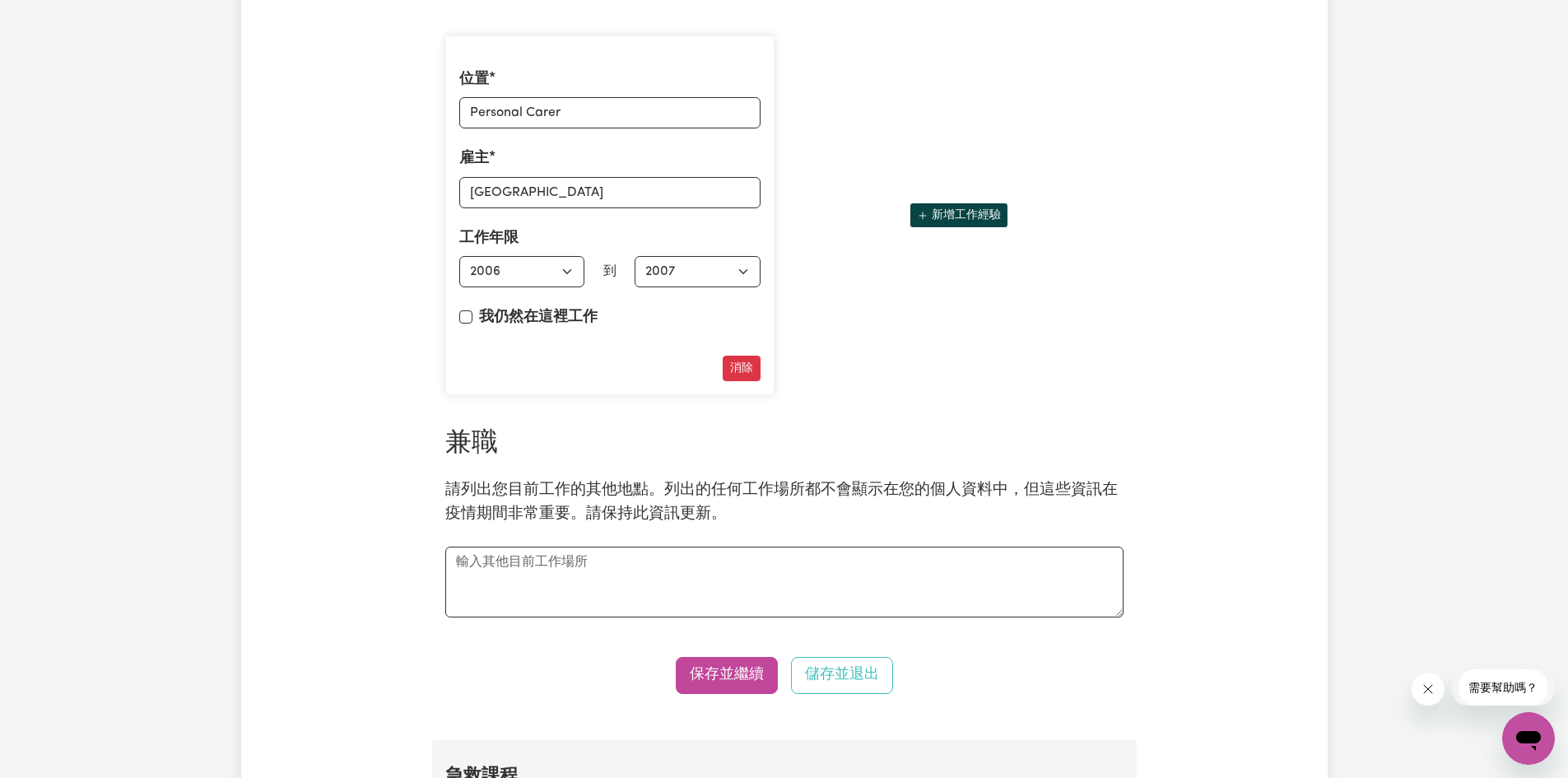
scroll to position [2469, 0]
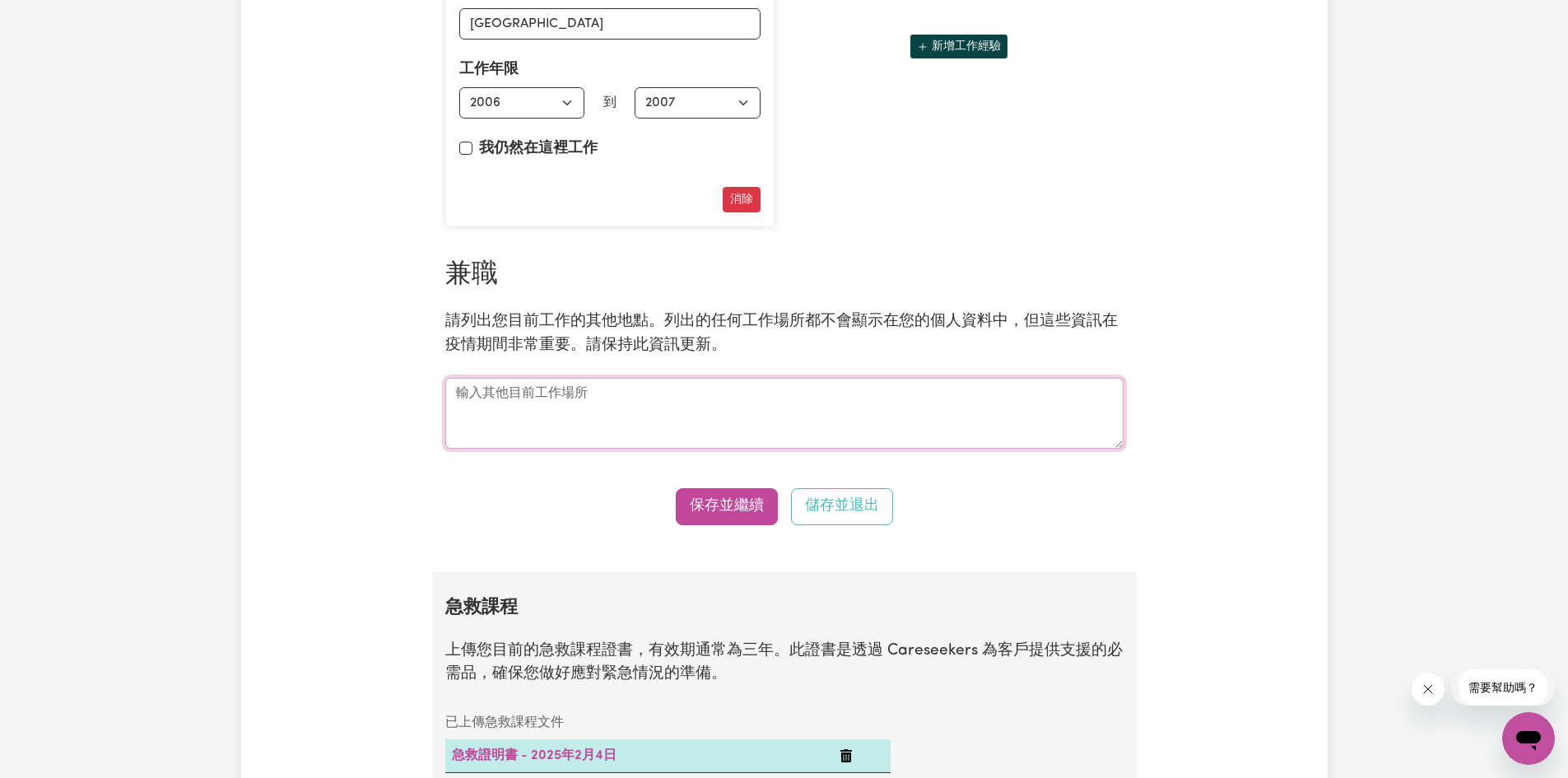
click at [563, 449] on textarea at bounding box center [784, 413] width 678 height 71
type textarea "None"
click at [736, 513] on font "保存並繼續" at bounding box center [727, 505] width 74 height 14
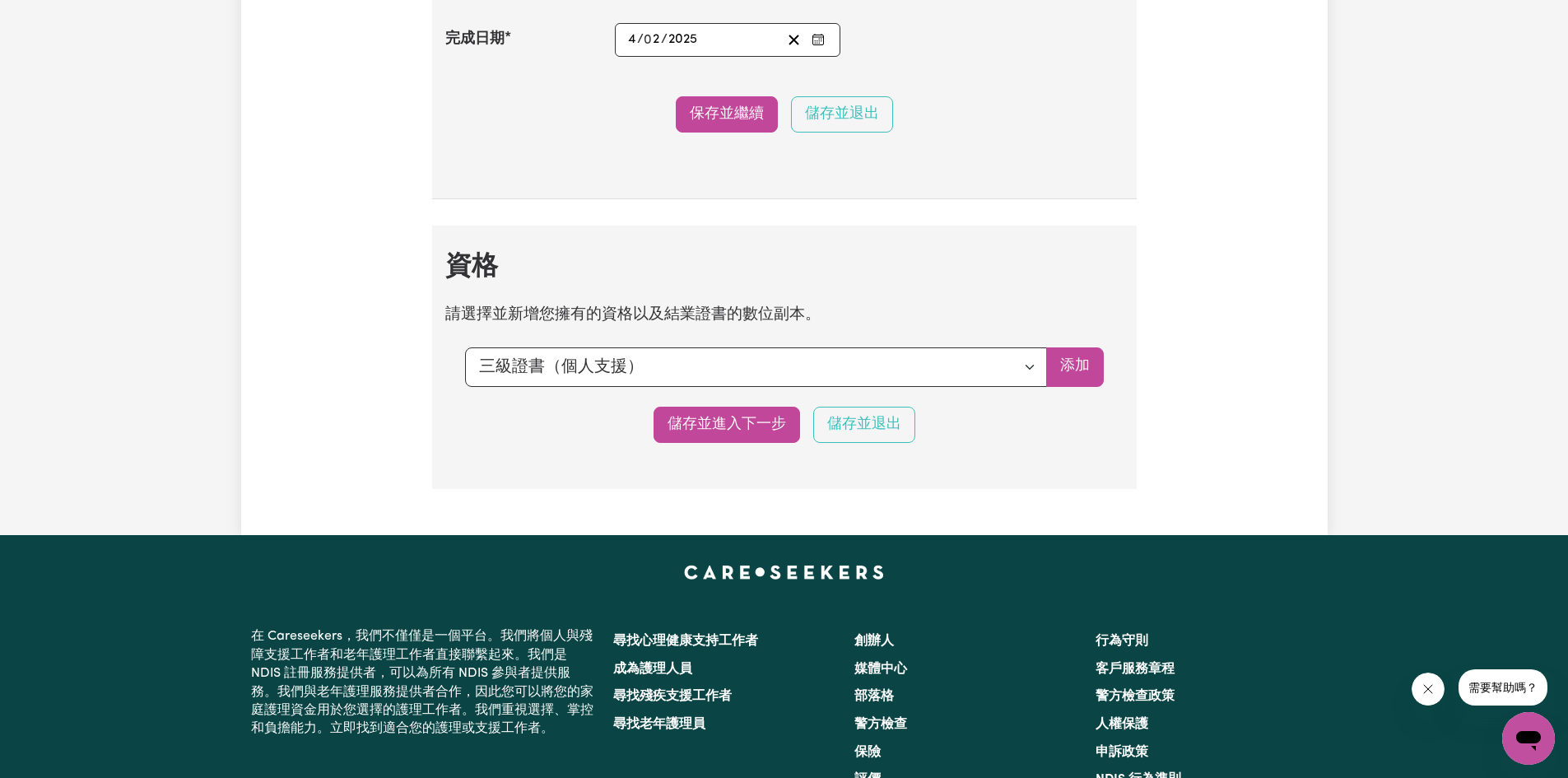
scroll to position [3914, 0]
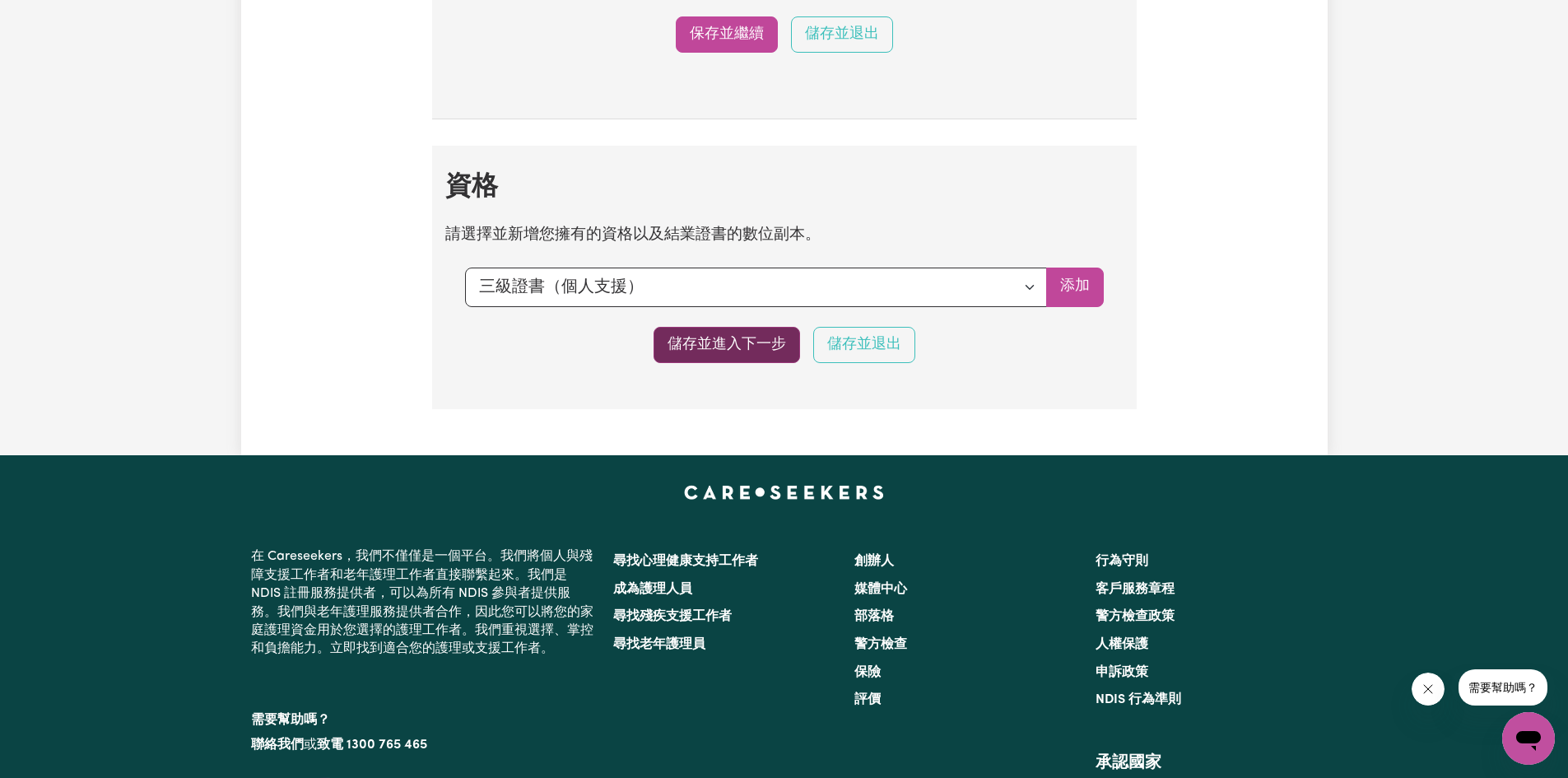
click at [743, 351] on font "儲存並進入下一步" at bounding box center [727, 344] width 119 height 14
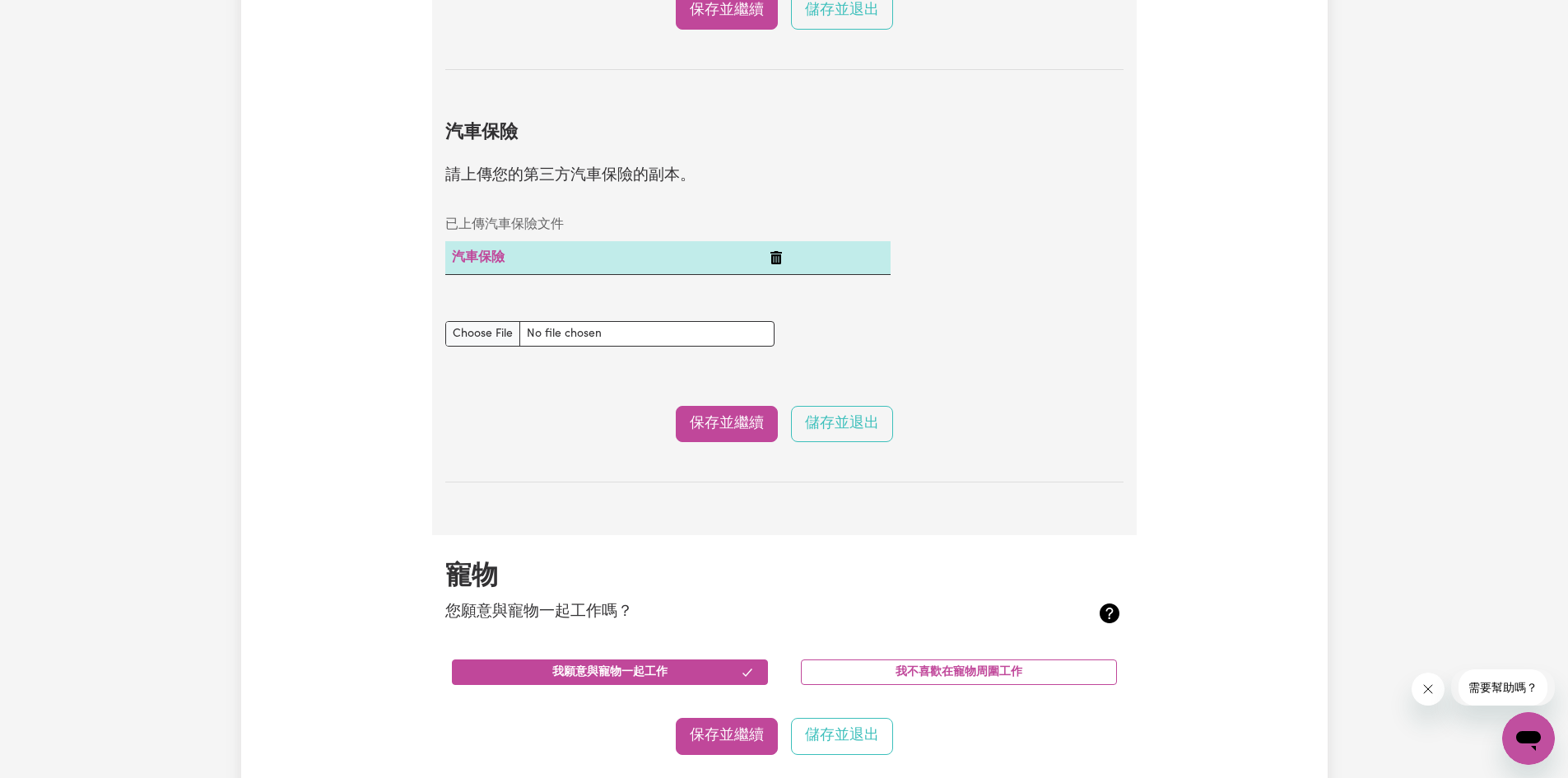
scroll to position [1646, 0]
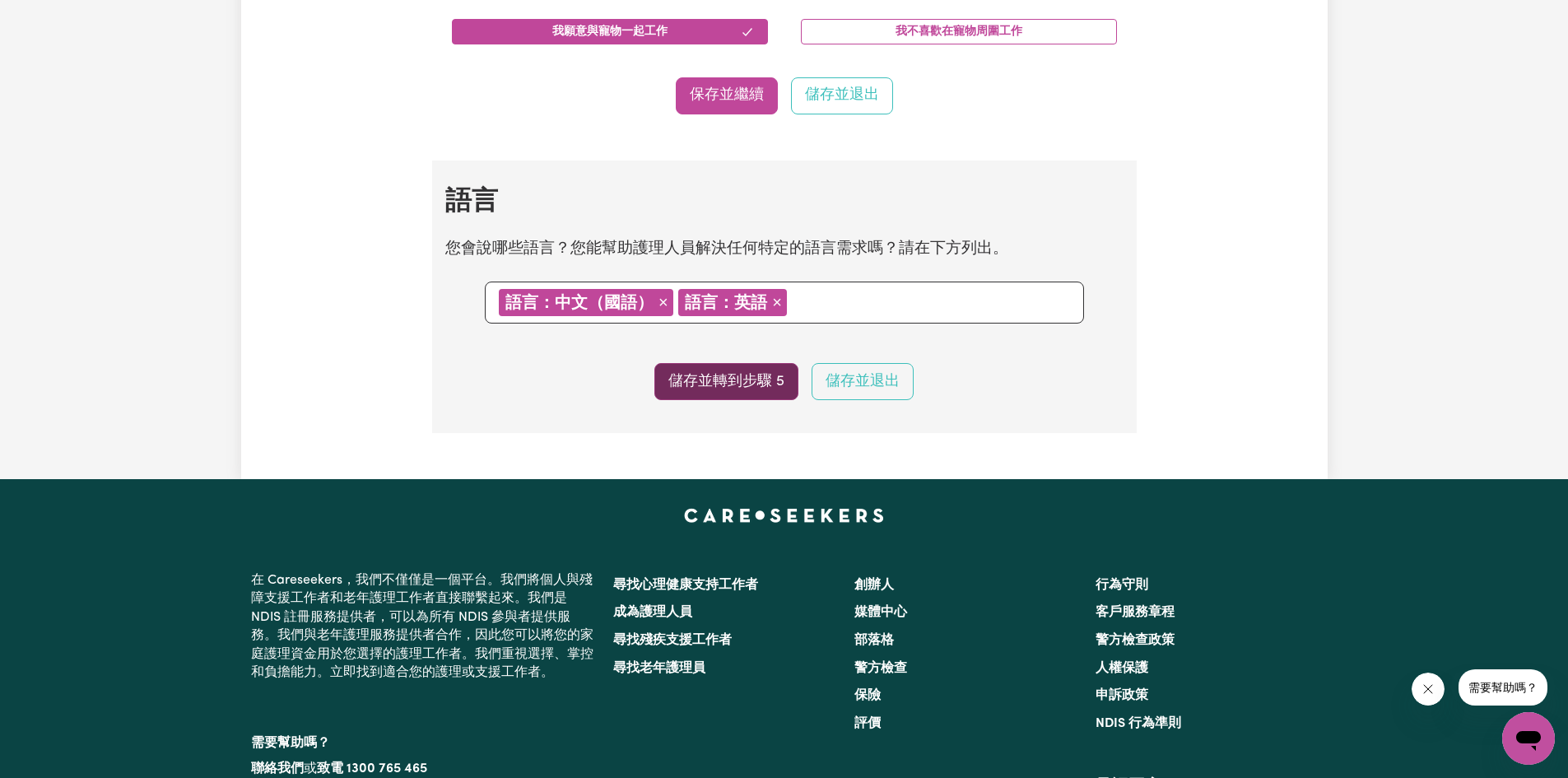
click at [739, 387] on font "儲存並轉到步驟 5" at bounding box center [727, 381] width 116 height 14
select select "I am providing services through another platform"
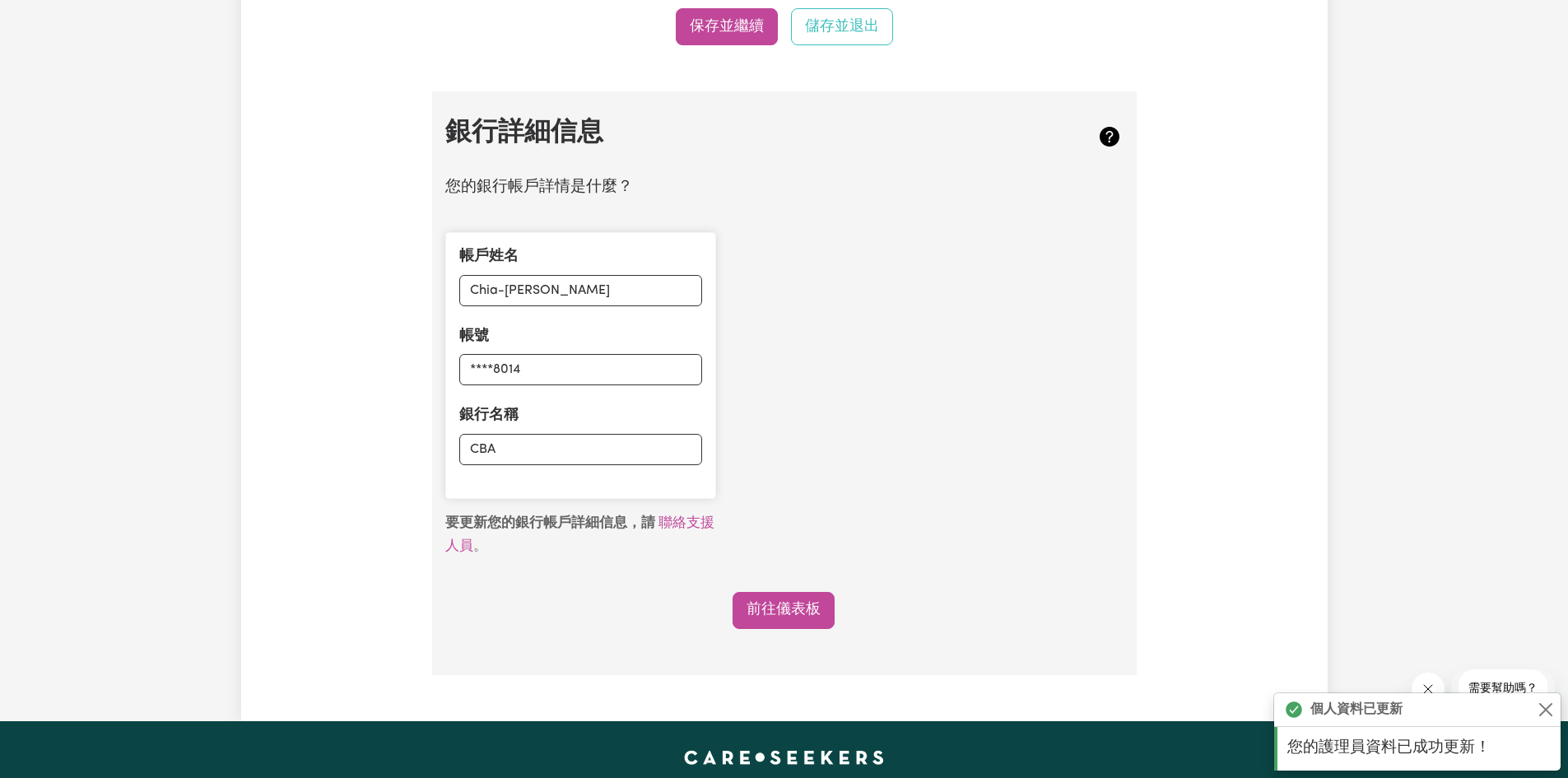
scroll to position [1317, 0]
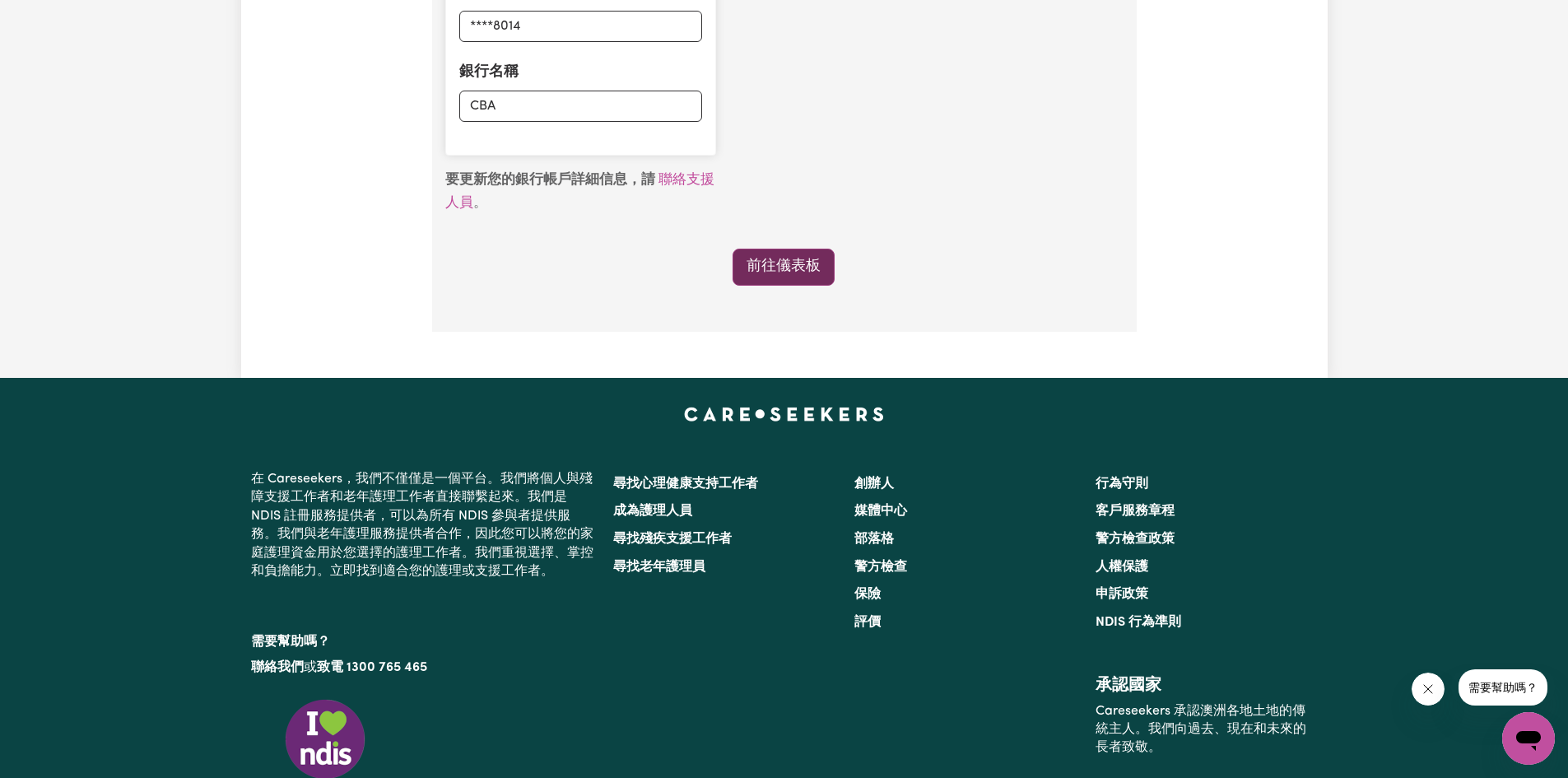
click at [777, 274] on font "前往儀表板" at bounding box center [784, 266] width 74 height 14
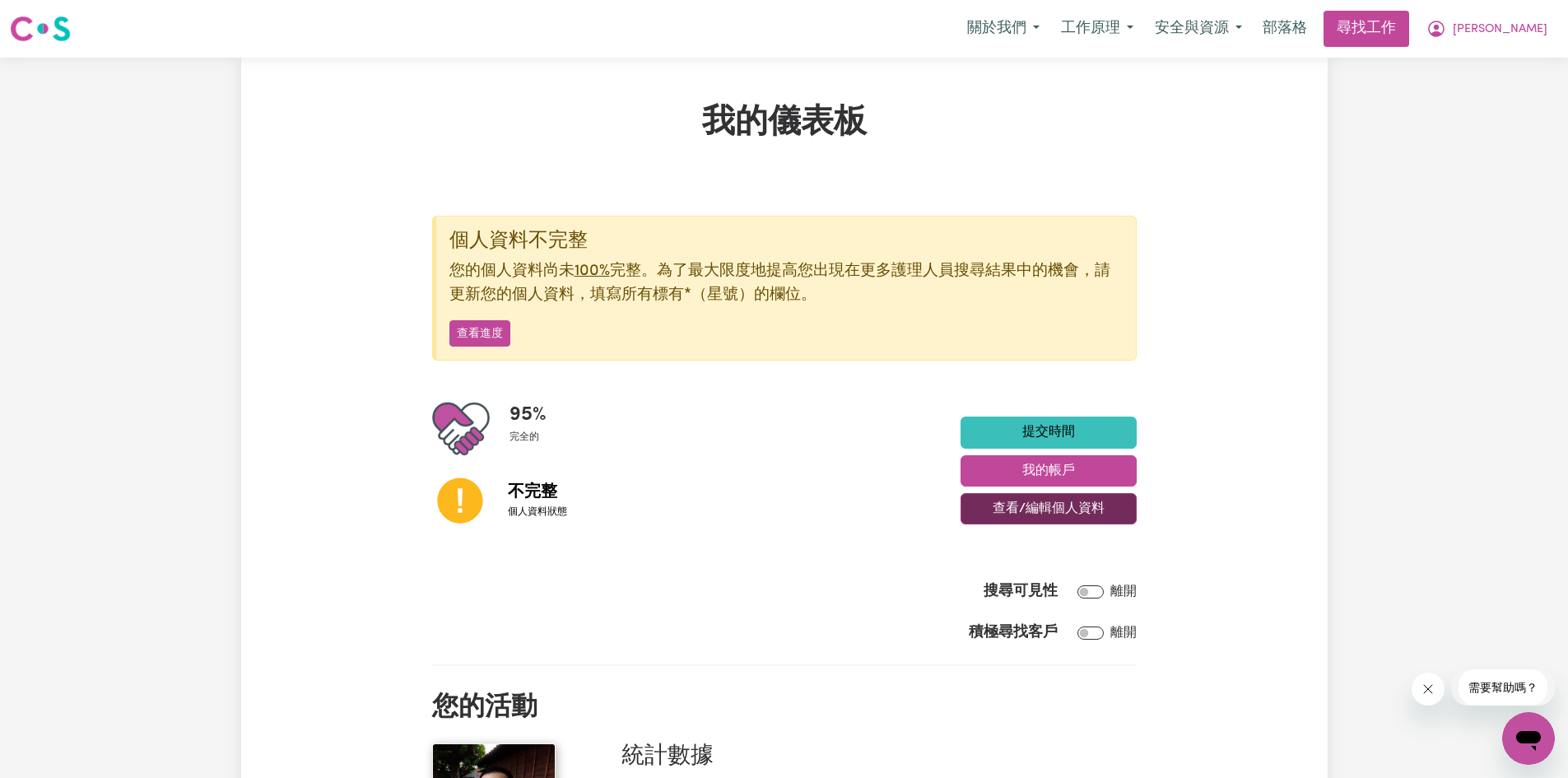
click at [1023, 509] on font "查看/編輯個人資料" at bounding box center [1048, 509] width 112 height 13
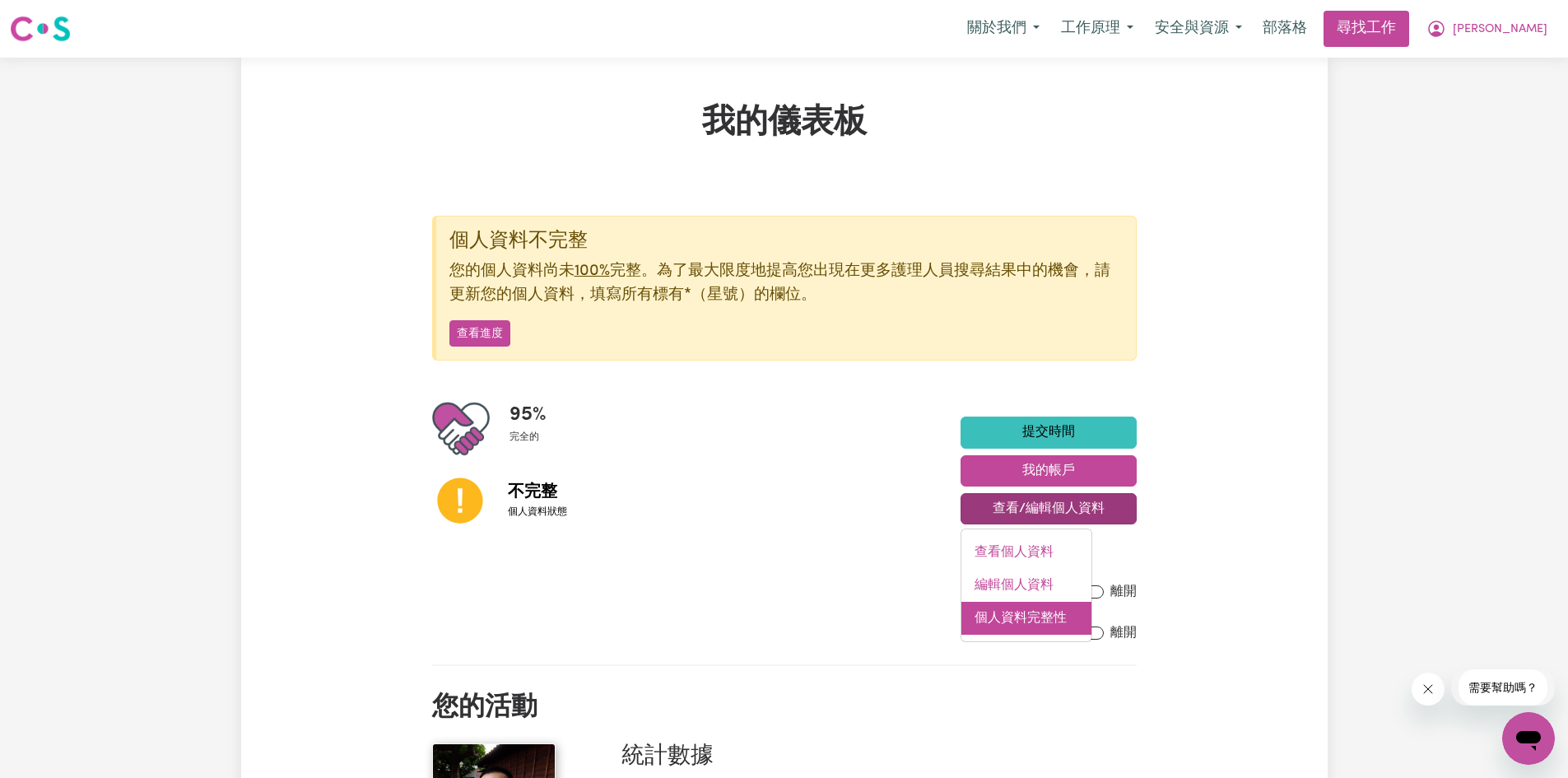
click at [1017, 625] on font "個人資料完整性" at bounding box center [1020, 618] width 92 height 13
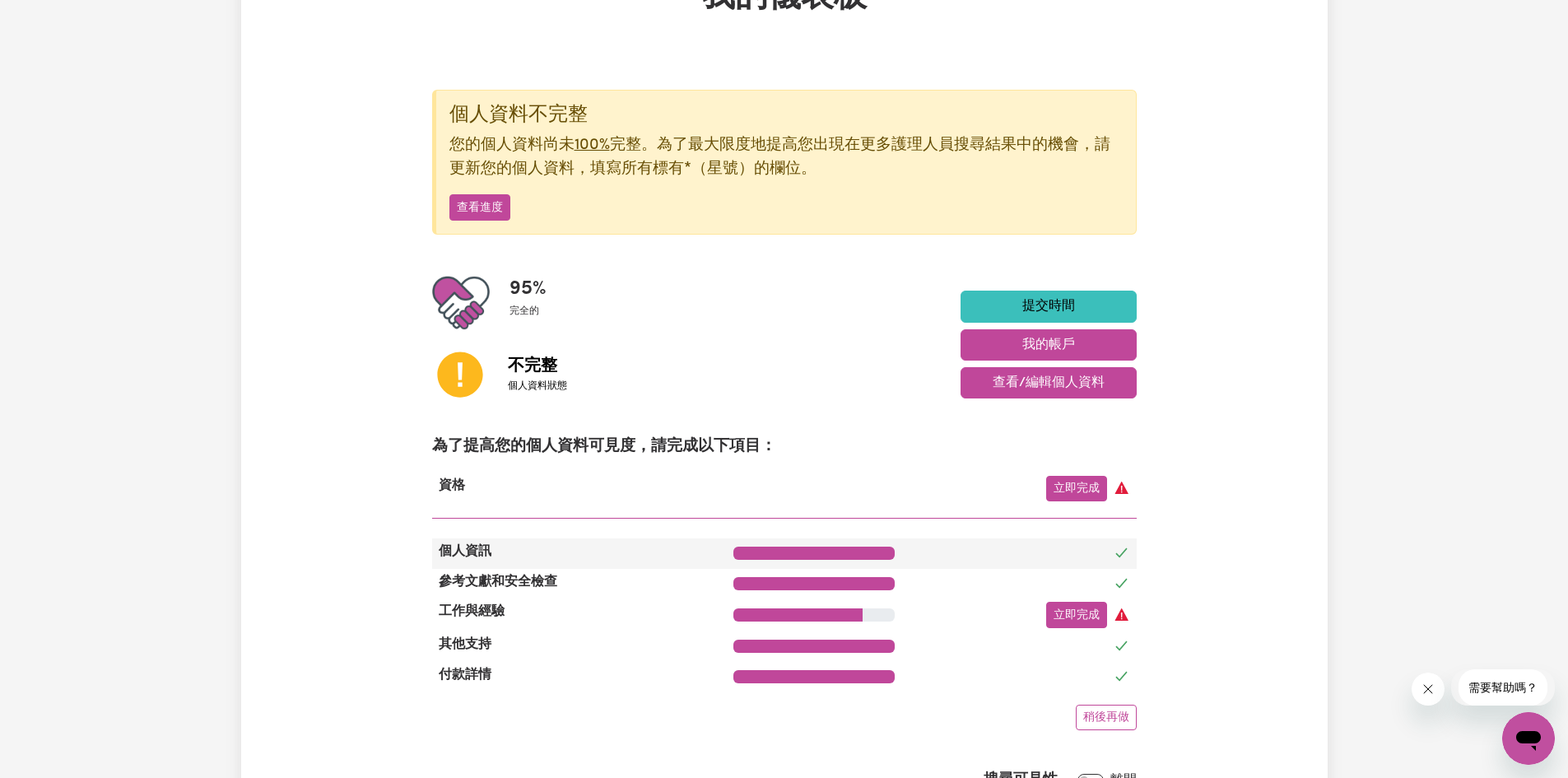
scroll to position [164, 0]
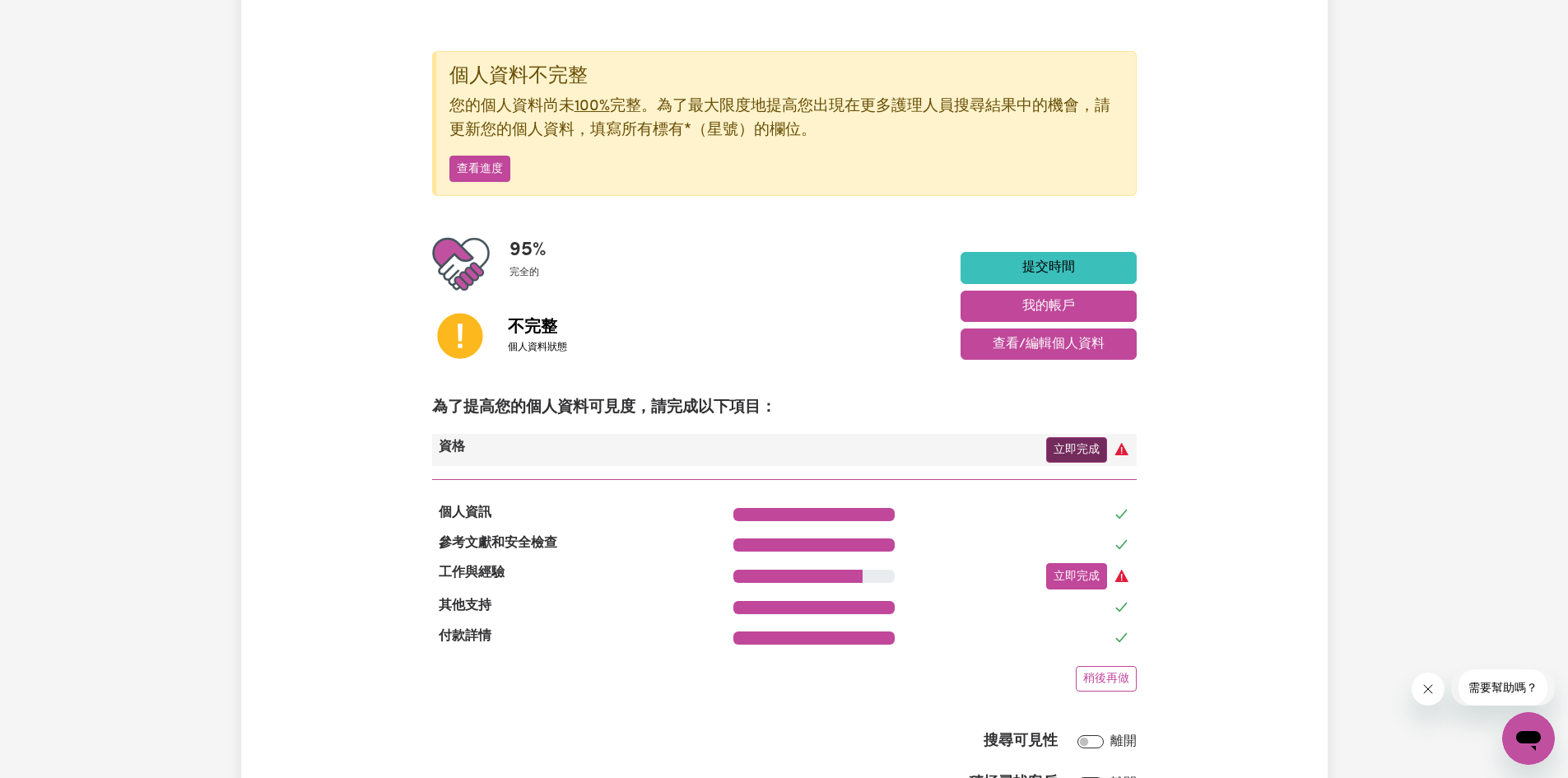
click at [1075, 442] on link "立即完成" at bounding box center [1076, 450] width 61 height 25
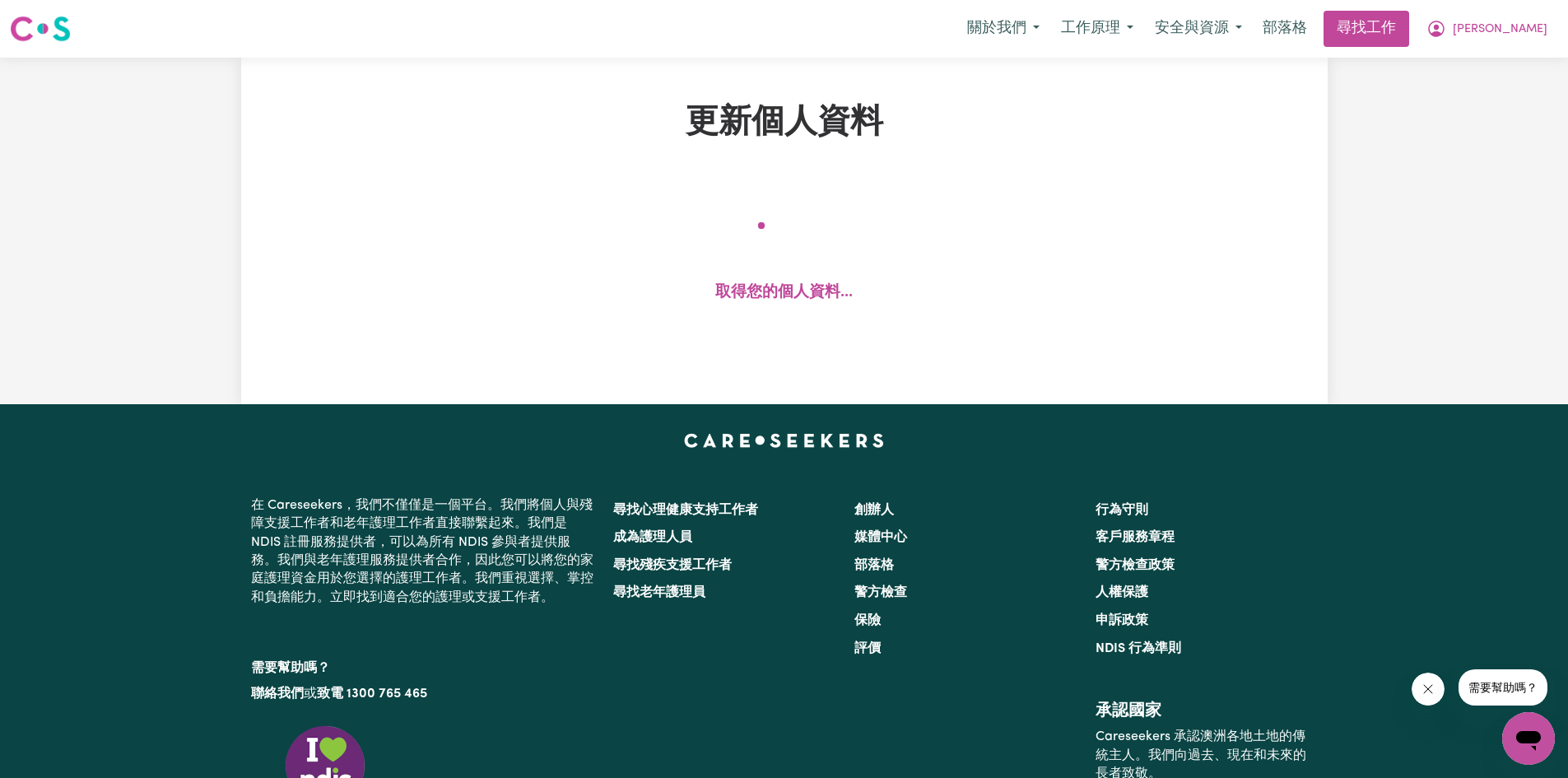
select select "2006"
select select "2007"
select select "Certificate III (Individual Support)"
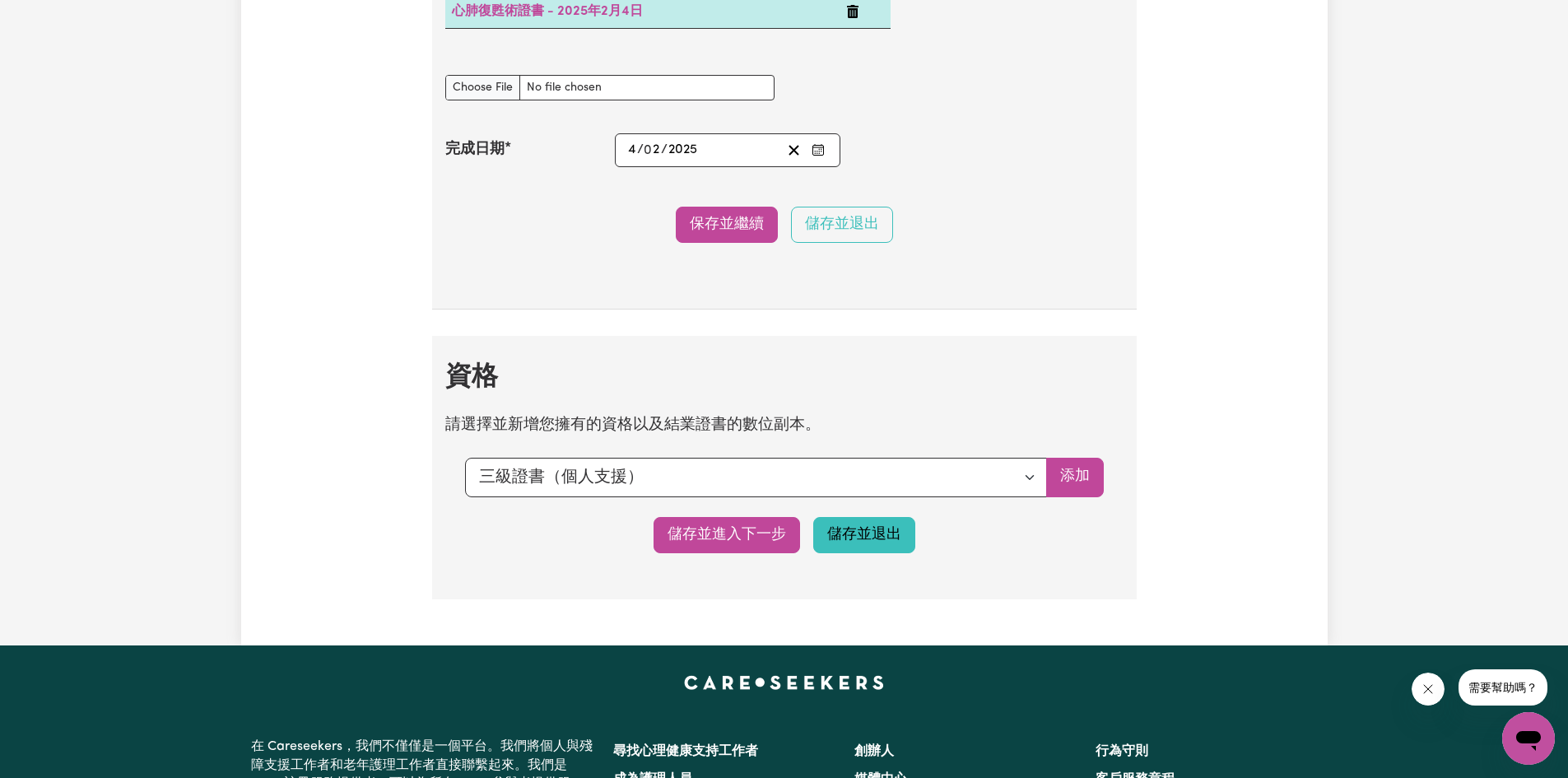
scroll to position [3868, 0]
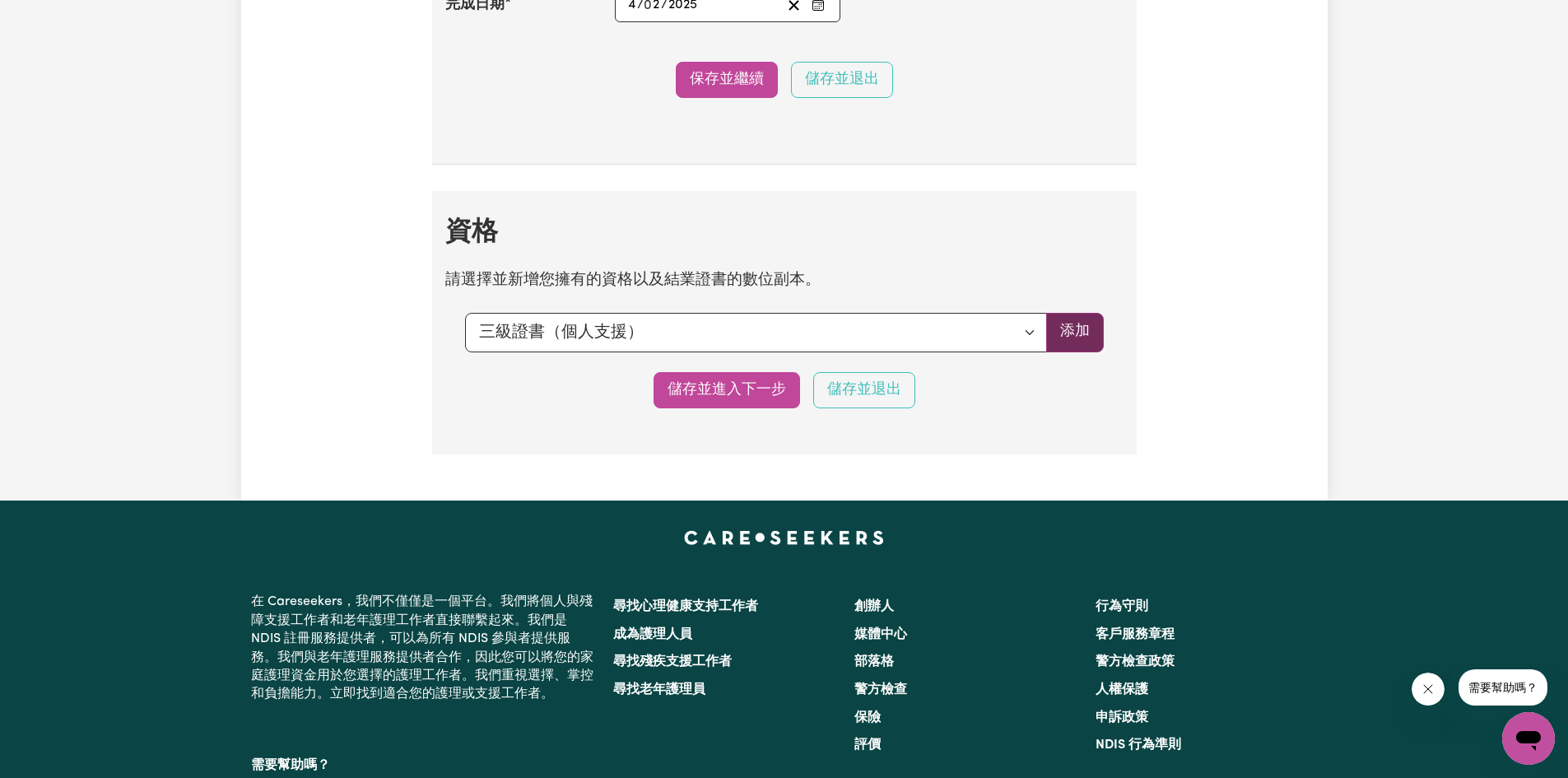
click at [1073, 338] on font "添加" at bounding box center [1075, 331] width 29 height 14
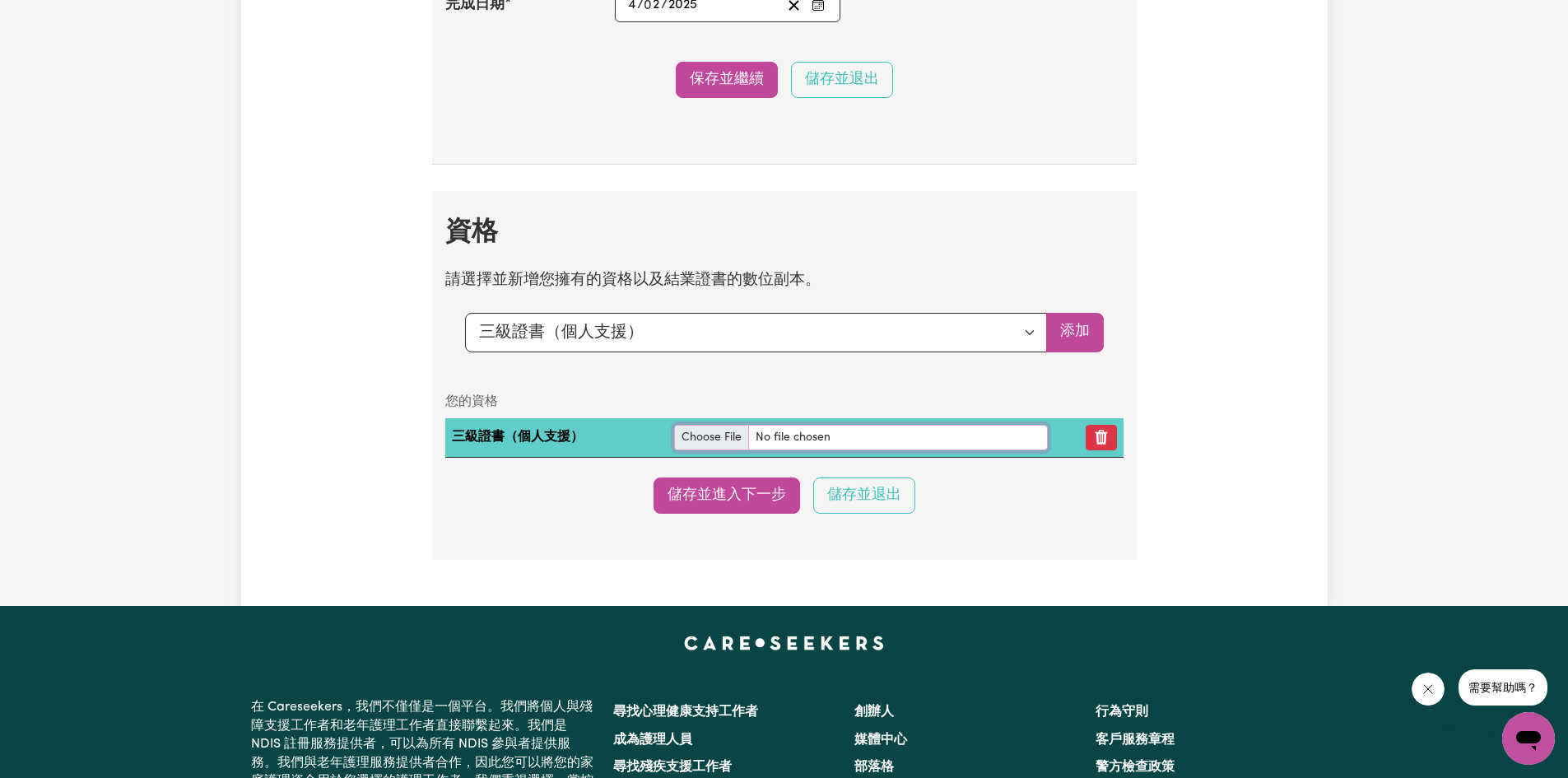
click at [703, 450] on input "file" at bounding box center [861, 437] width 374 height 25
type input "C:\fakepath\Chia-Yu Hsiao CHC33021 A n M Global 08807(1).pdf"
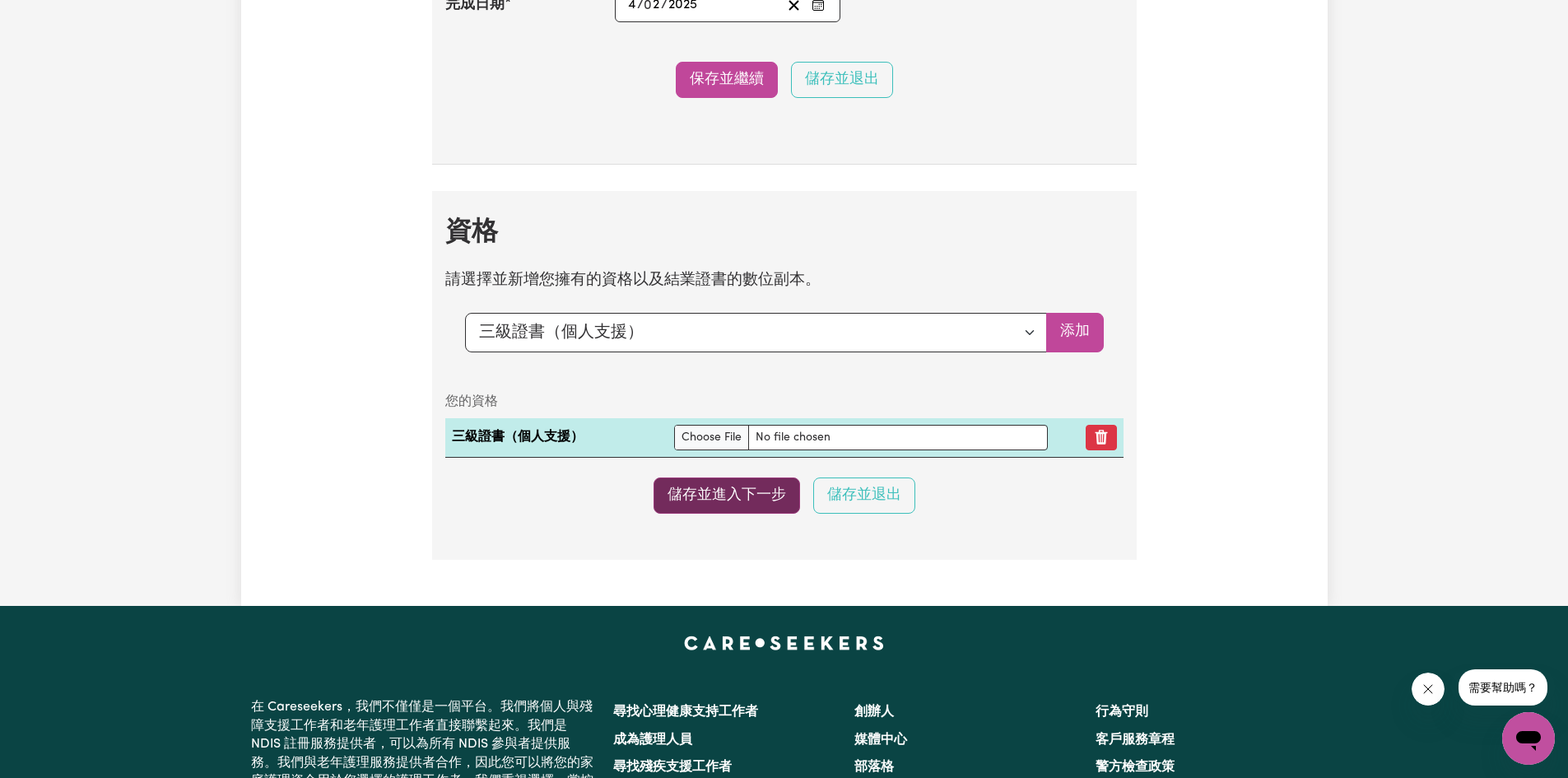
click at [690, 502] on font "儲存並進入下一步" at bounding box center [727, 495] width 119 height 14
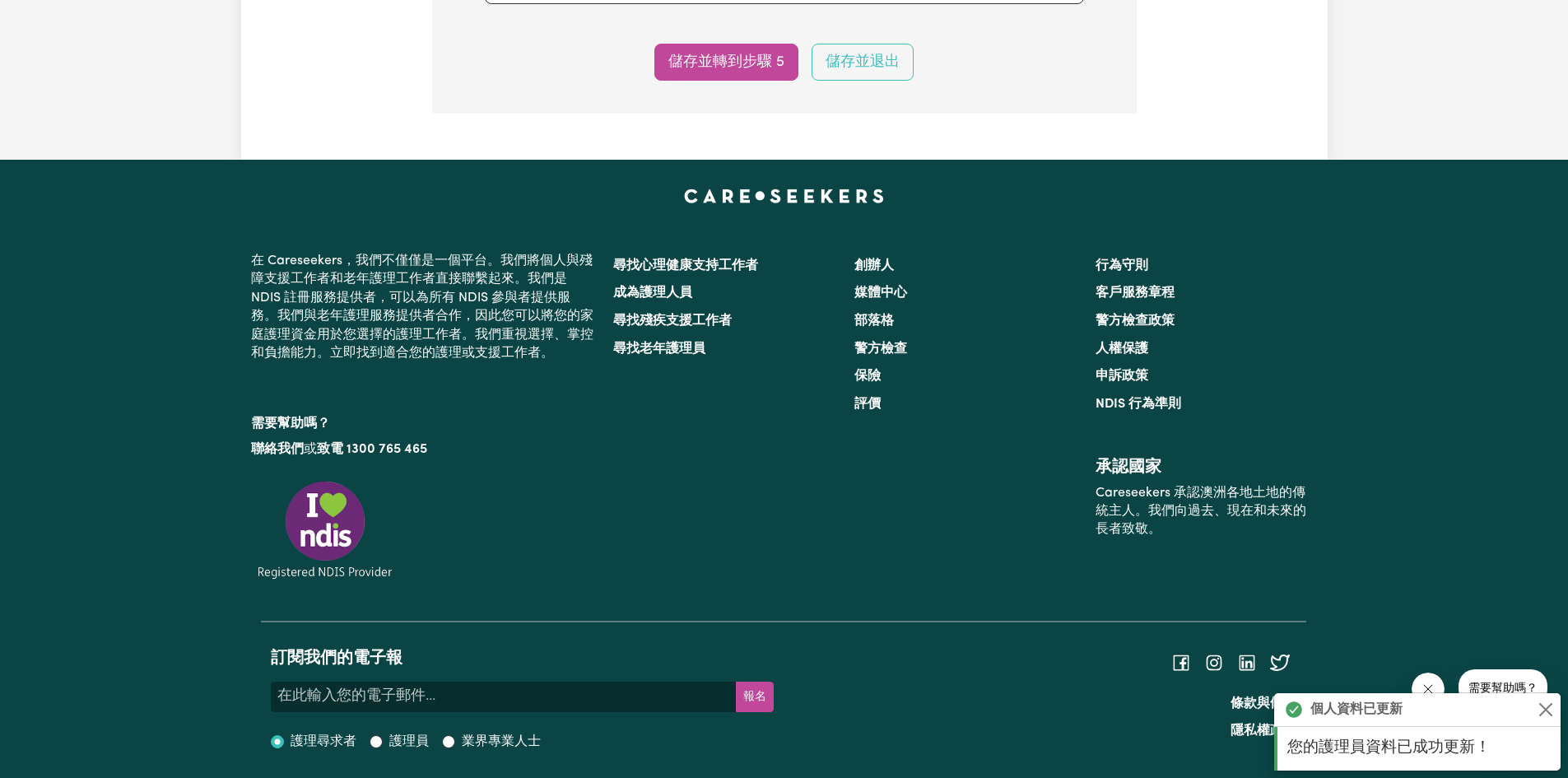
scroll to position [1734, 0]
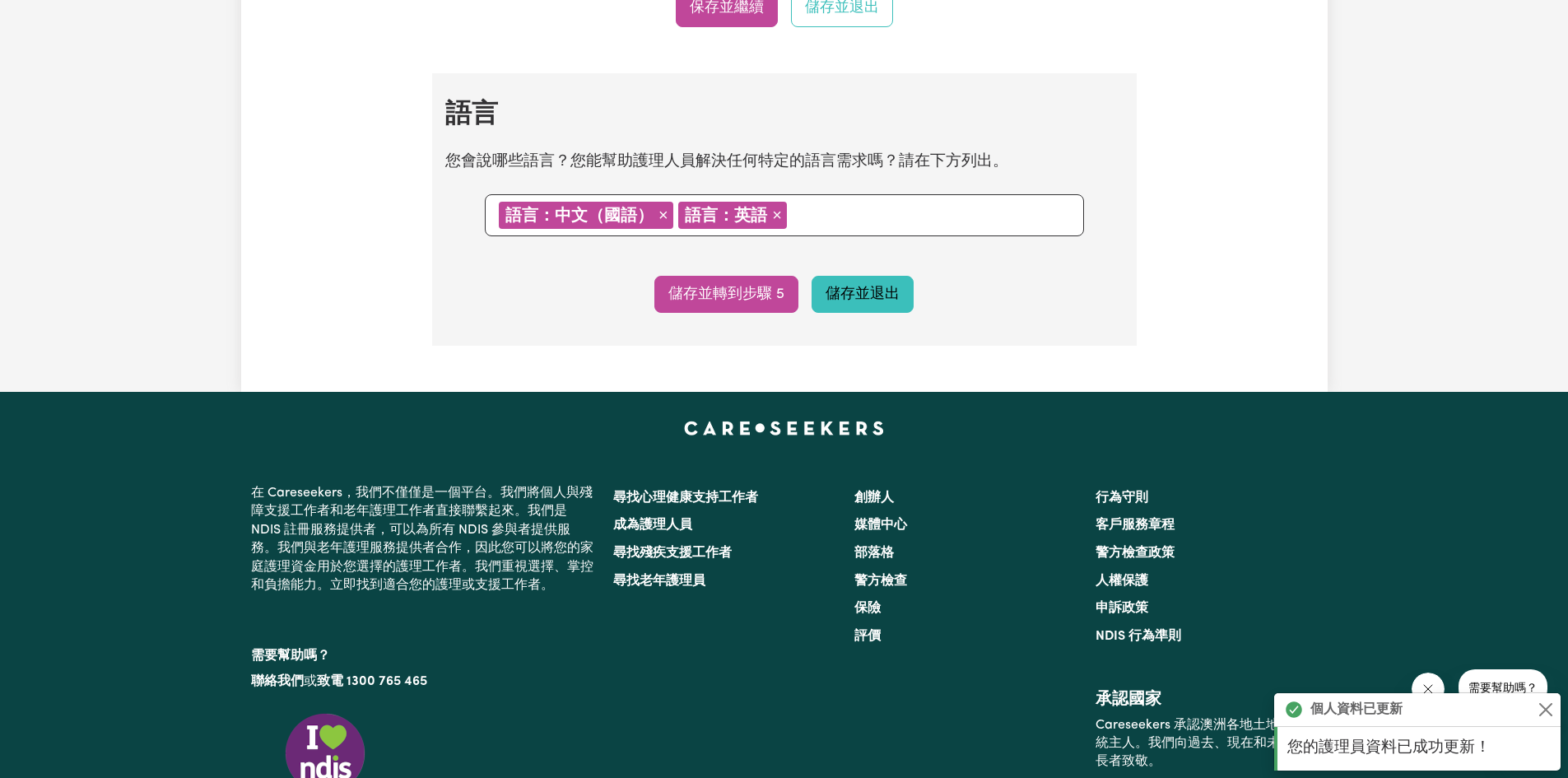
click at [871, 301] on font "儲存並退出" at bounding box center [862, 293] width 74 height 14
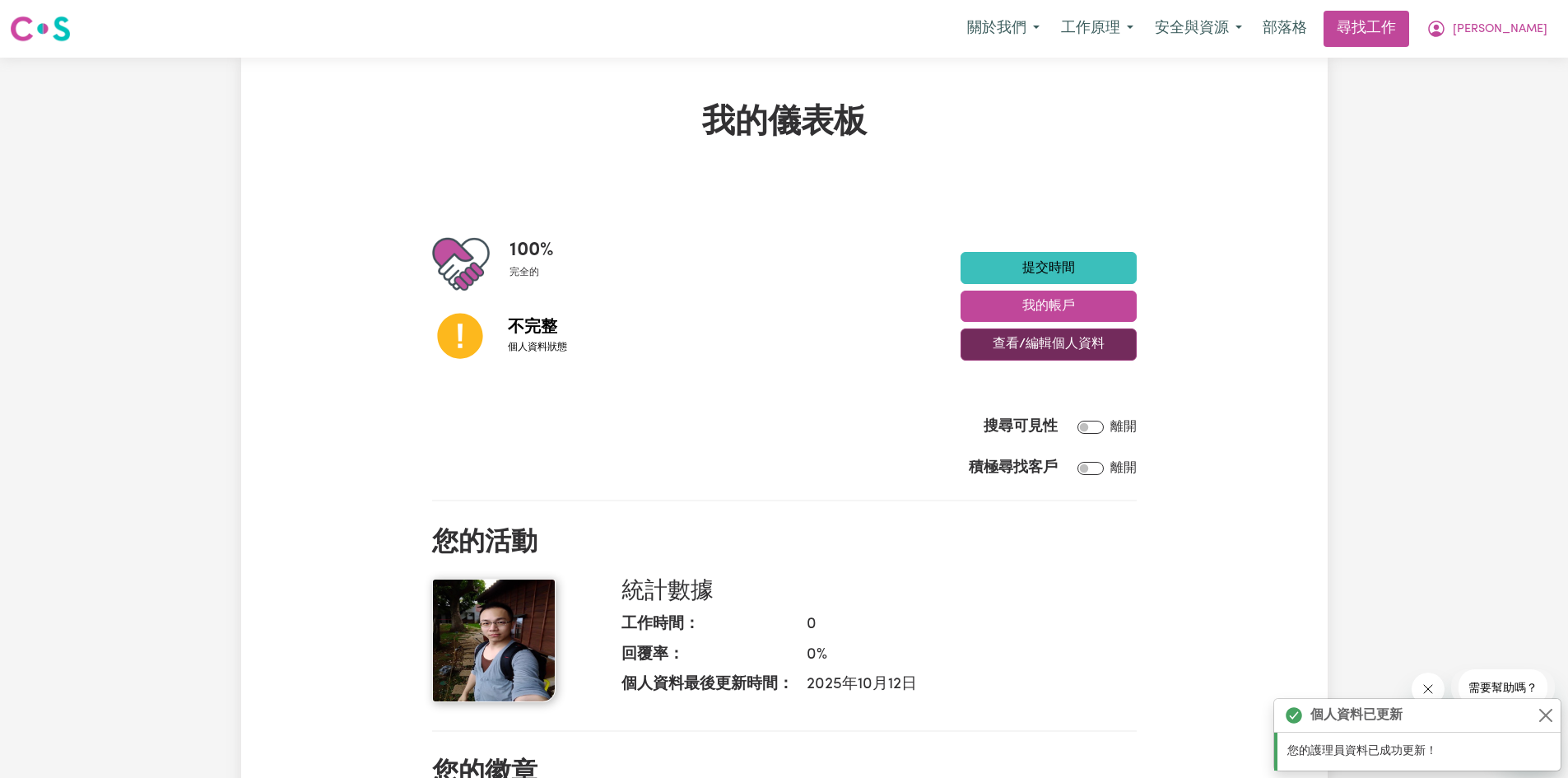
click at [1033, 347] on font "查看/編輯個人資料" at bounding box center [1048, 345] width 112 height 13
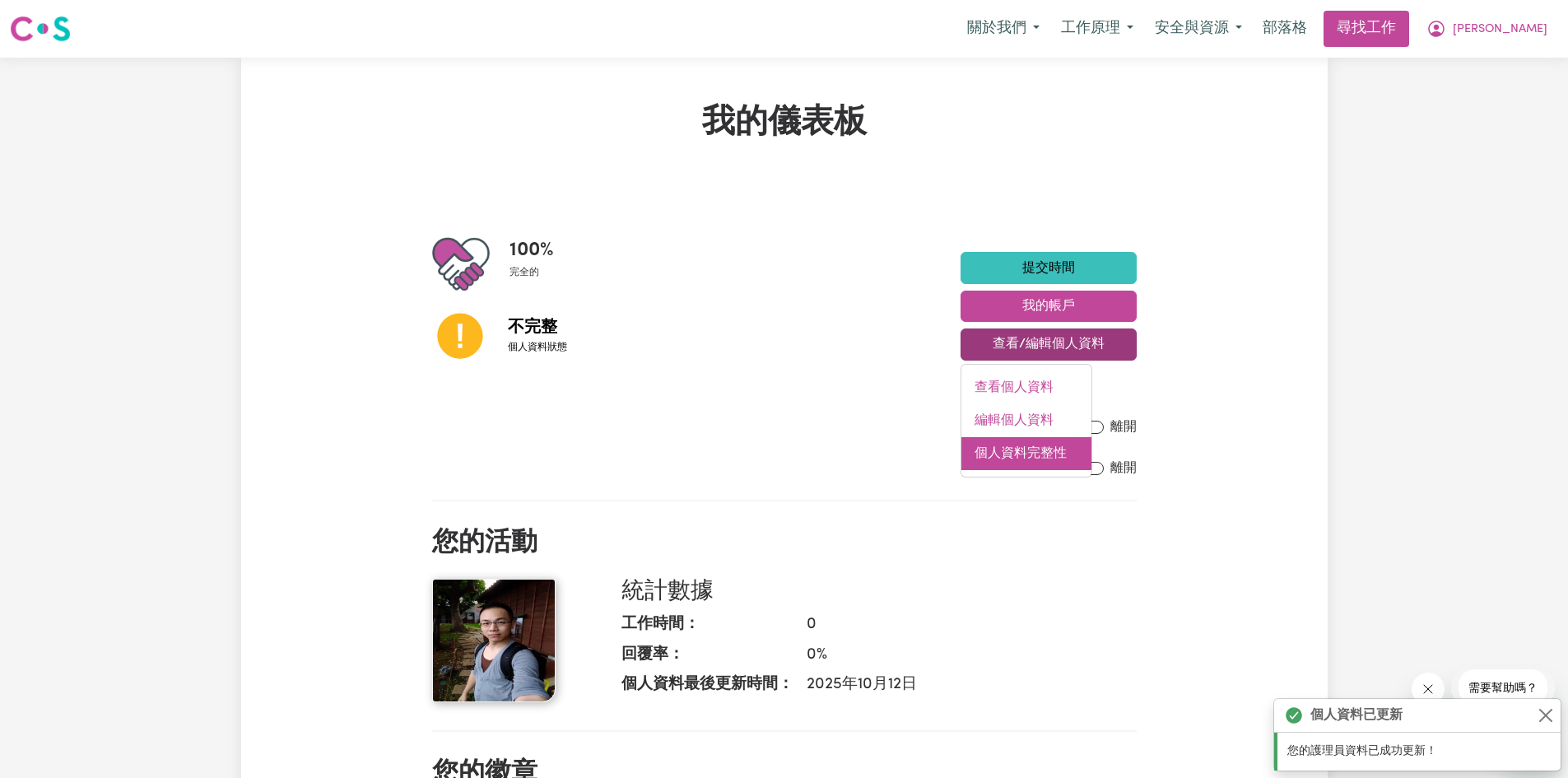
click at [1016, 450] on font "個人資料完整性" at bounding box center [1020, 454] width 92 height 13
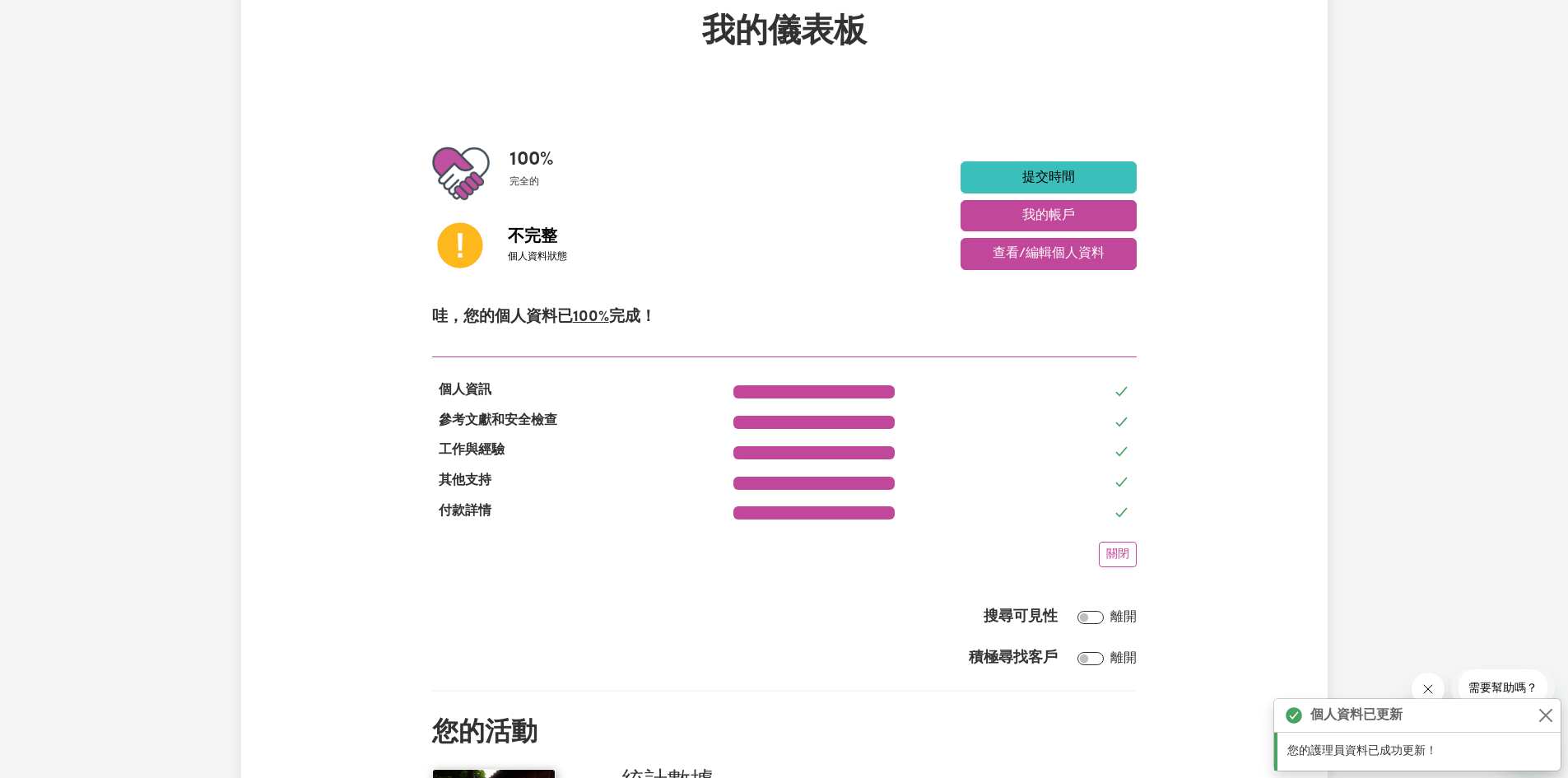
scroll to position [247, 0]
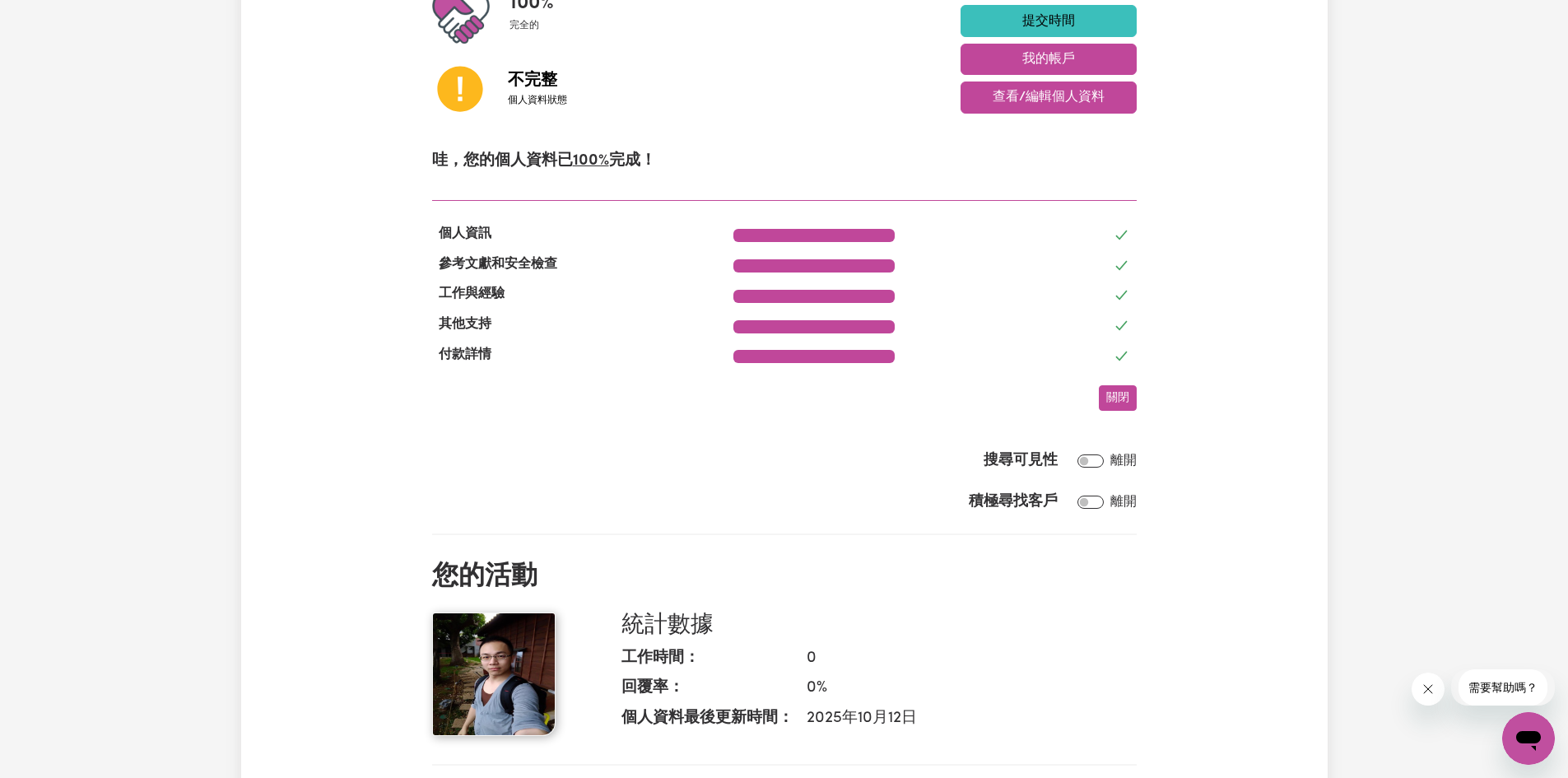
click at [1106, 407] on button "關閉" at bounding box center [1117, 397] width 38 height 25
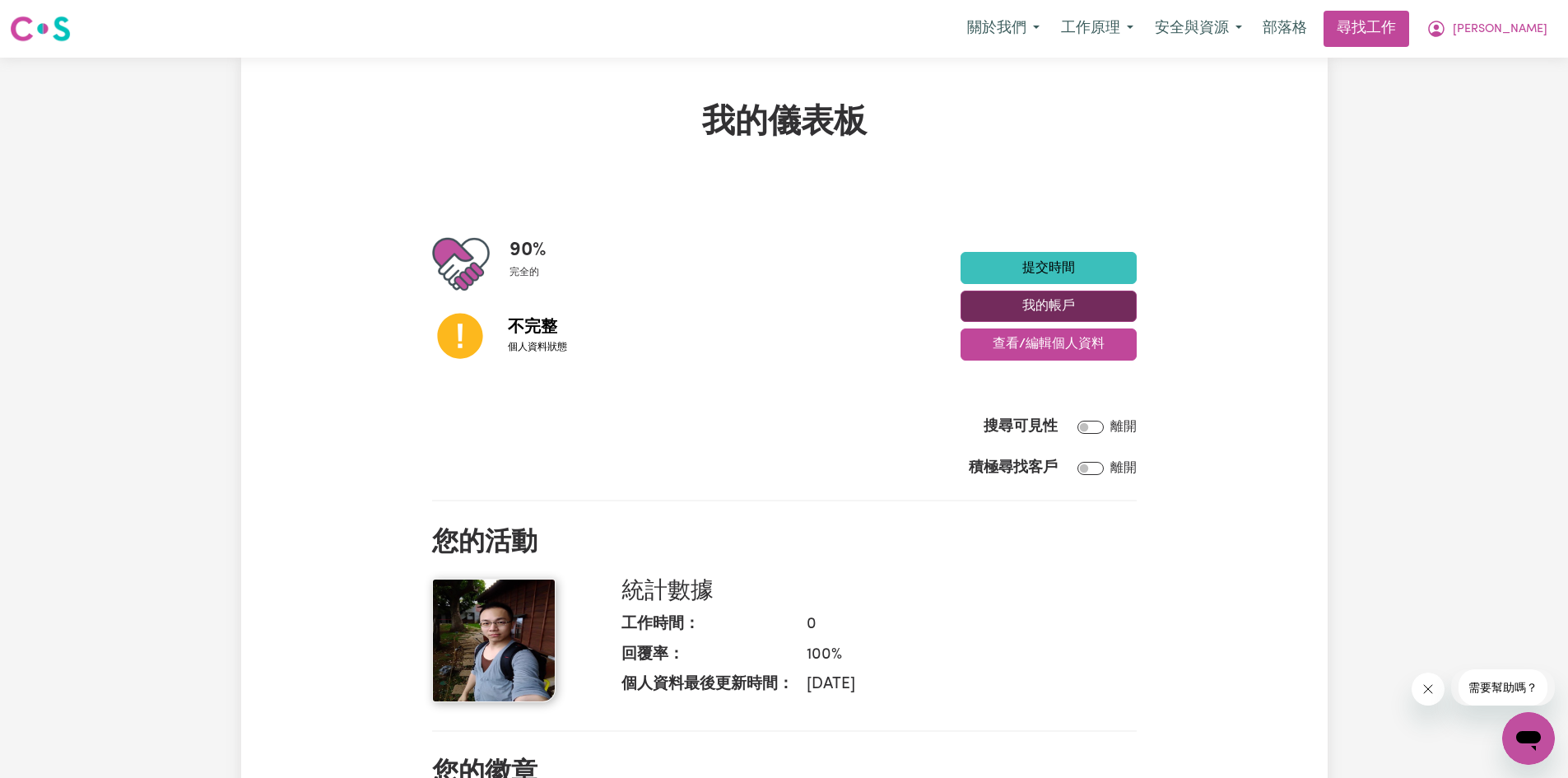
click at [1025, 301] on font "我的帳戶" at bounding box center [1048, 306] width 53 height 13
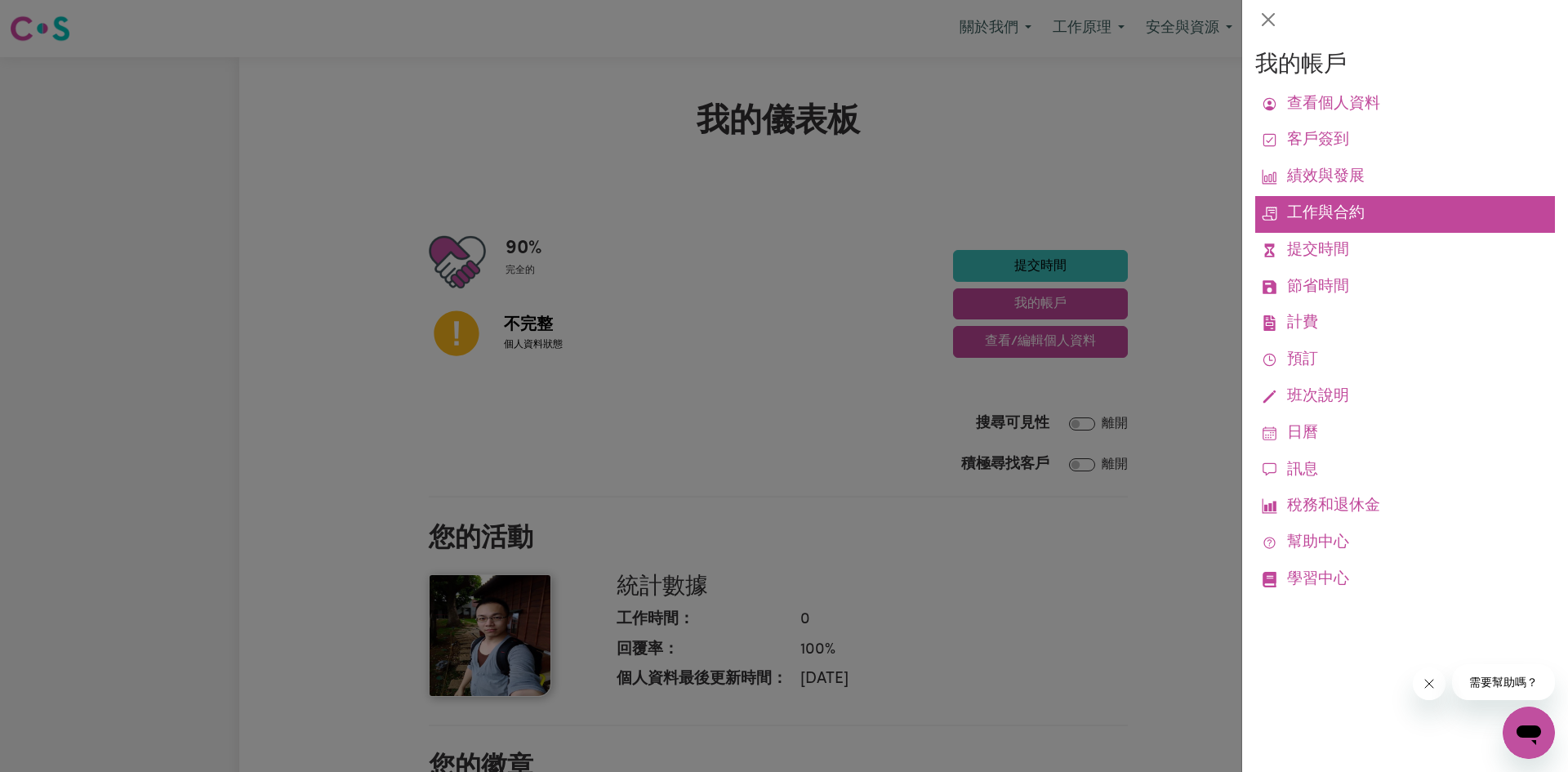
click at [1323, 211] on font "工作與合約" at bounding box center [1326, 213] width 78 height 16
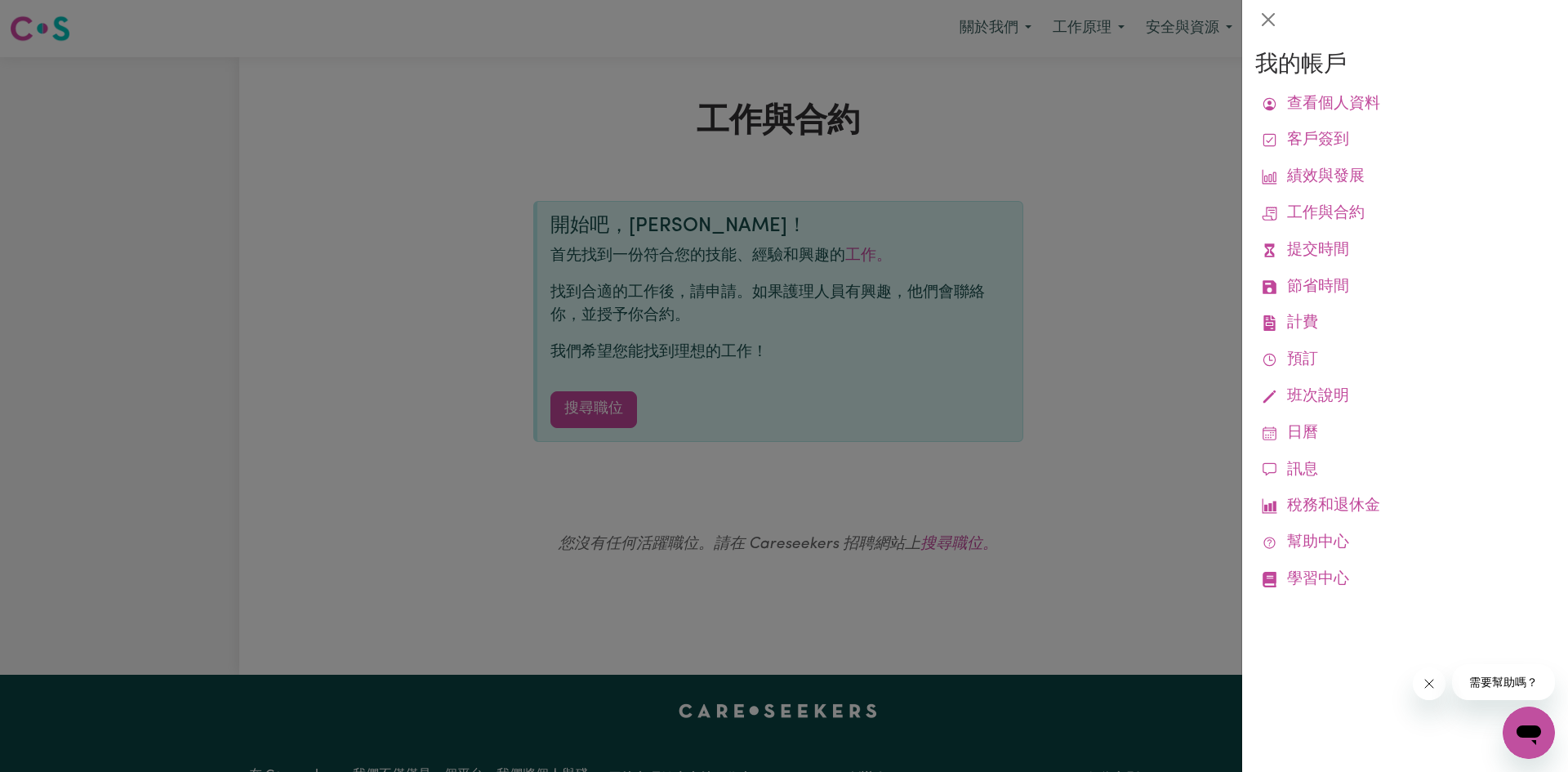
click at [1050, 267] on div at bounding box center [784, 386] width 1568 height 772
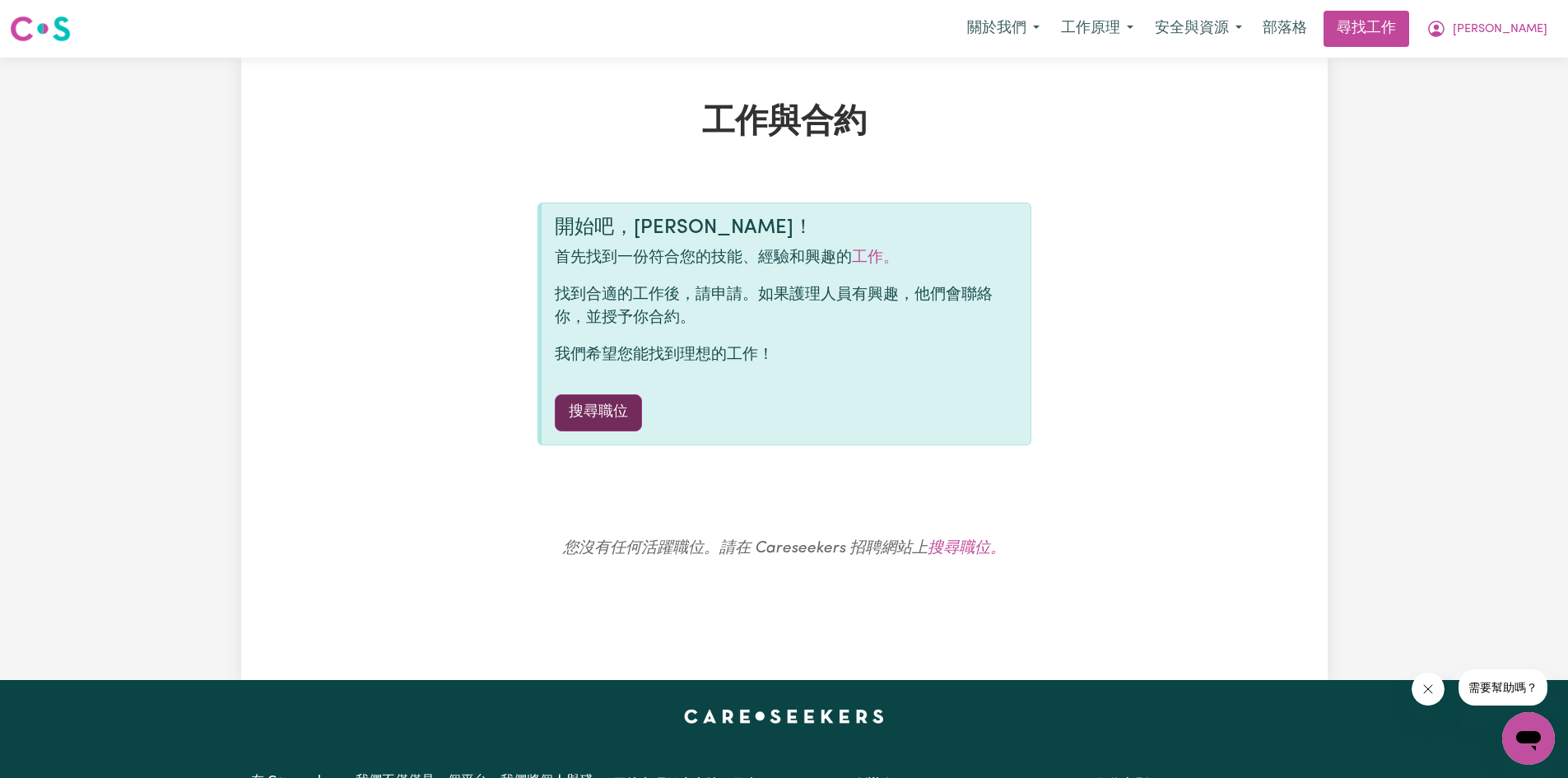
click at [584, 408] on font "搜尋職位" at bounding box center [598, 412] width 59 height 14
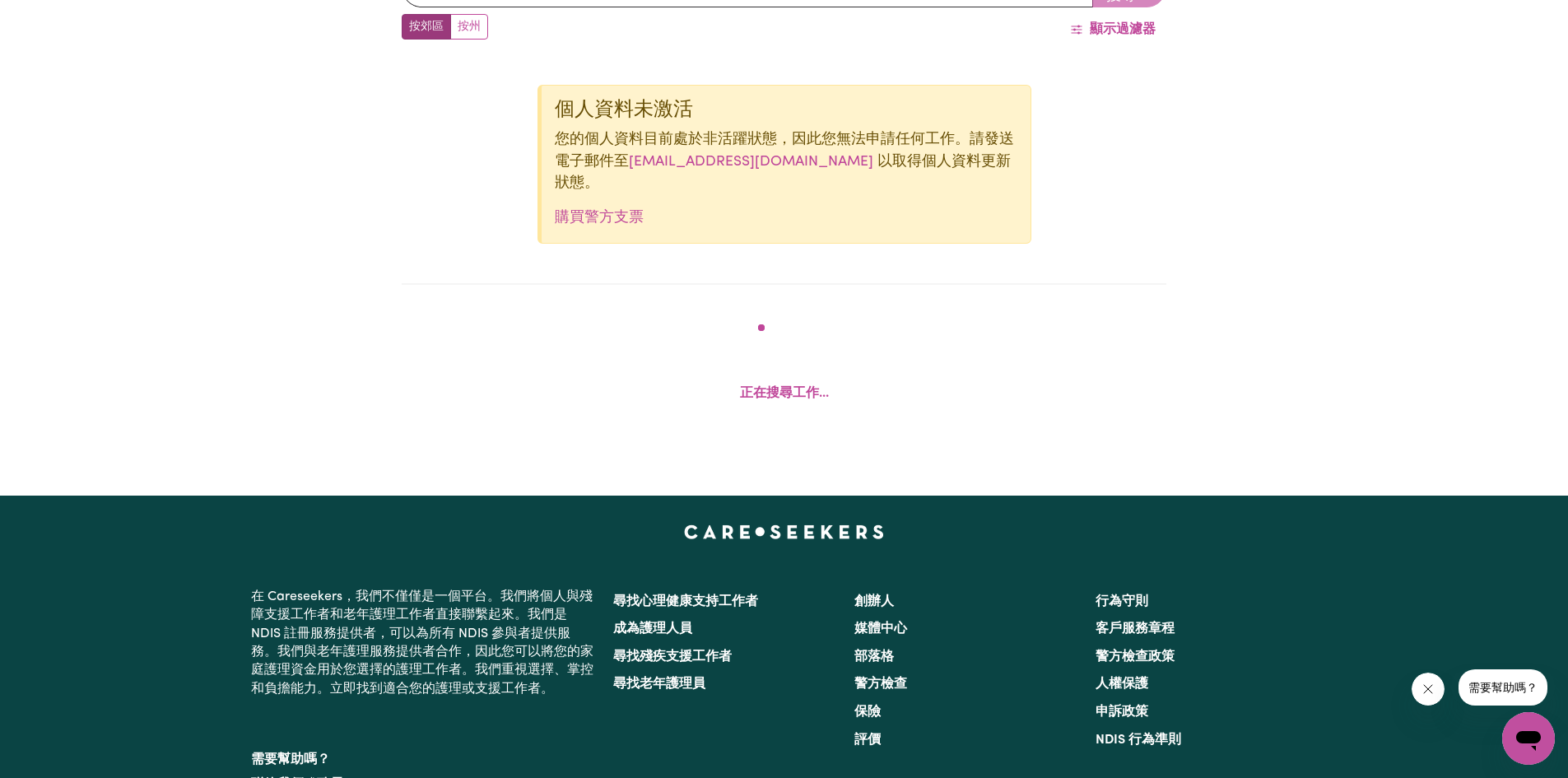
scroll to position [734, 0]
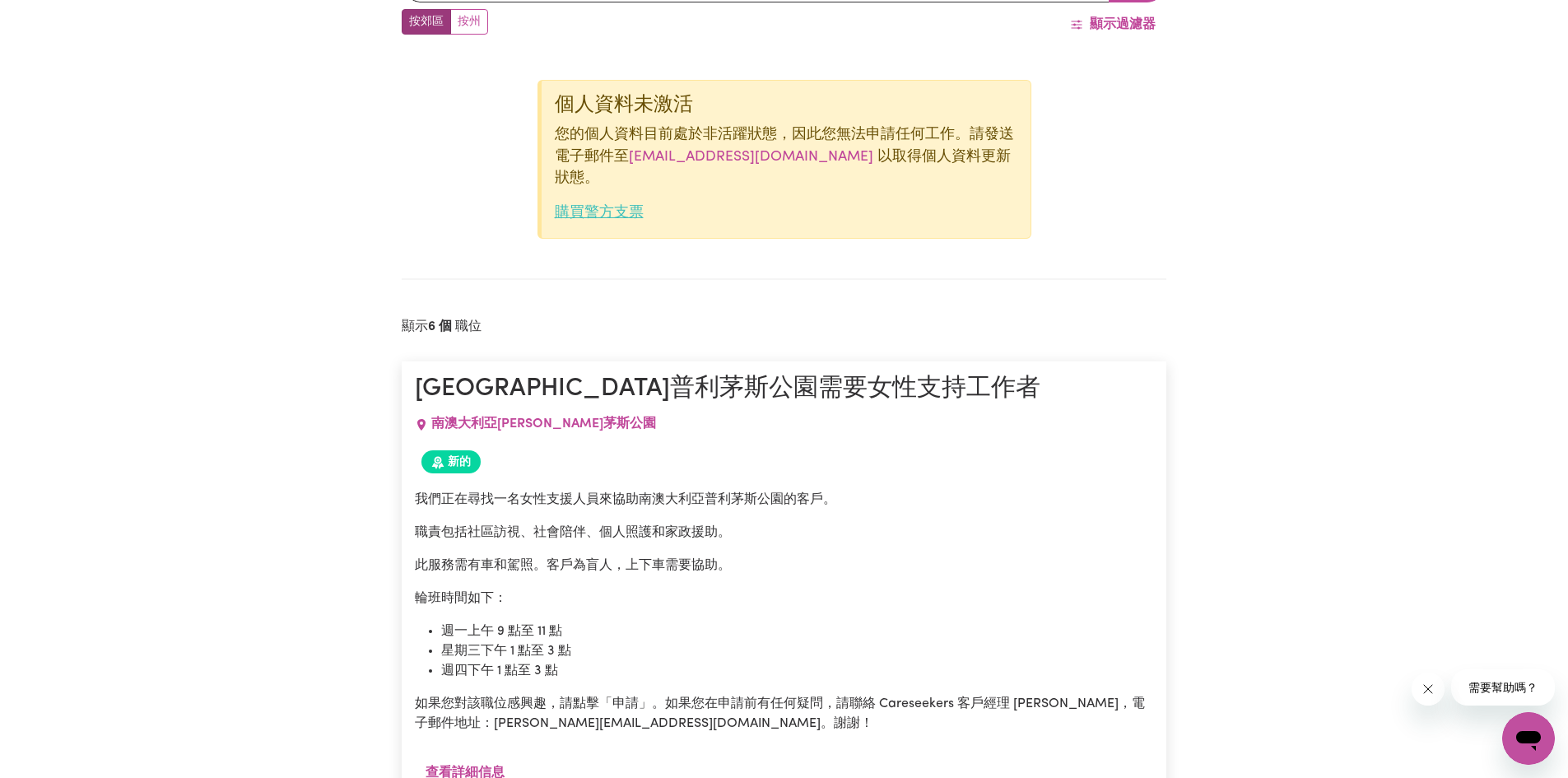
click at [586, 216] on font "購買警方支票" at bounding box center [600, 212] width 89 height 14
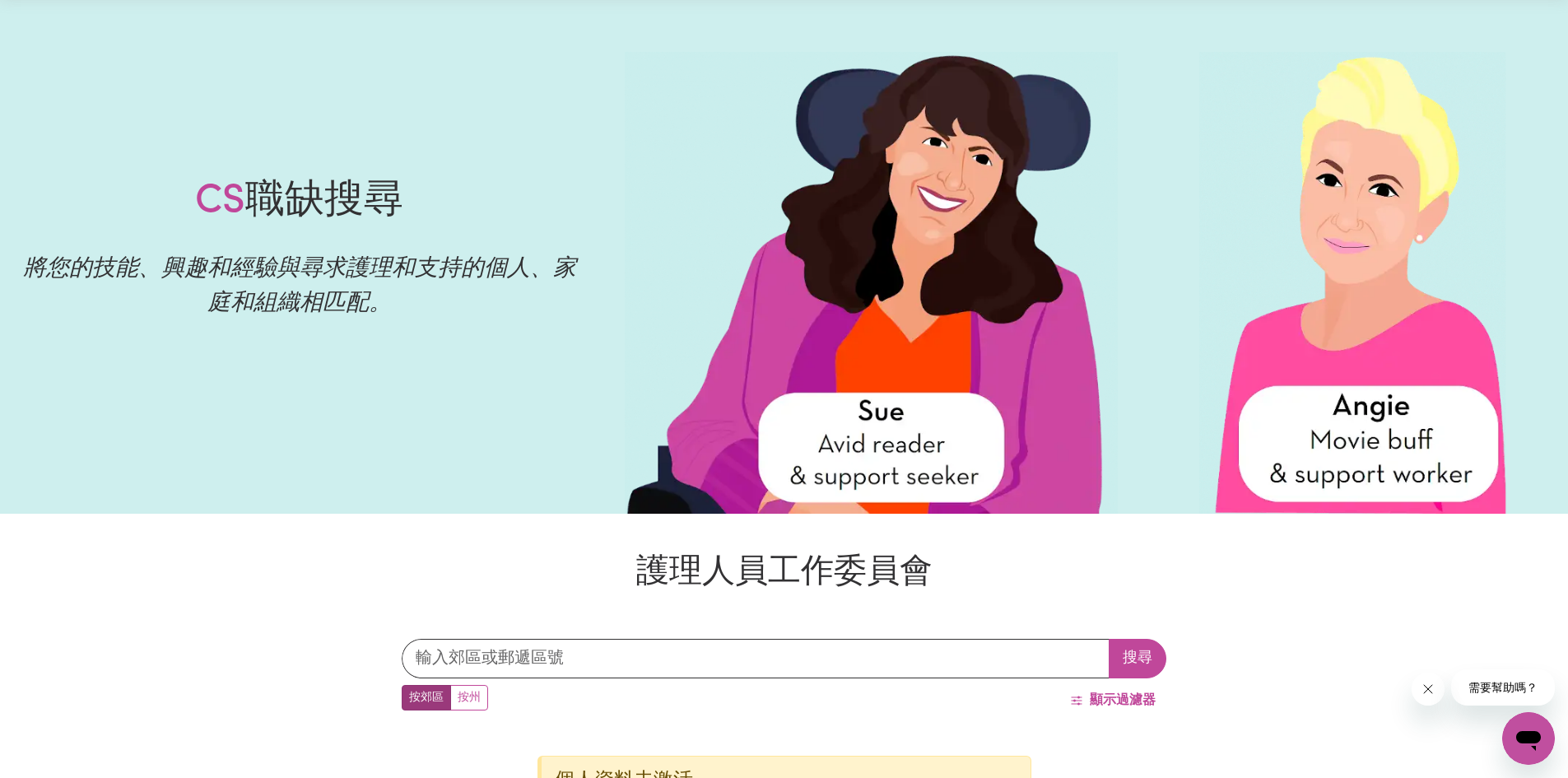
scroll to position [0, 0]
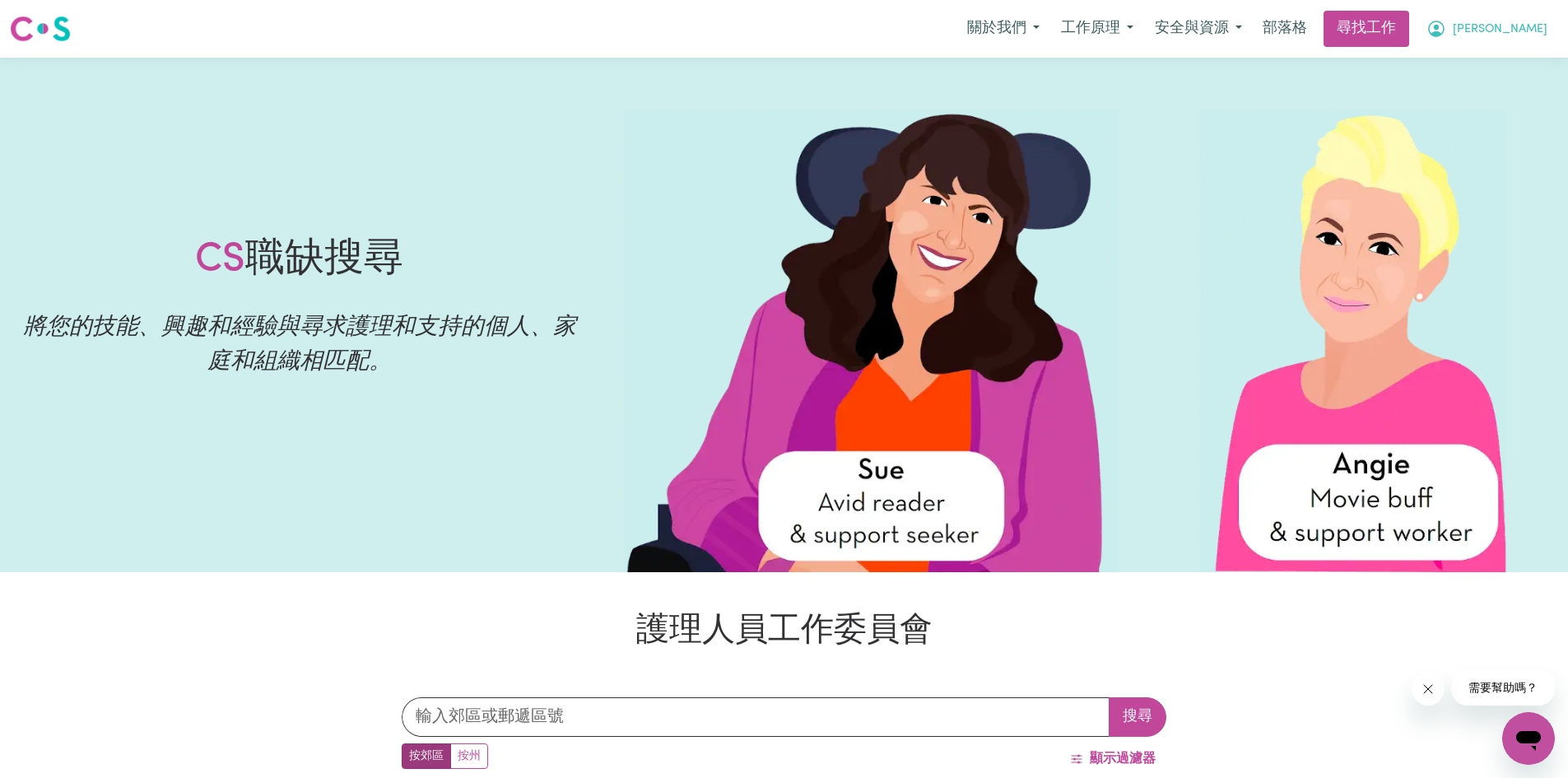
click at [1522, 30] on button "[PERSON_NAME]" at bounding box center [1486, 29] width 142 height 35
click at [1472, 50] on link "我的帳戶" at bounding box center [1492, 64] width 130 height 31
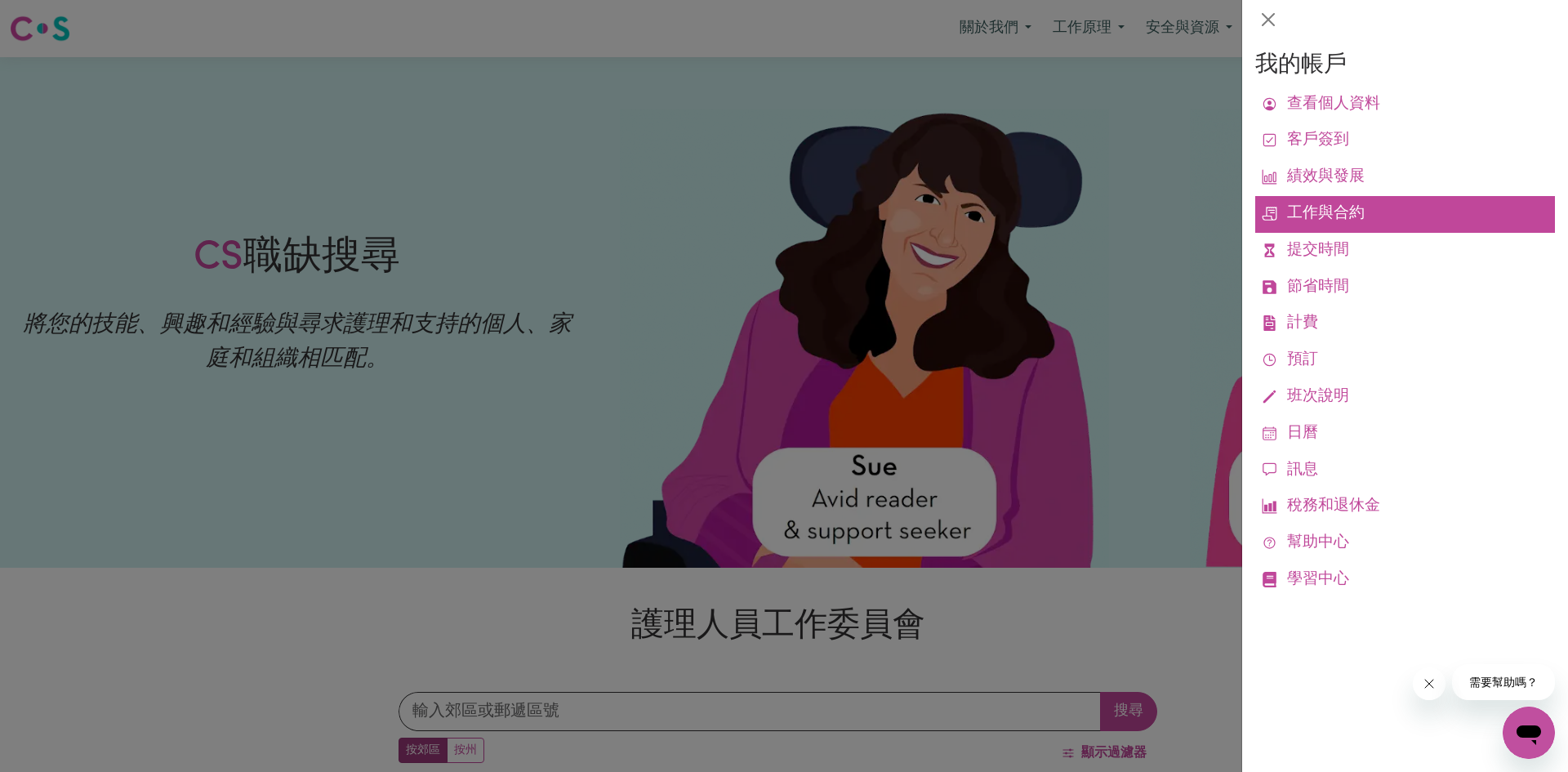
click at [1336, 206] on font "工作與合約" at bounding box center [1326, 213] width 78 height 16
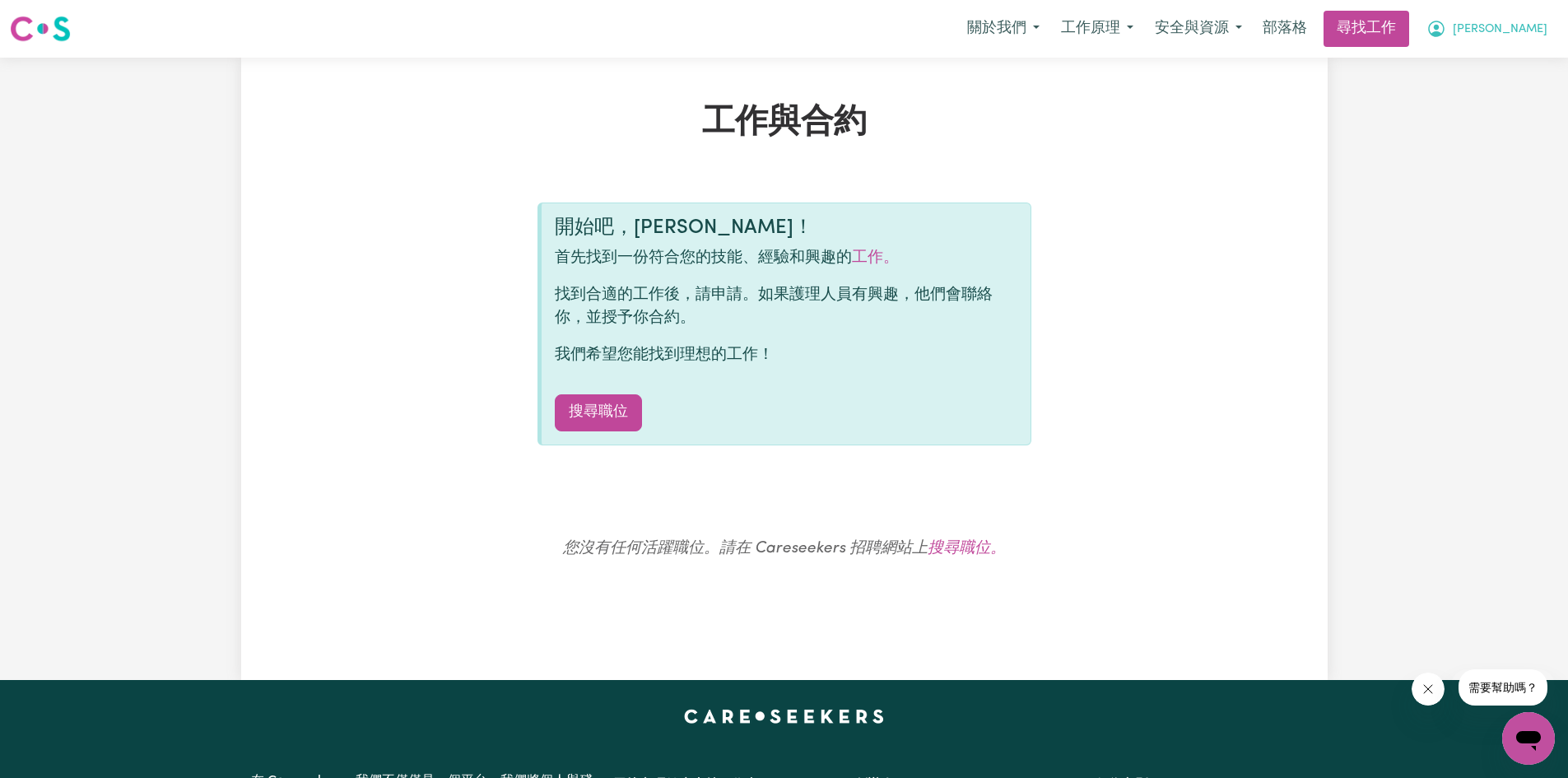
click at [1446, 26] on icon "我的帳戶" at bounding box center [1436, 28] width 19 height 19
click at [1500, 64] on link "我的帳戶" at bounding box center [1492, 64] width 130 height 31
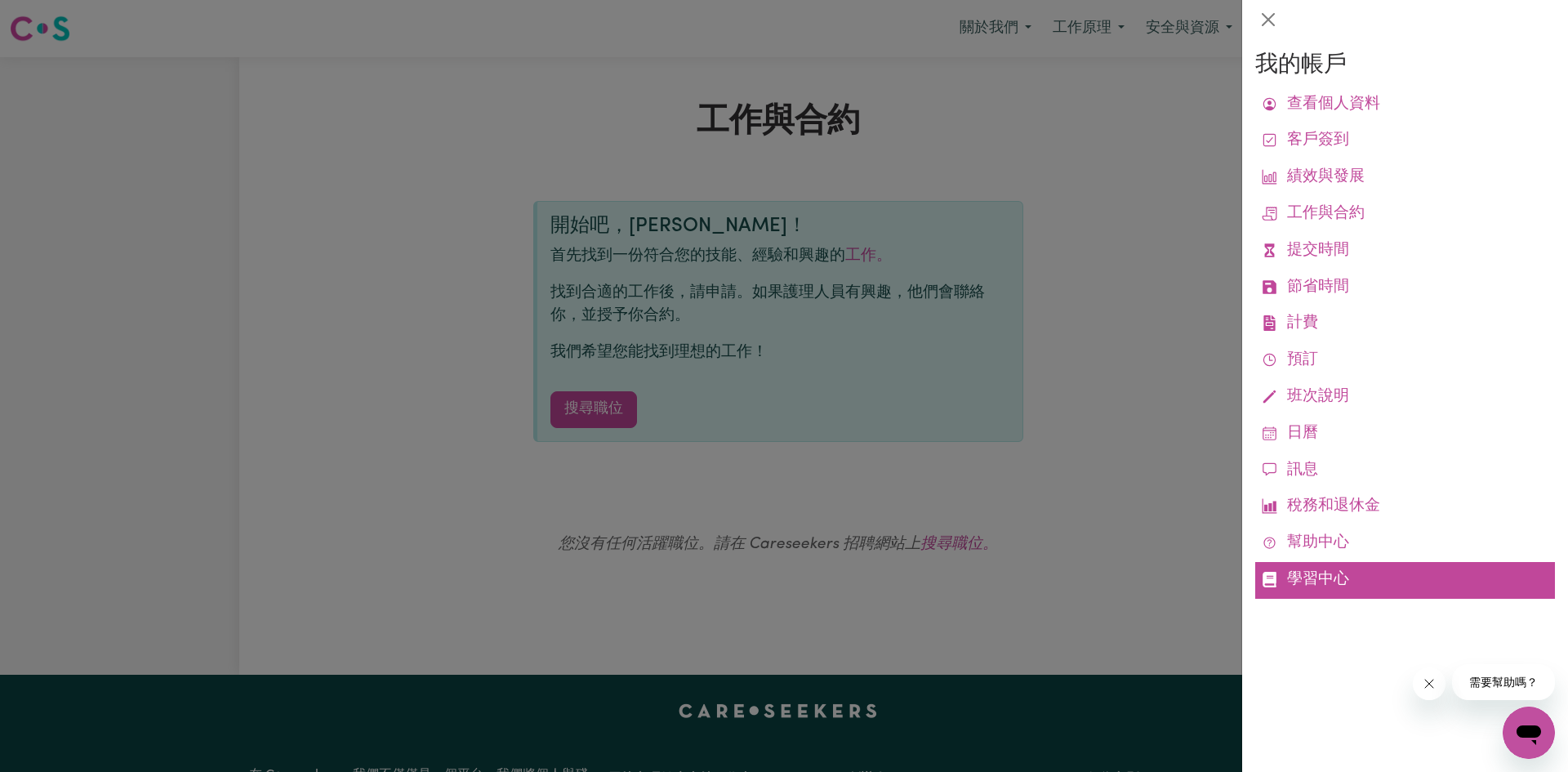
click at [1307, 572] on font "學習中心" at bounding box center [1318, 579] width 62 height 16
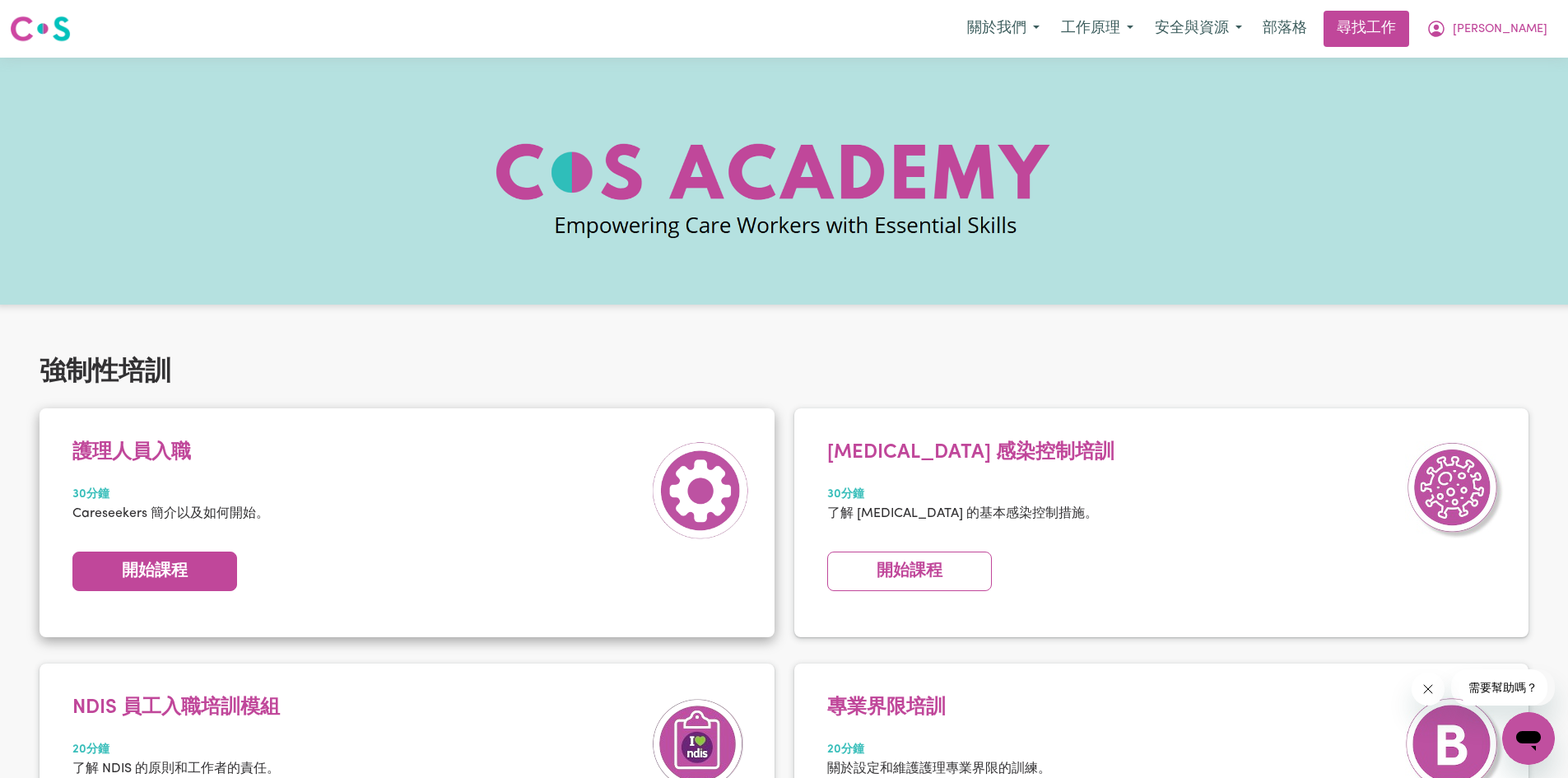
click at [170, 573] on font "開始課程" at bounding box center [155, 572] width 66 height 17
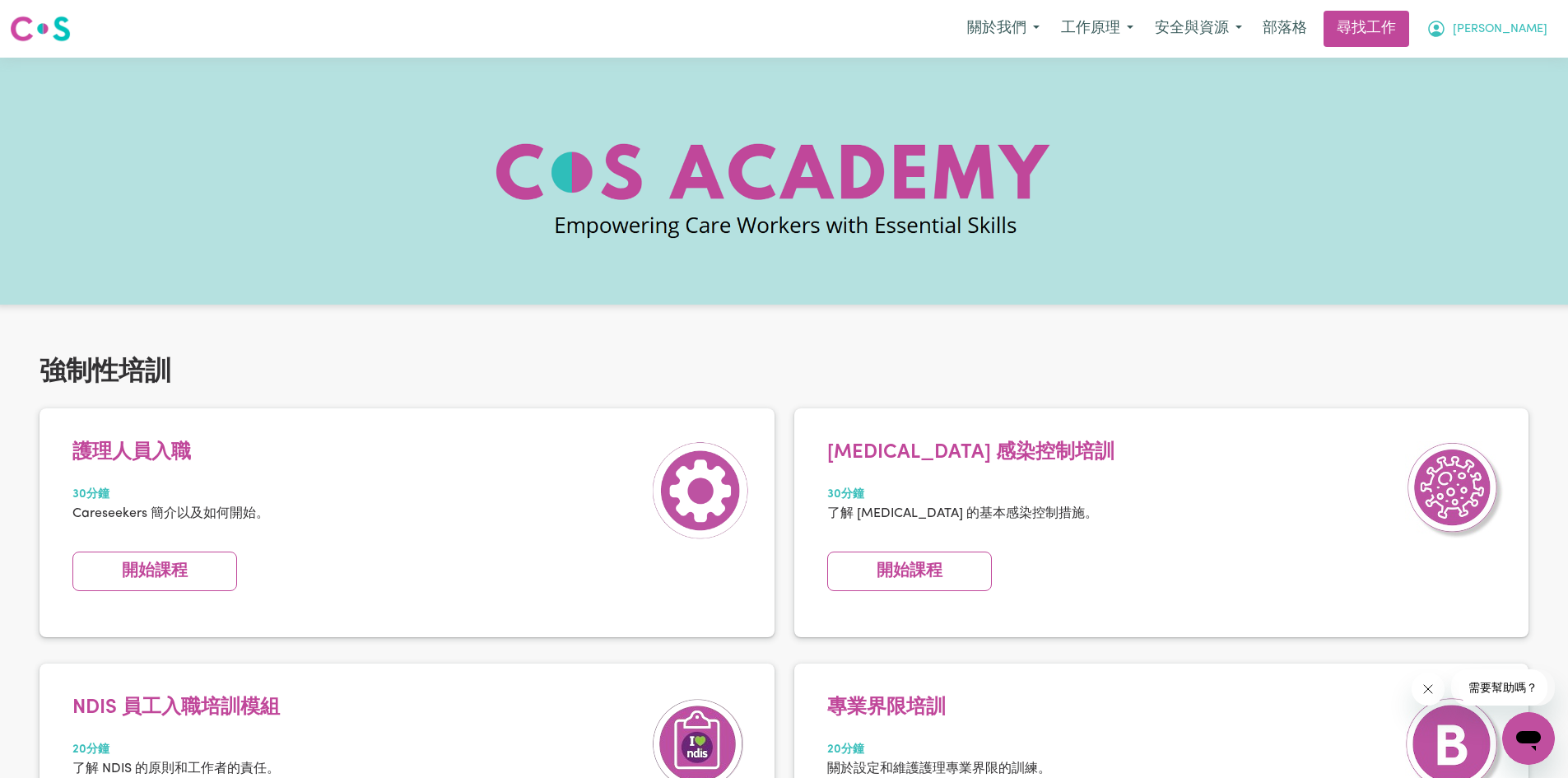
click at [1540, 30] on font "[PERSON_NAME]" at bounding box center [1500, 29] width 94 height 13
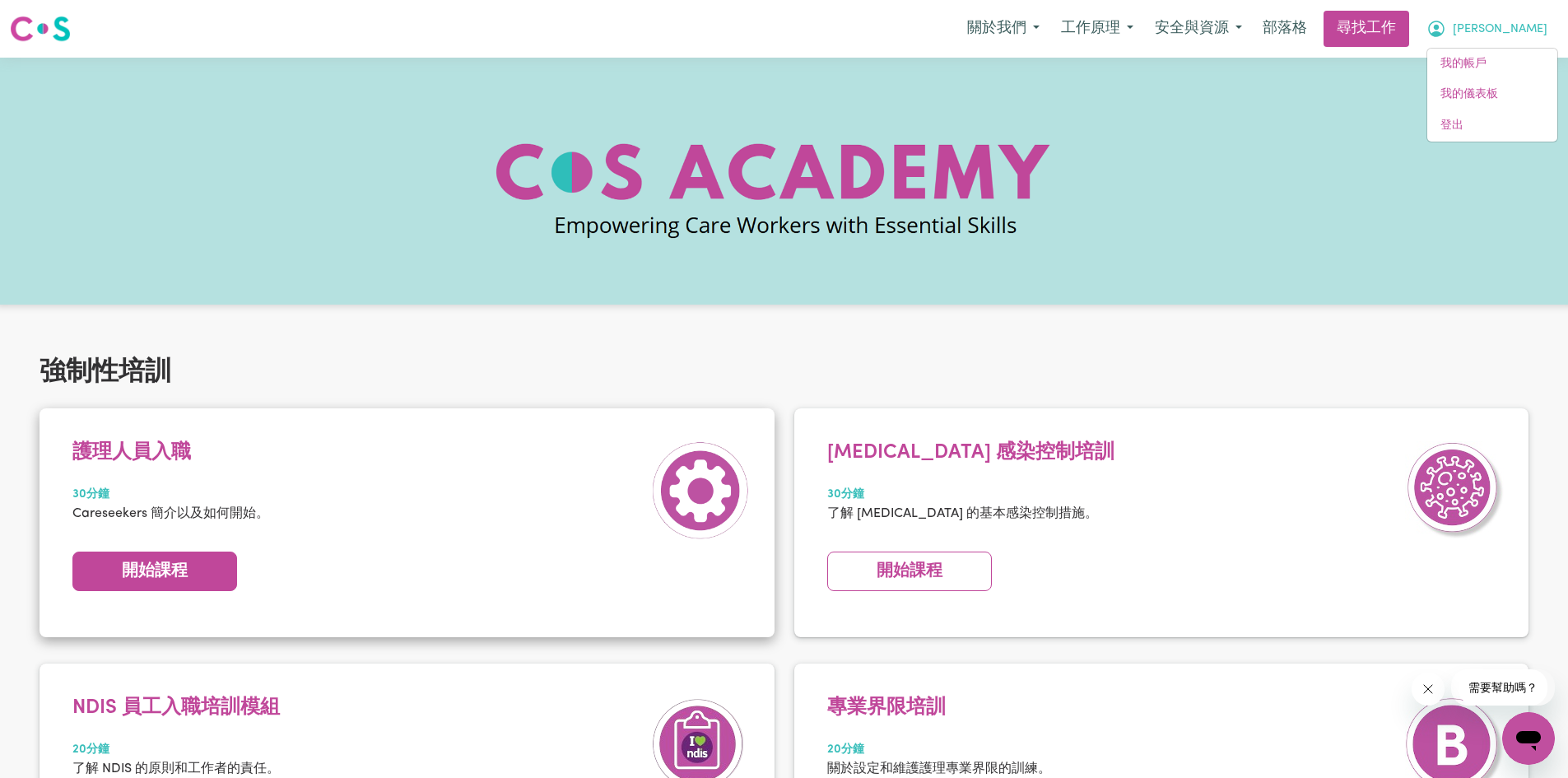
click at [141, 573] on font "開始課程" at bounding box center [155, 572] width 66 height 17
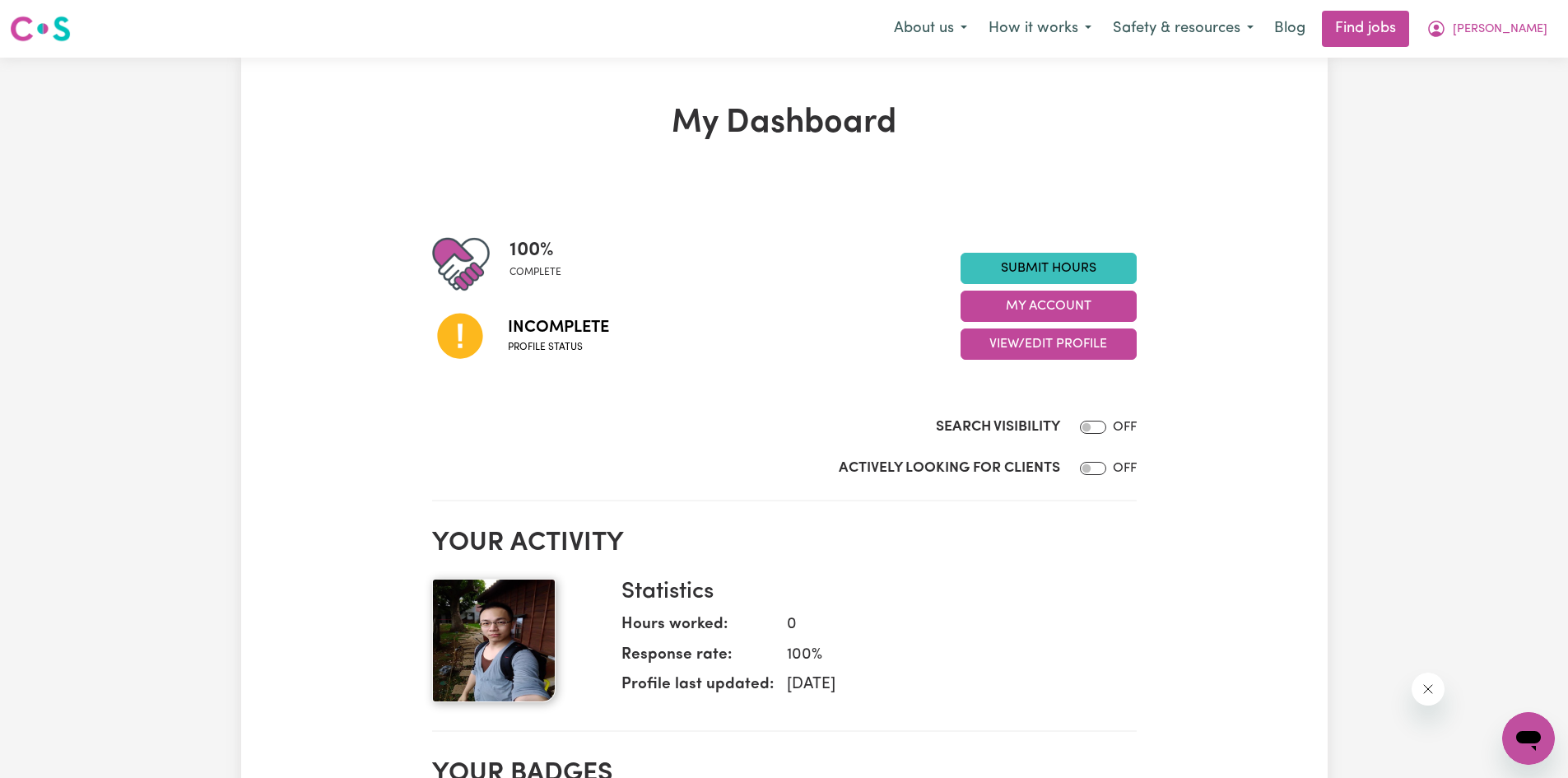
click at [500, 264] on div at bounding box center [471, 264] width 77 height 57
click at [451, 257] on img at bounding box center [461, 264] width 57 height 57
click at [1515, 29] on span "[PERSON_NAME]" at bounding box center [1500, 29] width 94 height 19
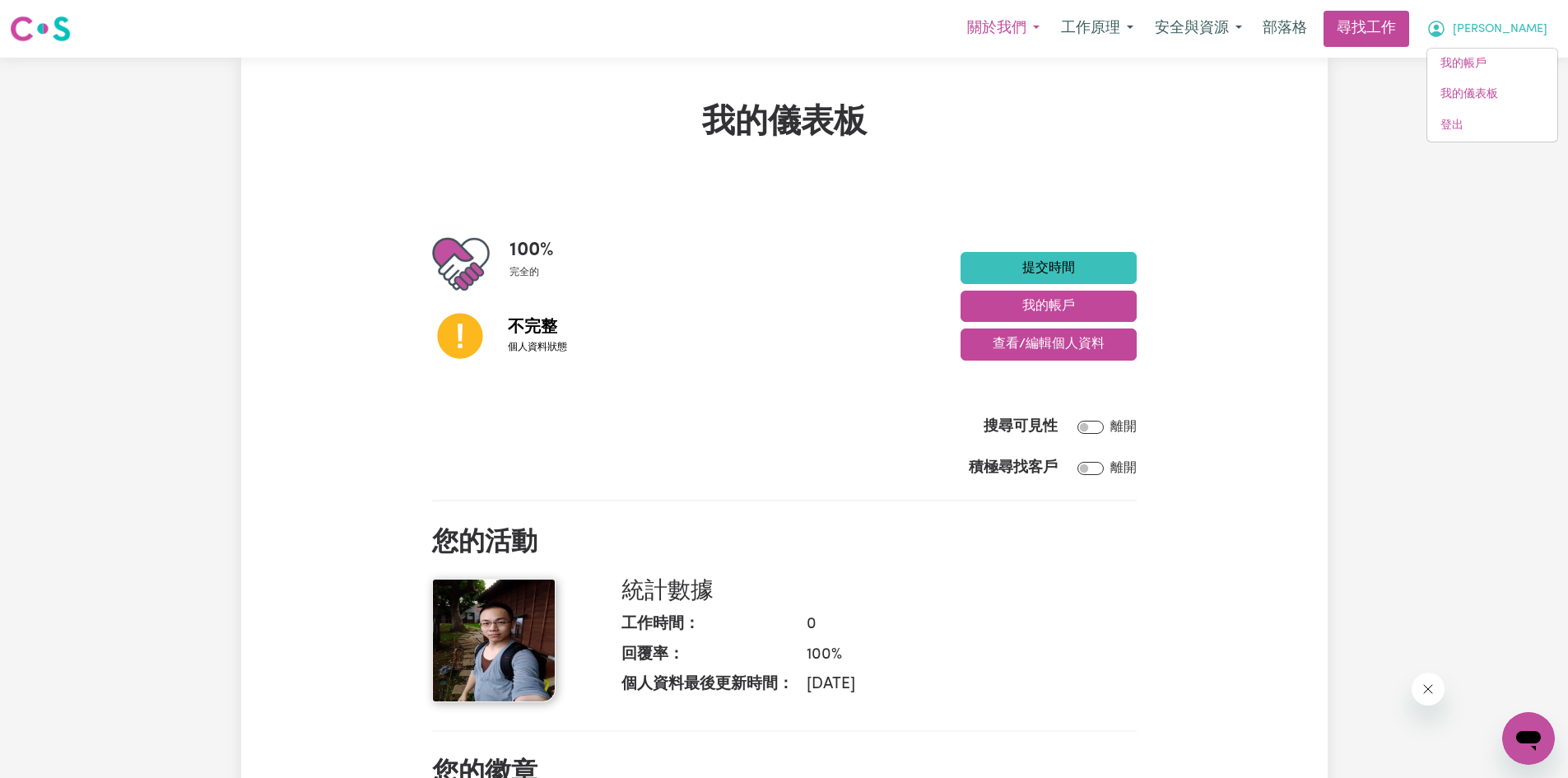
click at [1027, 36] on font "關於我們" at bounding box center [997, 28] width 59 height 16
click at [1120, 35] on font "工作原理" at bounding box center [1091, 28] width 59 height 16
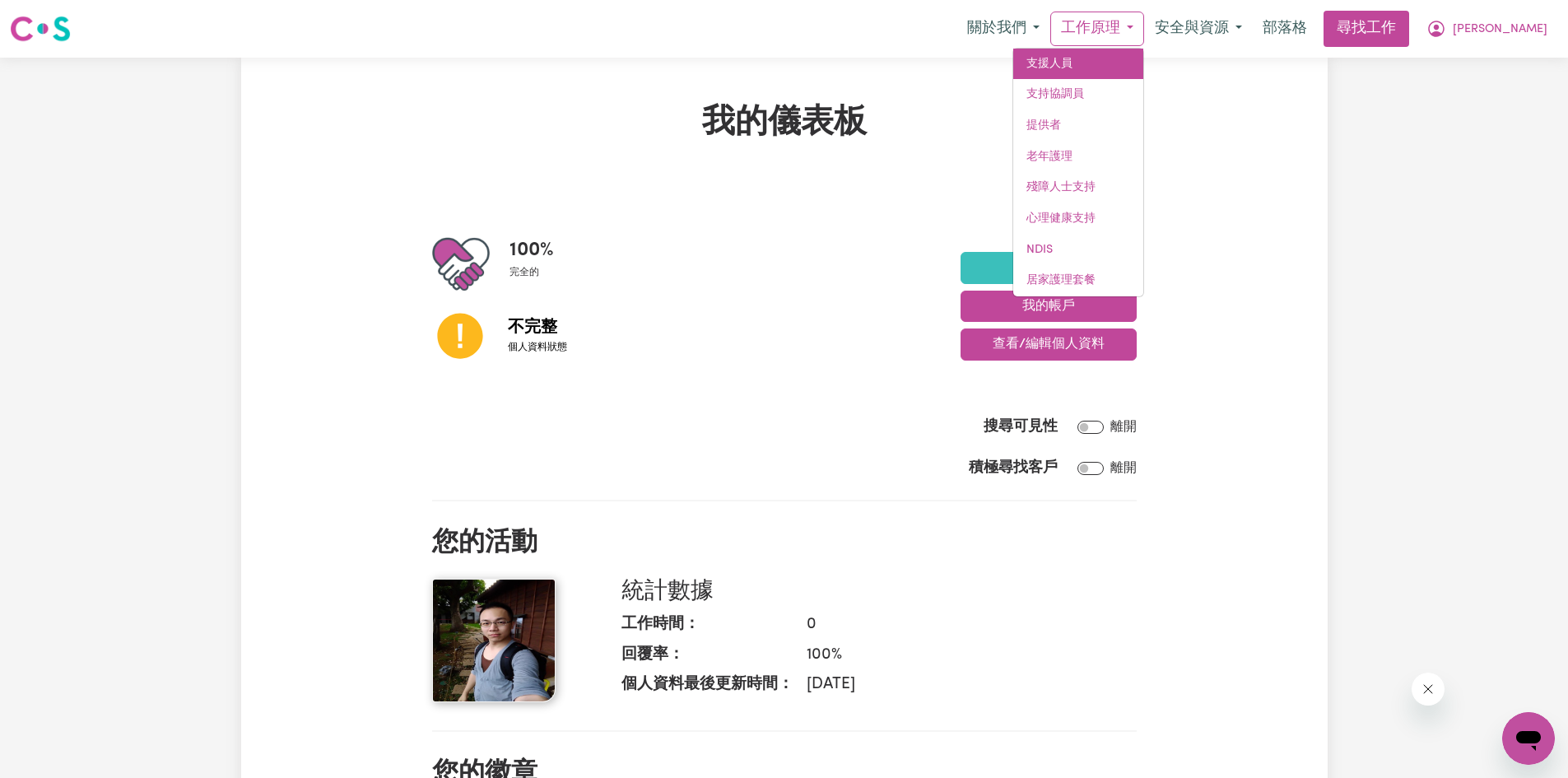
click at [1073, 68] on font "支援人員" at bounding box center [1049, 63] width 46 height 13
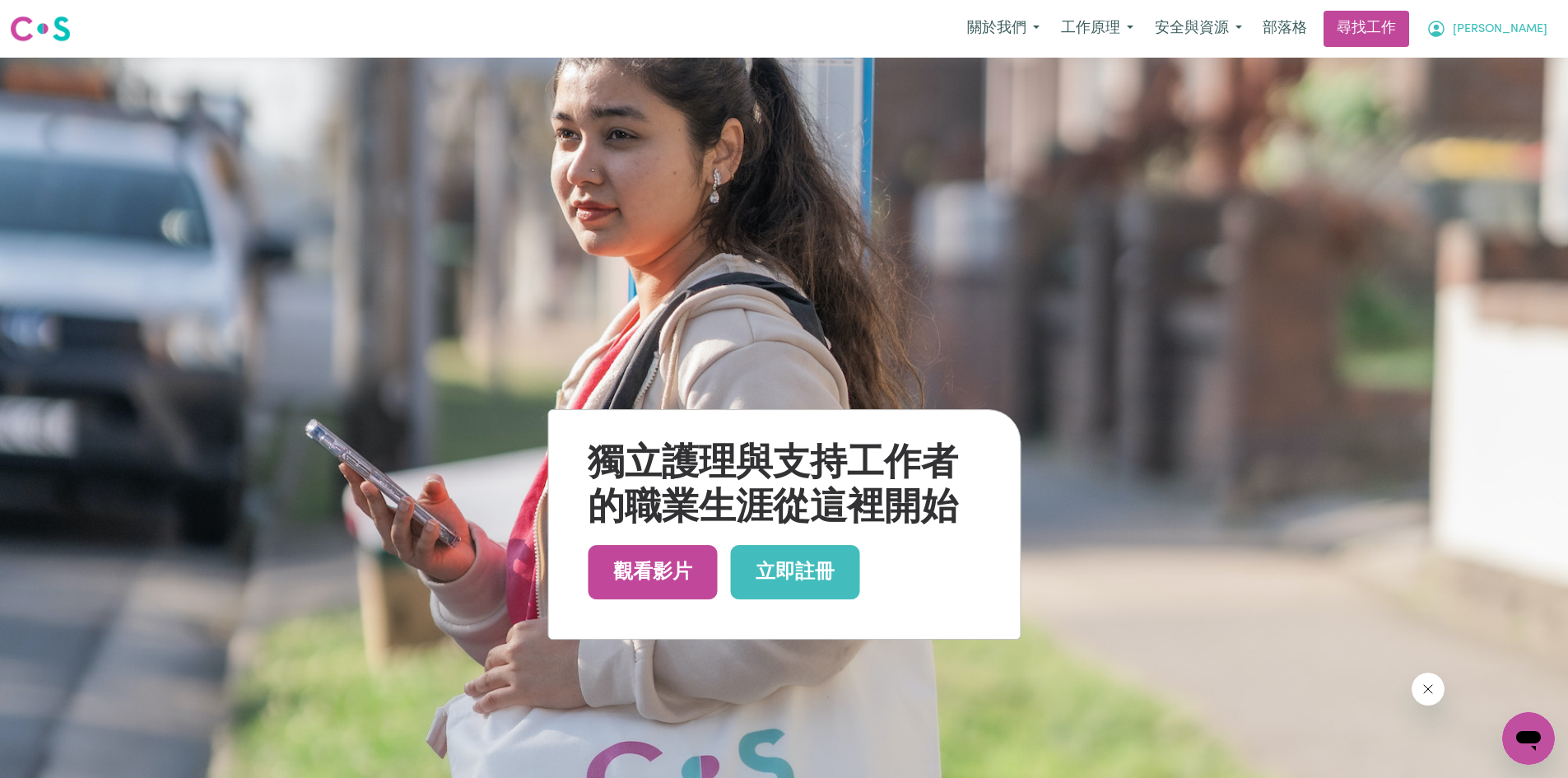
click at [1529, 35] on font "[PERSON_NAME]" at bounding box center [1500, 29] width 94 height 13
click at [1501, 65] on link "我的帳戶" at bounding box center [1492, 64] width 130 height 31
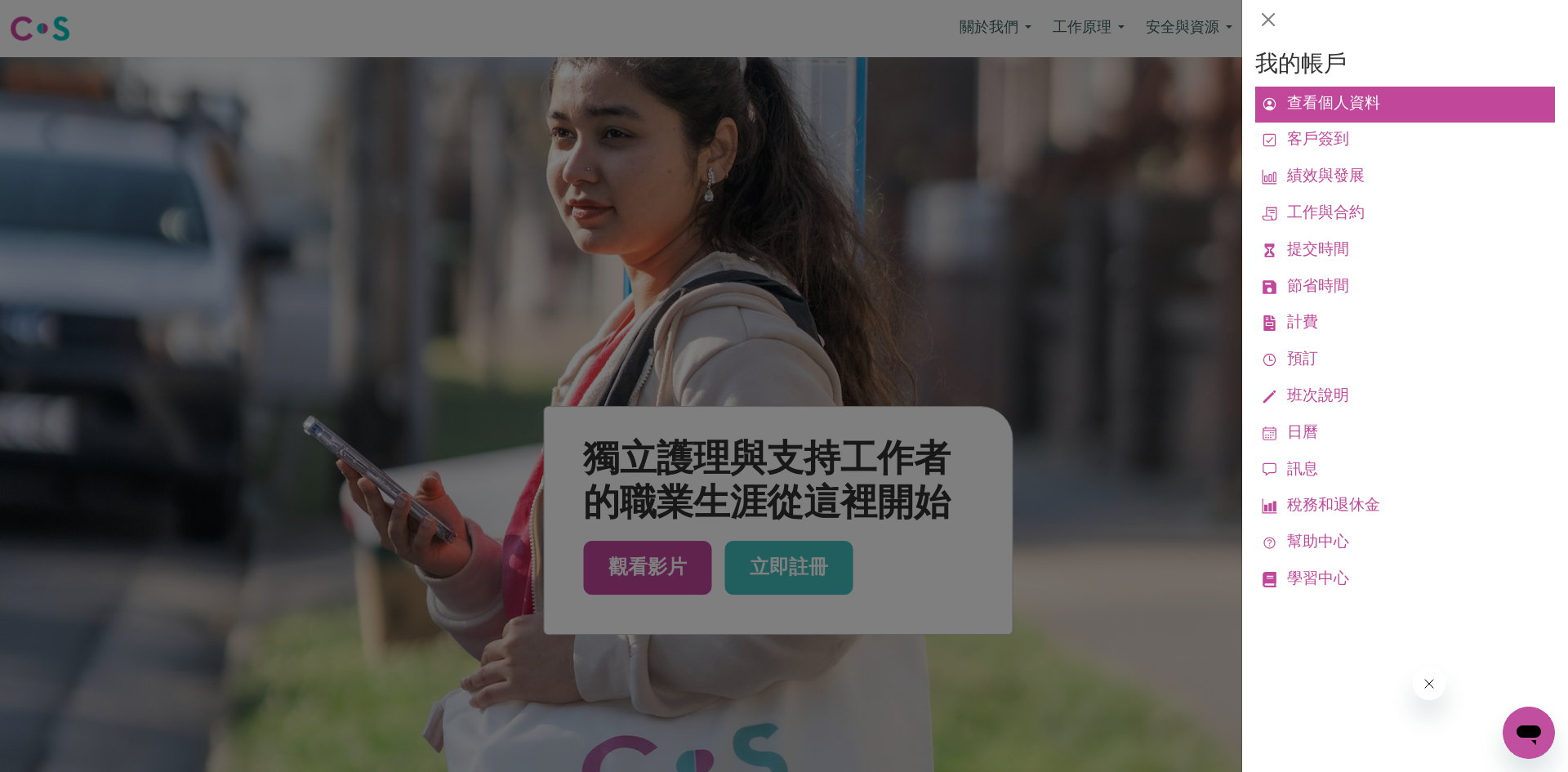
click at [1351, 109] on font "查看個人資料" at bounding box center [1333, 104] width 93 height 16
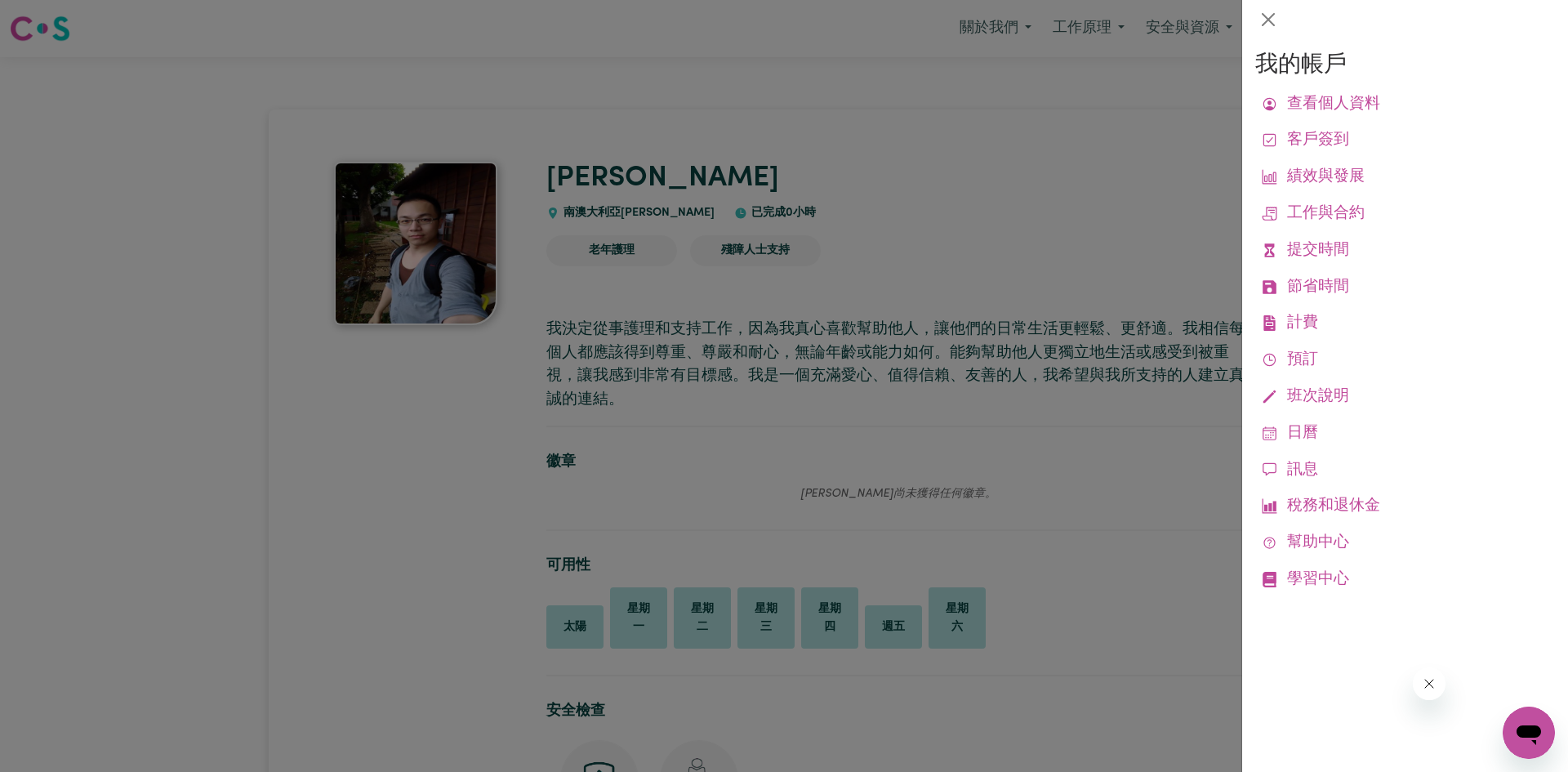
click at [428, 532] on div at bounding box center [784, 386] width 1568 height 772
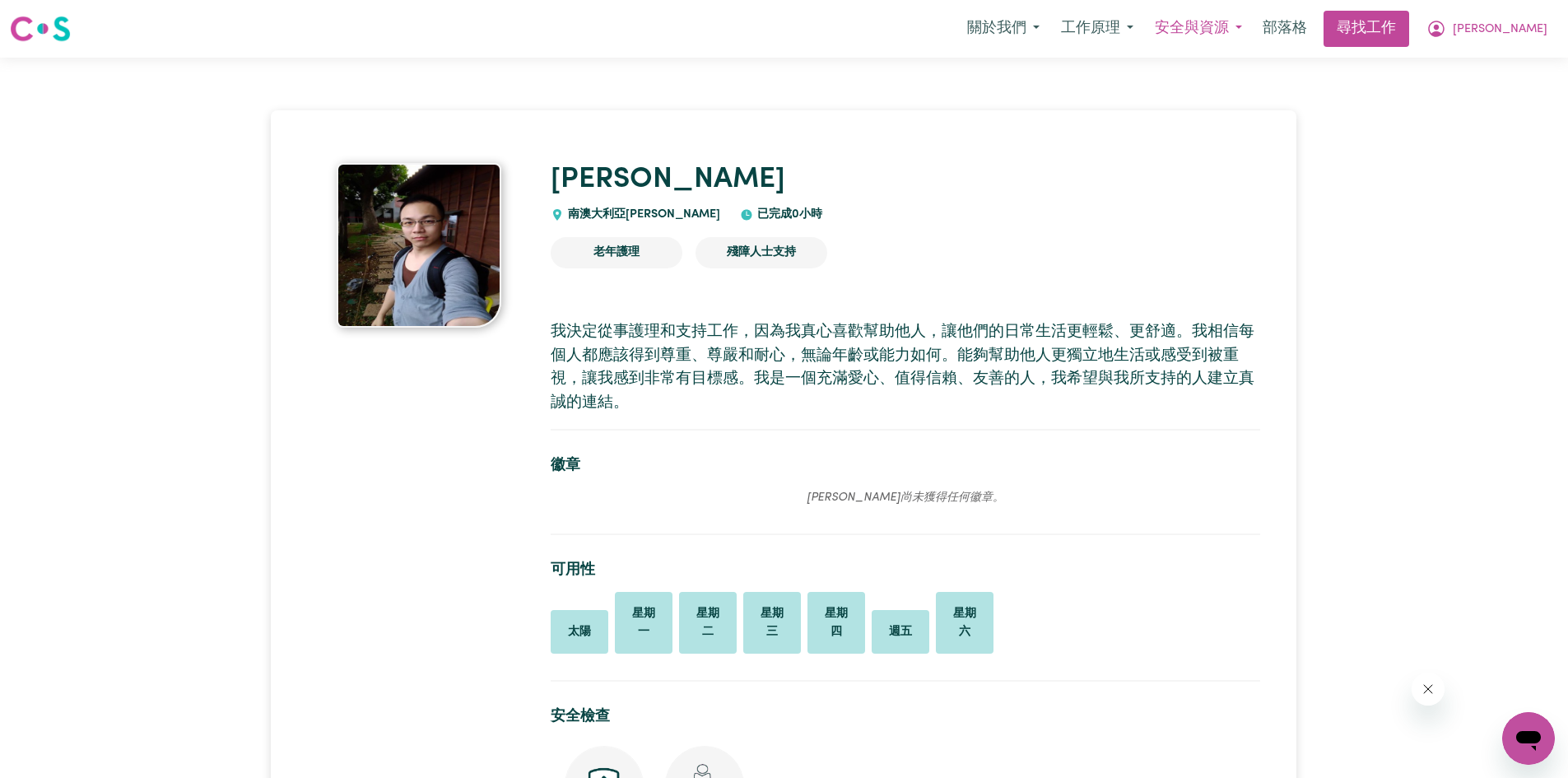
click at [1229, 32] on font "安全與資源" at bounding box center [1192, 28] width 74 height 16
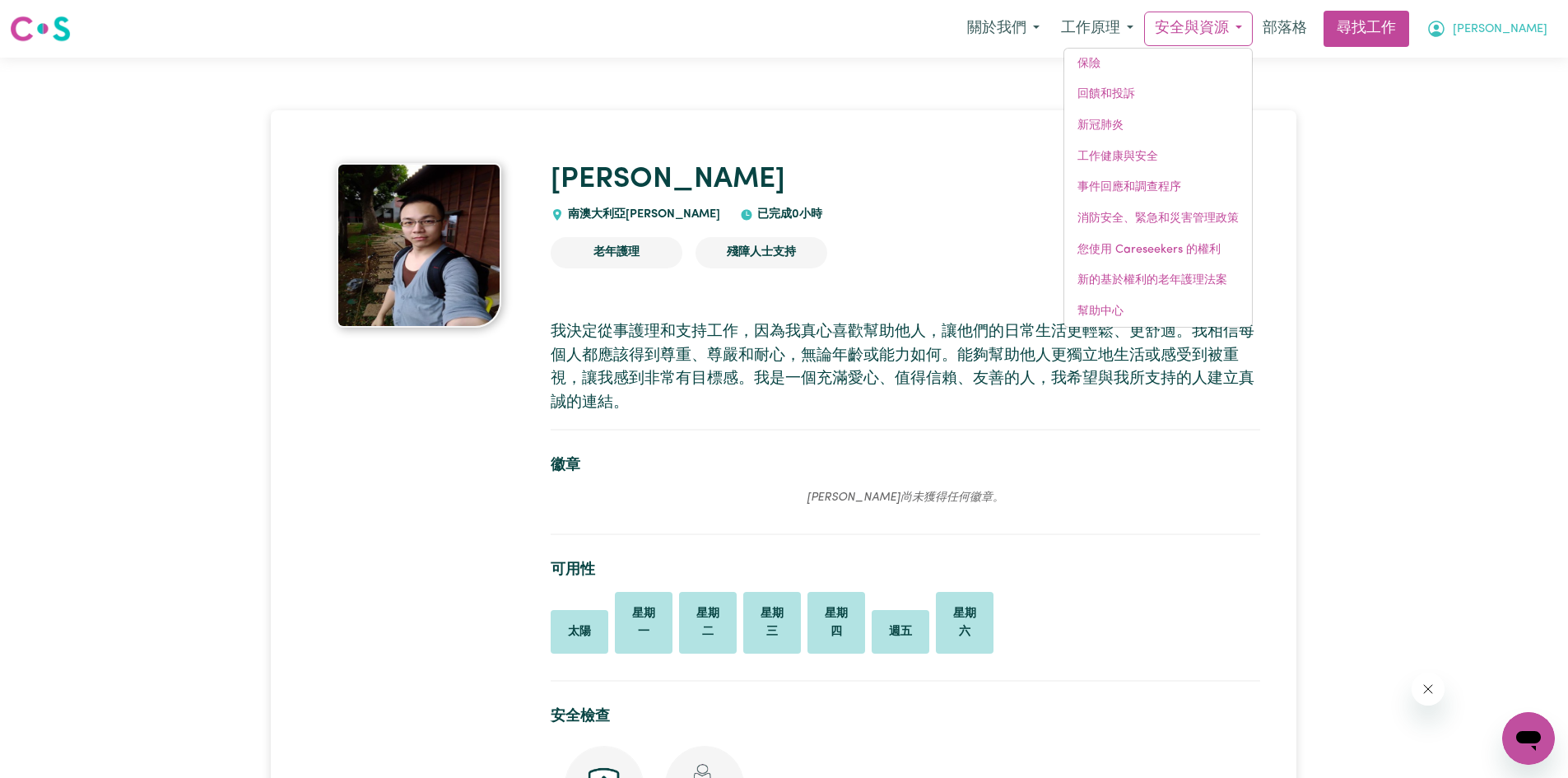
click at [1520, 34] on button "[PERSON_NAME]" at bounding box center [1486, 29] width 142 height 35
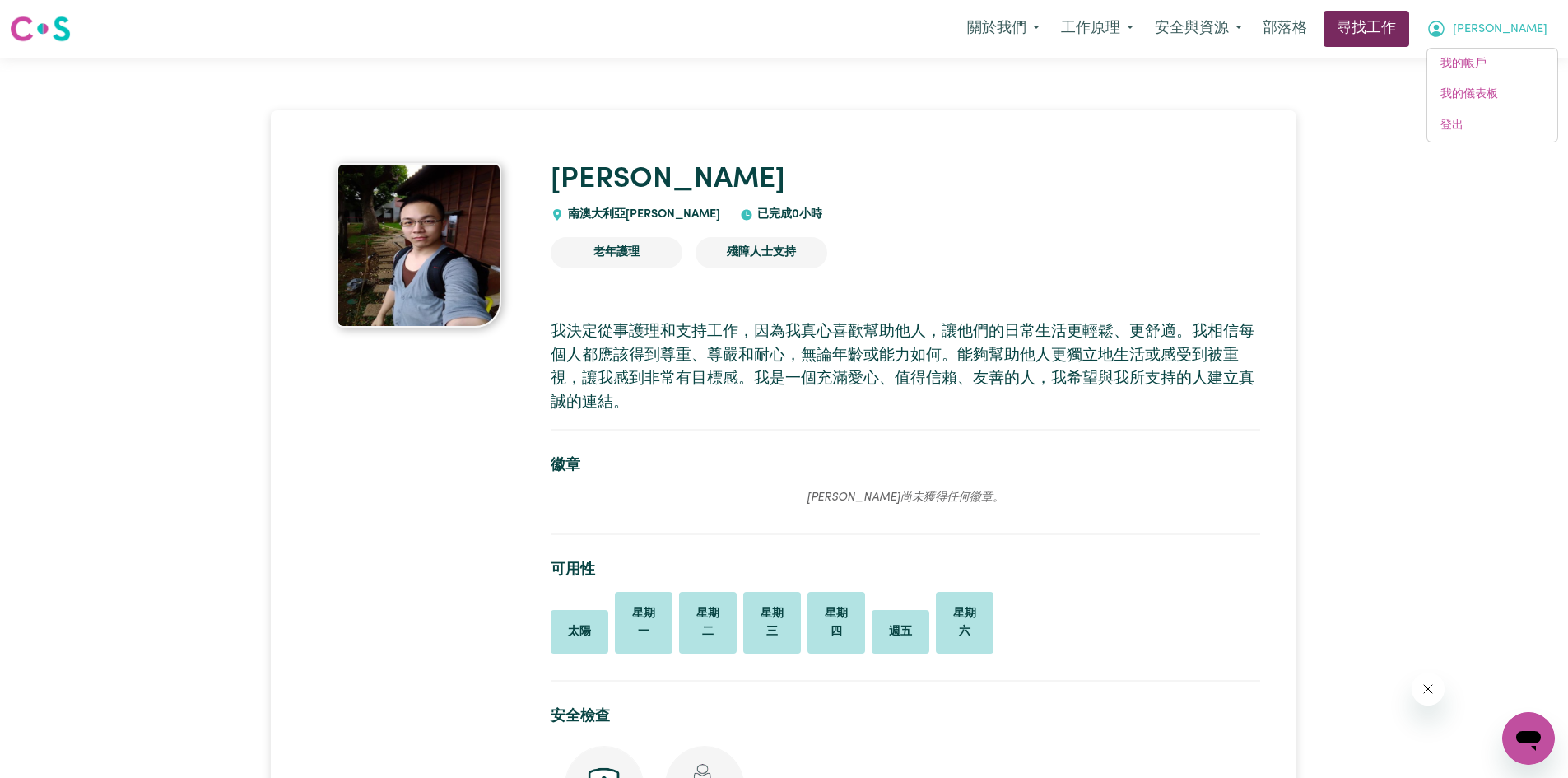
click at [1409, 40] on link "尋找工作" at bounding box center [1367, 29] width 86 height 36
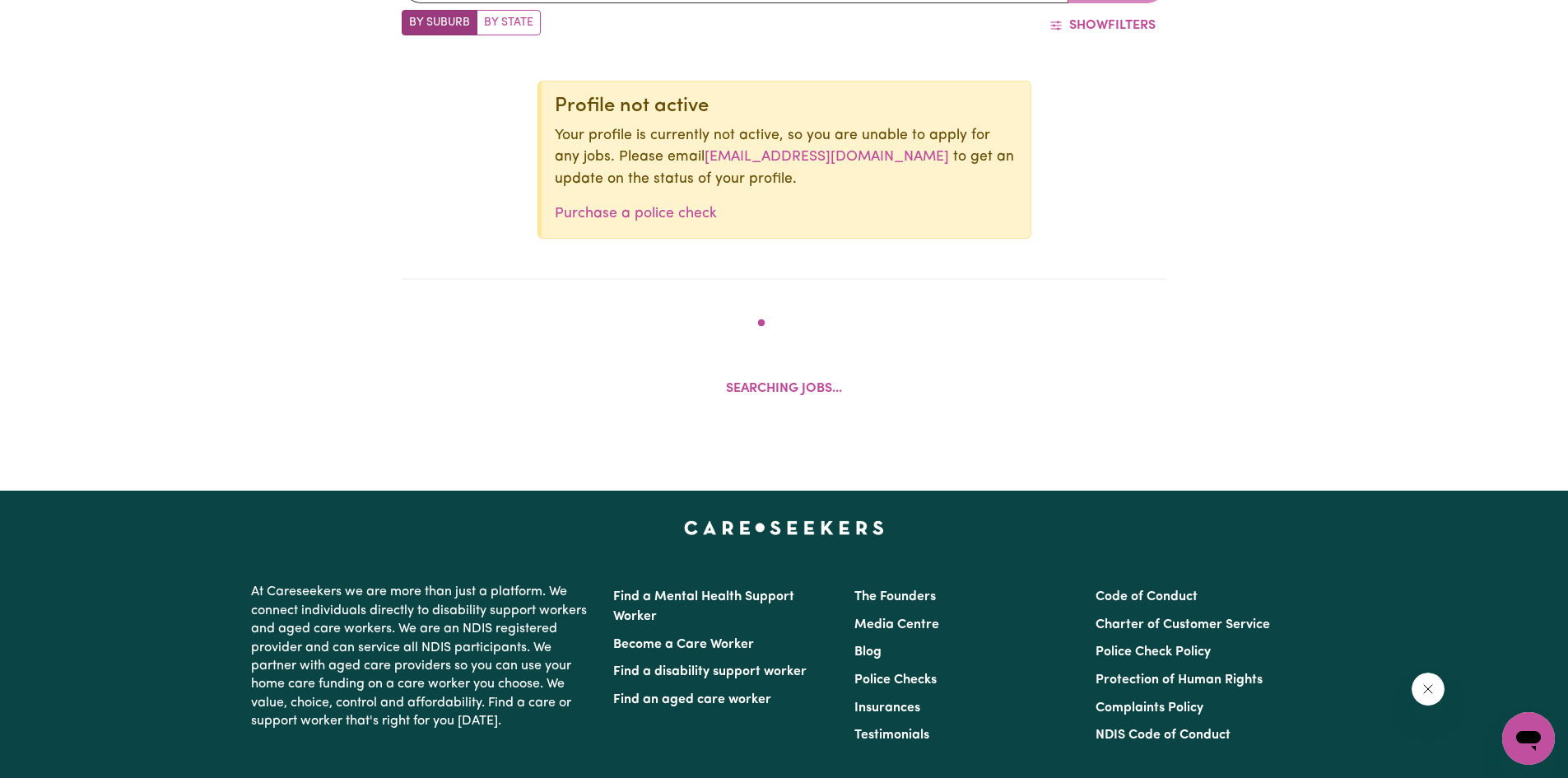
scroll to position [734, 0]
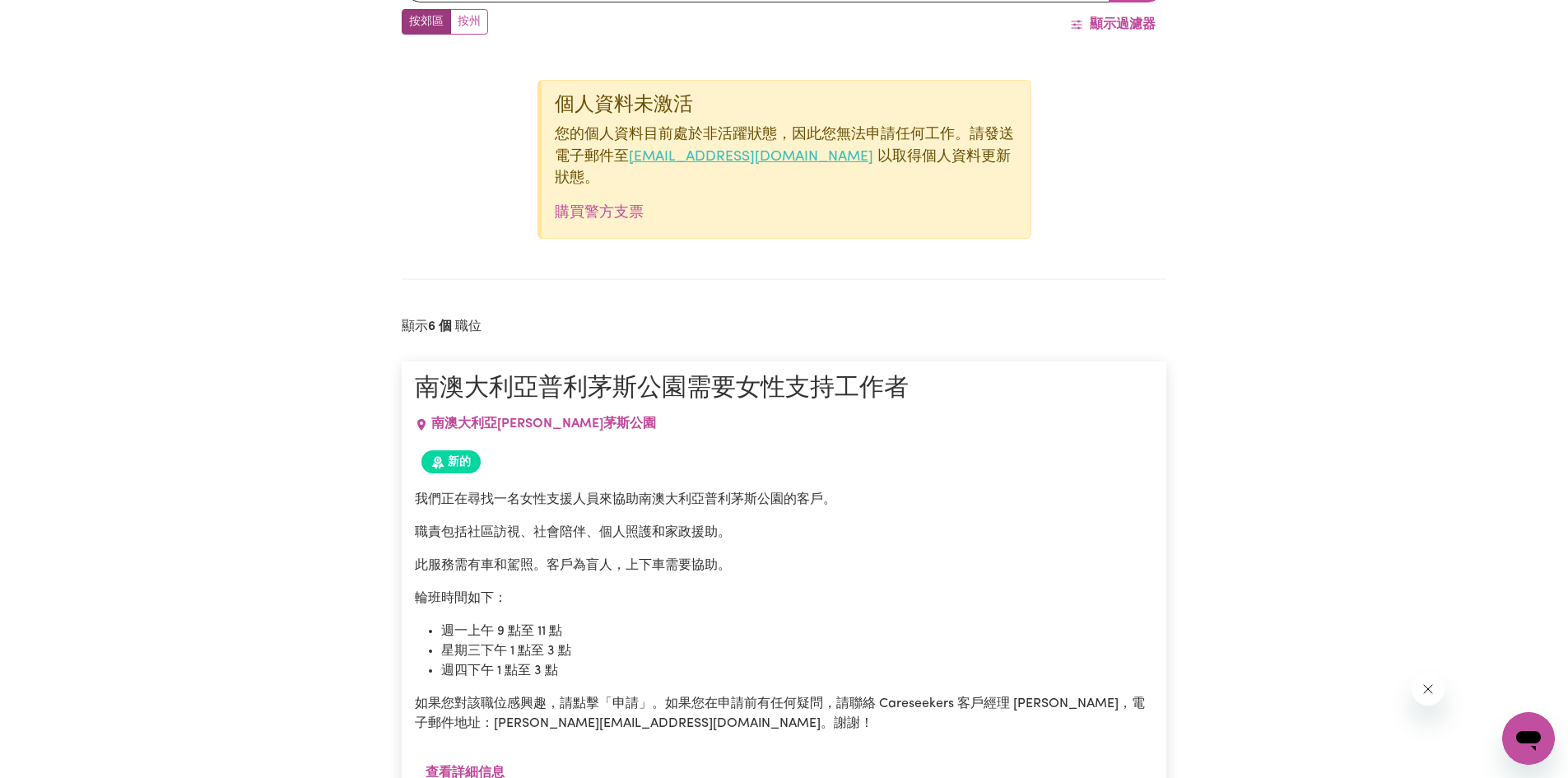
click at [686, 162] on font "onboarding@careseekers.com.au" at bounding box center [751, 157] width 244 height 14
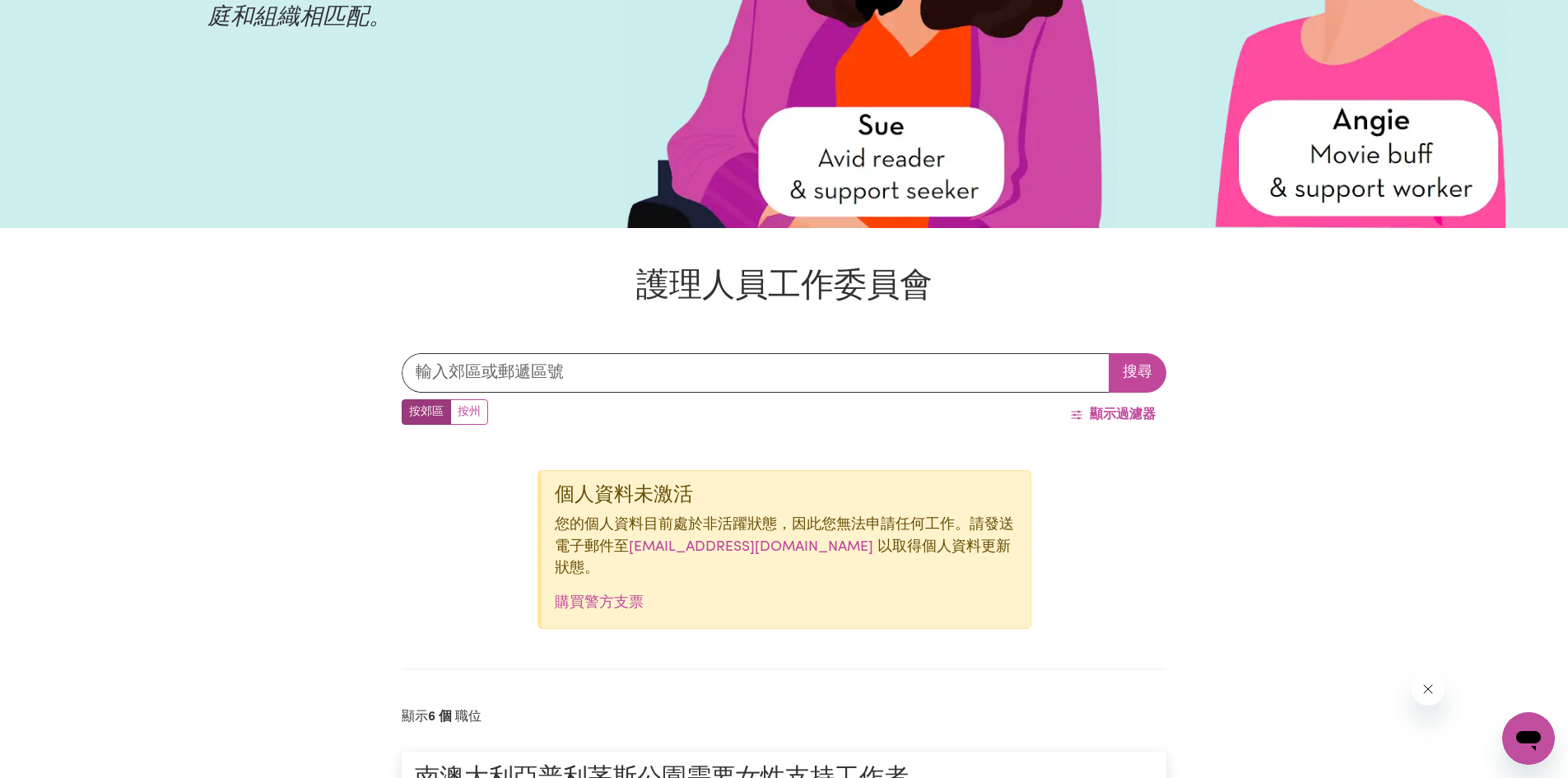
scroll to position [569, 0]
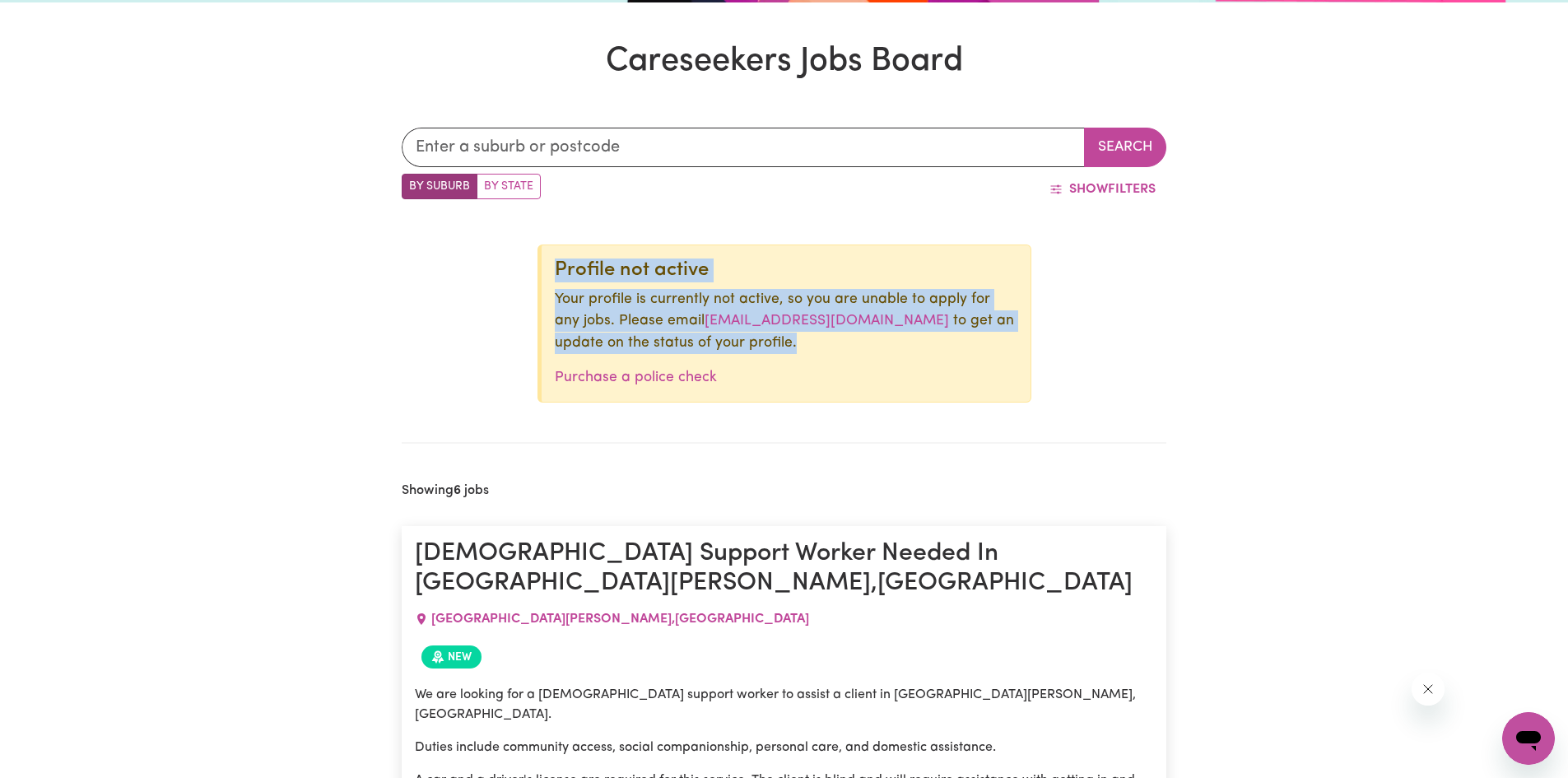
drag, startPoint x: 543, startPoint y: 267, endPoint x: 755, endPoint y: 344, distance: 225.6
click at [755, 344] on div "Profile not active Your profile is currently not active, so you are unable to a…" at bounding box center [784, 323] width 493 height 158
copy div "Profile not active Your profile is currently not active, so you are unable to a…"
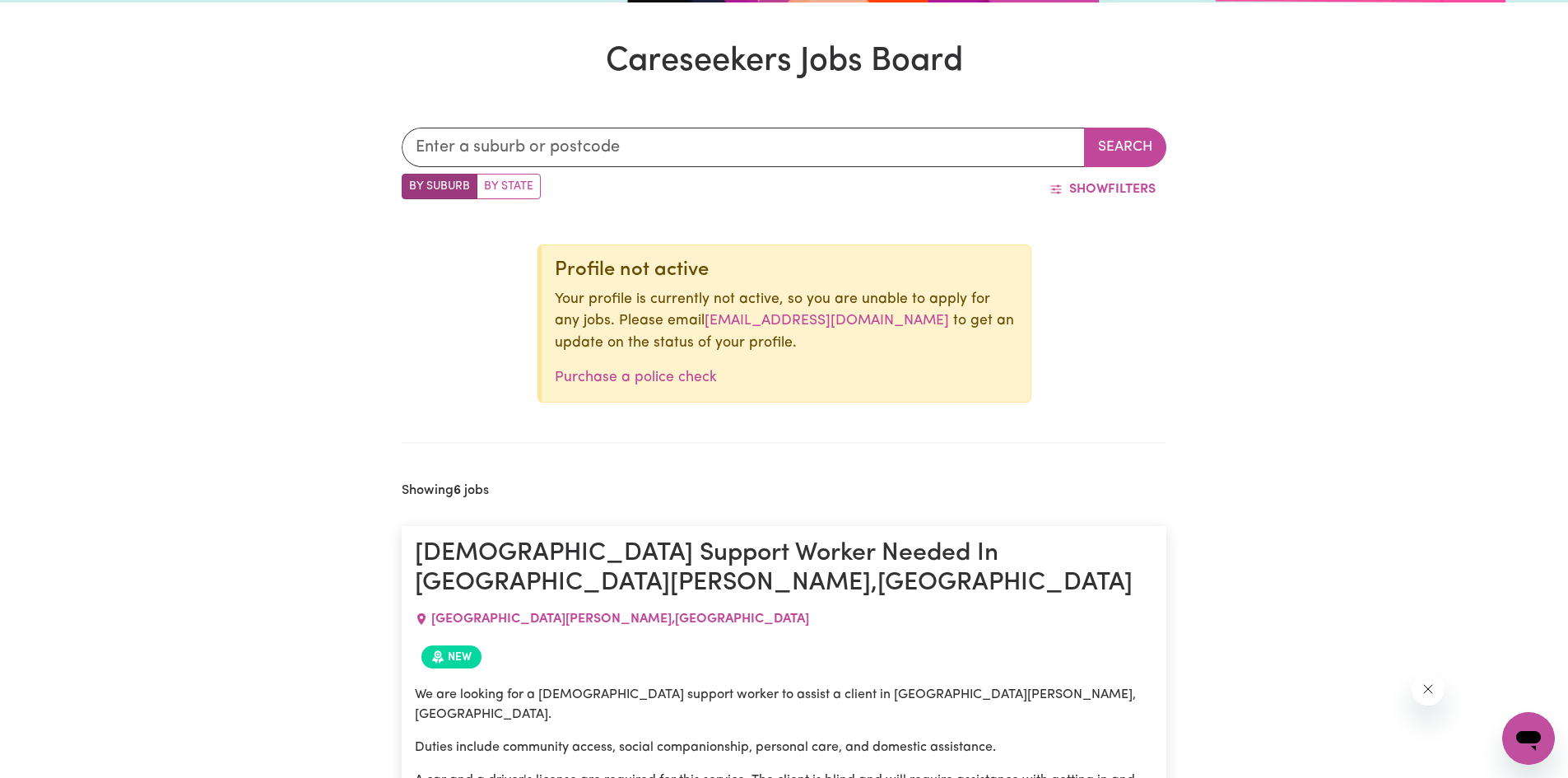
click at [895, 375] on p "Purchase a police check" at bounding box center [786, 377] width 462 height 21
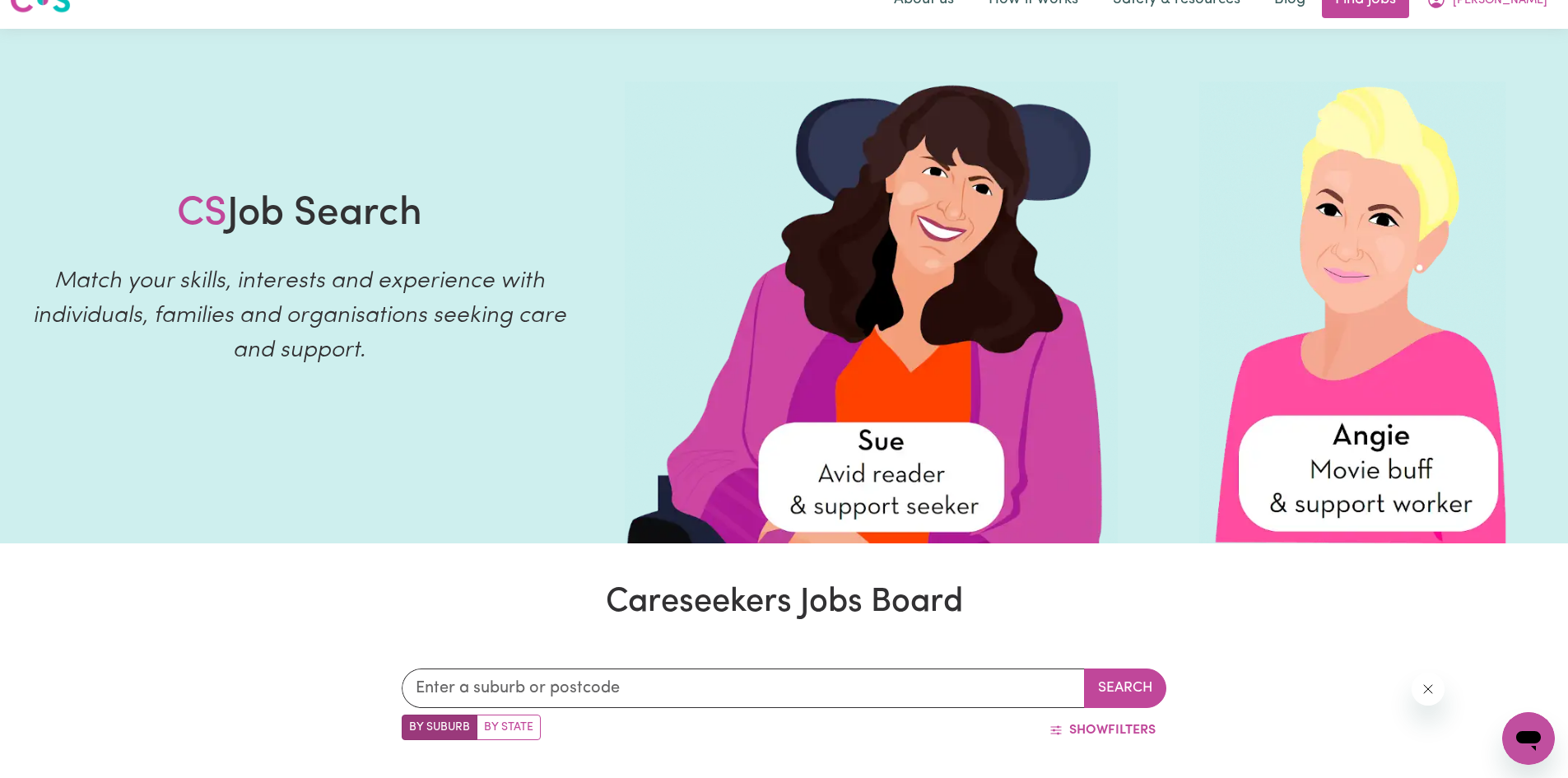
scroll to position [0, 0]
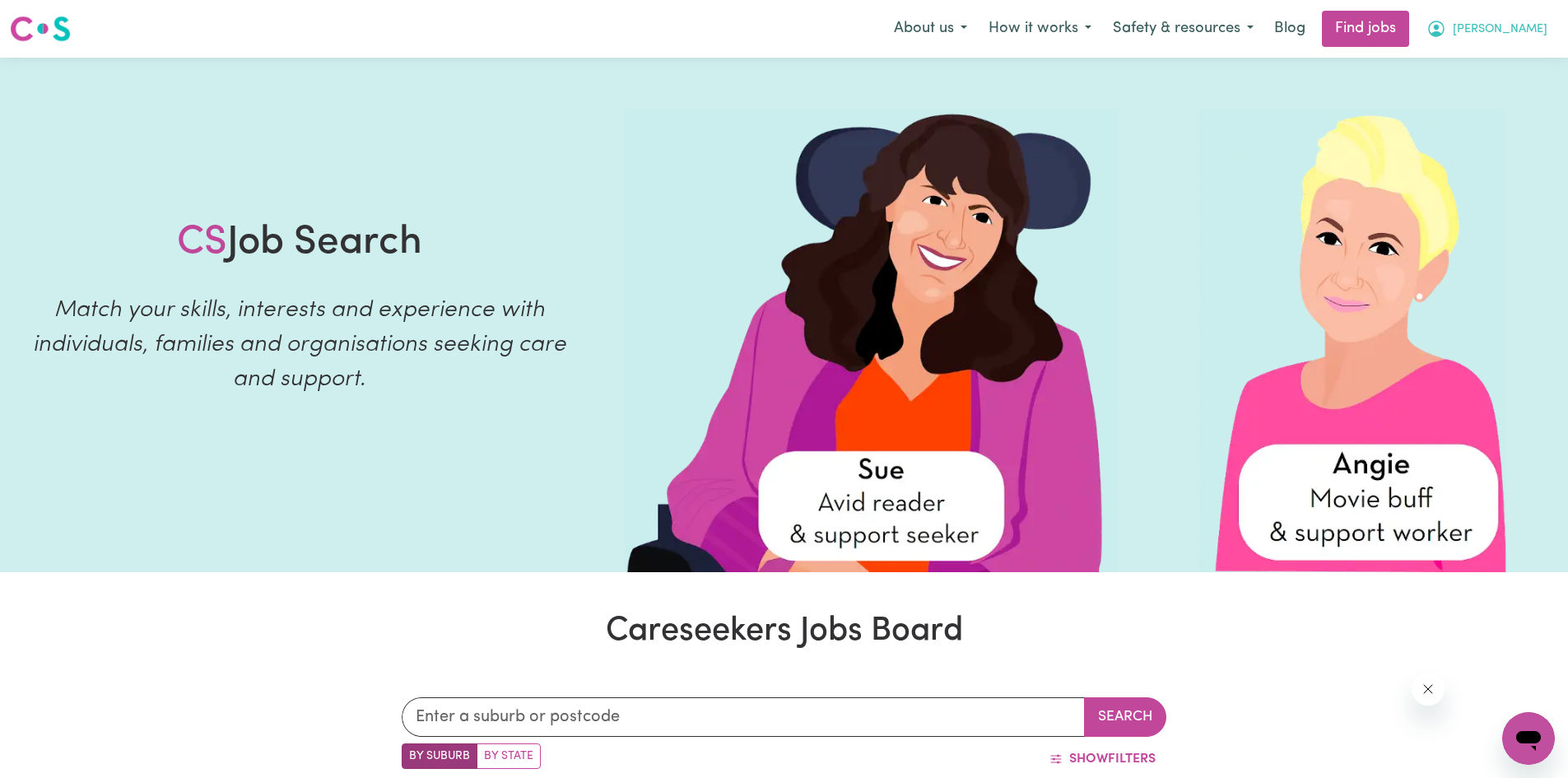
click at [1519, 29] on span "[PERSON_NAME]" at bounding box center [1500, 29] width 94 height 19
click at [1464, 67] on link "My Account" at bounding box center [1492, 64] width 130 height 31
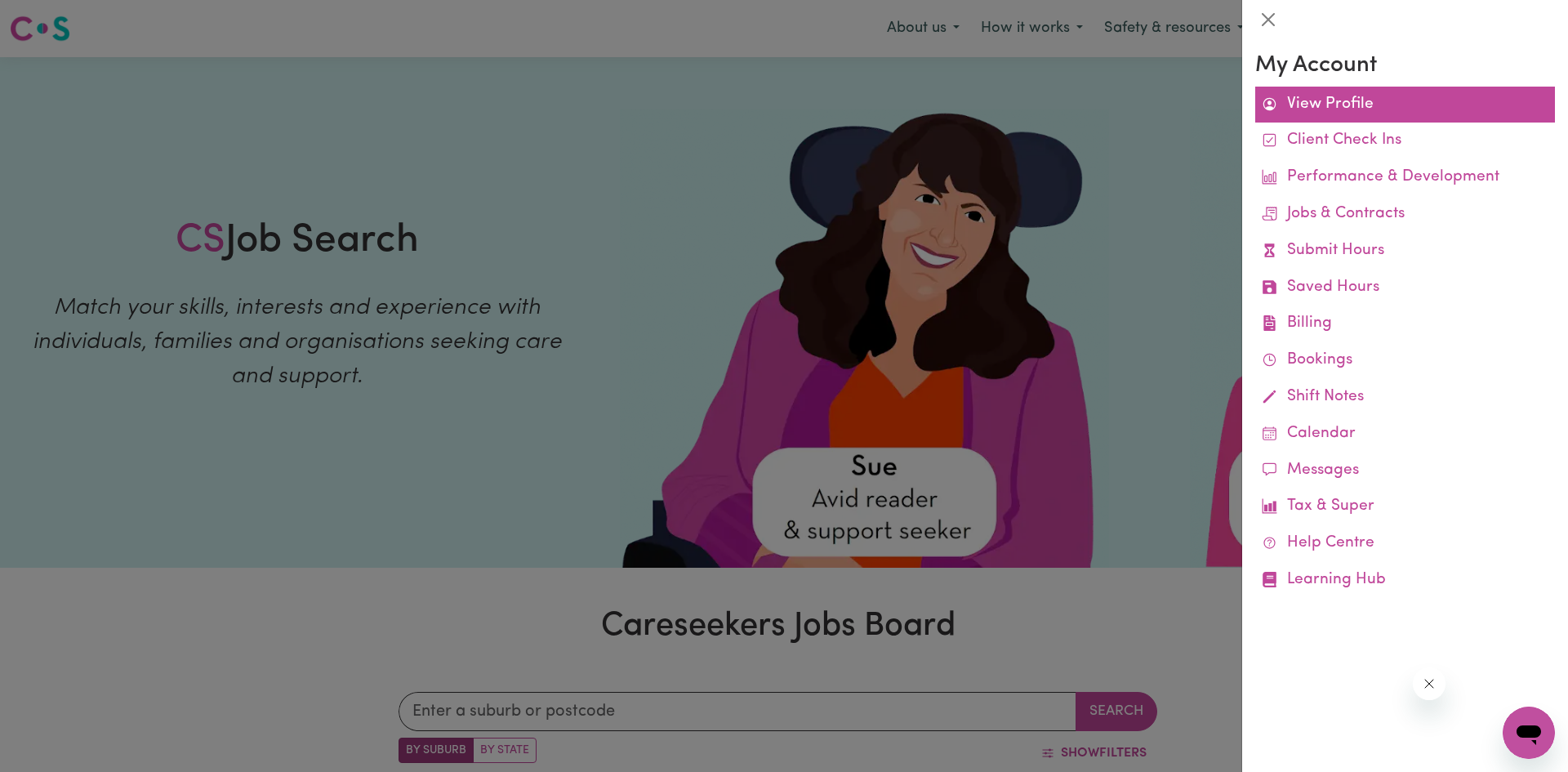
click at [1322, 101] on link "View Profile" at bounding box center [1404, 105] width 300 height 37
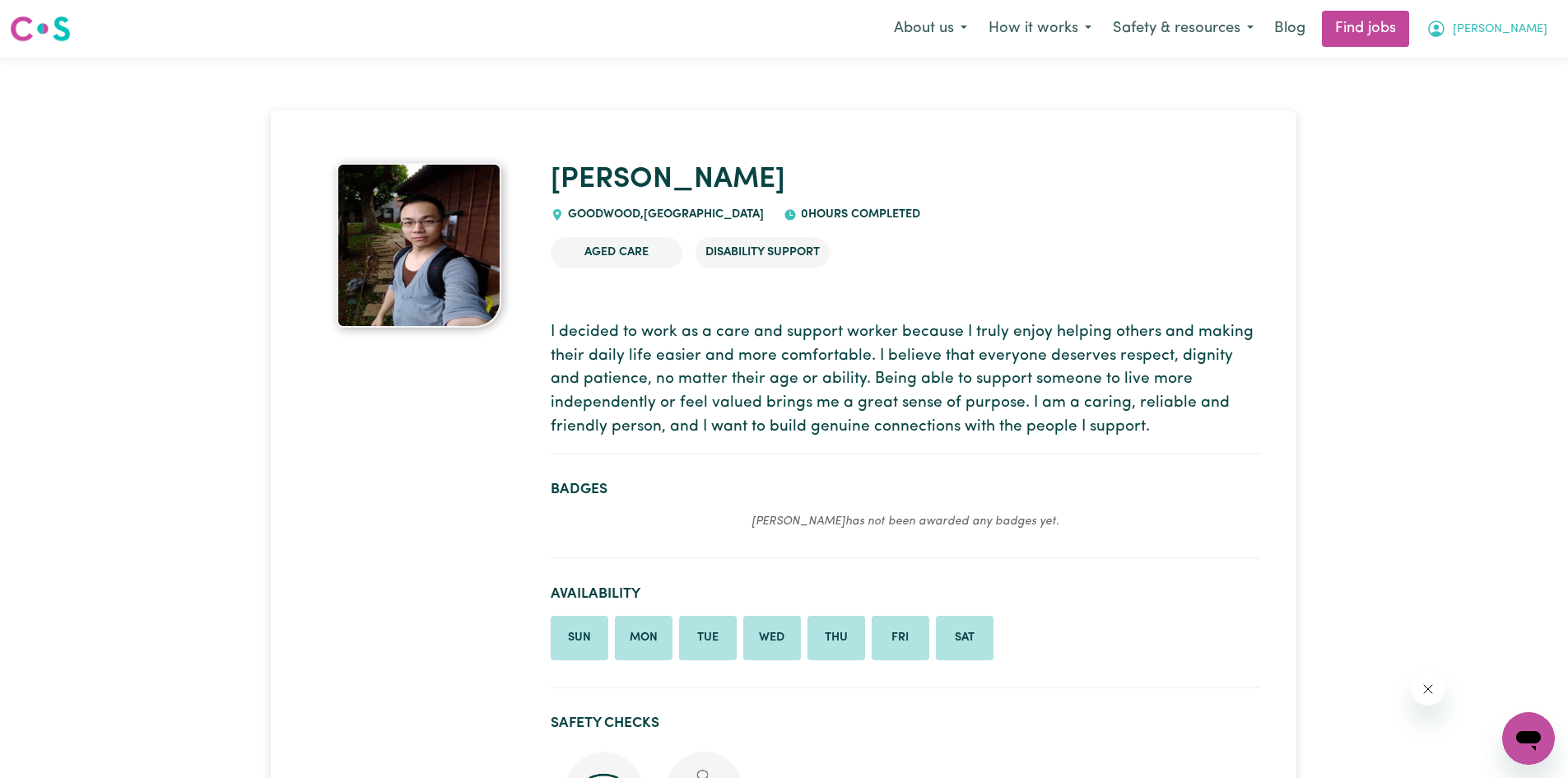
click at [1520, 31] on span "[PERSON_NAME]" at bounding box center [1500, 29] width 94 height 19
click at [1466, 88] on link "My Dashboard" at bounding box center [1492, 94] width 130 height 31
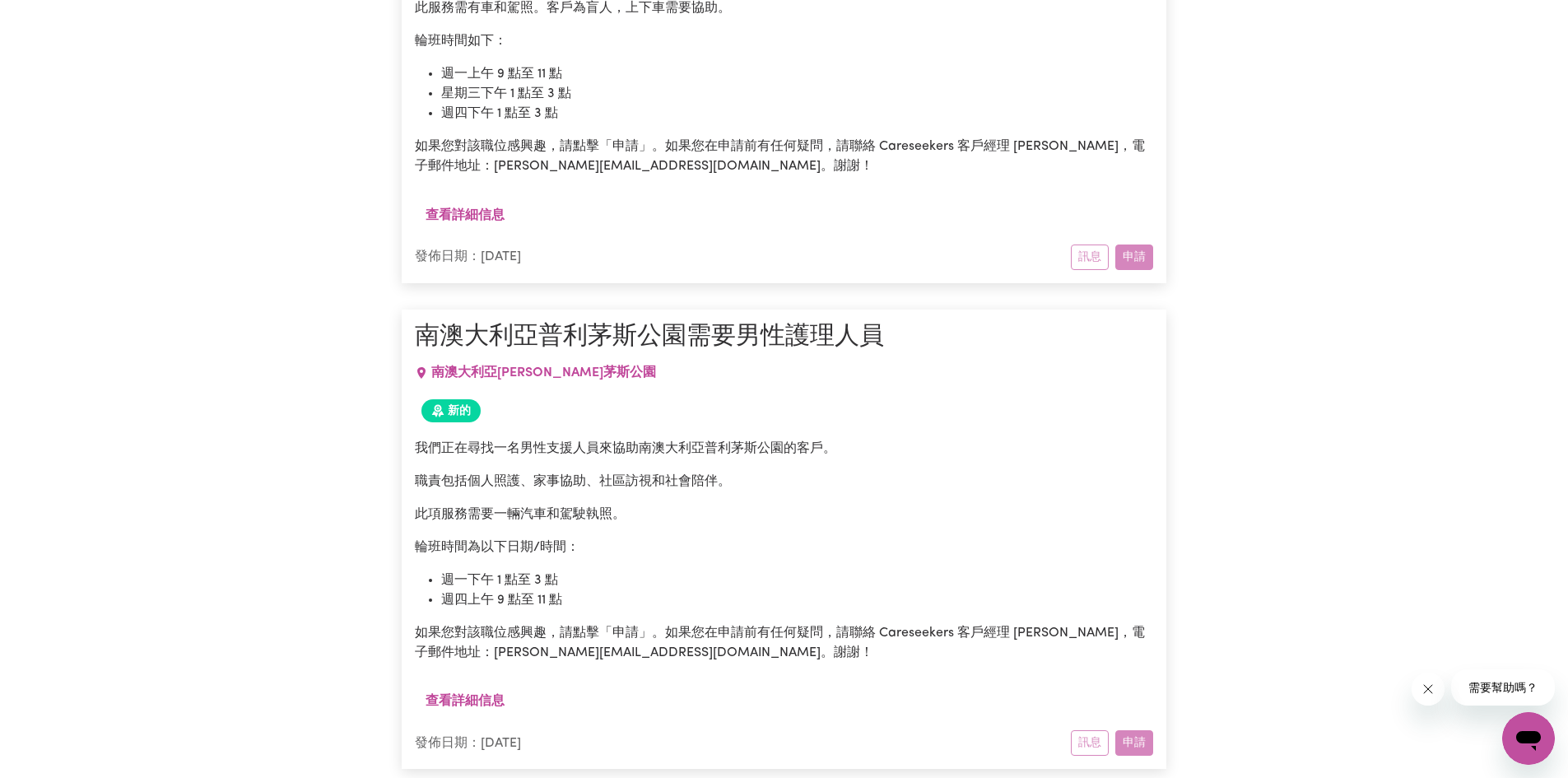
scroll to position [1314, 0]
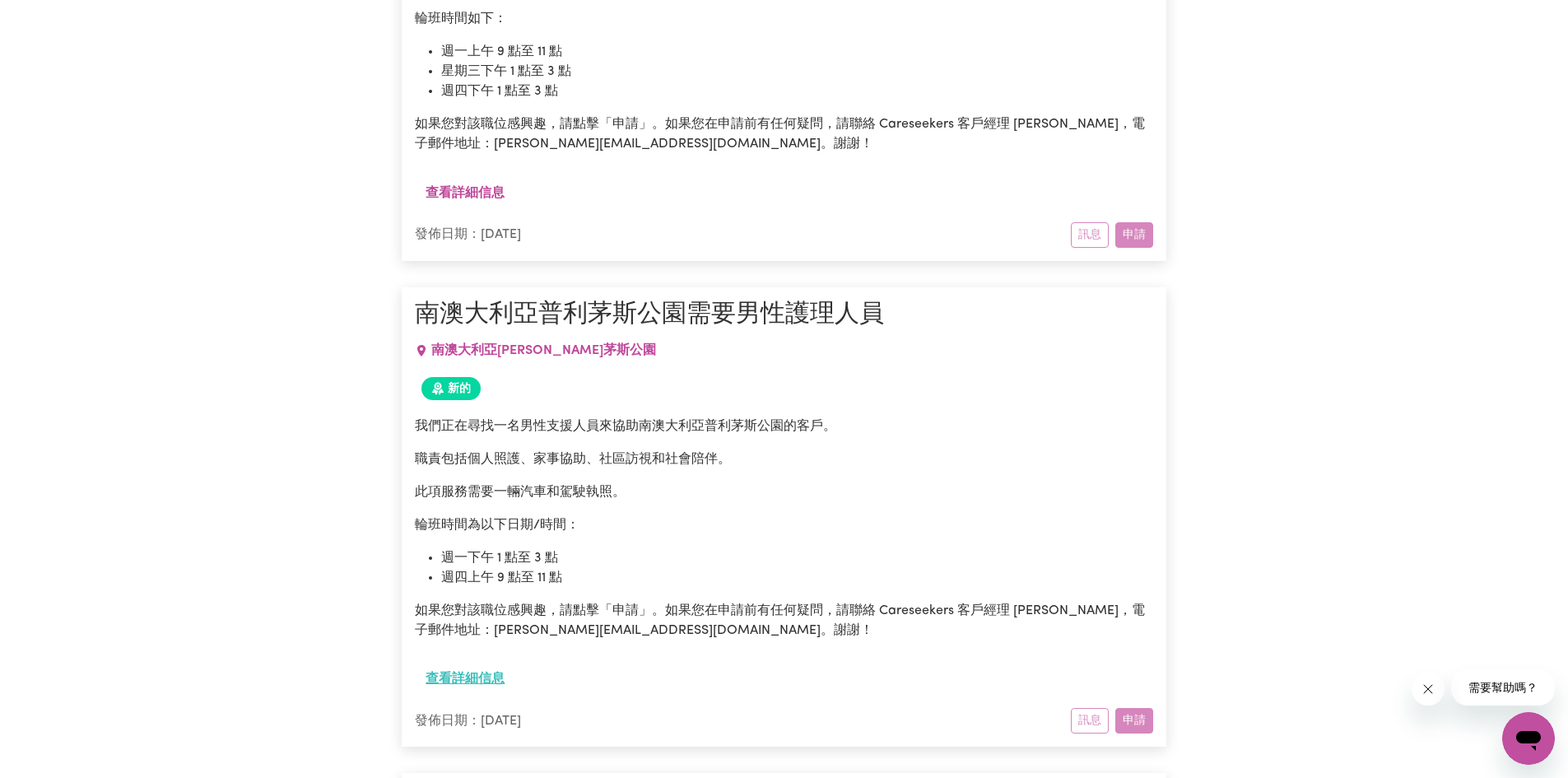
click at [488, 685] on font "查看詳細信息" at bounding box center [465, 679] width 79 height 13
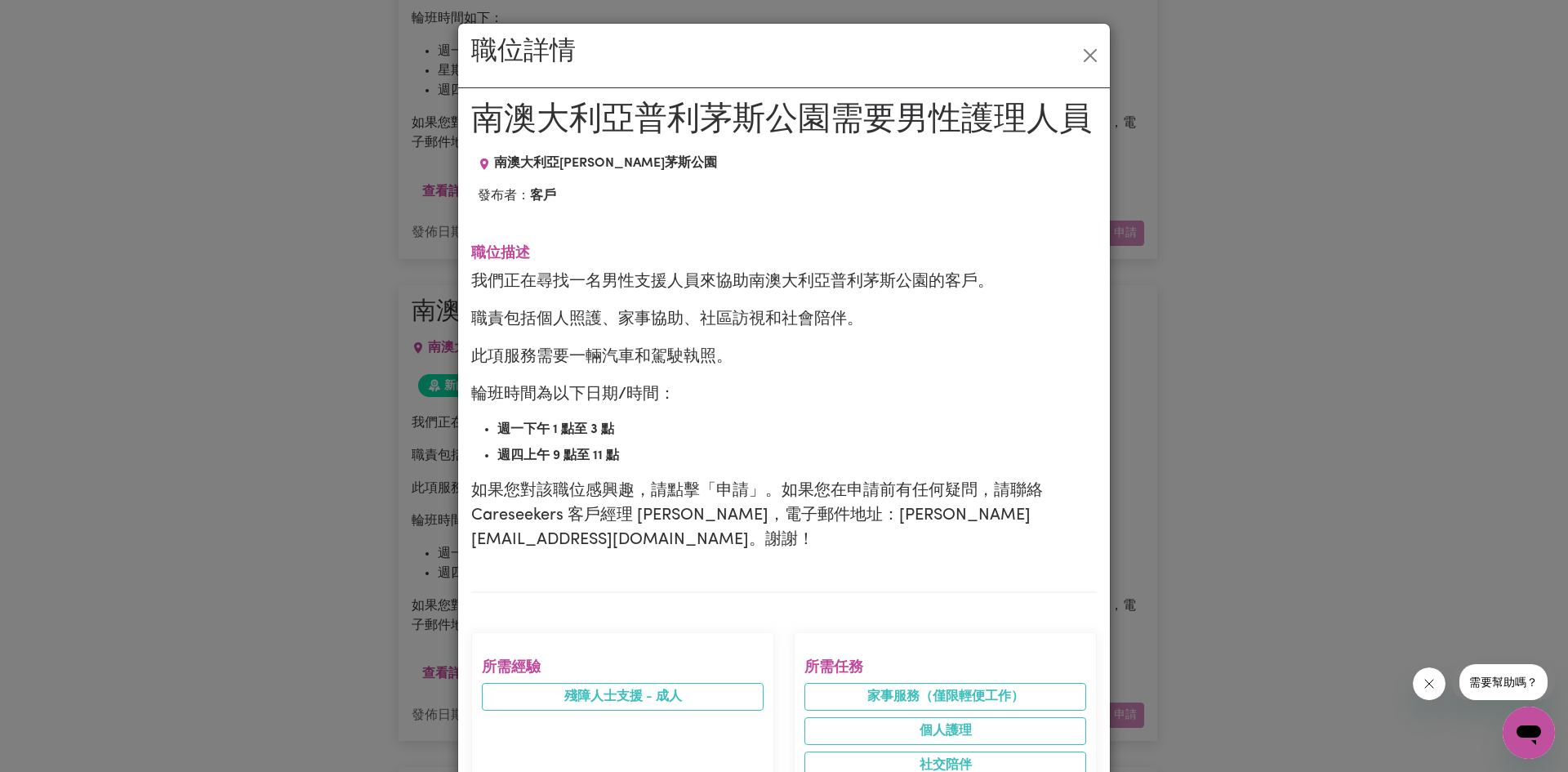
click at [318, 447] on div "職位詳情 南澳大利亞普利茅斯公園需要男性護理人員 南澳大利亞 普利 茅斯公園 發布者： 客戶 職位描述 我們正在尋找一名男性支援人員來協助南澳大利亞普利茅斯公…" at bounding box center [784, 386] width 1568 height 772
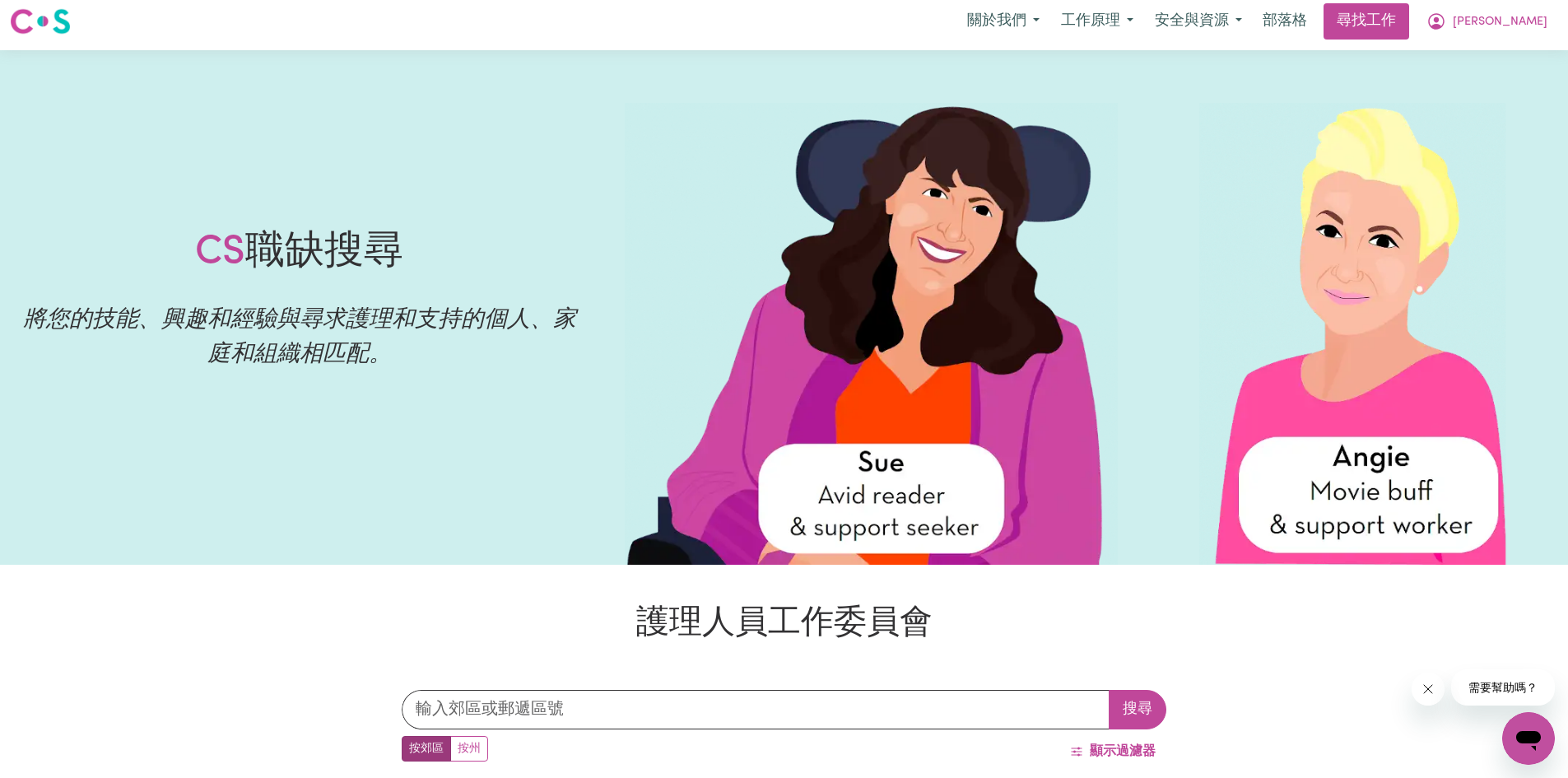
scroll to position [0, 0]
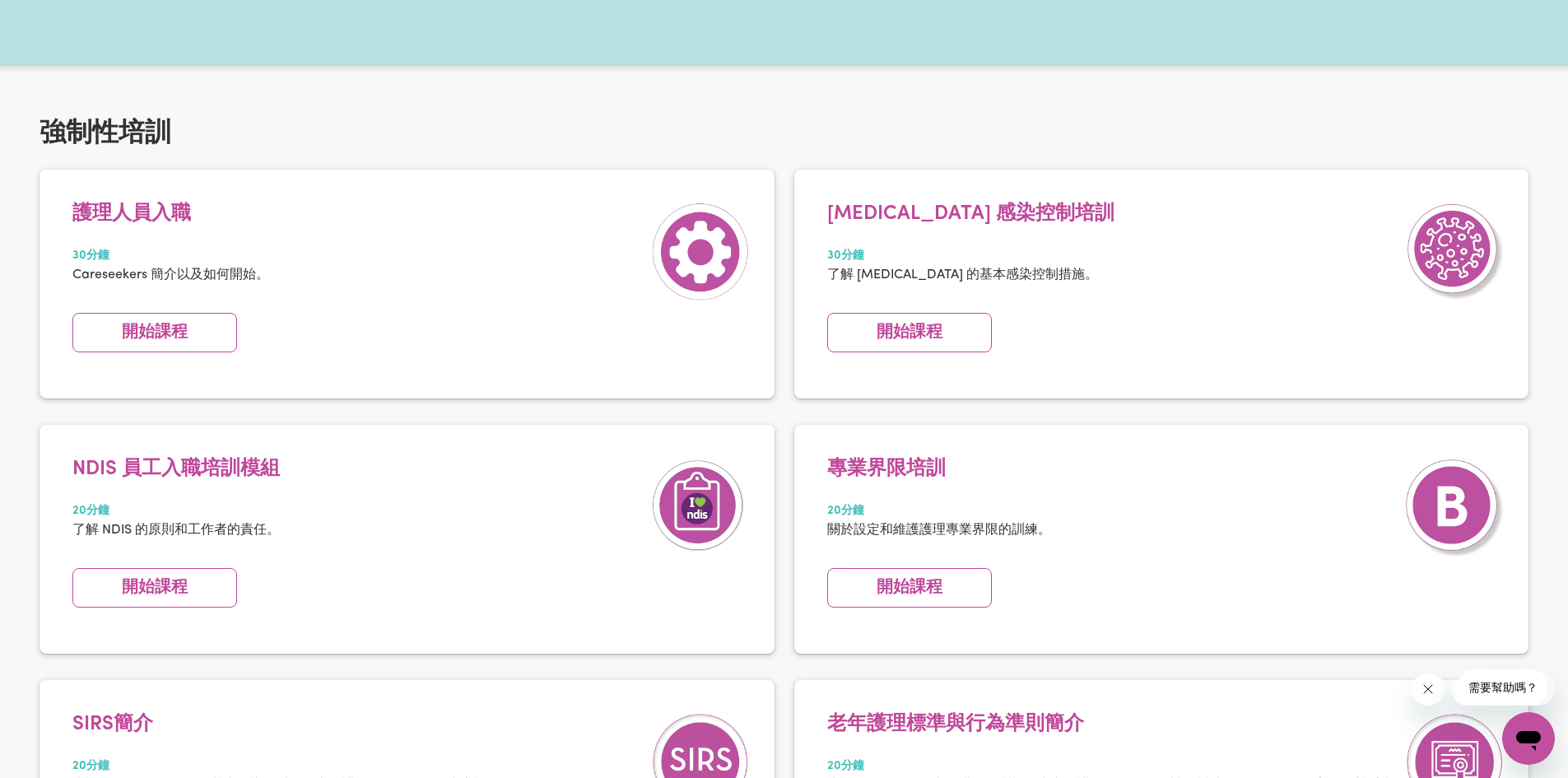
scroll to position [247, 0]
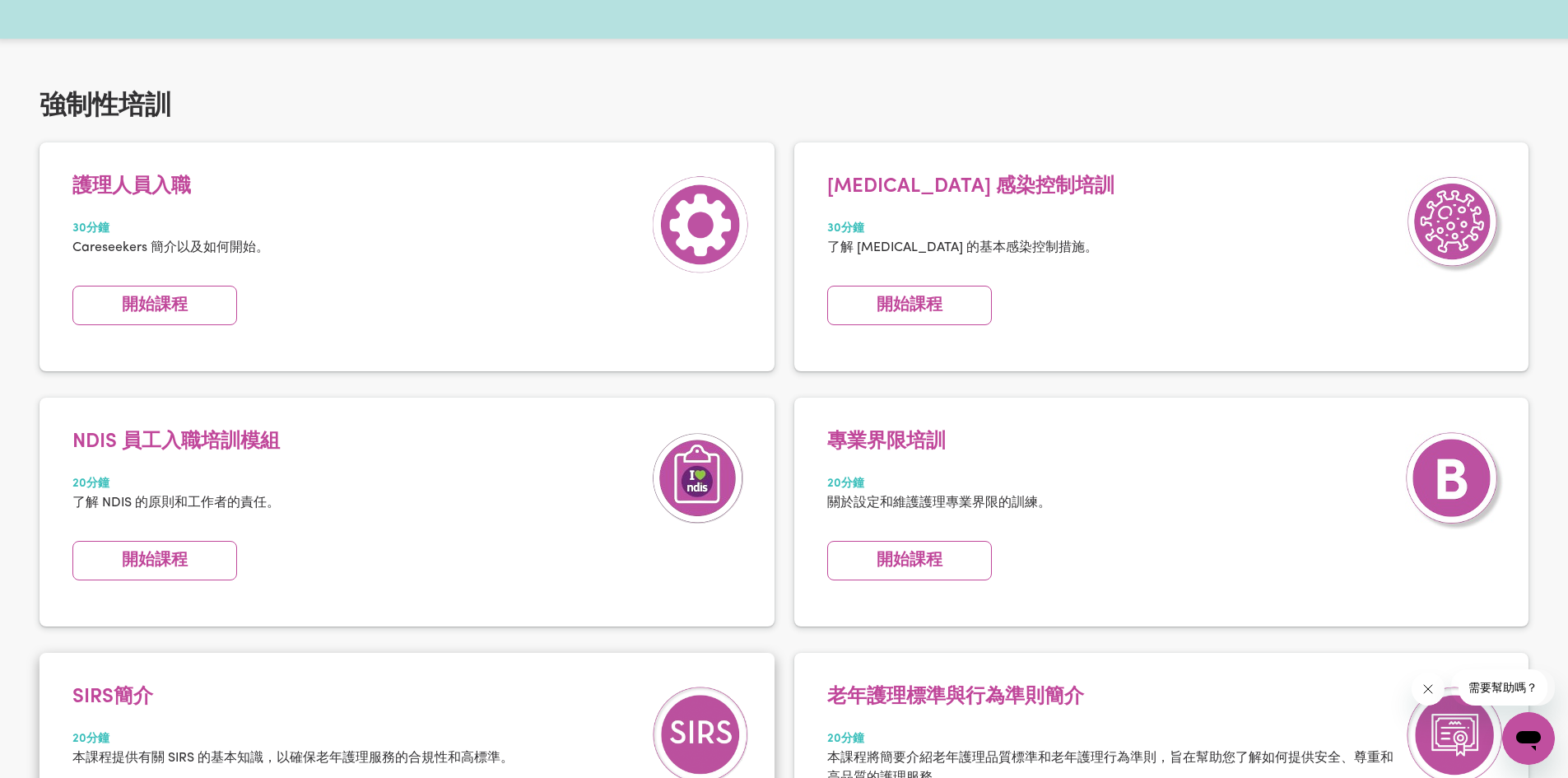
scroll to position [247, 0]
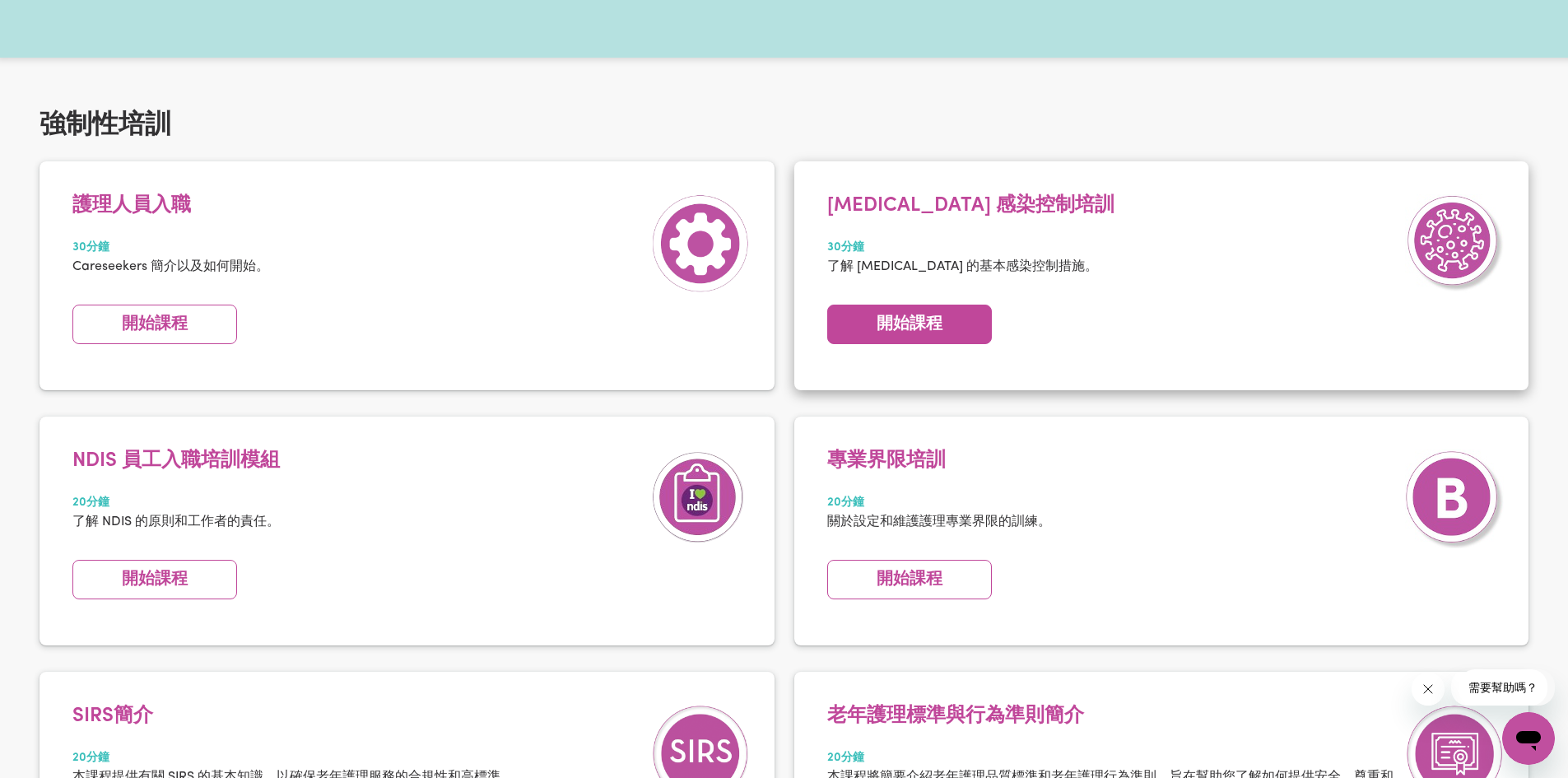
click at [966, 342] on link "開始課程" at bounding box center [909, 324] width 164 height 40
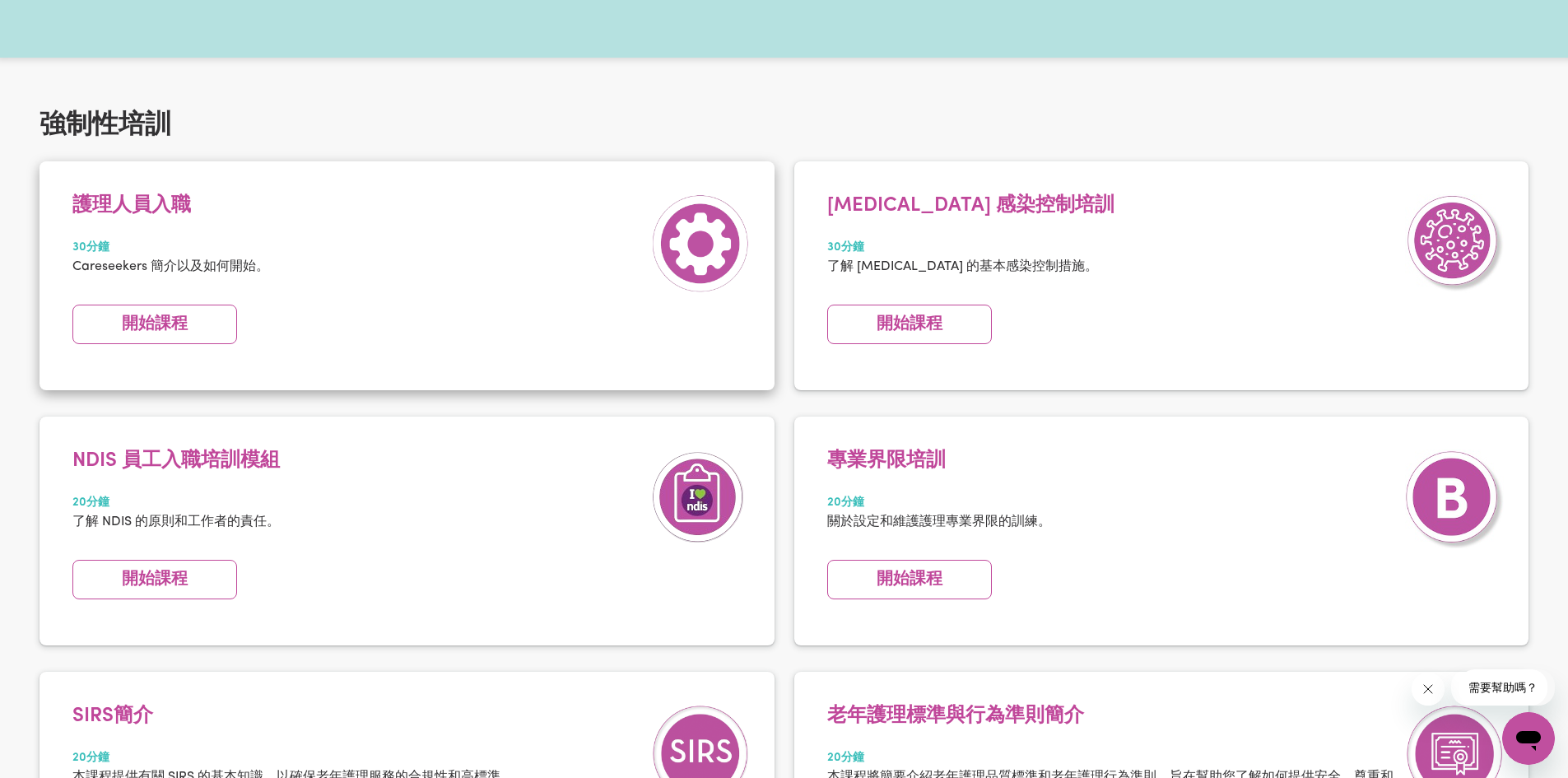
click at [519, 294] on div "護理人員入職 30分鐘 Careseekers 簡介以及如何開始。" at bounding box center [407, 245] width 685 height 101
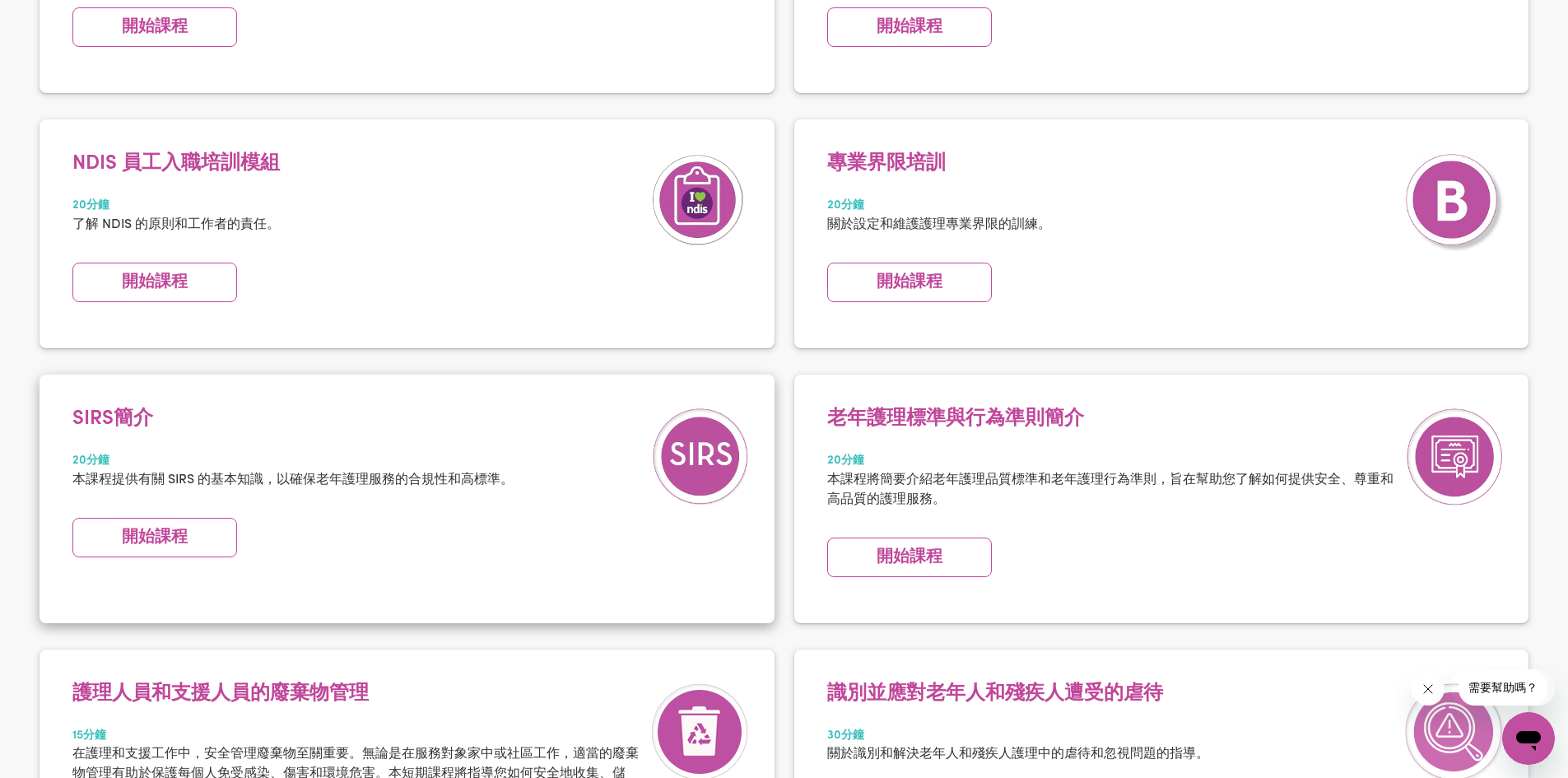
scroll to position [658, 0]
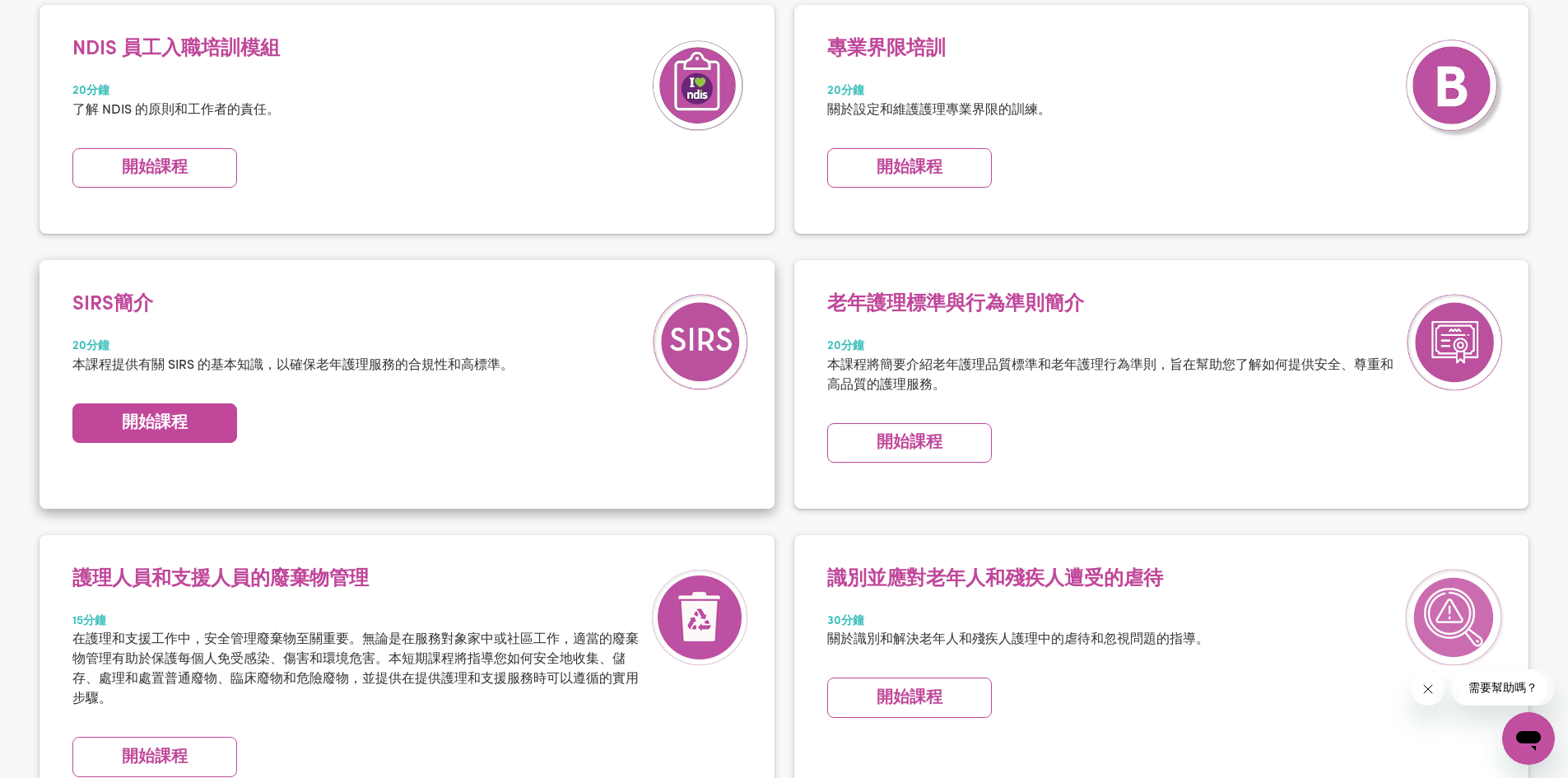
click at [124, 431] on font "開始課程" at bounding box center [155, 424] width 66 height 17
